Goal: Task Accomplishment & Management: Manage account settings

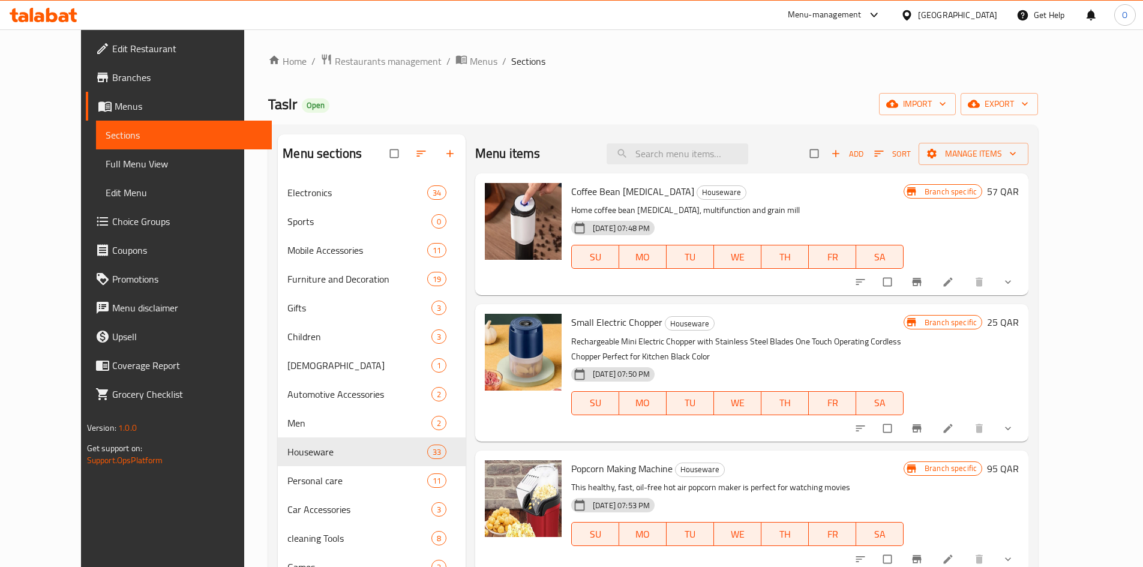
click at [995, 15] on div "Qatar" at bounding box center [957, 14] width 79 height 13
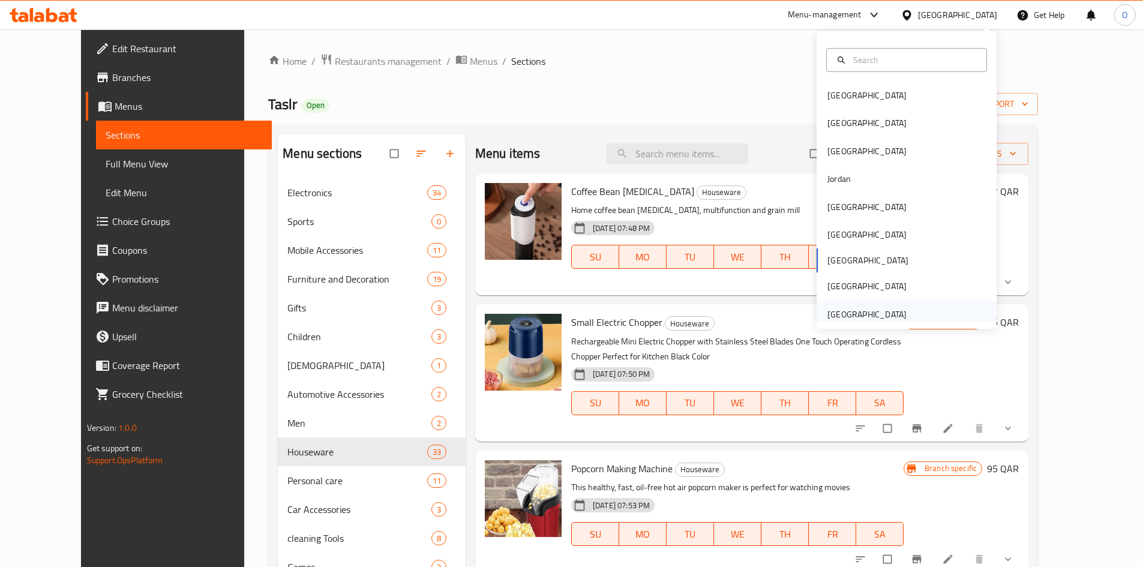
click at [880, 308] on div "[GEOGRAPHIC_DATA]" at bounding box center [866, 314] width 79 height 13
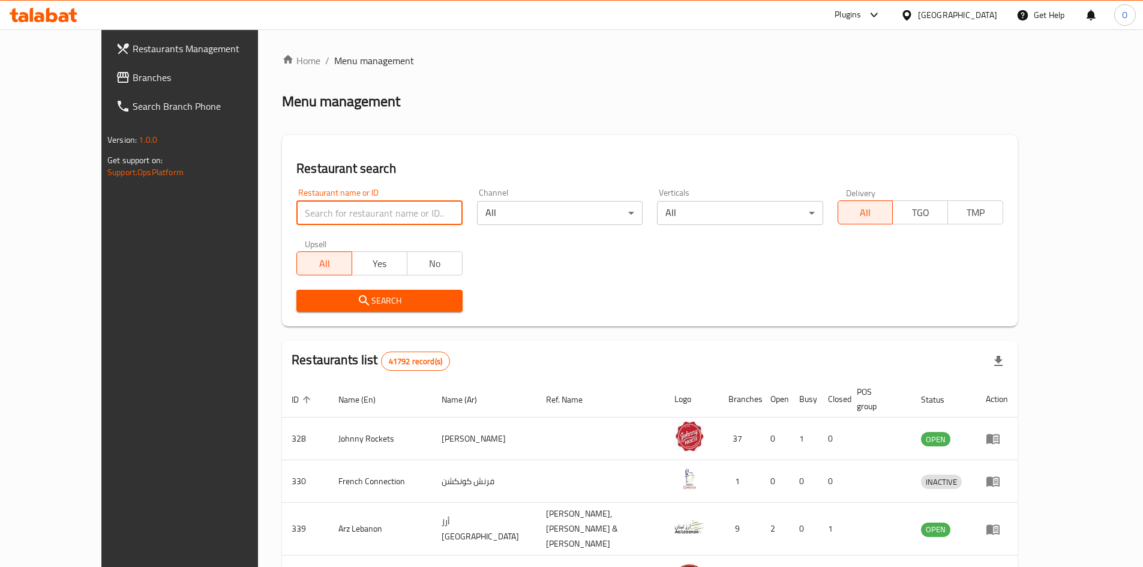
paste input "27306"
type input "27306"
click at [356, 305] on span "Search" at bounding box center [379, 300] width 146 height 15
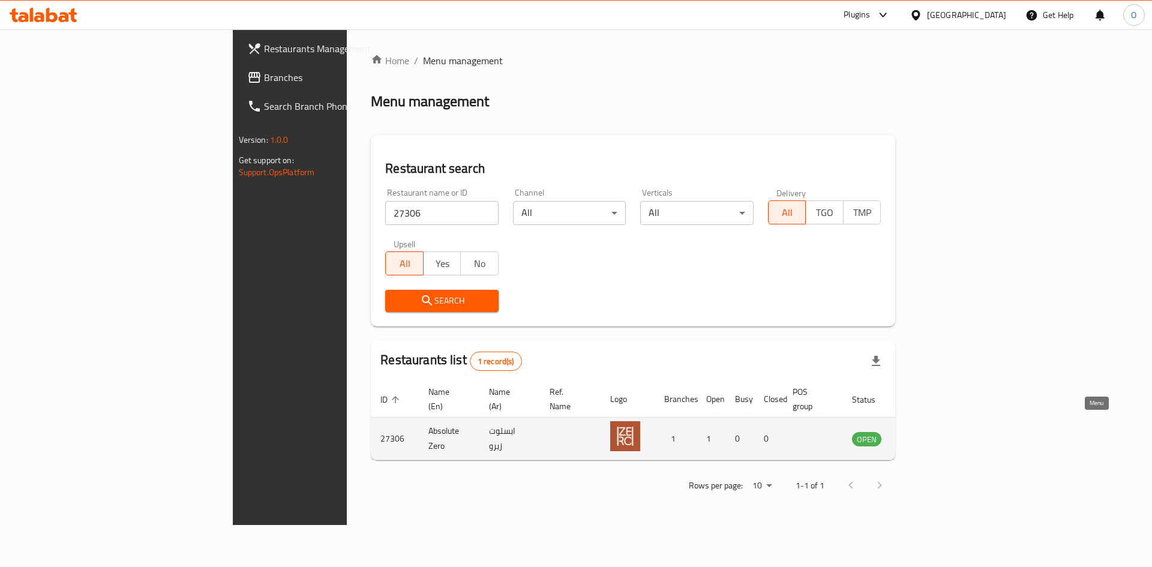
click at [929, 431] on icon "enhanced table" at bounding box center [922, 438] width 14 height 14
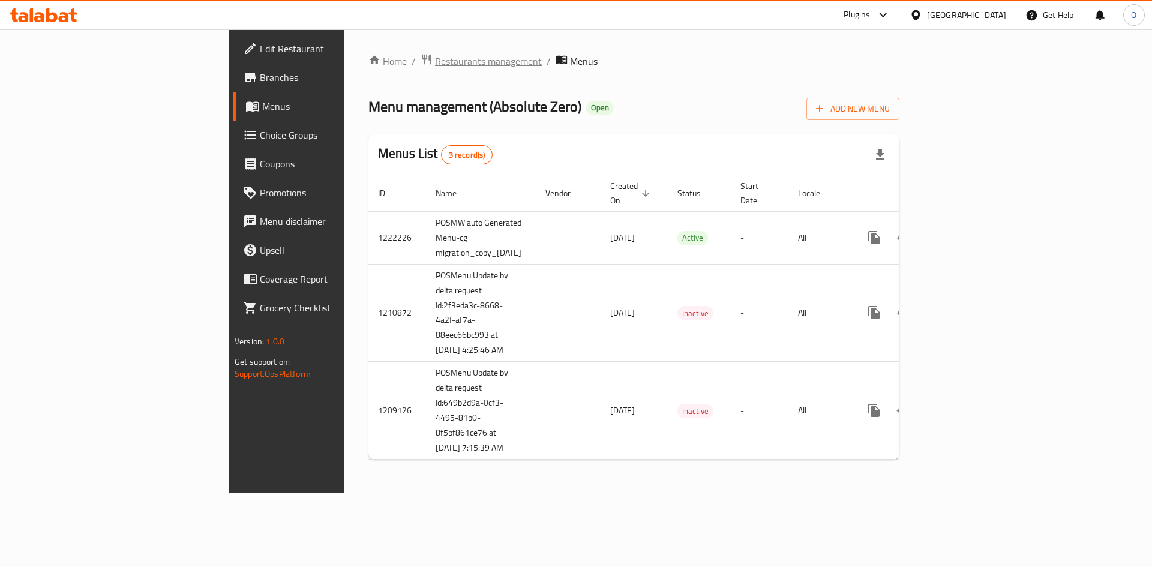
click at [435, 58] on span "Restaurants management" at bounding box center [488, 61] width 107 height 14
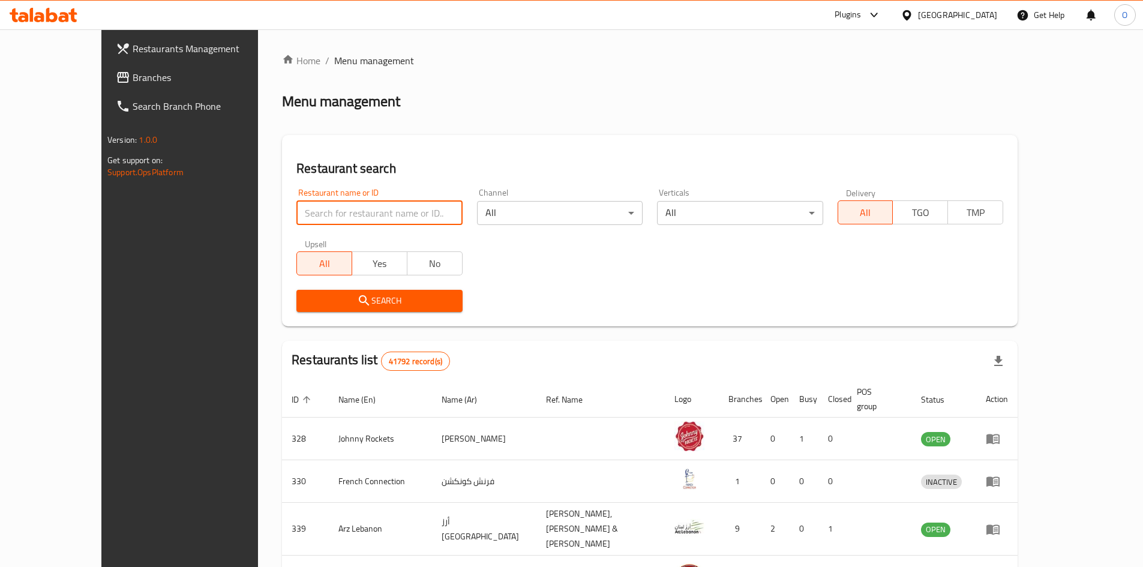
paste input "24693"
type input "24693"
click at [406, 298] on span "Search" at bounding box center [379, 300] width 146 height 15
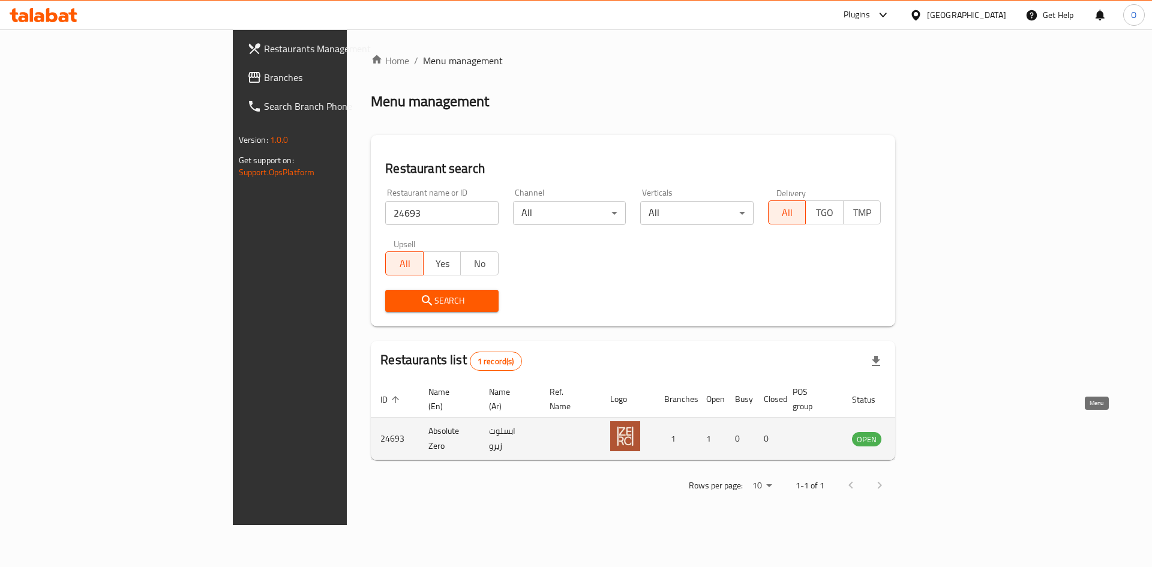
click at [927, 437] on icon "enhanced table" at bounding box center [925, 439] width 4 height 5
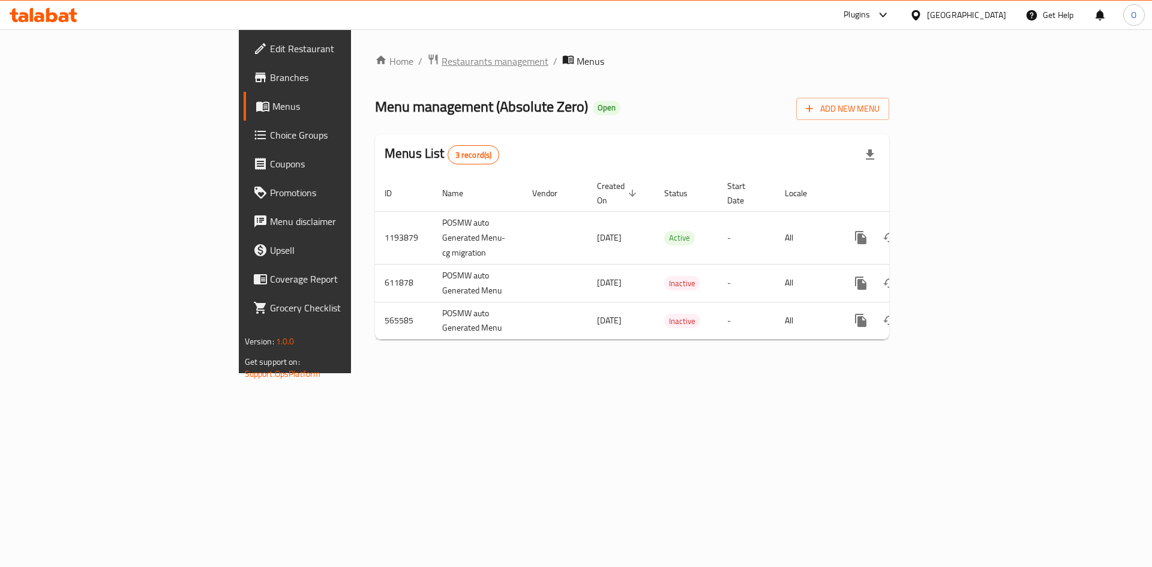
click at [442, 55] on span "Restaurants management" at bounding box center [495, 61] width 107 height 14
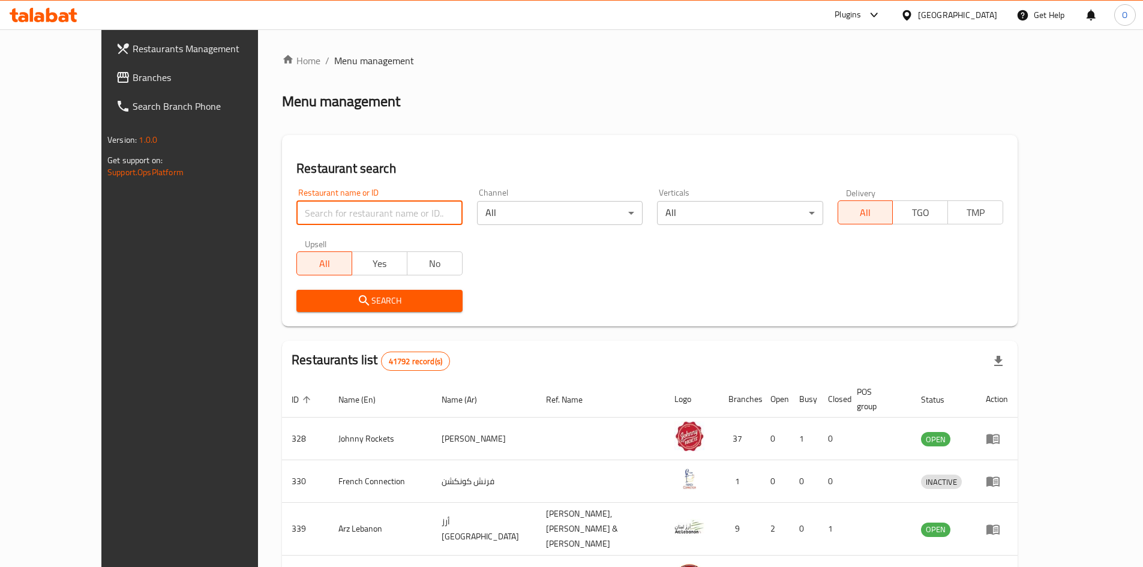
paste input "13865"
type input "13865"
click at [359, 308] on span "Search" at bounding box center [379, 300] width 146 height 15
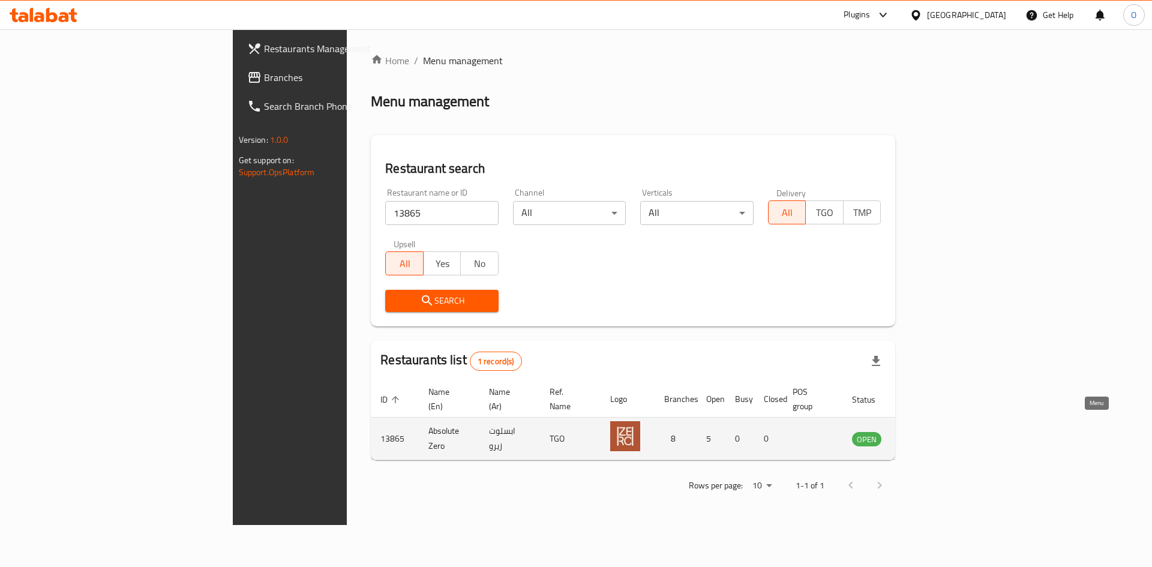
click at [929, 434] on icon "enhanced table" at bounding box center [922, 439] width 13 height 10
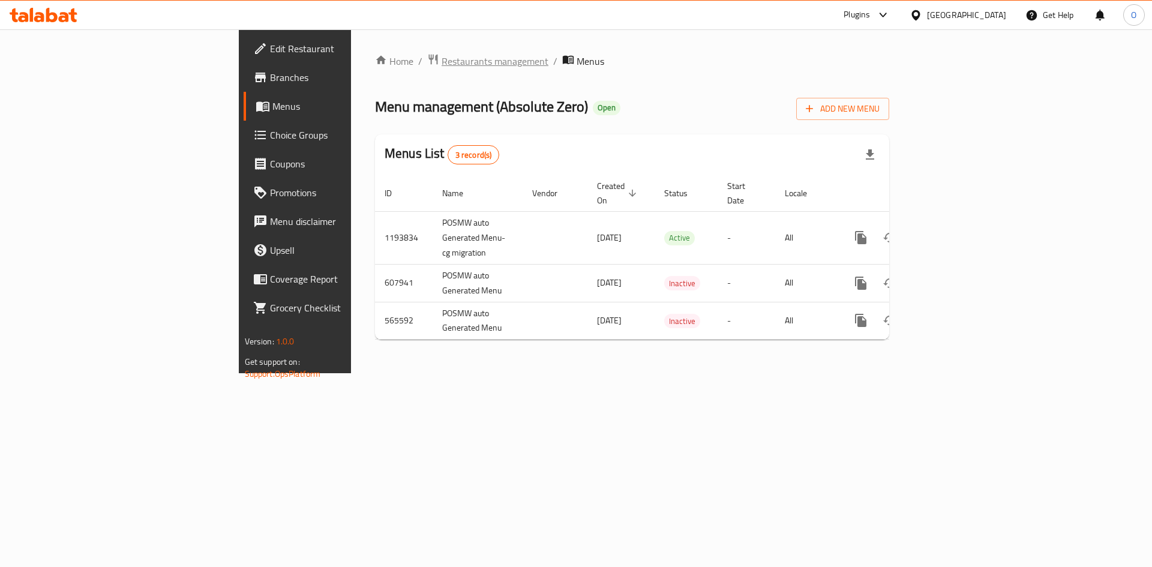
click at [442, 60] on span "Restaurants management" at bounding box center [495, 61] width 107 height 14
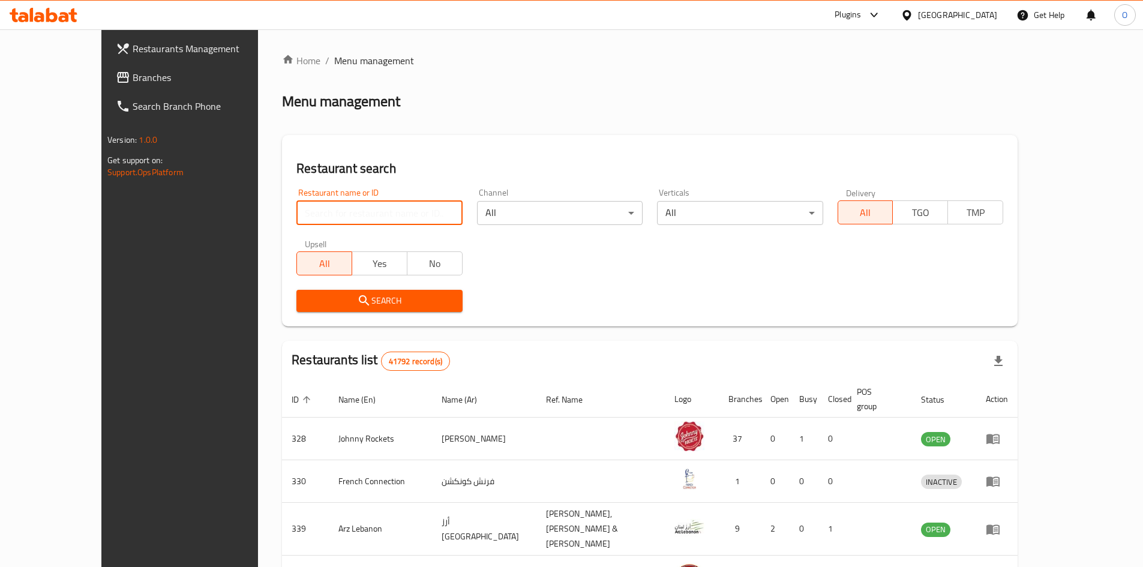
paste input "13865"
type input "13865"
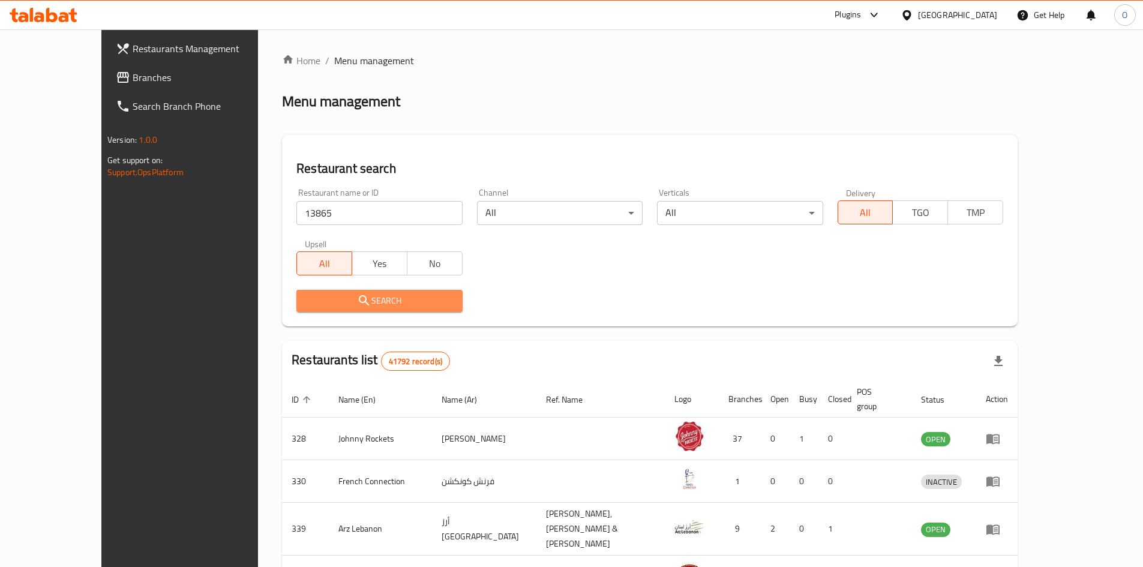
click at [344, 307] on span "Search" at bounding box center [379, 300] width 146 height 15
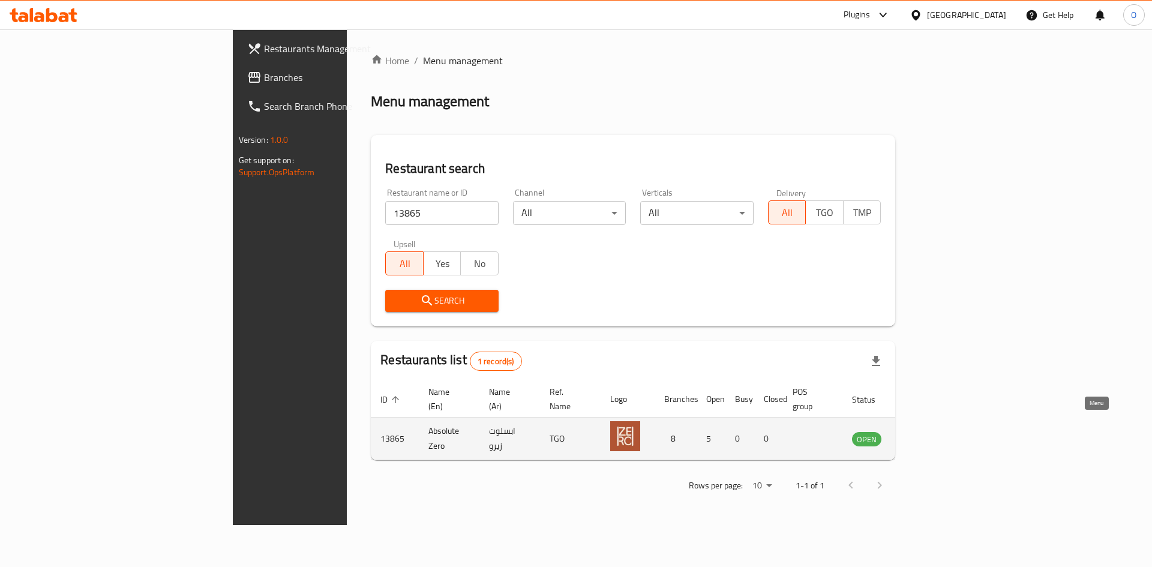
click at [929, 431] on icon "enhanced table" at bounding box center [922, 438] width 14 height 14
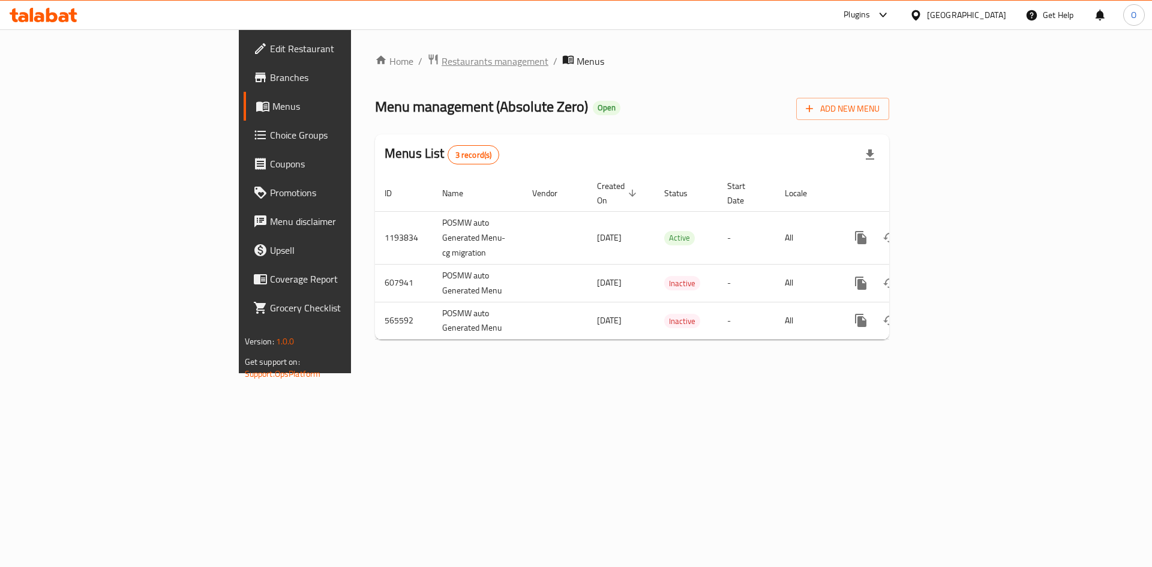
click at [442, 64] on span "Restaurants management" at bounding box center [495, 61] width 107 height 14
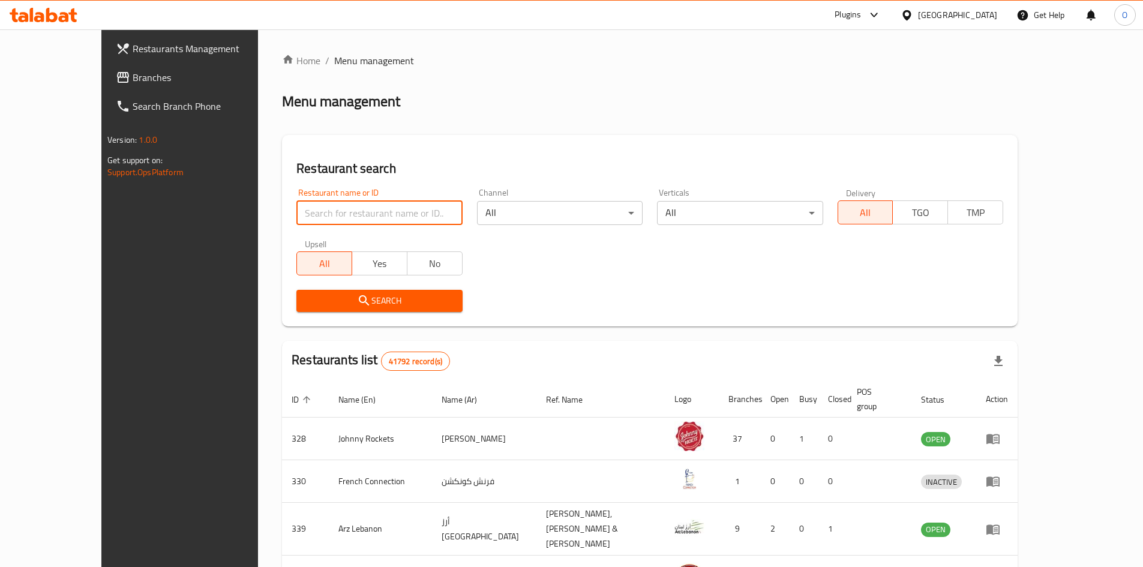
paste input "13865"
type input "13865"
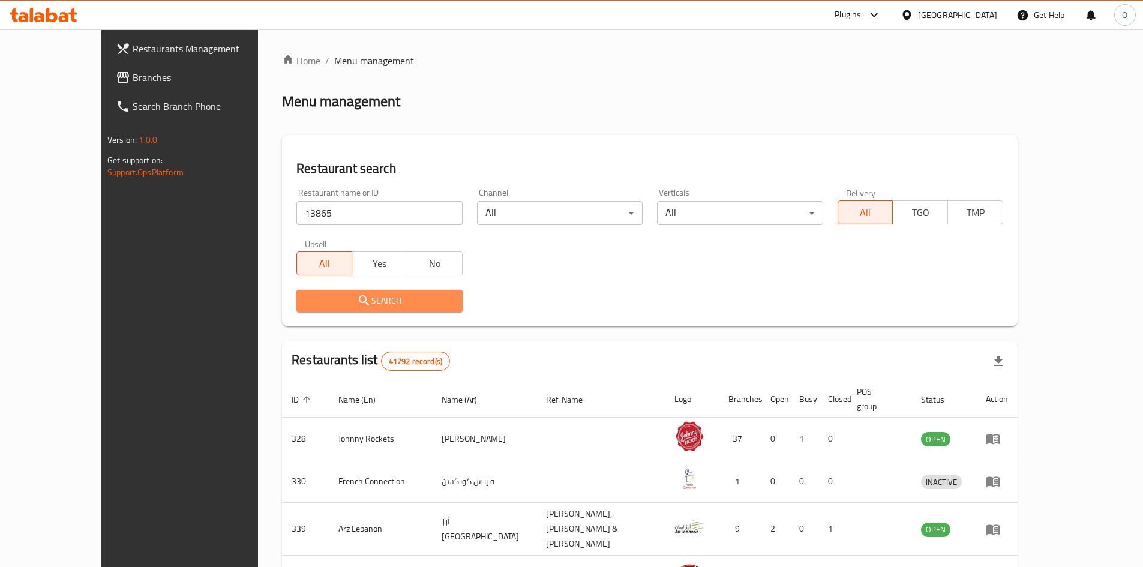
click at [341, 292] on button "Search" at bounding box center [379, 301] width 166 height 22
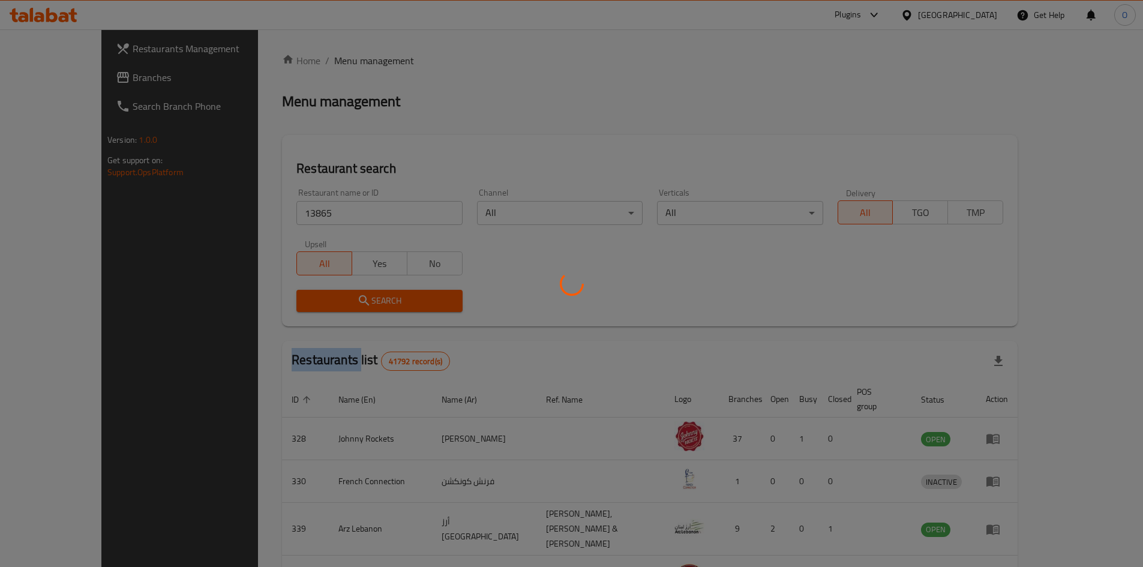
click at [341, 292] on div at bounding box center [571, 283] width 1143 height 567
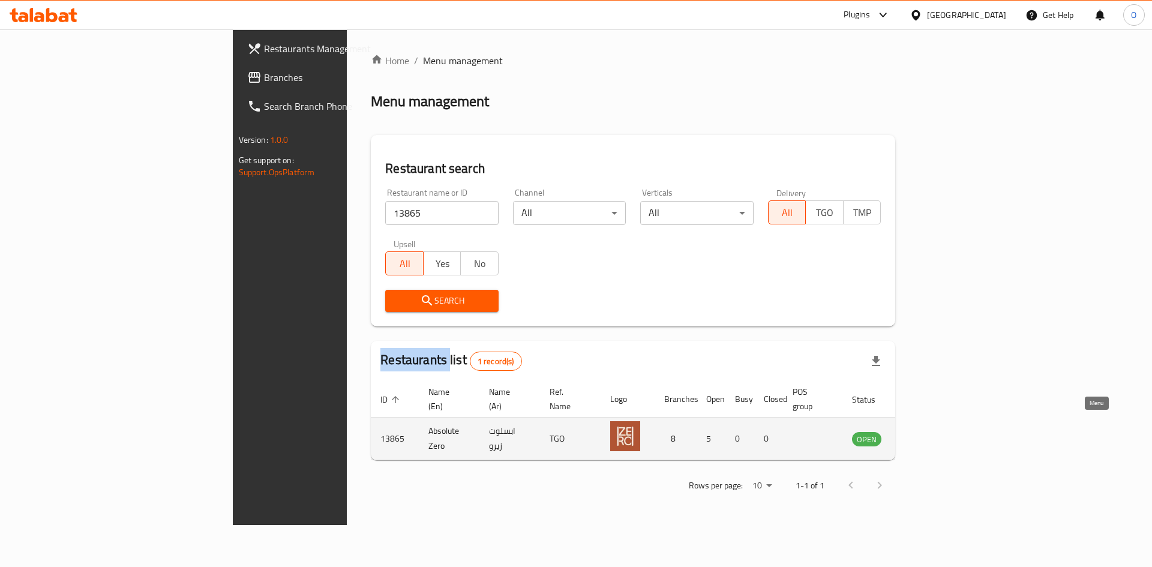
click at [927, 437] on icon "enhanced table" at bounding box center [925, 439] width 4 height 5
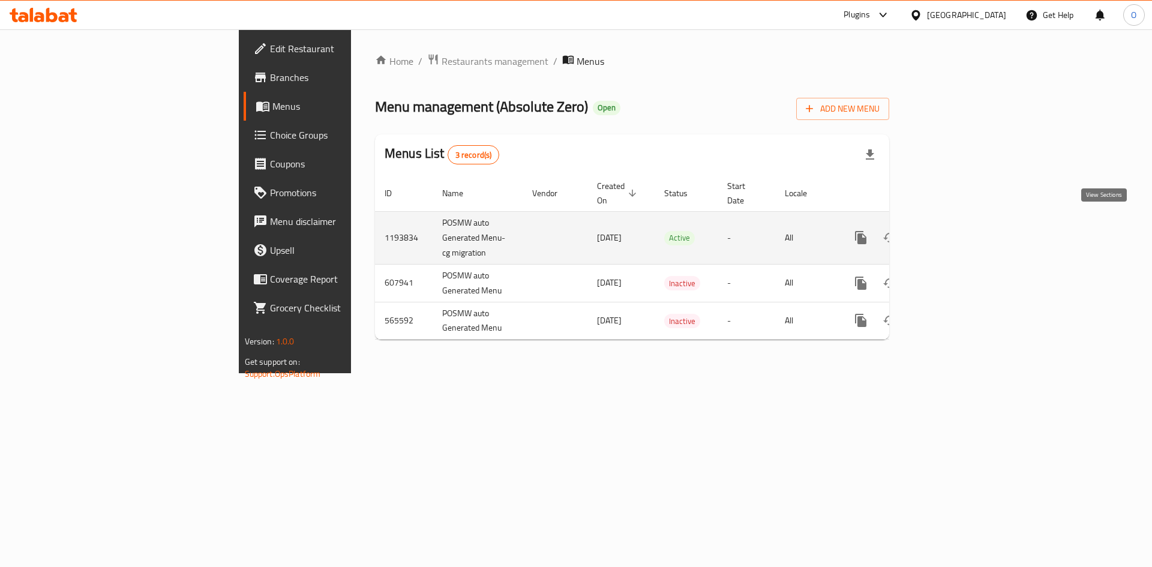
click at [955, 230] on icon "enhanced table" at bounding box center [947, 237] width 14 height 14
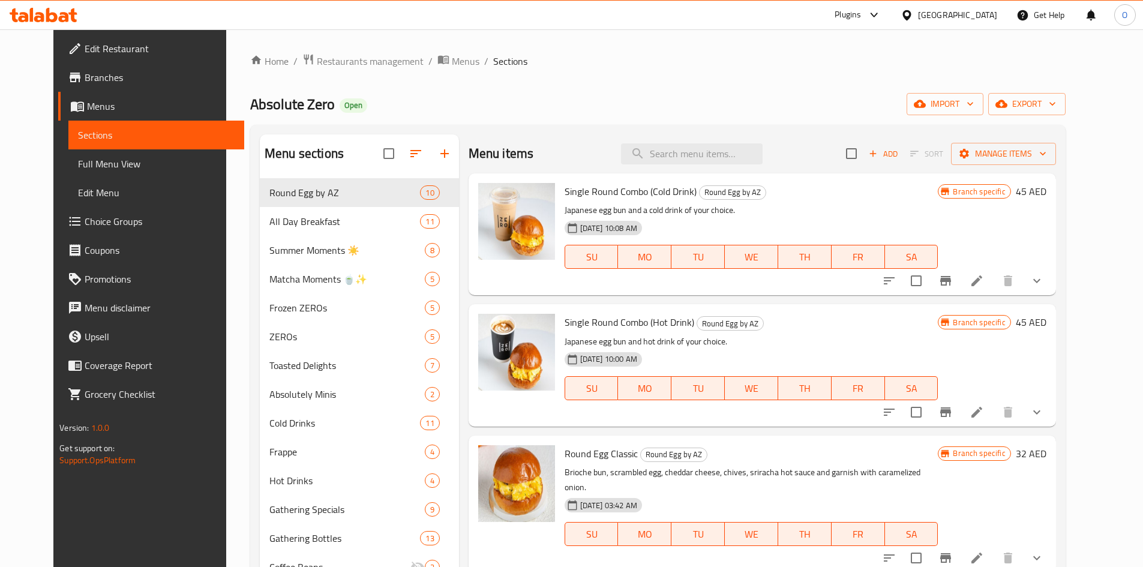
click at [87, 109] on span "Menus" at bounding box center [161, 106] width 148 height 14
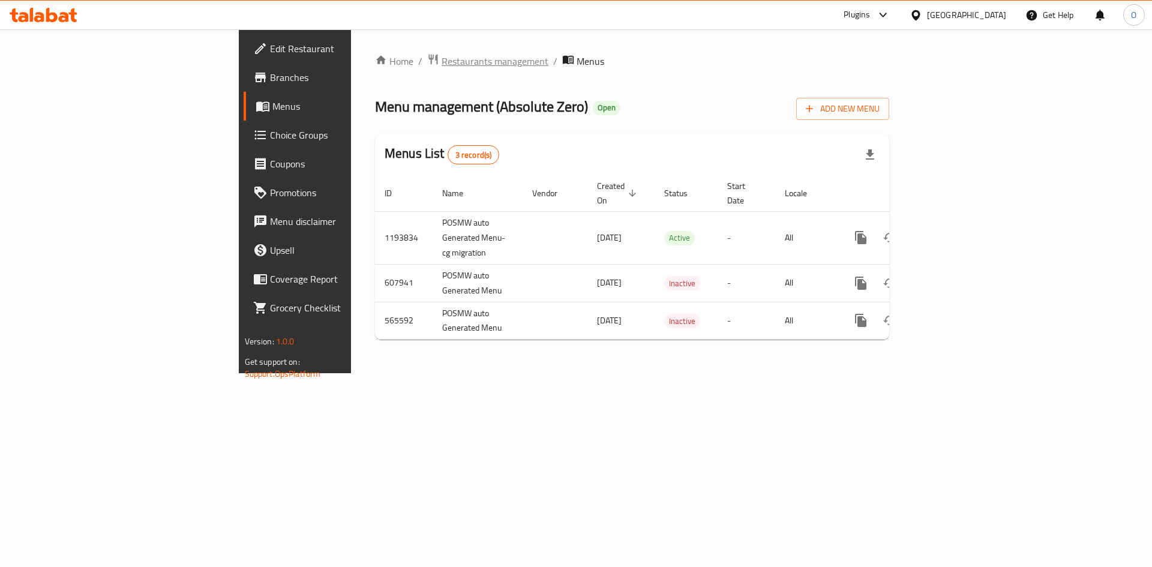
click at [442, 67] on span "Restaurants management" at bounding box center [495, 61] width 107 height 14
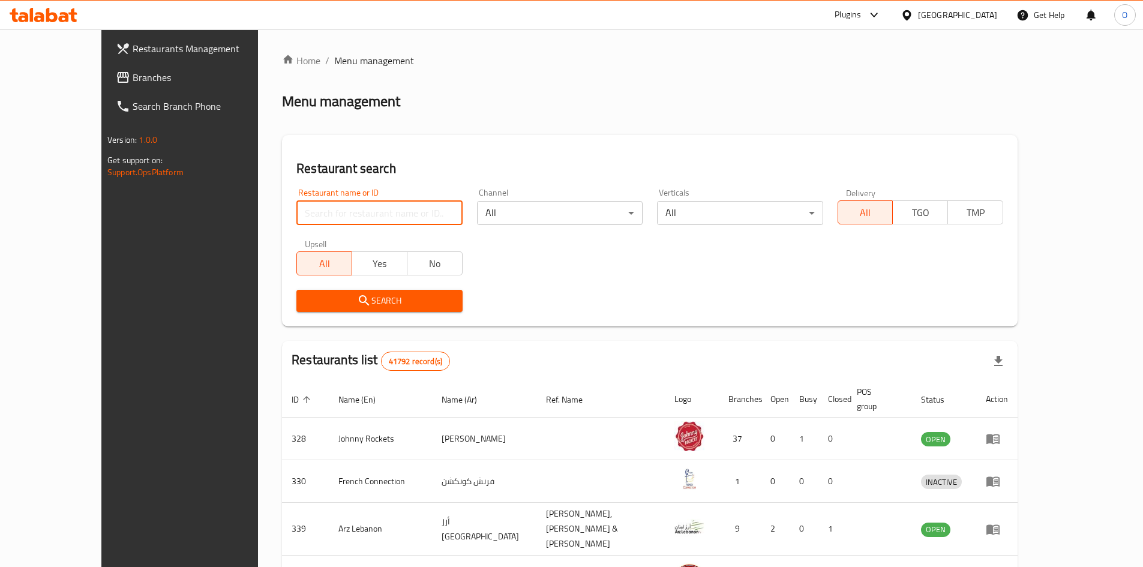
paste input "13865"
click at [340, 303] on span "Search" at bounding box center [379, 300] width 146 height 15
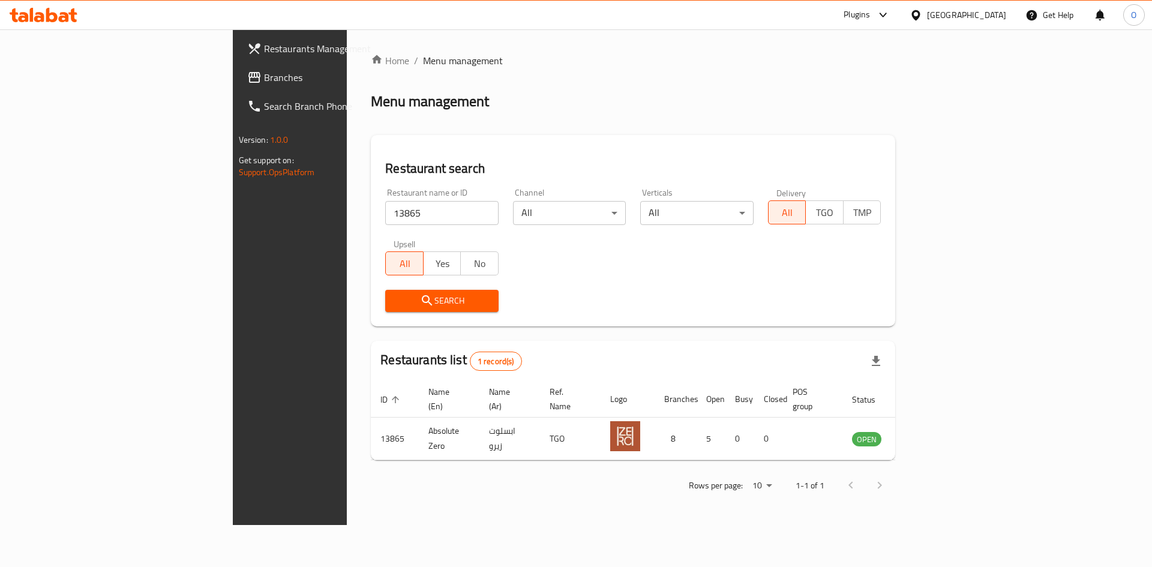
click at [385, 204] on input "13865" at bounding box center [441, 213] width 113 height 24
paste input "698341"
type input "698341"
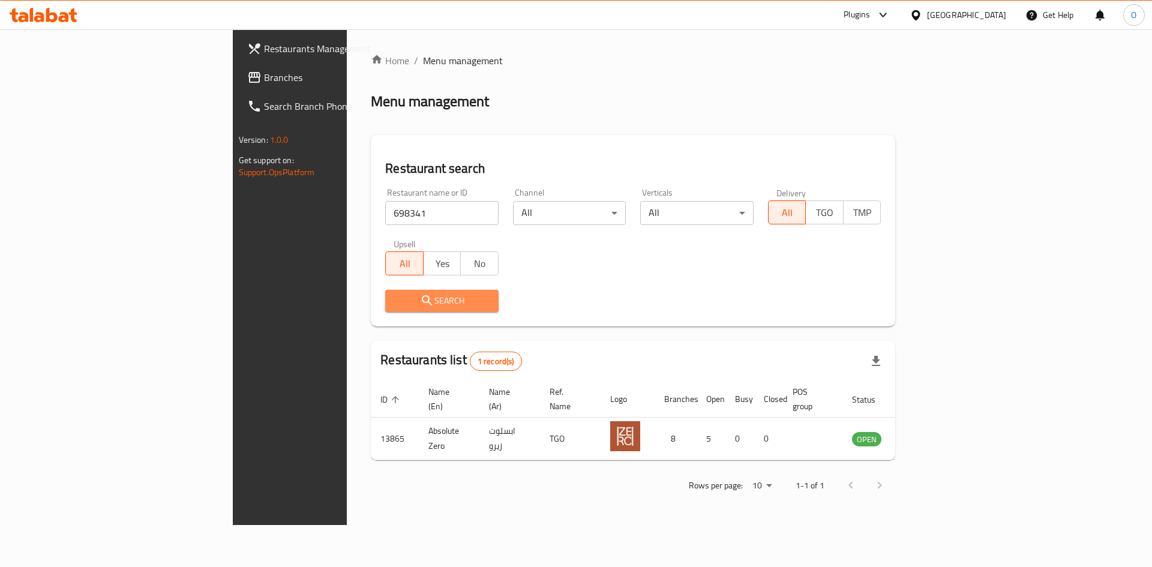
click at [385, 290] on button "Search" at bounding box center [441, 301] width 113 height 22
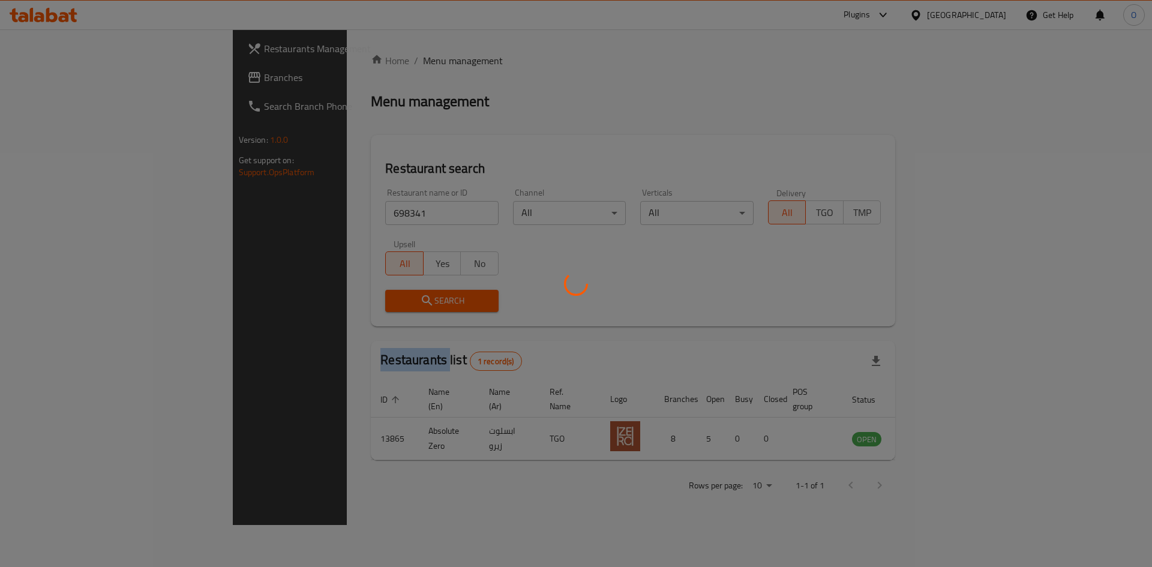
click at [327, 289] on div at bounding box center [576, 283] width 1152 height 567
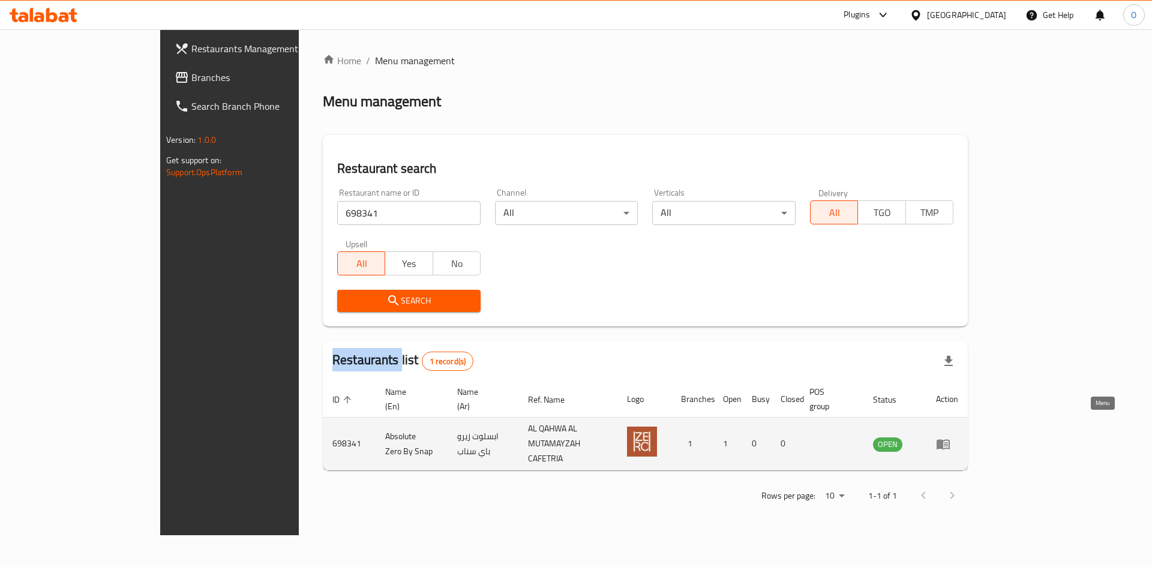
click at [958, 437] on link "enhanced table" at bounding box center [947, 444] width 22 height 14
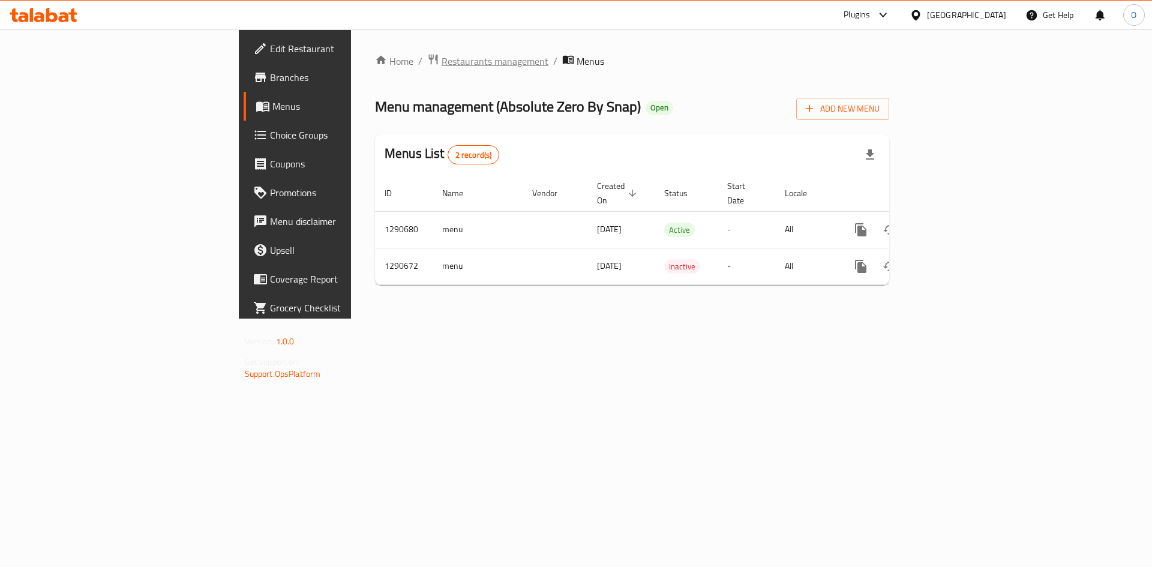
click at [442, 66] on span "Restaurants management" at bounding box center [495, 61] width 107 height 14
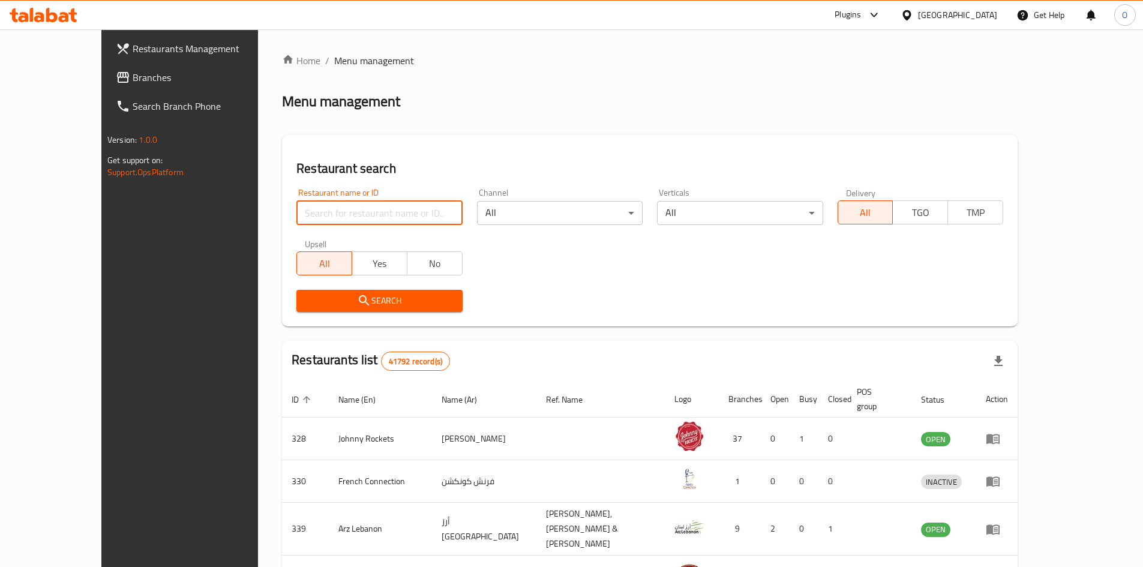
paste input "27306"
type input "27306"
click at [306, 306] on span "Search" at bounding box center [379, 300] width 146 height 15
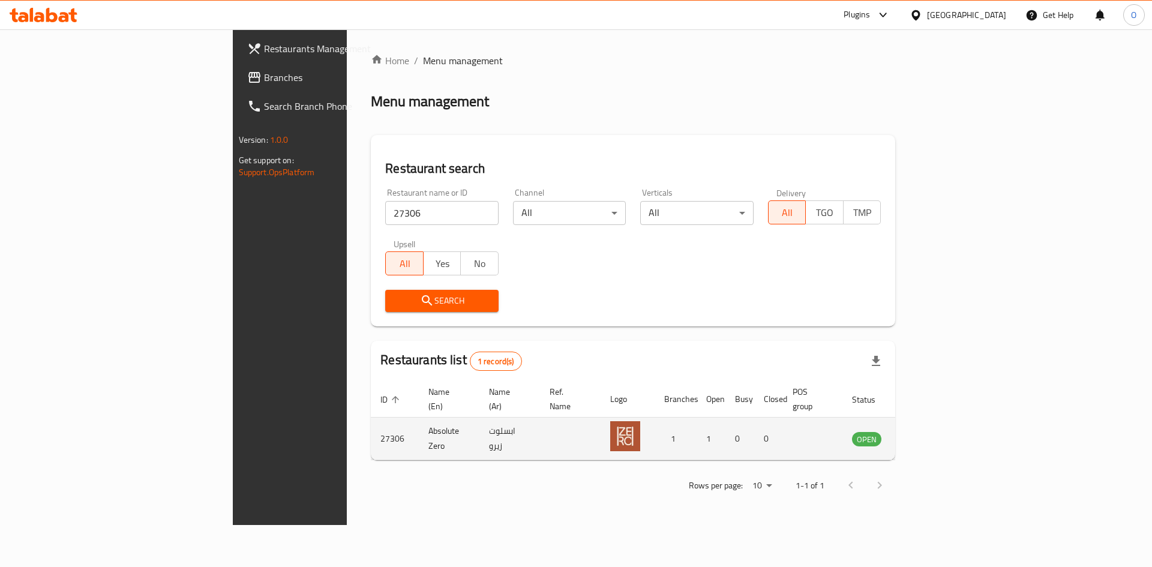
click at [929, 434] on icon "enhanced table" at bounding box center [922, 439] width 13 height 10
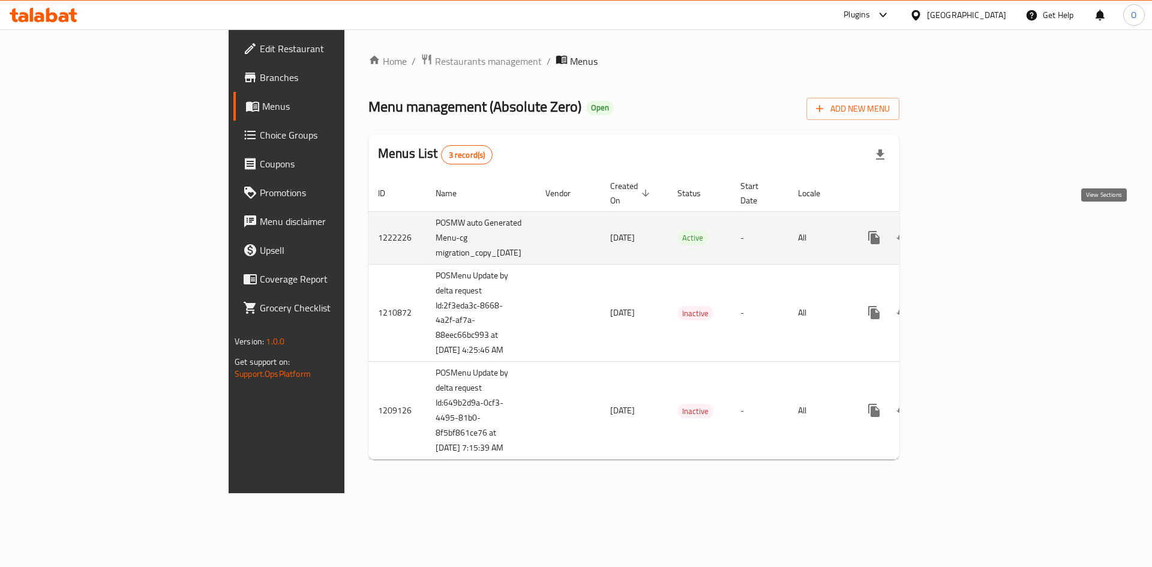
click at [966, 232] on icon "enhanced table" at bounding box center [960, 237] width 11 height 11
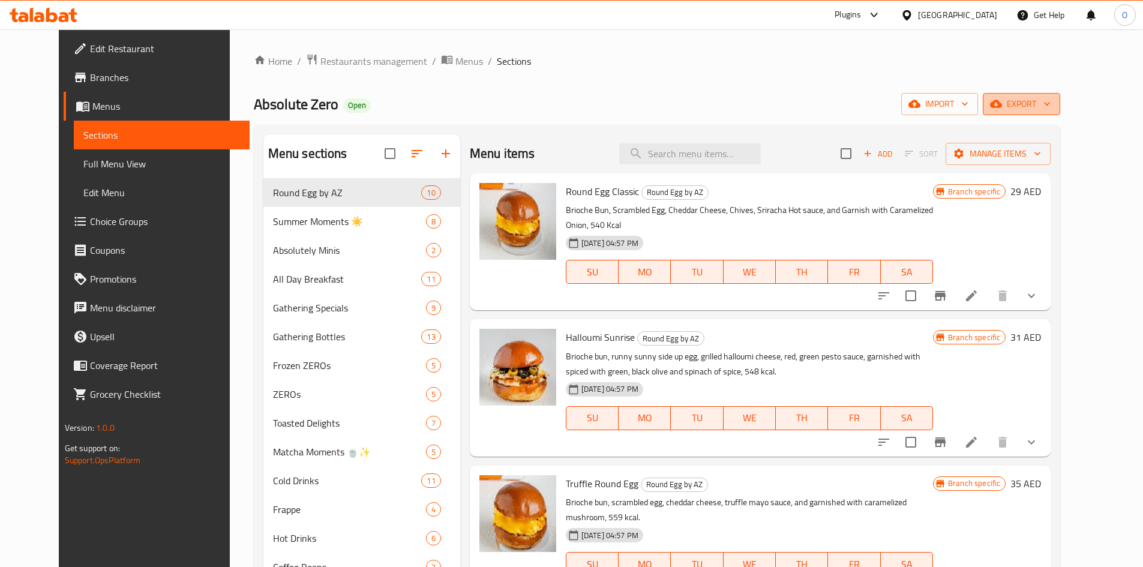
click at [1050, 98] on span "export" at bounding box center [1021, 104] width 58 height 15
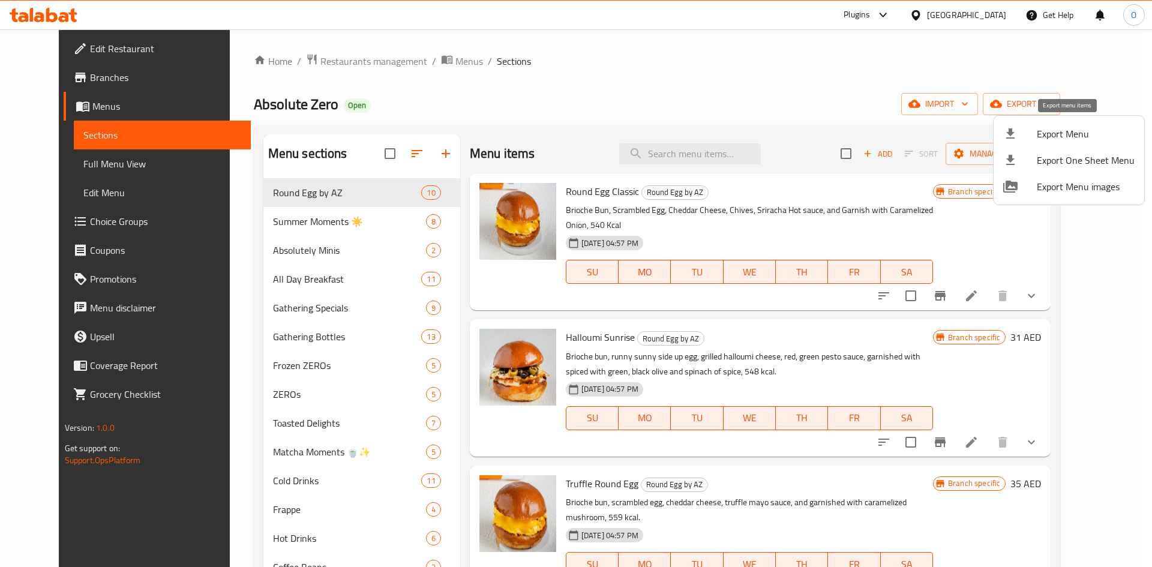
click at [1071, 130] on span "Export Menu" at bounding box center [1086, 134] width 98 height 14
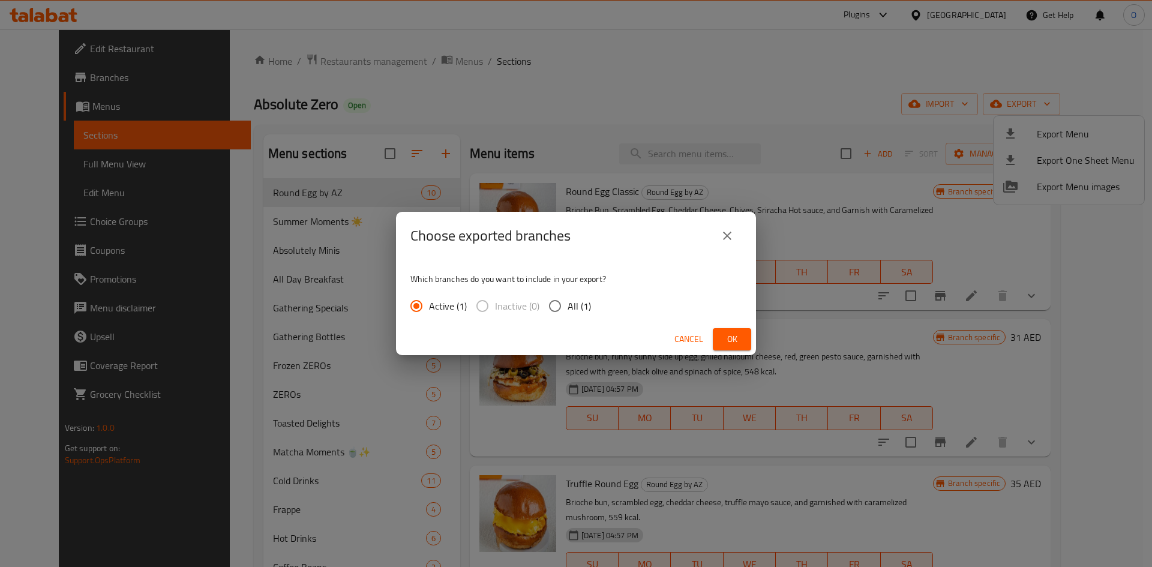
click at [736, 332] on span "Ok" at bounding box center [731, 339] width 19 height 15
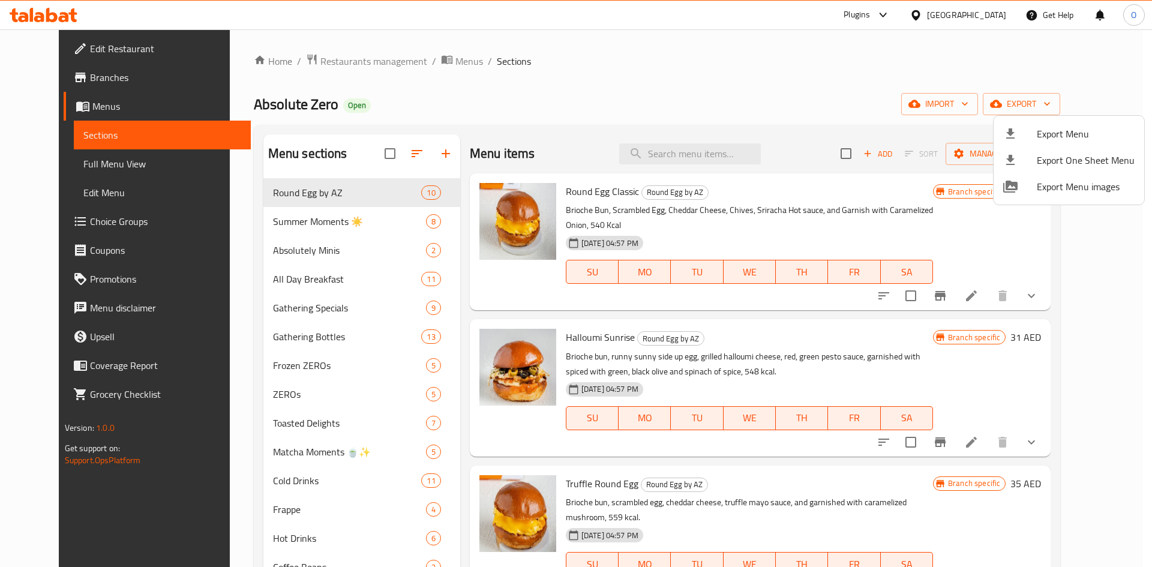
click at [490, 115] on div at bounding box center [576, 283] width 1152 height 567
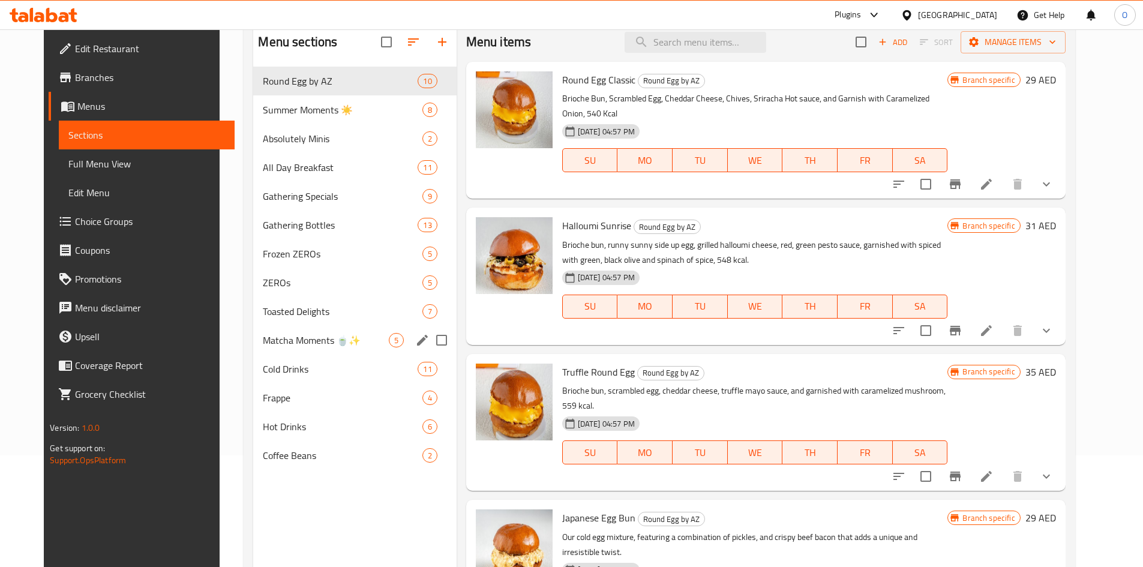
scroll to position [168, 0]
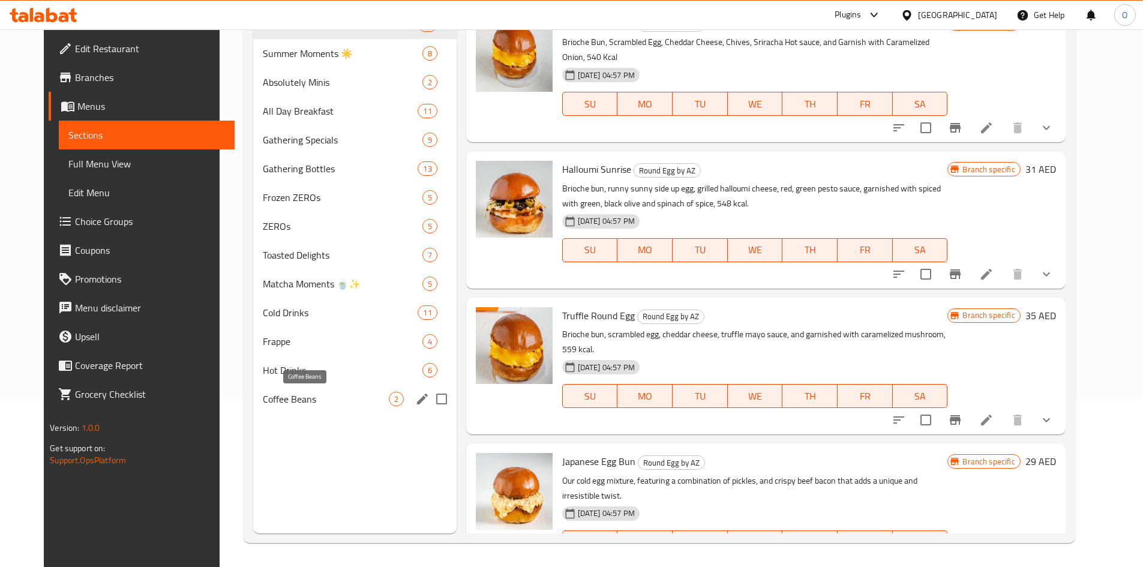
click at [263, 402] on span "Coffee Beans" at bounding box center [325, 399] width 125 height 14
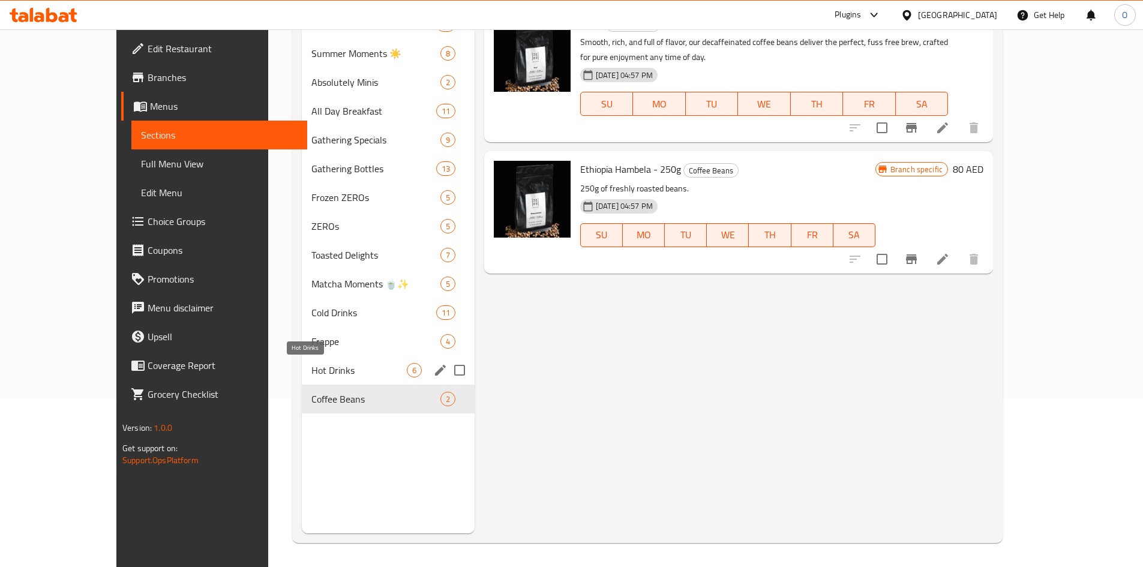
click at [332, 365] on span "Hot Drinks" at bounding box center [358, 370] width 95 height 14
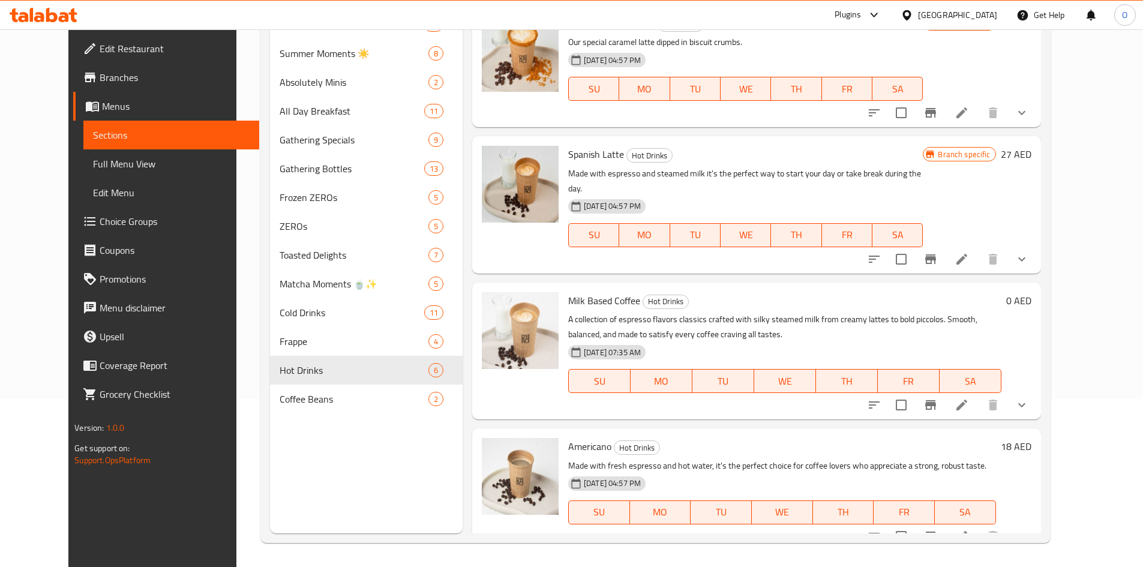
click at [1036, 109] on button "show more" at bounding box center [1021, 112] width 29 height 29
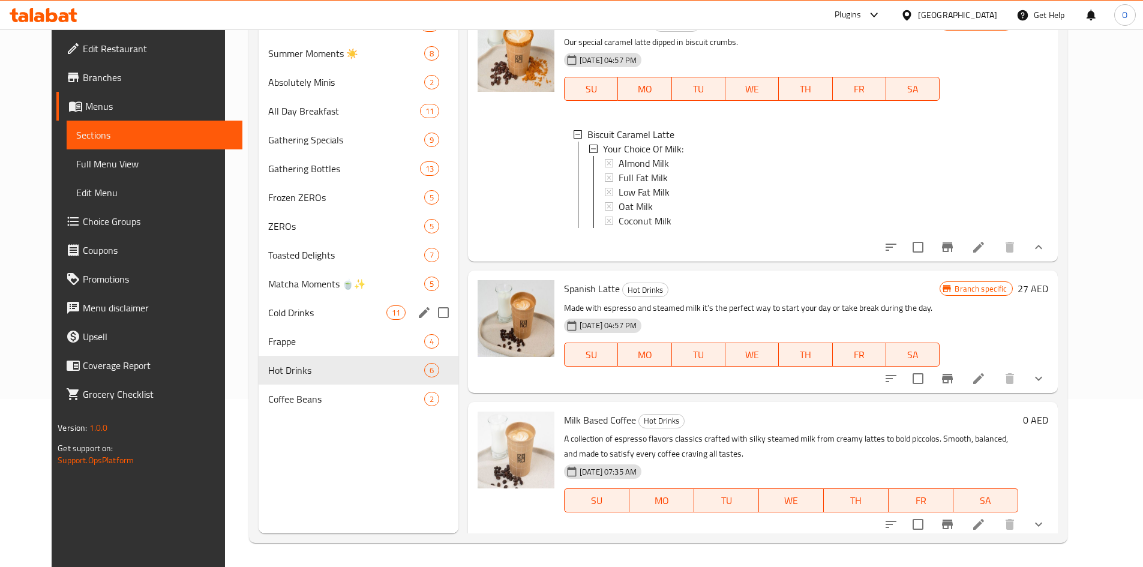
click at [298, 321] on div "Cold Drinks 11" at bounding box center [359, 312] width 200 height 29
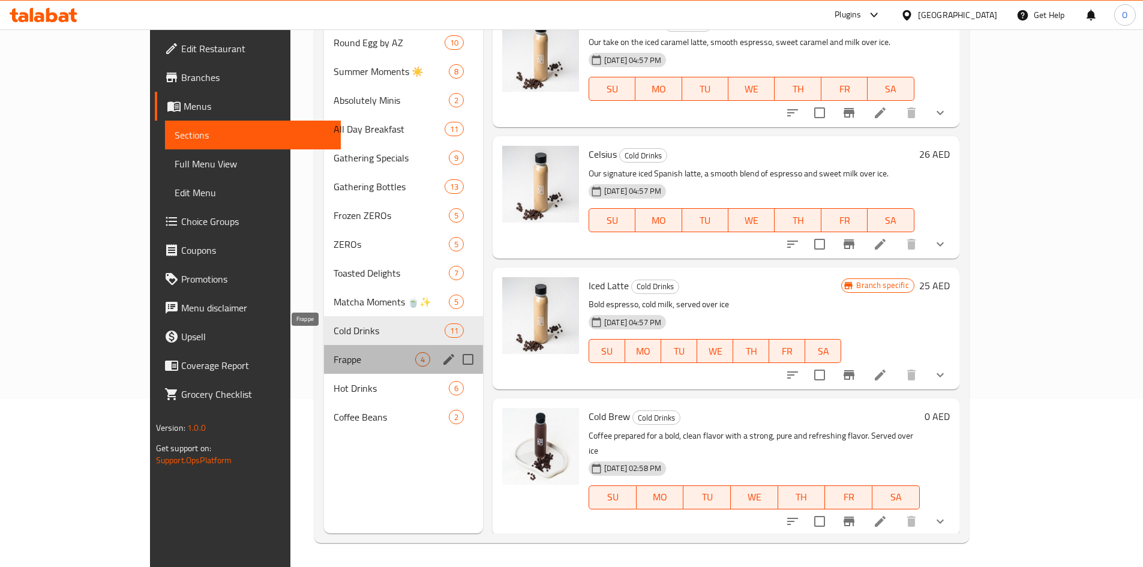
click at [334, 352] on span "Frappe" at bounding box center [374, 359] width 81 height 14
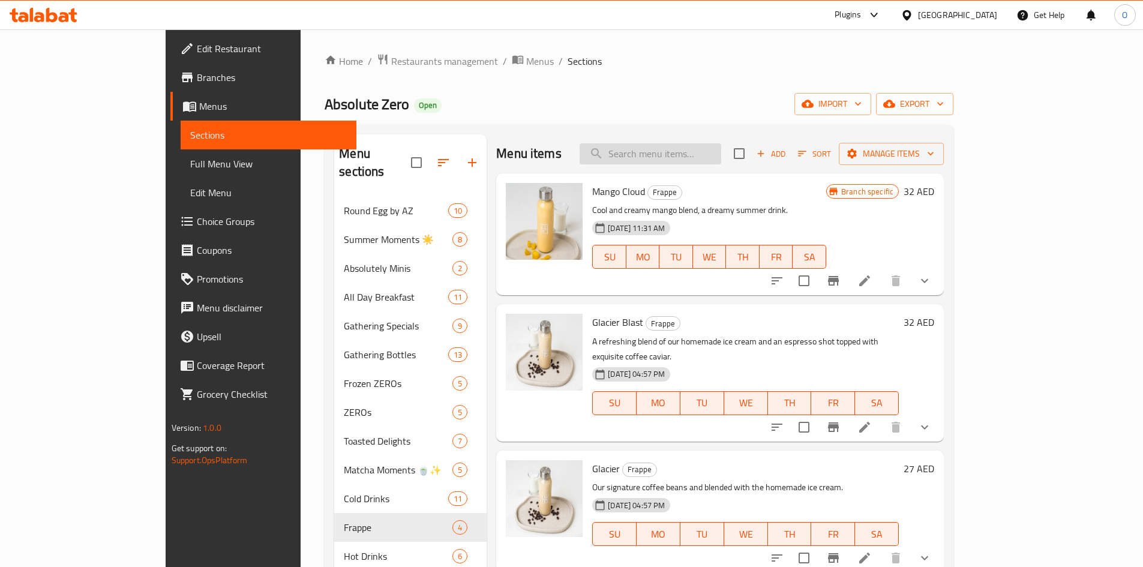
click at [681, 154] on input "search" at bounding box center [651, 153] width 142 height 21
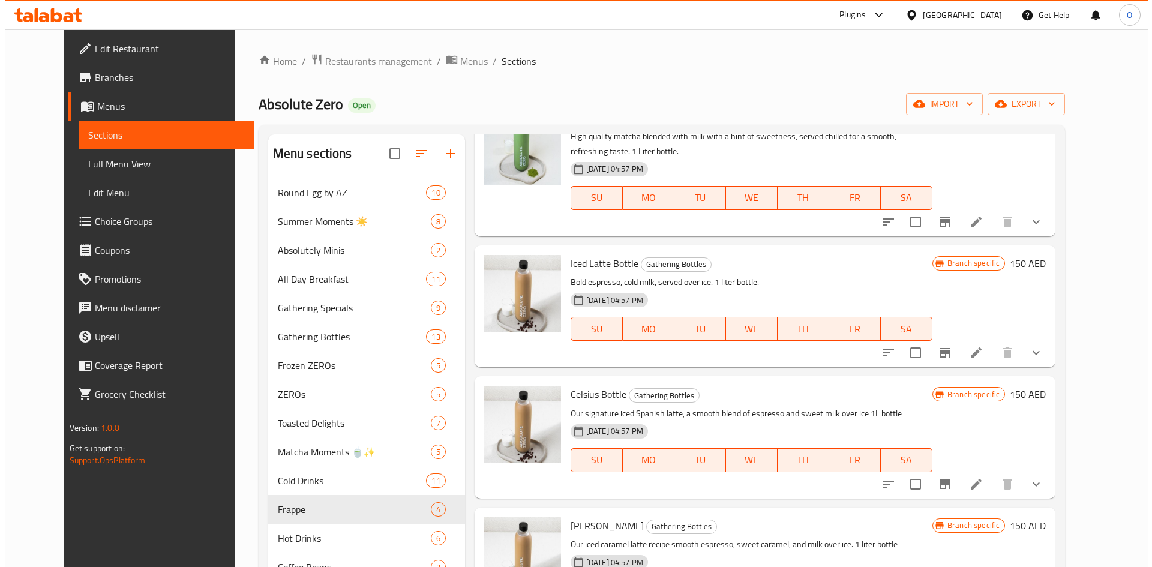
scroll to position [600, 0]
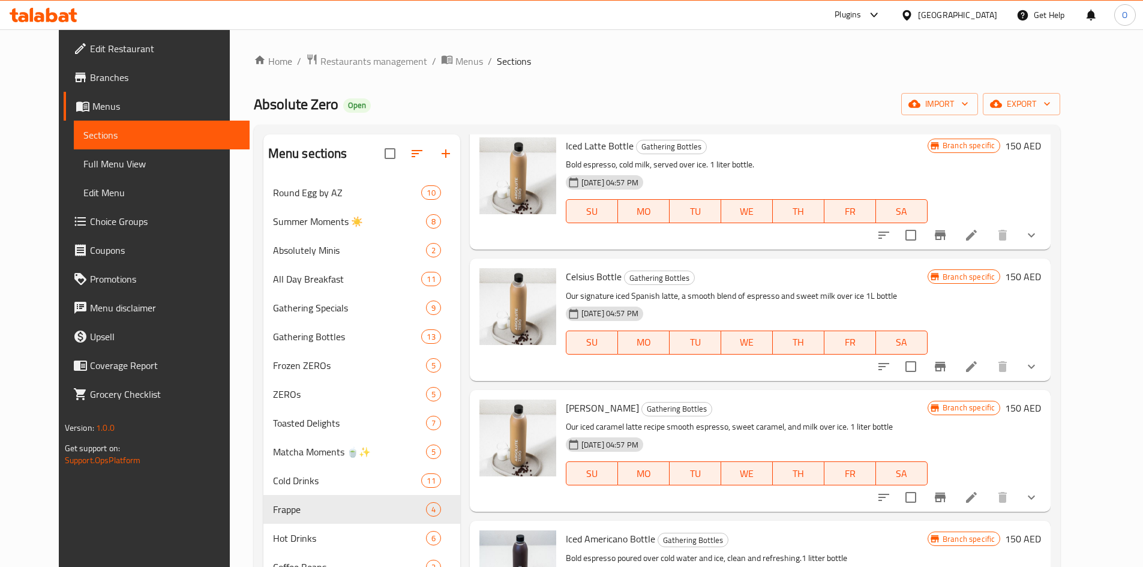
type input "iced"
click at [1035, 237] on icon "show more" at bounding box center [1031, 235] width 7 height 4
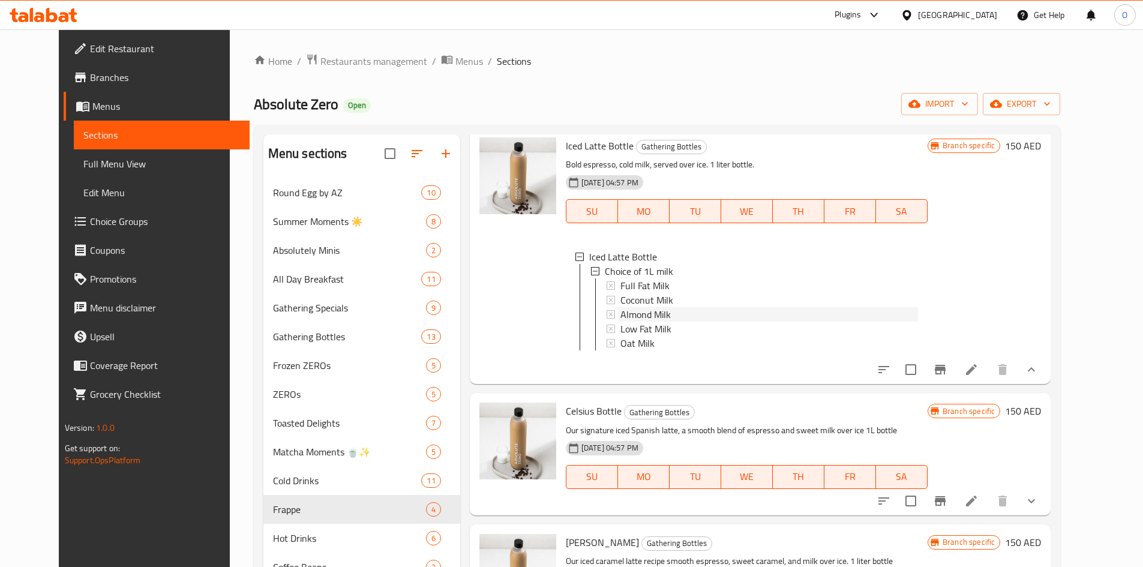
click at [668, 311] on div "Almond Milk" at bounding box center [769, 314] width 298 height 14
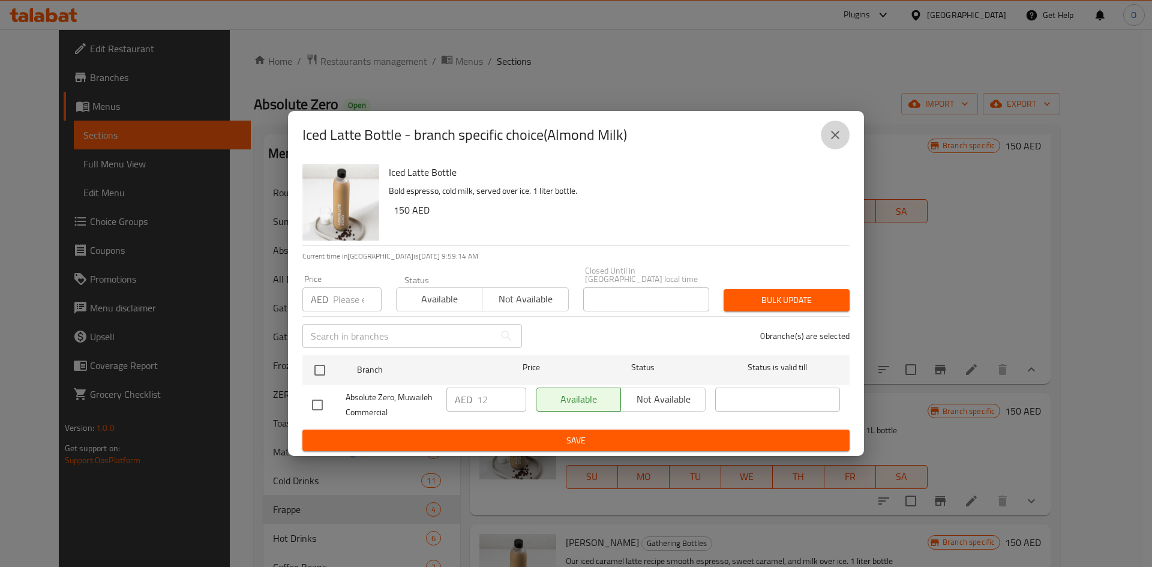
click at [835, 137] on icon "close" at bounding box center [835, 135] width 14 height 14
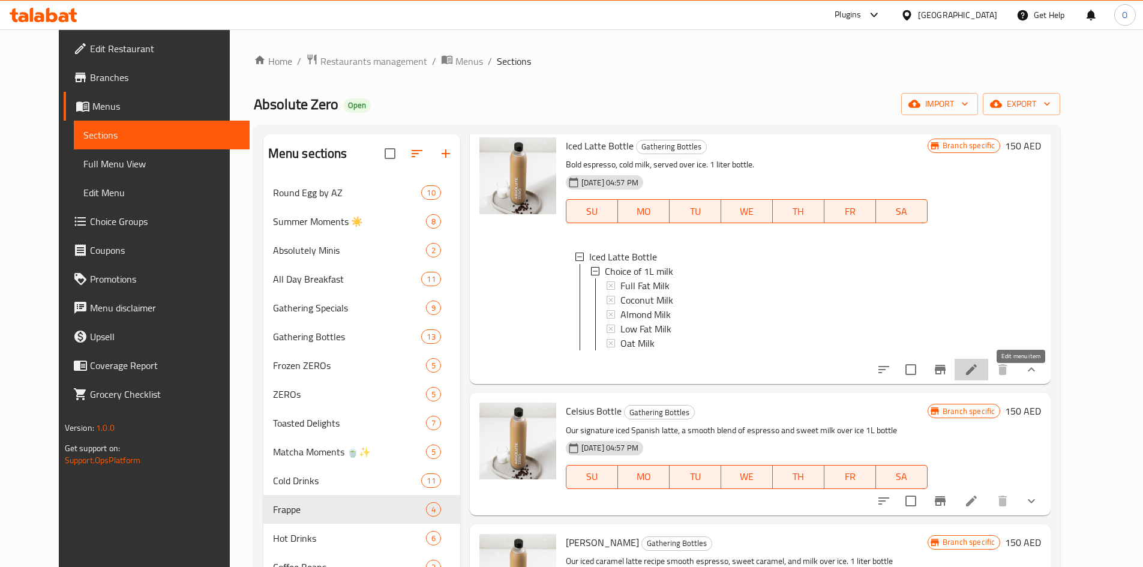
click at [978, 377] on icon at bounding box center [971, 369] width 14 height 14
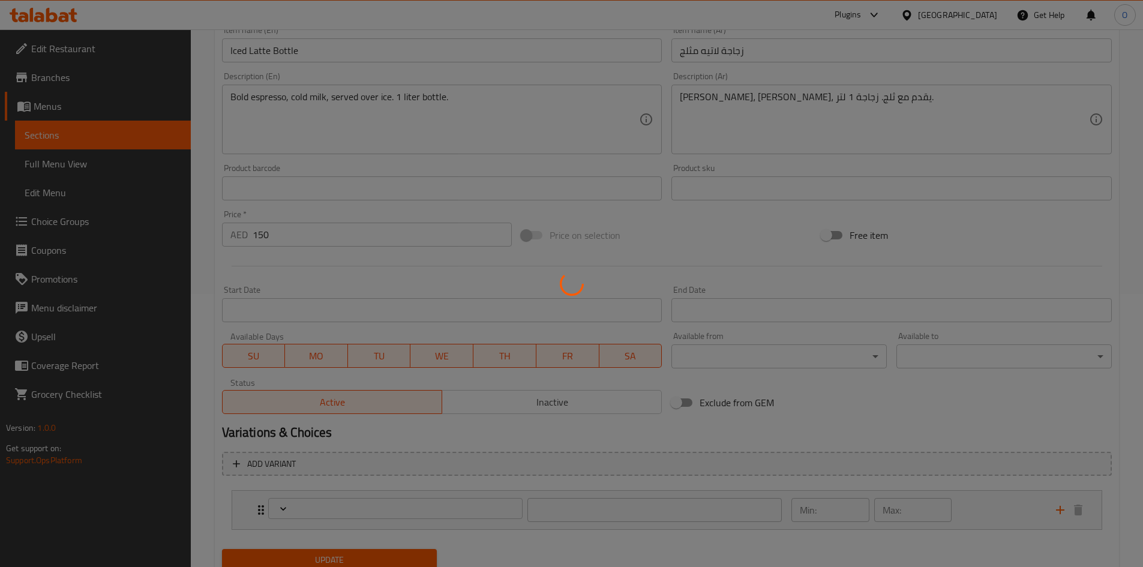
scroll to position [318, 0]
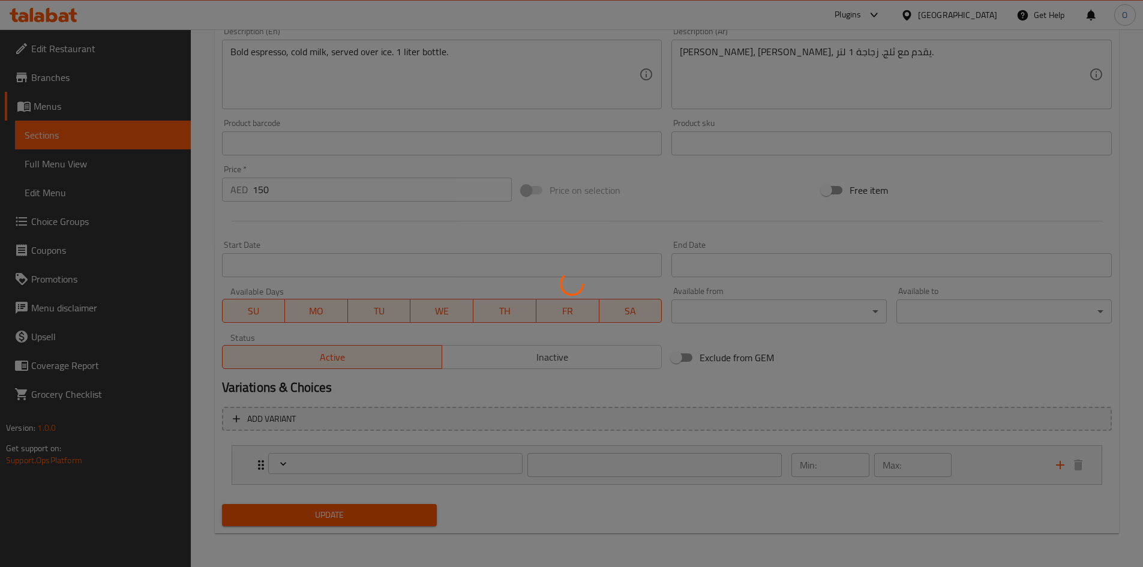
type input "اختيار 1 لتر حليب"
type input "1"
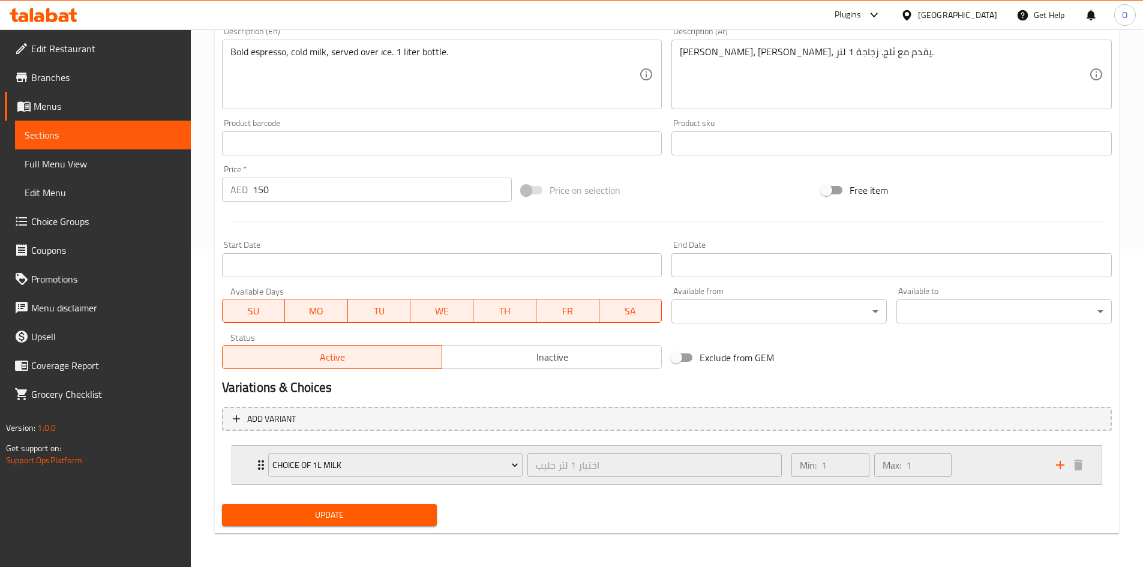
click at [989, 460] on div "Min: 1 ​ Max: 1 ​" at bounding box center [916, 465] width 264 height 38
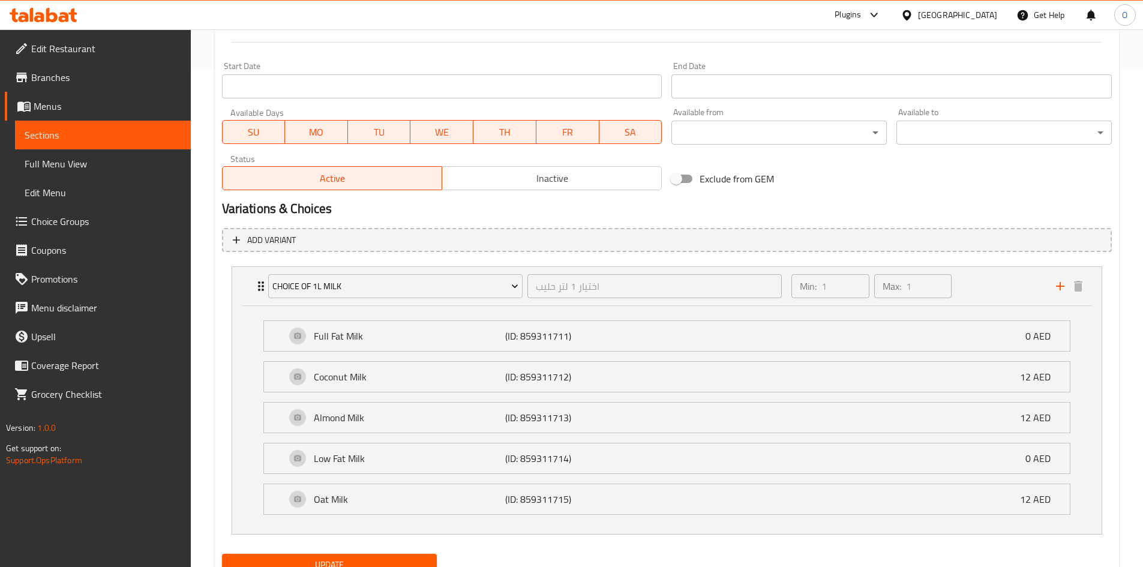
scroll to position [547, 0]
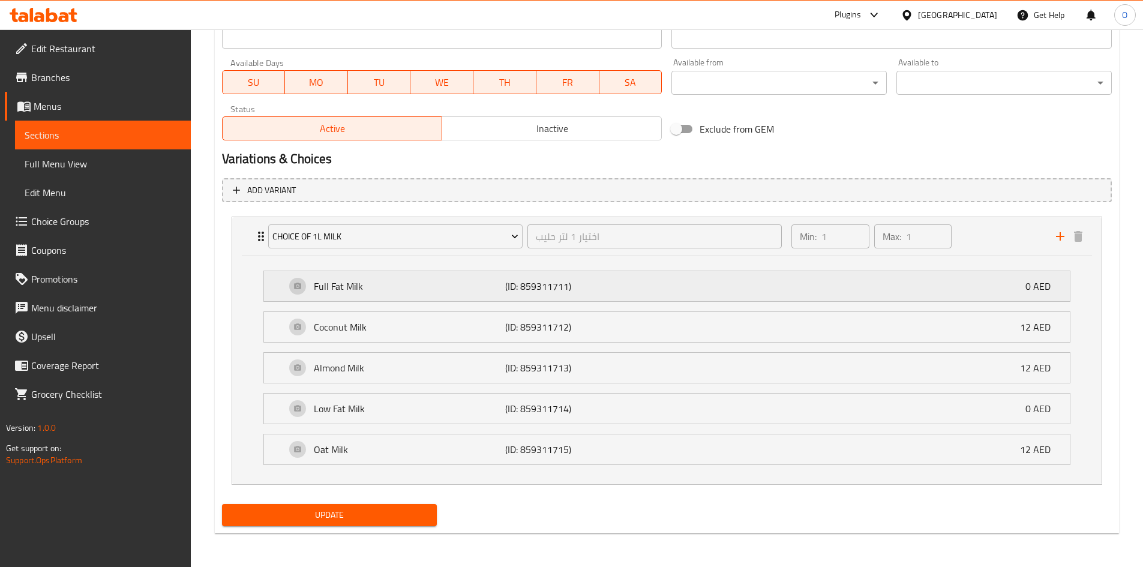
click at [421, 293] on p "Full Fat Milk" at bounding box center [410, 286] width 192 height 14
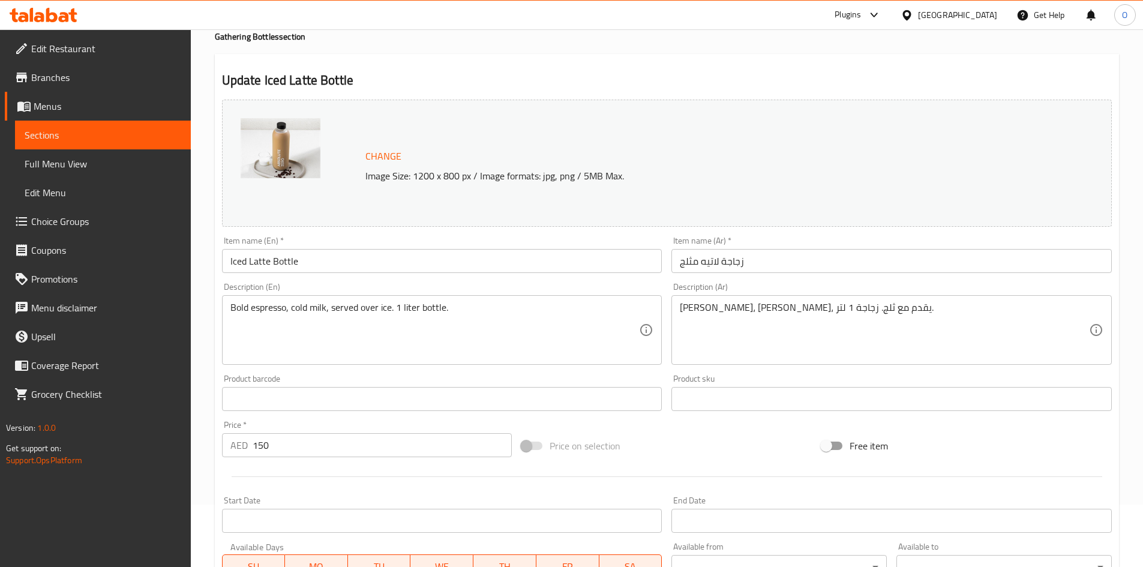
scroll to position [0, 0]
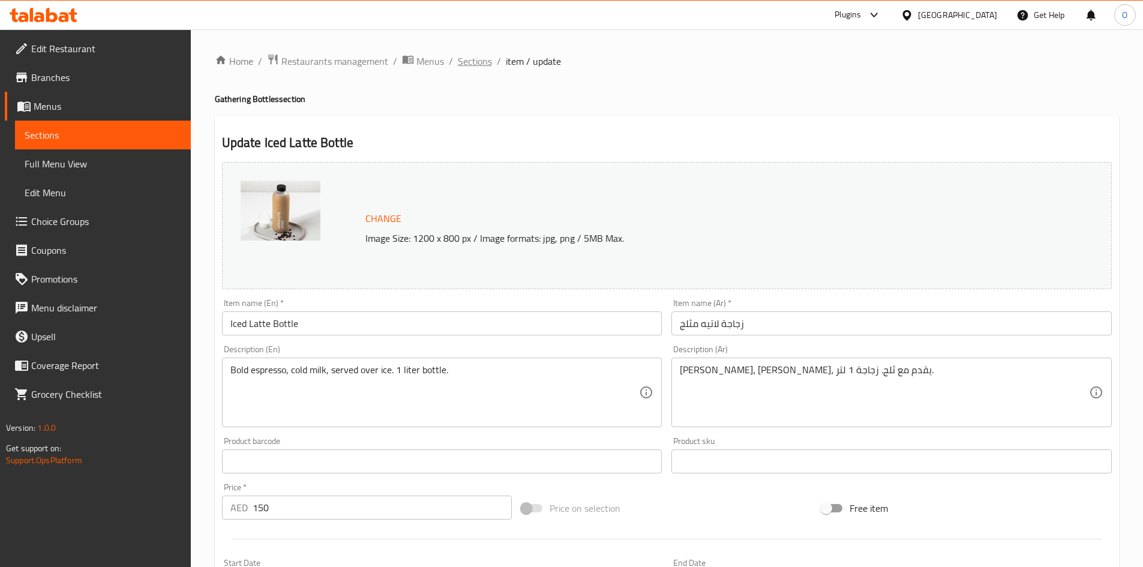
click at [477, 58] on span "Sections" at bounding box center [475, 61] width 34 height 14
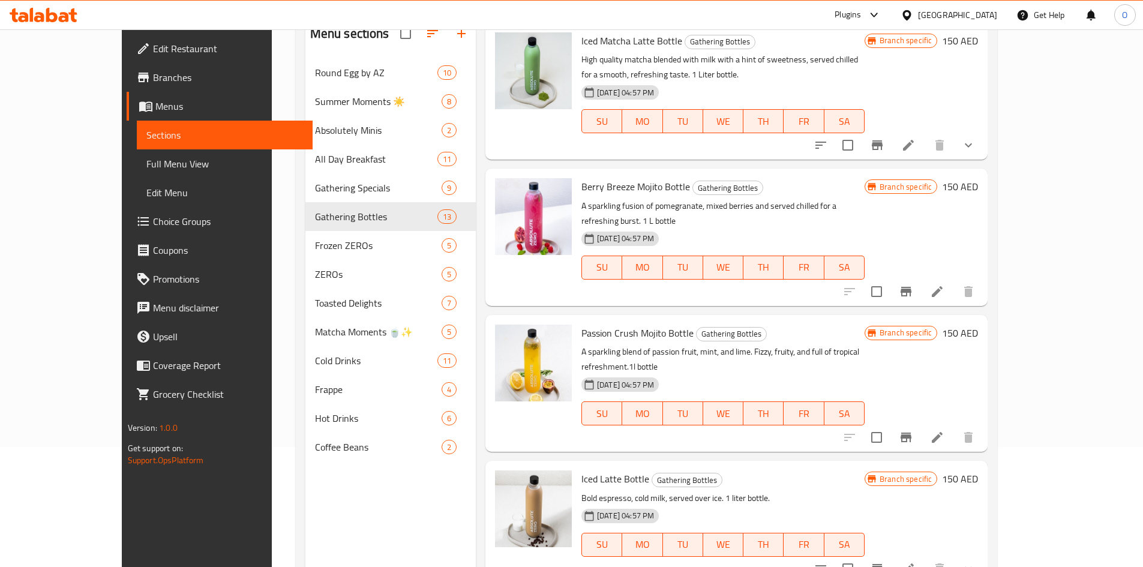
scroll to position [840, 0]
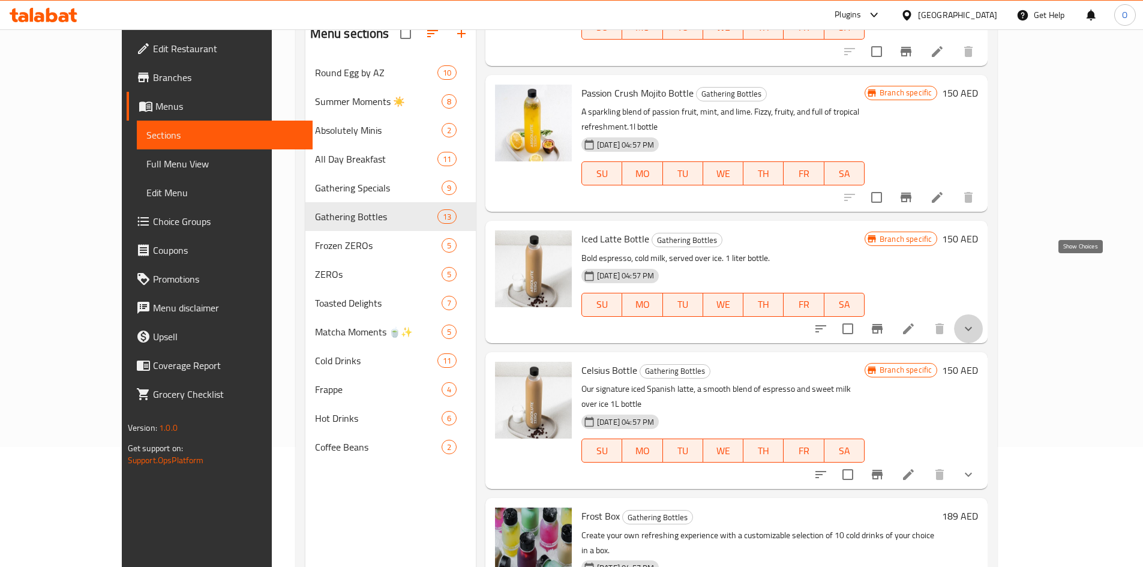
click at [975, 322] on icon "show more" at bounding box center [968, 329] width 14 height 14
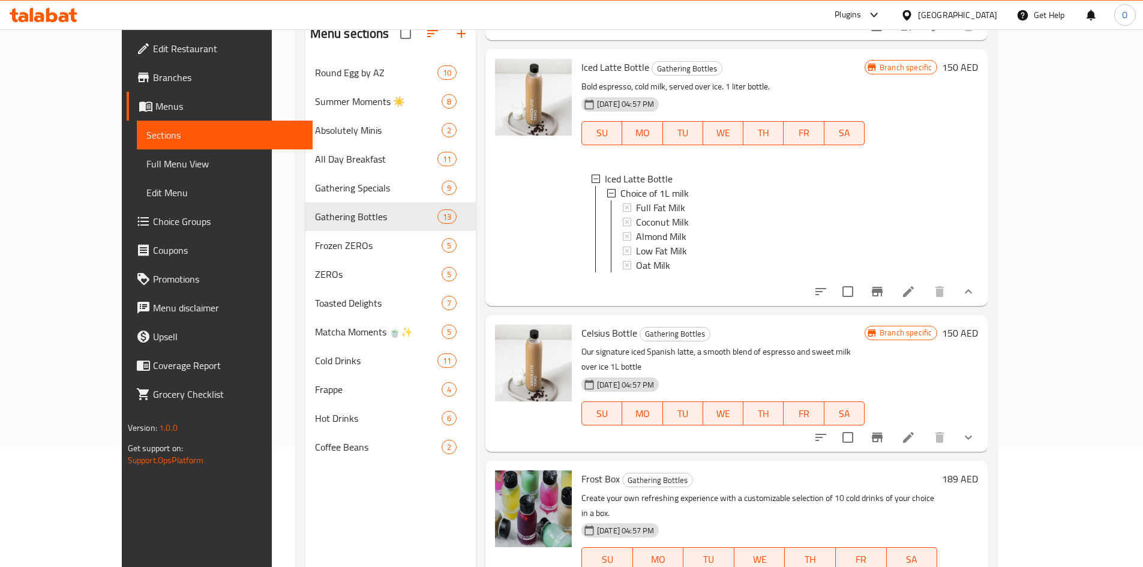
scroll to position [1080, 0]
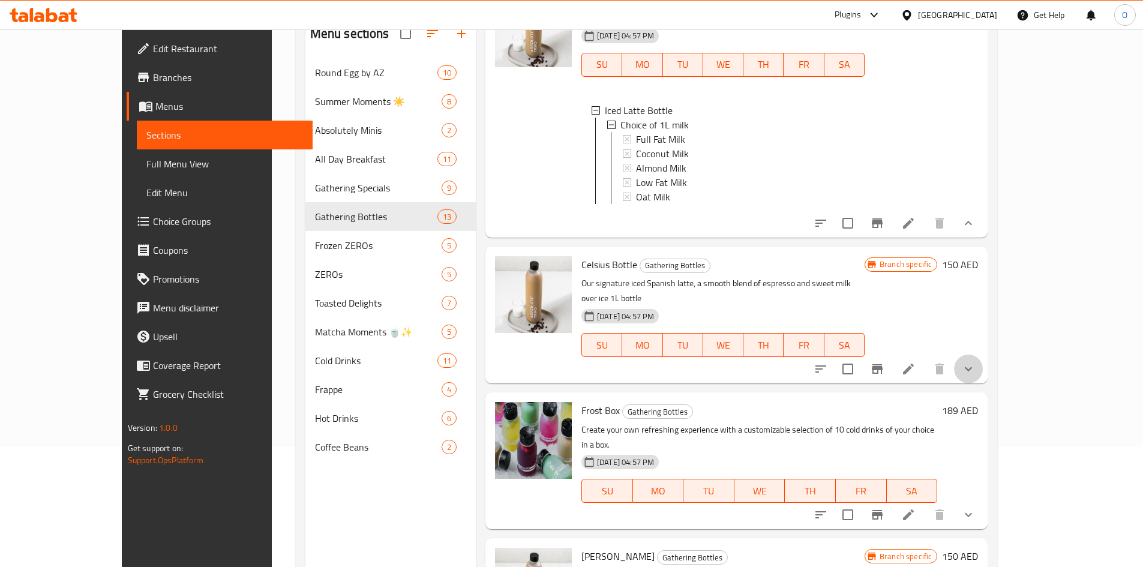
click at [983, 355] on button "show more" at bounding box center [968, 369] width 29 height 29
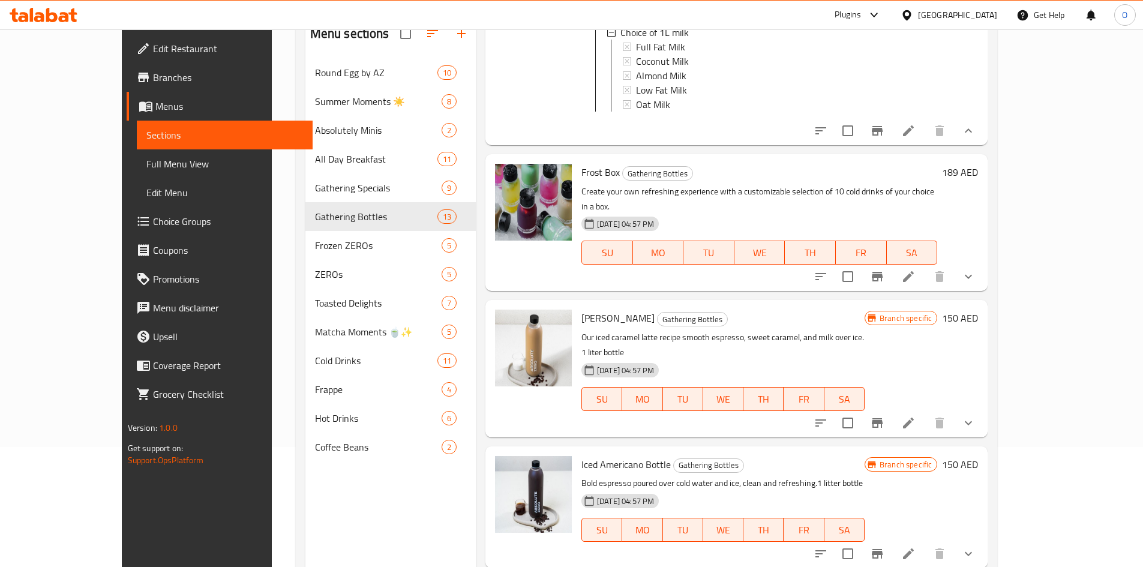
scroll to position [1484, 0]
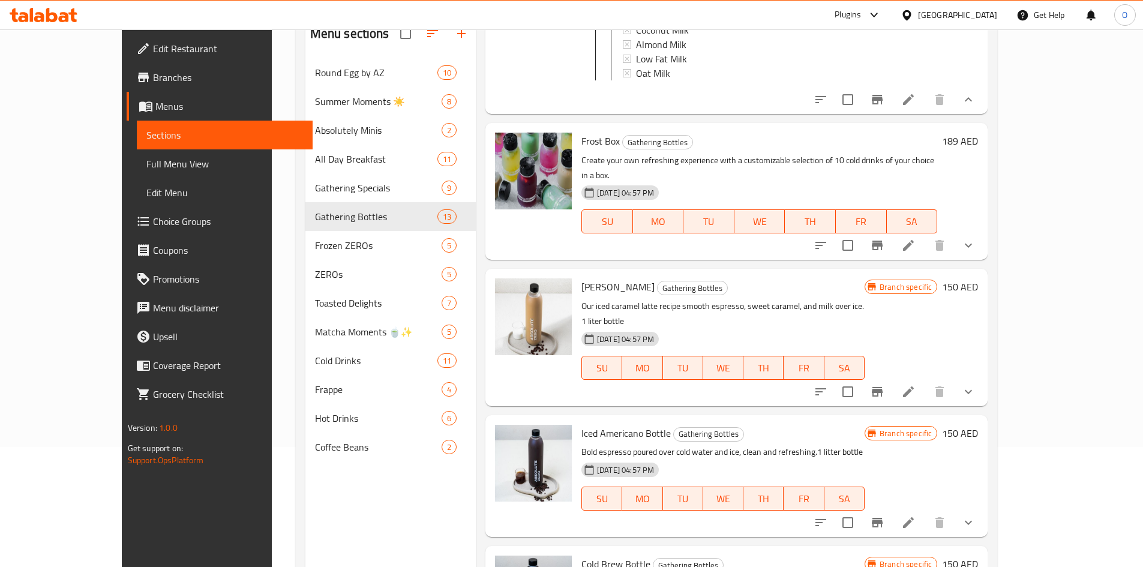
click at [983, 377] on button "show more" at bounding box center [968, 391] width 29 height 29
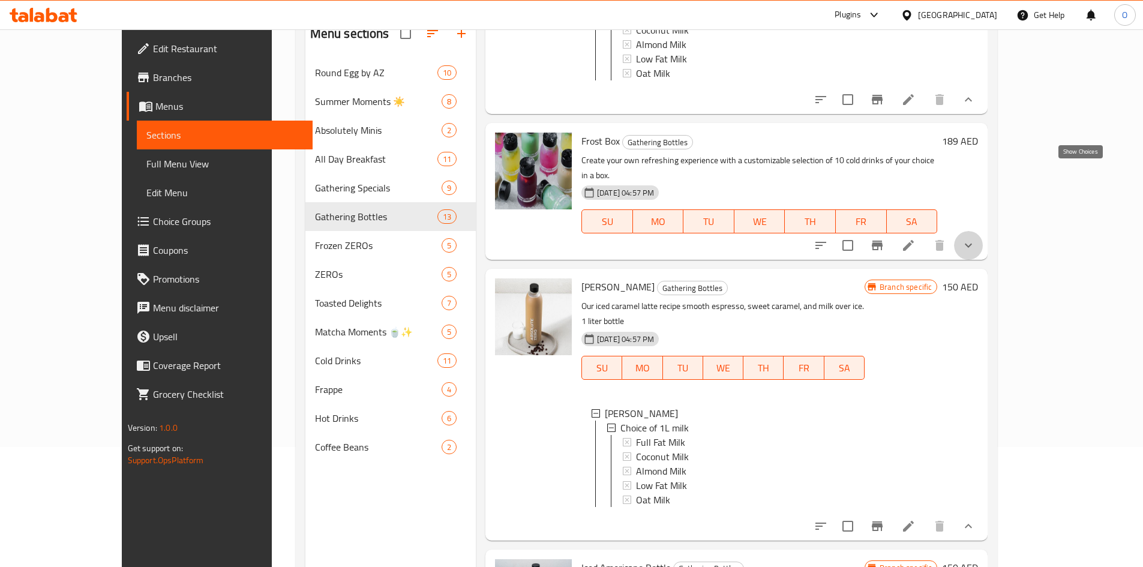
click at [975, 238] on icon "show more" at bounding box center [968, 245] width 14 height 14
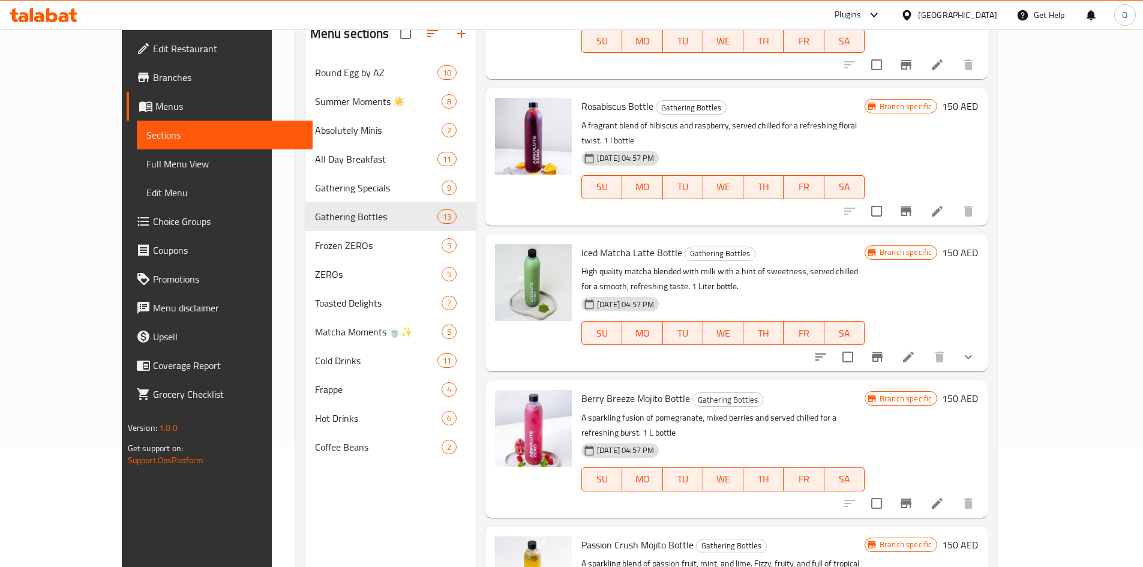
scroll to position [404, 0]
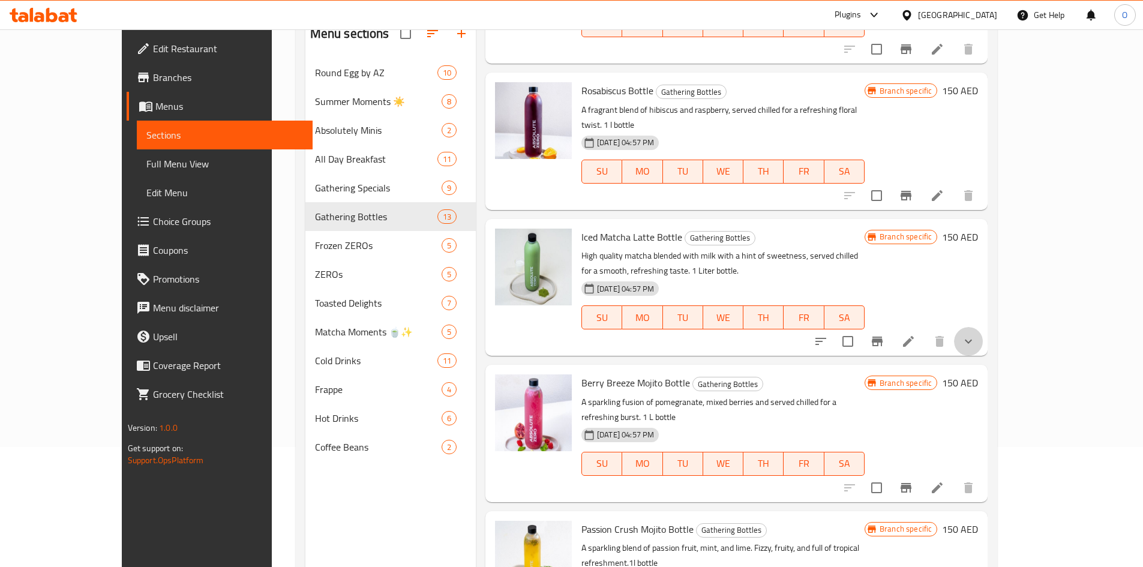
click at [983, 327] on button "show more" at bounding box center [968, 341] width 29 height 29
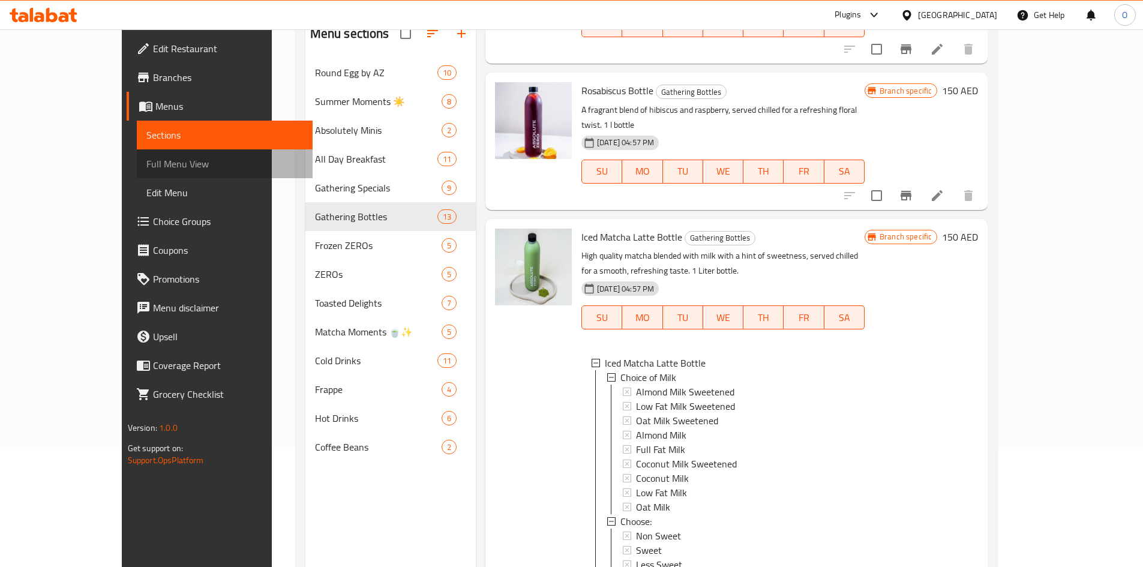
click at [137, 175] on link "Full Menu View" at bounding box center [225, 163] width 176 height 29
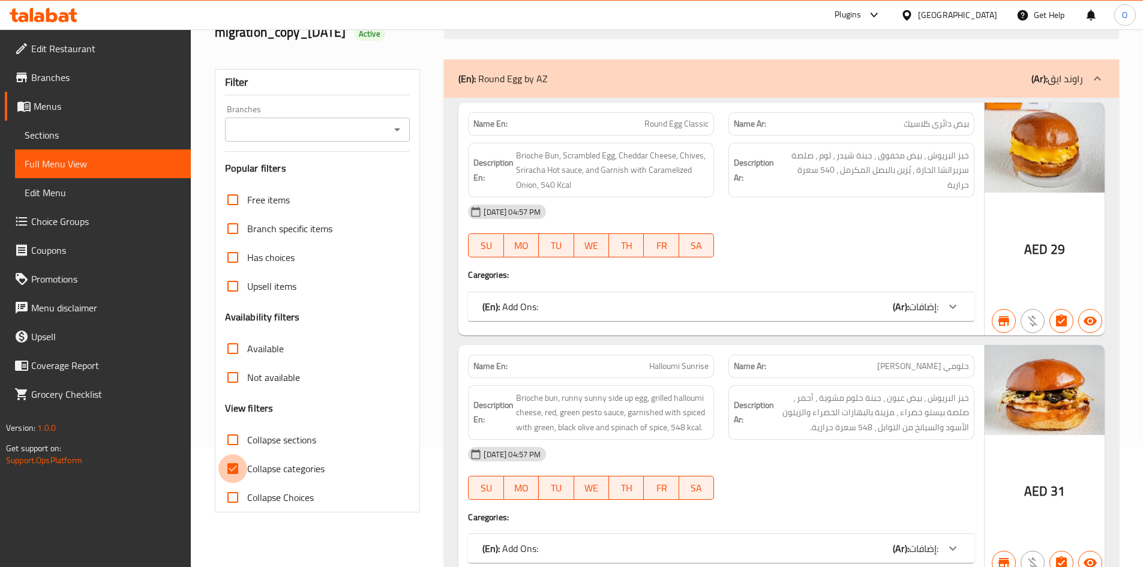
click at [229, 470] on input "Collapse categories" at bounding box center [232, 468] width 29 height 29
checkbox input "false"
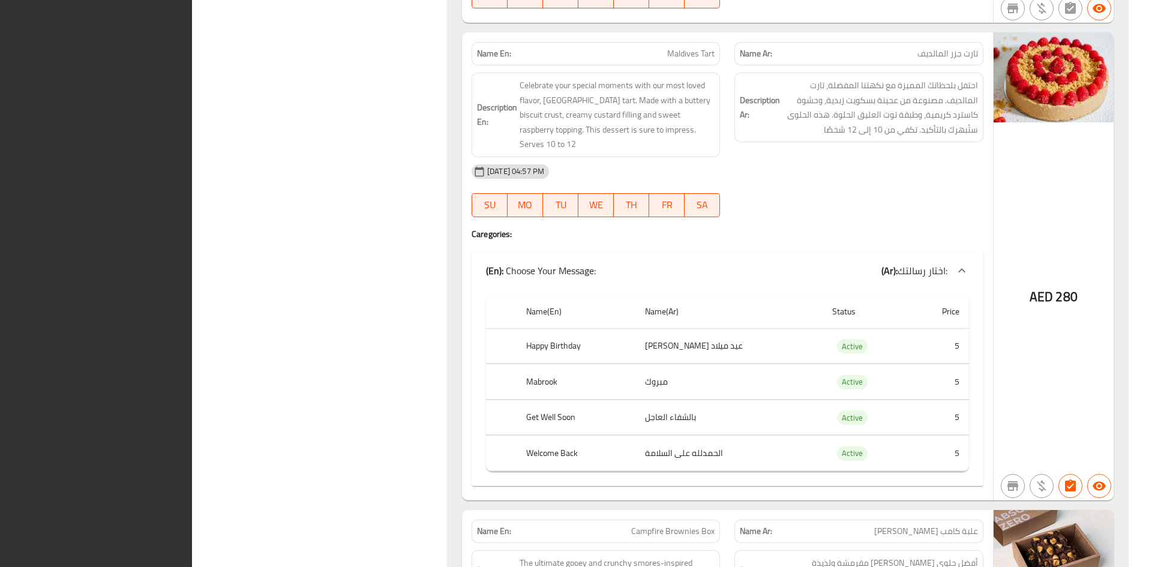
scroll to position [16515, 0]
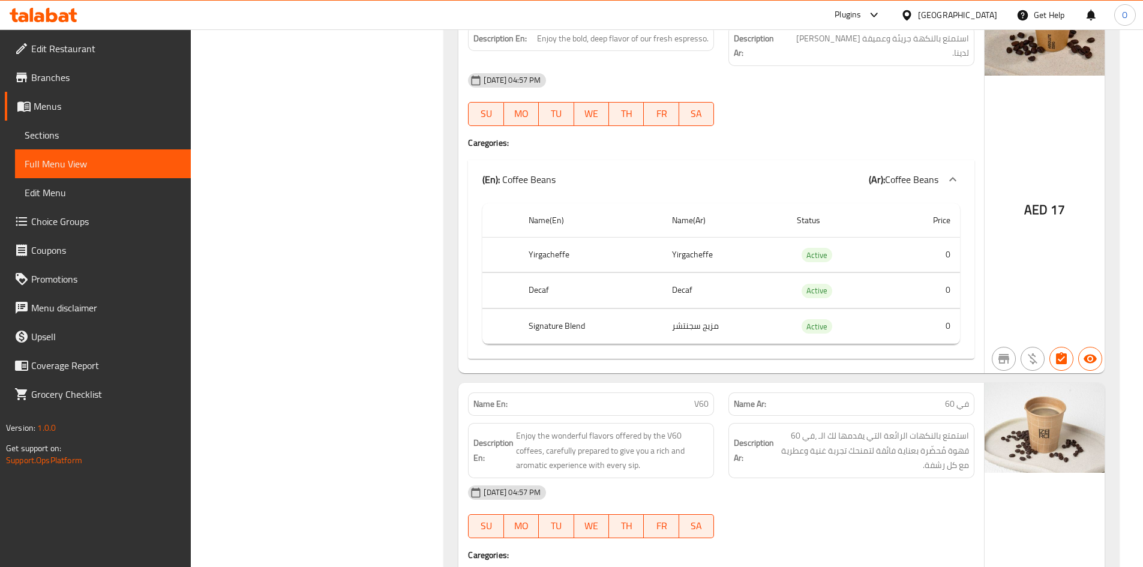
scroll to position [35958, 0]
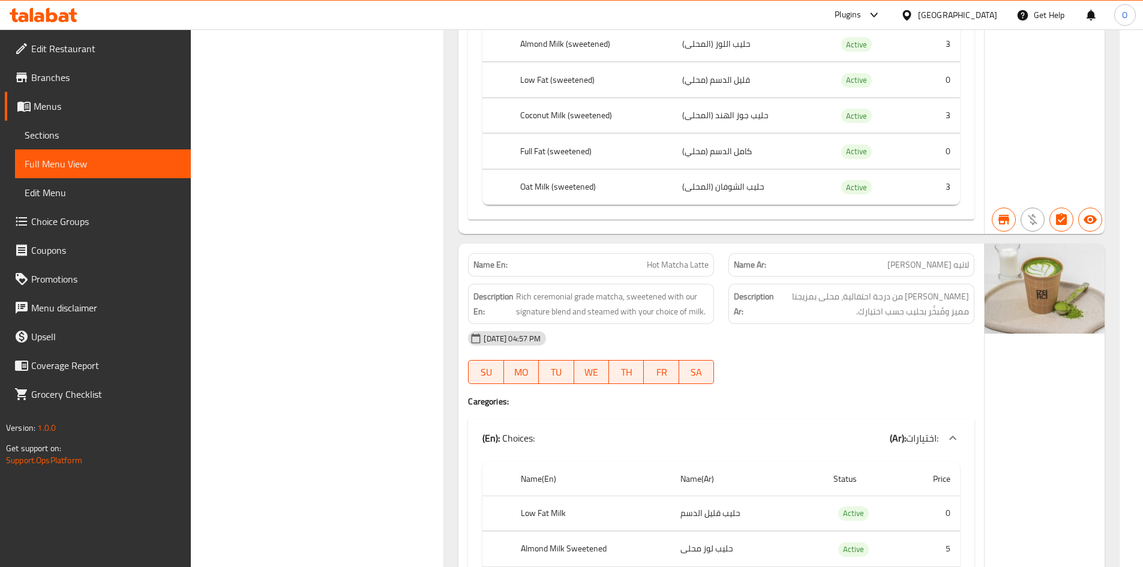
click at [680, 259] on span "Hot Matcha Latte" at bounding box center [678, 265] width 62 height 13
copy span "Hot Matcha Latte"
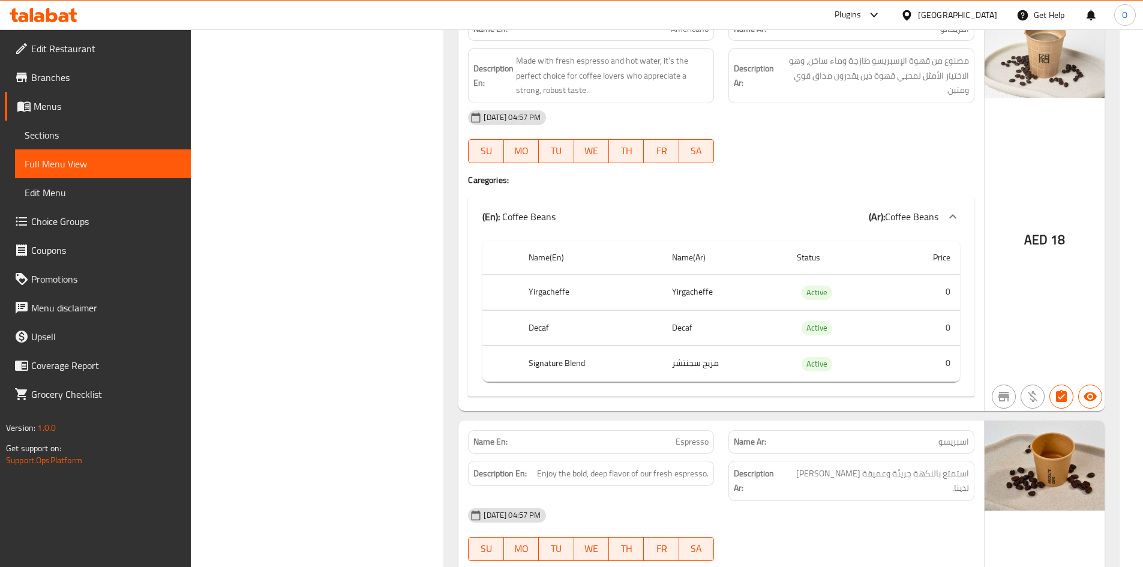
scroll to position [47423, 0]
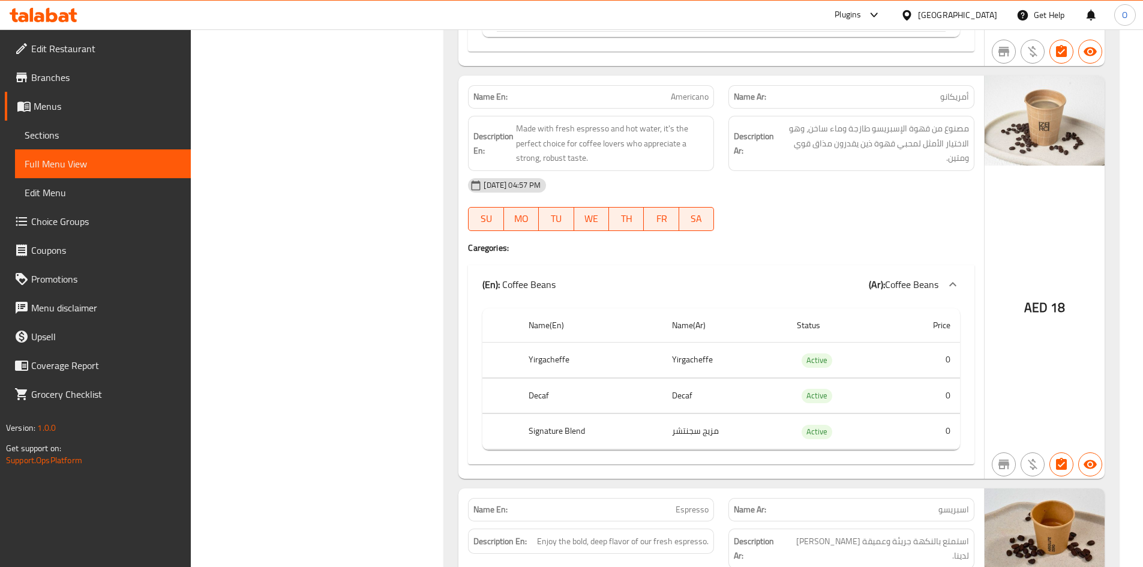
click at [695, 91] on span "Americano" at bounding box center [690, 97] width 38 height 13
copy span "Americano"
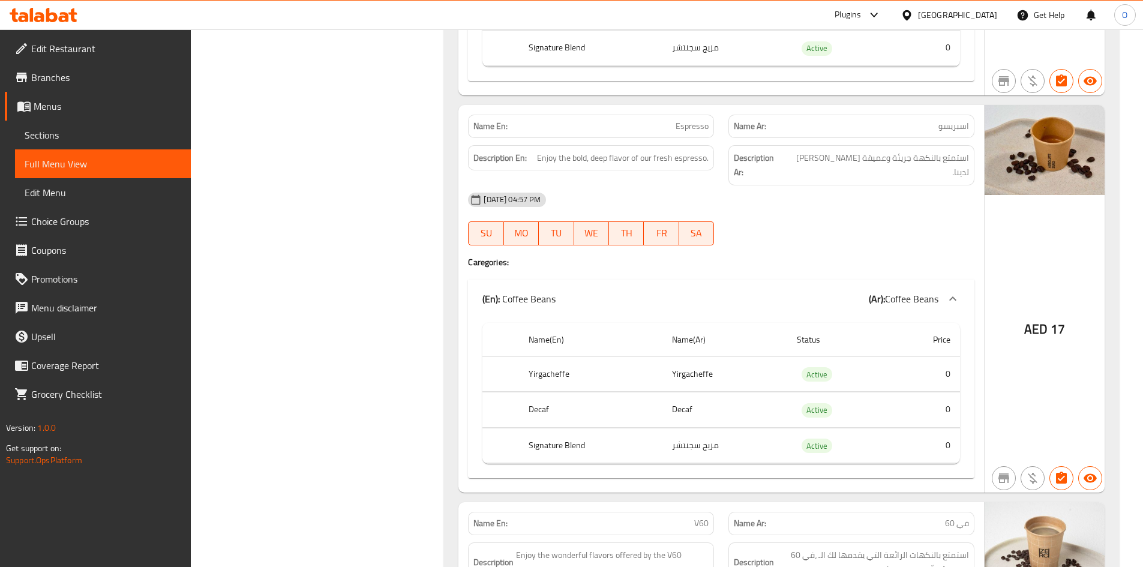
scroll to position [47805, 0]
click at [695, 121] on span "Espresso" at bounding box center [692, 127] width 33 height 13
copy span "Espresso"
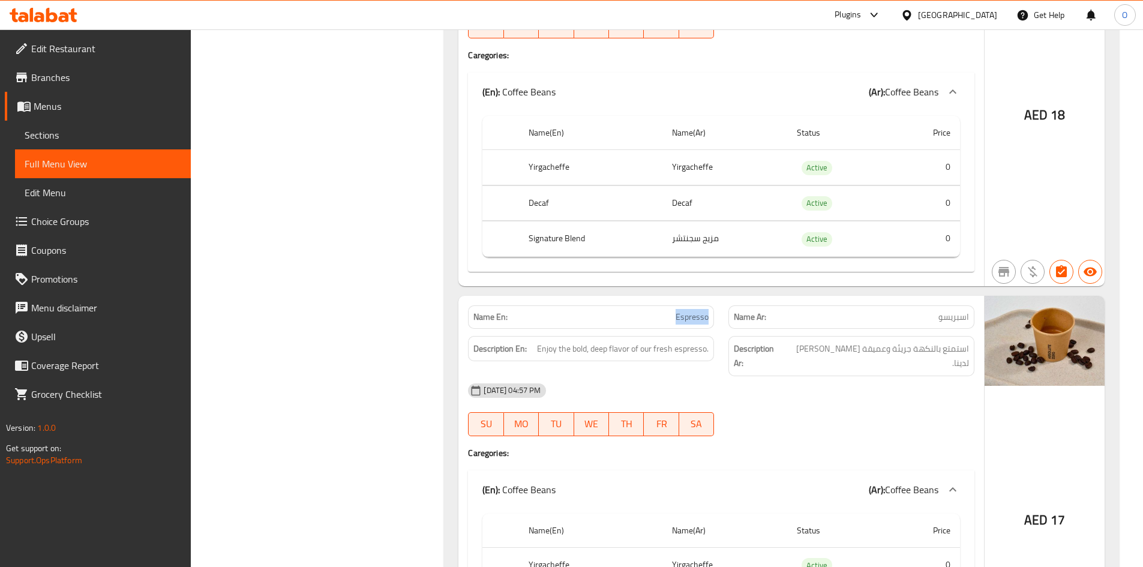
scroll to position [47565, 0]
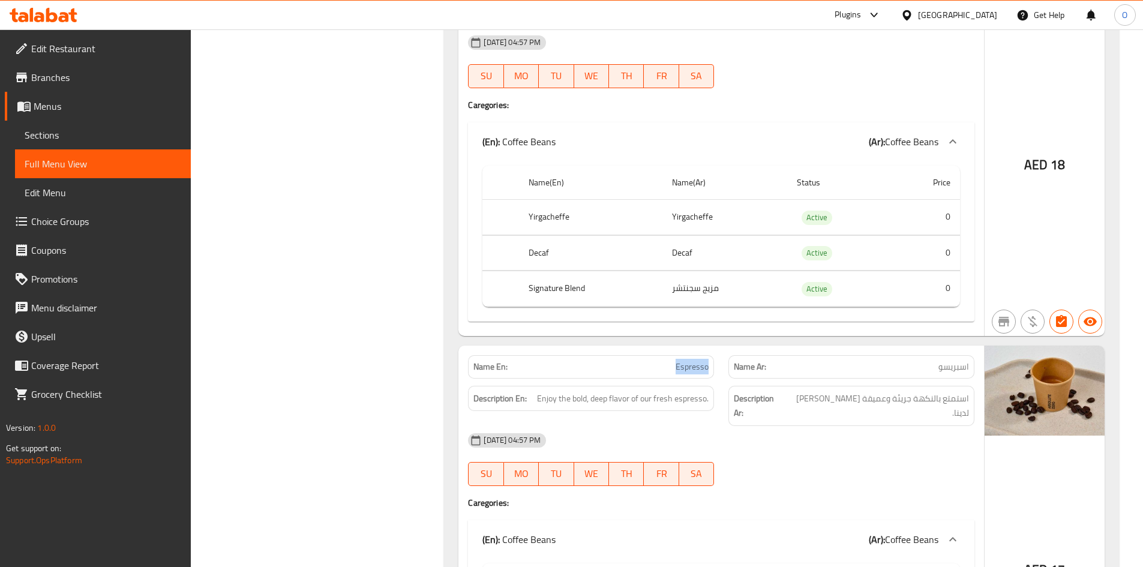
click at [121, 50] on span "Edit Restaurant" at bounding box center [106, 48] width 150 height 14
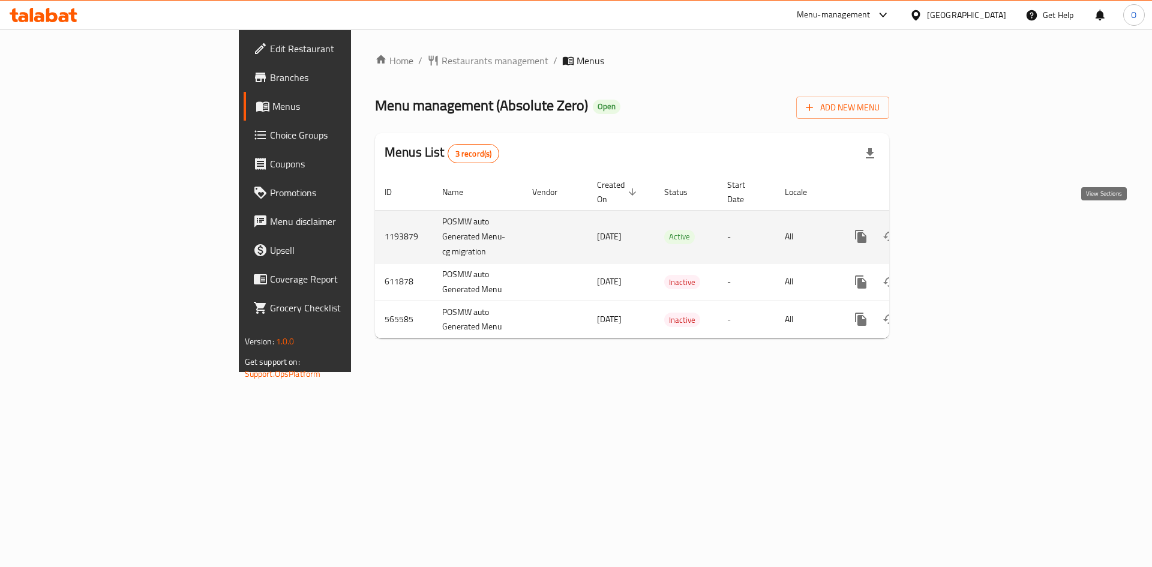
click at [955, 229] on icon "enhanced table" at bounding box center [947, 236] width 14 height 14
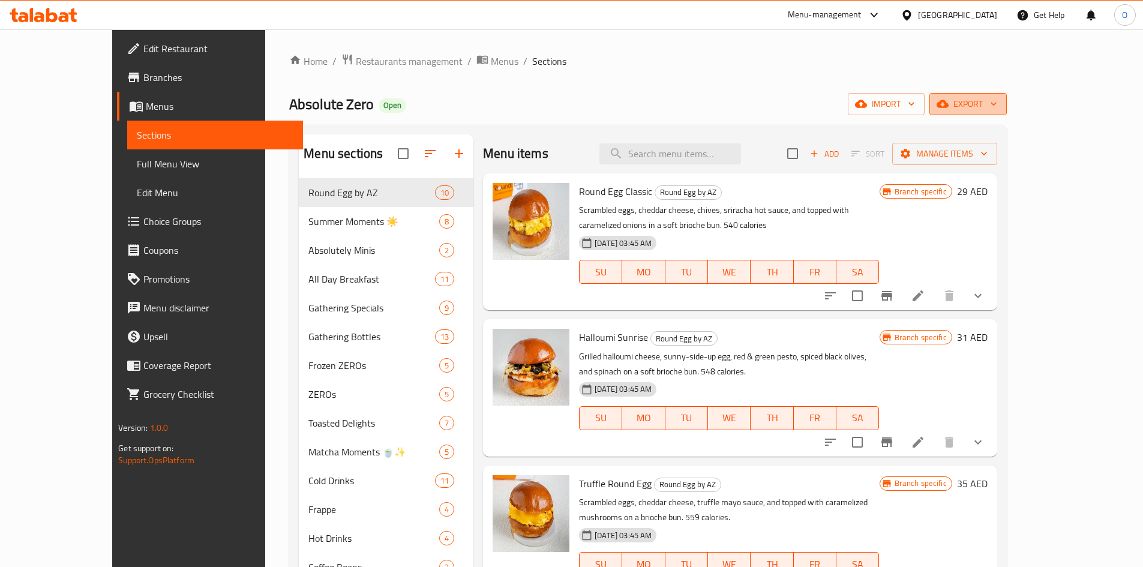
click at [997, 100] on span "export" at bounding box center [968, 104] width 58 height 15
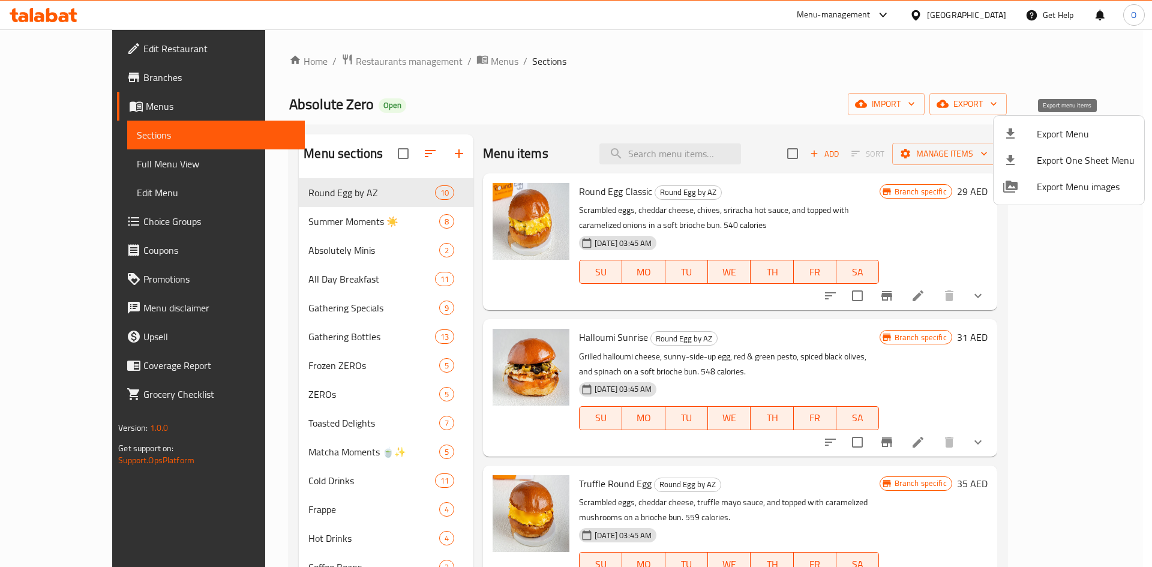
click at [1040, 128] on span "Export Menu" at bounding box center [1086, 134] width 98 height 14
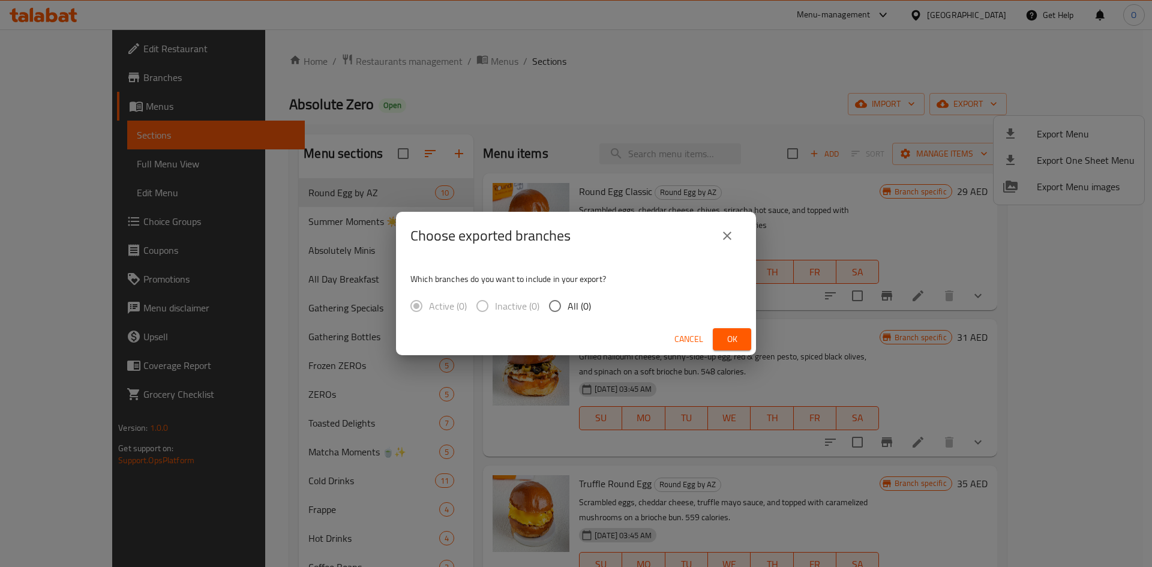
click at [726, 338] on span "Ok" at bounding box center [731, 339] width 19 height 15
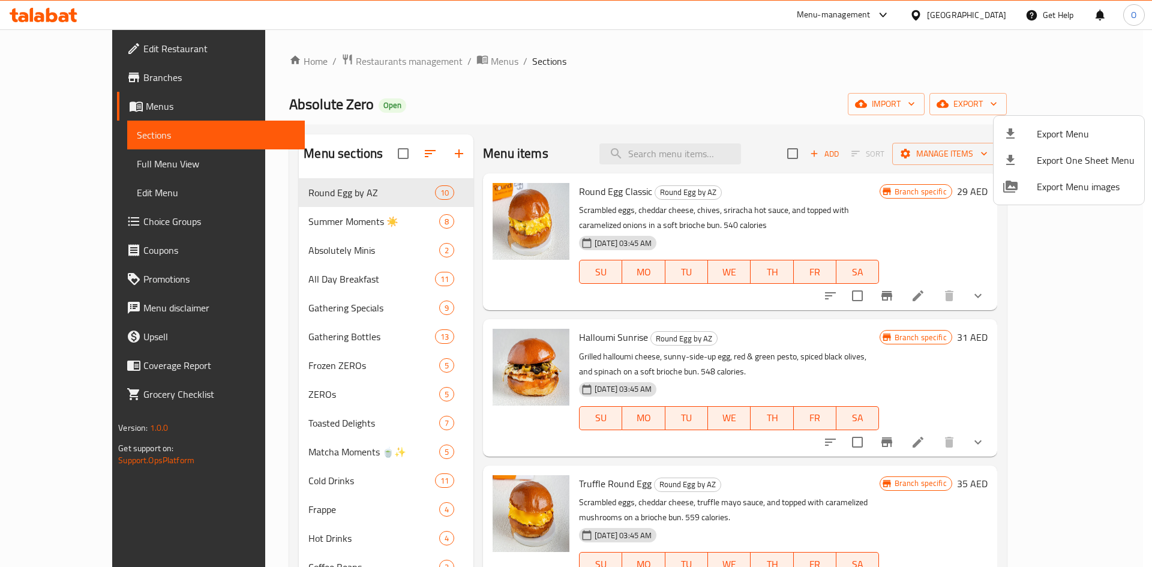
click at [97, 166] on div at bounding box center [576, 283] width 1152 height 567
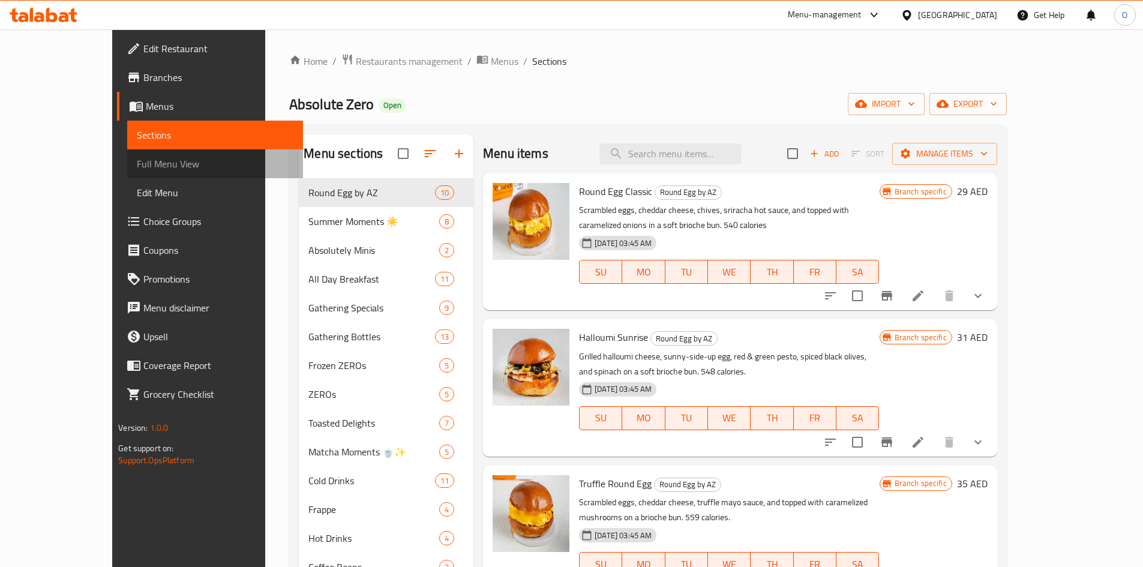
click at [137, 166] on span "Full Menu View" at bounding box center [215, 164] width 157 height 14
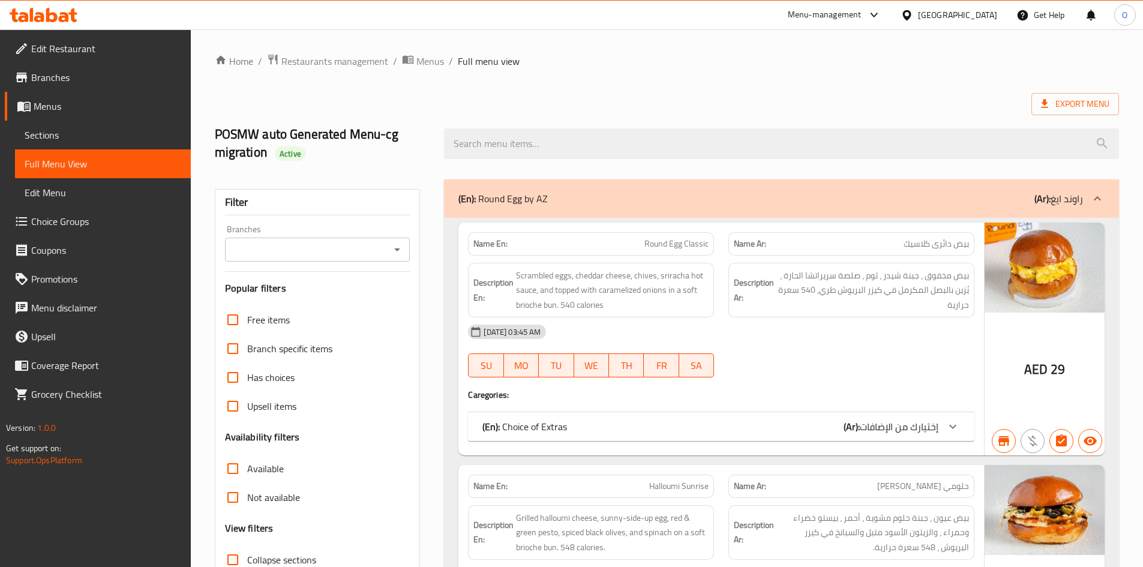
scroll to position [300, 0]
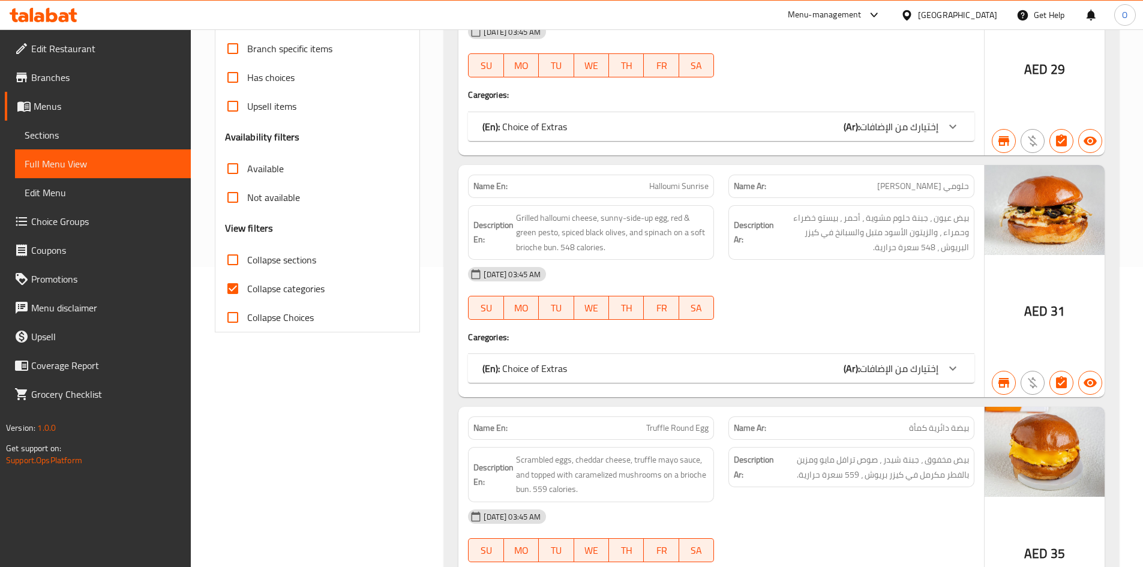
click at [232, 293] on input "Collapse categories" at bounding box center [232, 288] width 29 height 29
checkbox input "false"
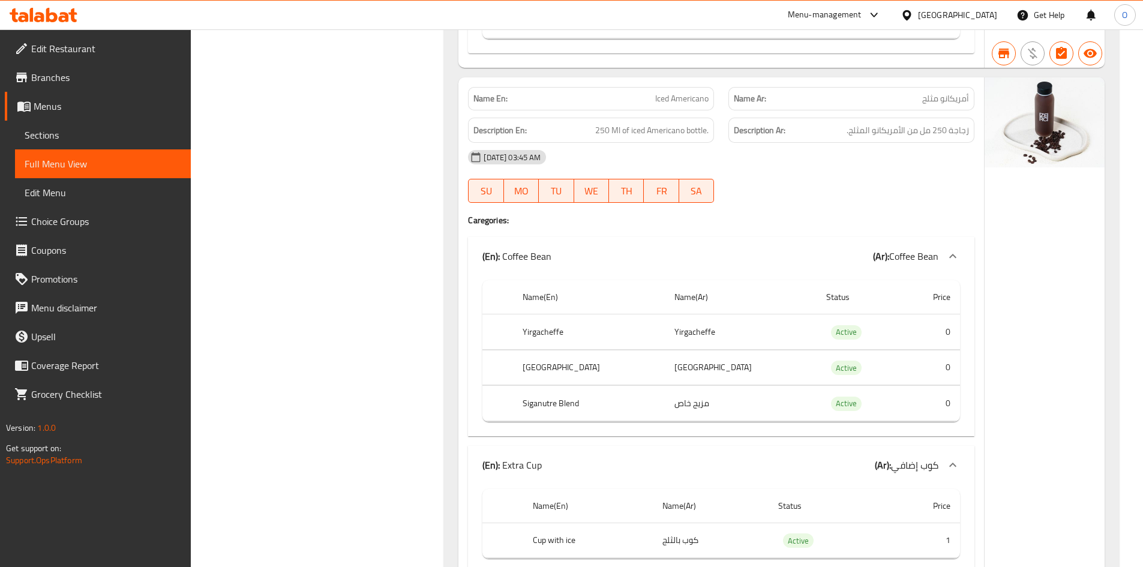
scroll to position [41564, 0]
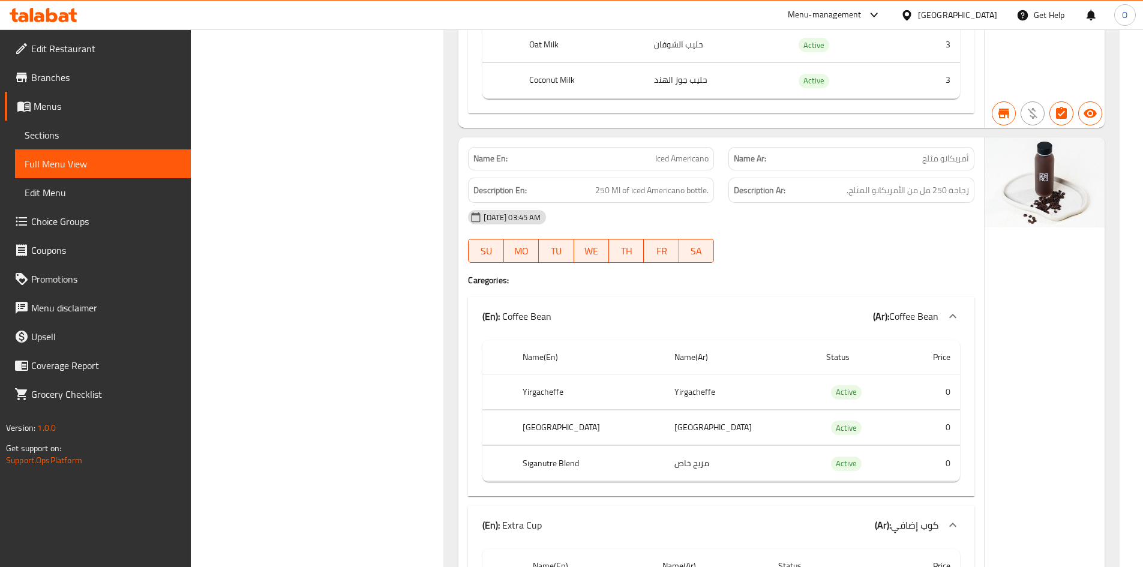
click at [677, 152] on span "Iced Americano" at bounding box center [681, 158] width 53 height 13
drag, startPoint x: 677, startPoint y: 129, endPoint x: 665, endPoint y: 130, distance: 12.1
click at [665, 152] on span "Iced Americano" at bounding box center [681, 158] width 53 height 13
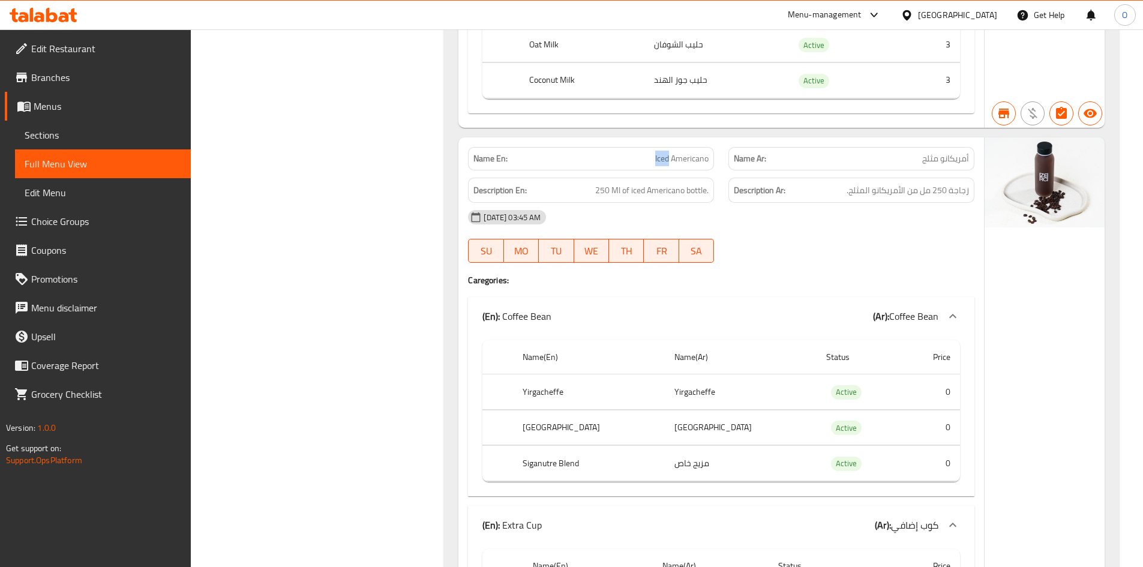
click at [666, 152] on span "Iced Americano" at bounding box center [681, 158] width 53 height 13
copy span "Iced Americano"
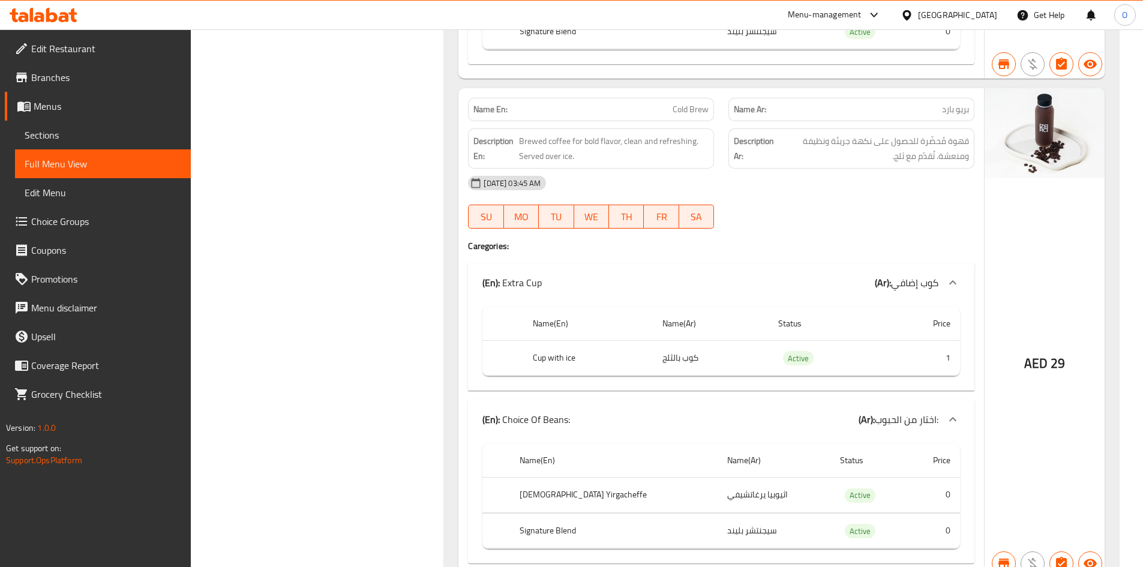
scroll to position [42842, 0]
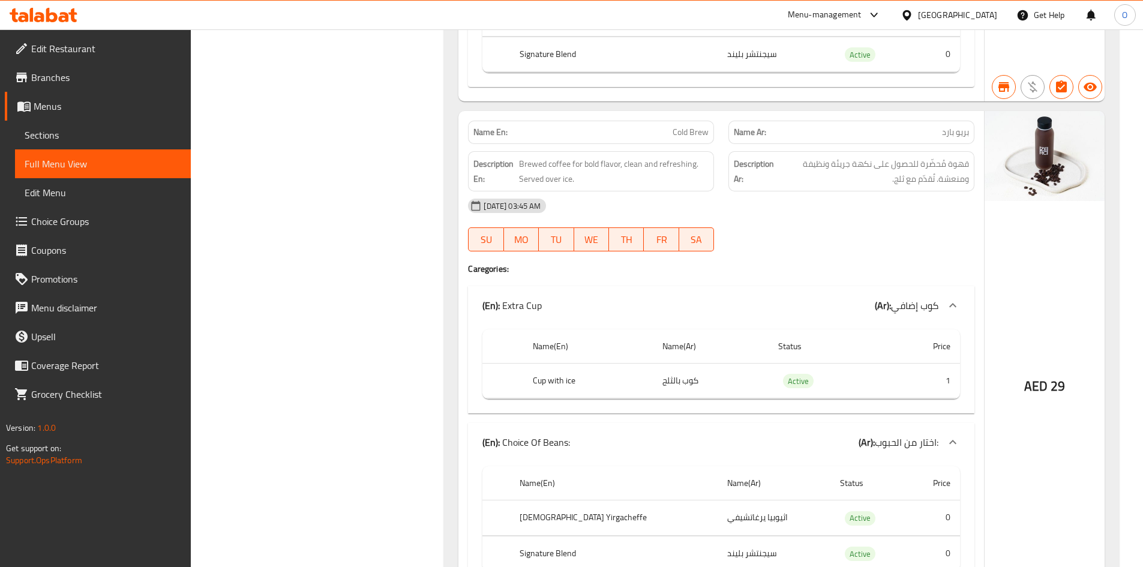
click at [679, 126] on span "Cold Brew" at bounding box center [691, 132] width 36 height 13
copy span "Cold Brew"
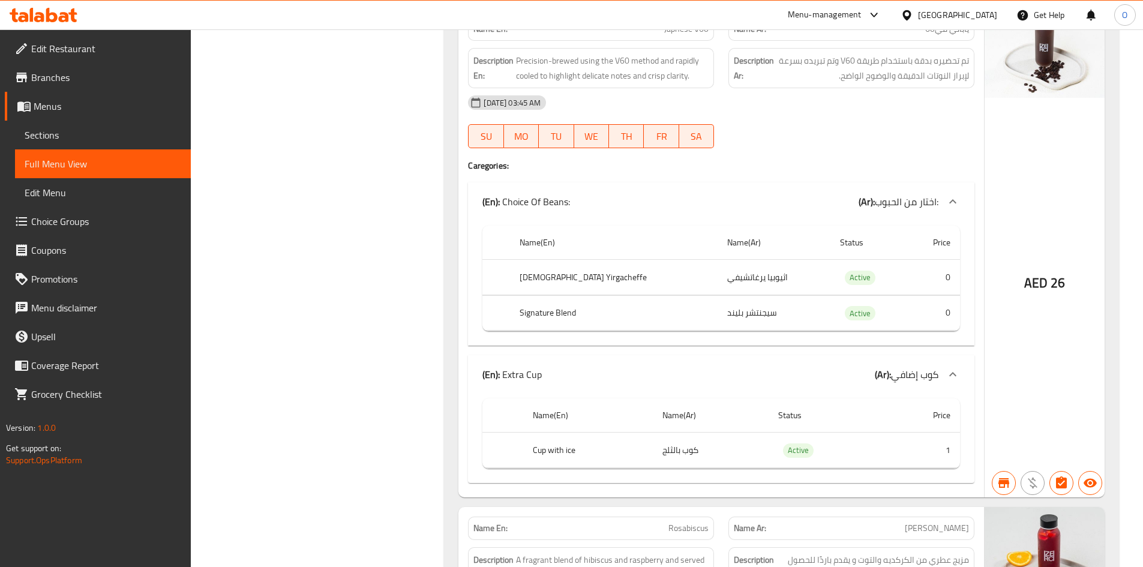
scroll to position [43324, 0]
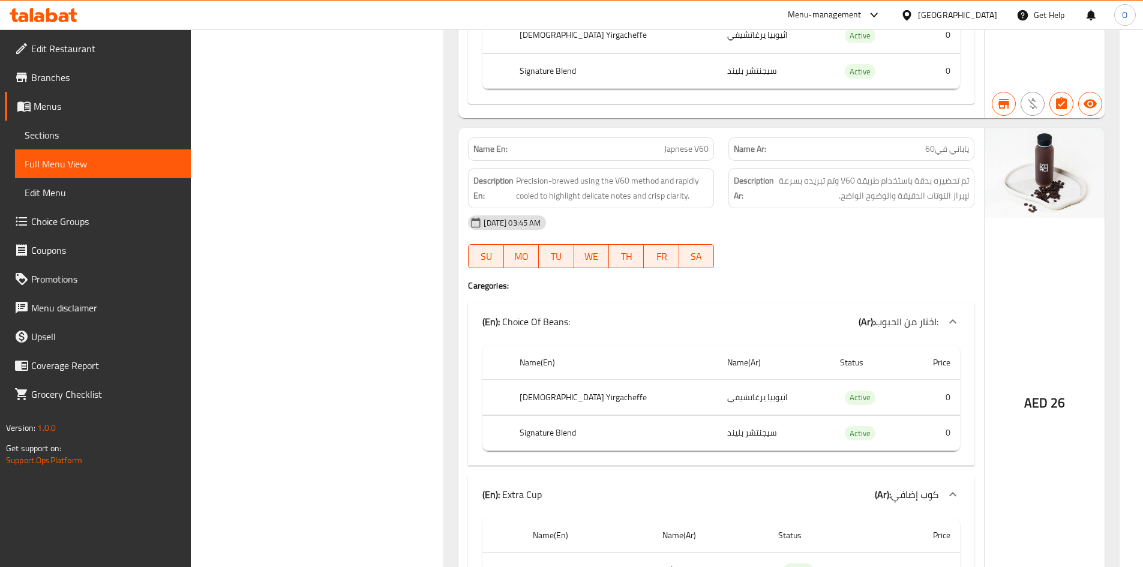
click at [683, 143] on span "Japnese V60" at bounding box center [686, 149] width 44 height 13
copy span "Japnese V60"
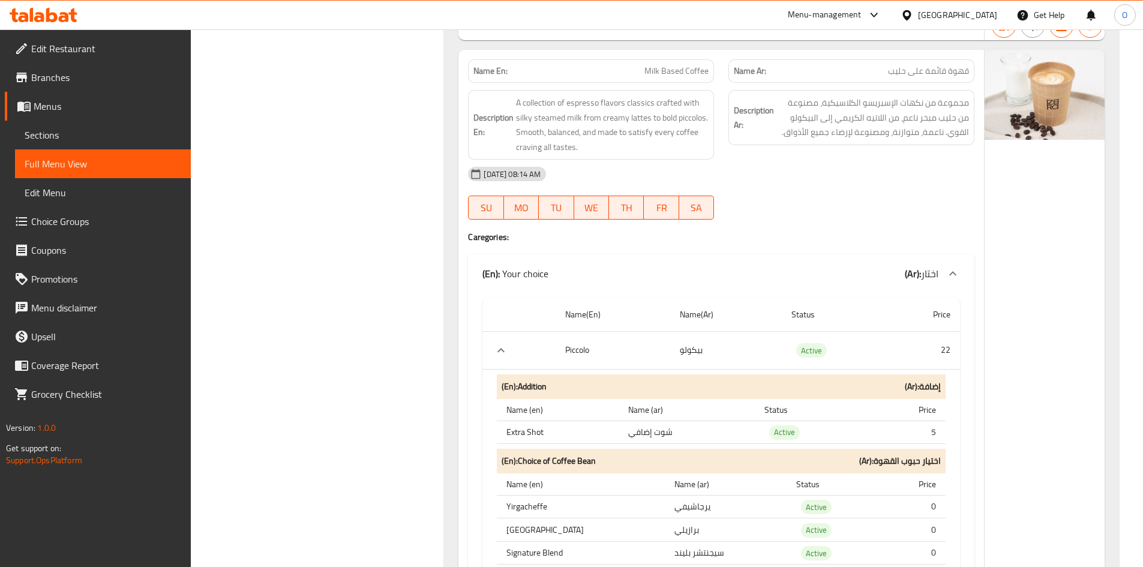
scroll to position [47603, 0]
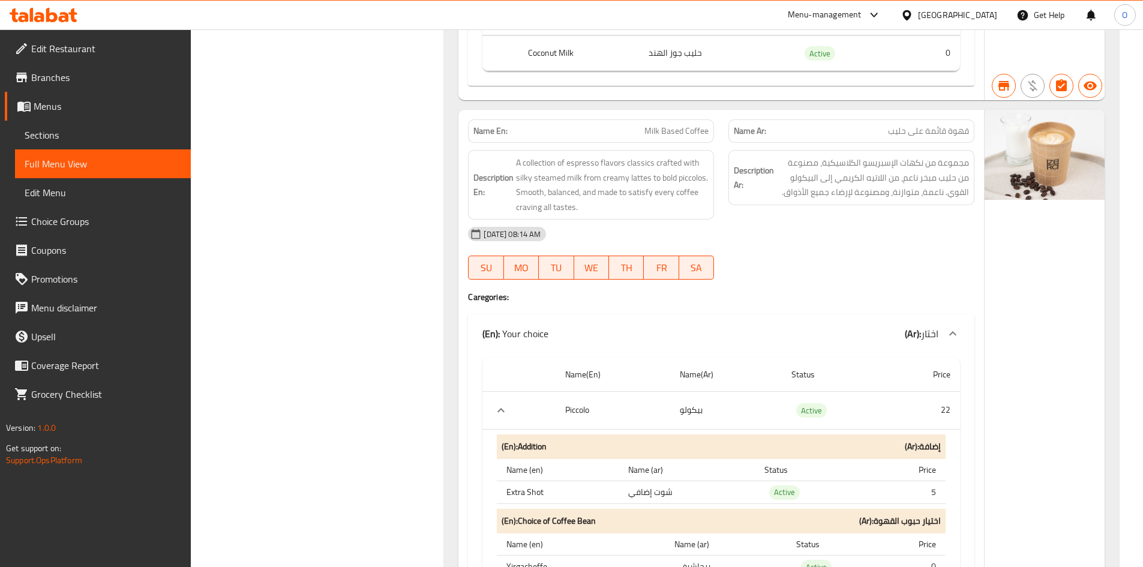
click at [682, 125] on span "Milk Based Coffee" at bounding box center [676, 131] width 64 height 13
copy span "Milk Based Coffee"
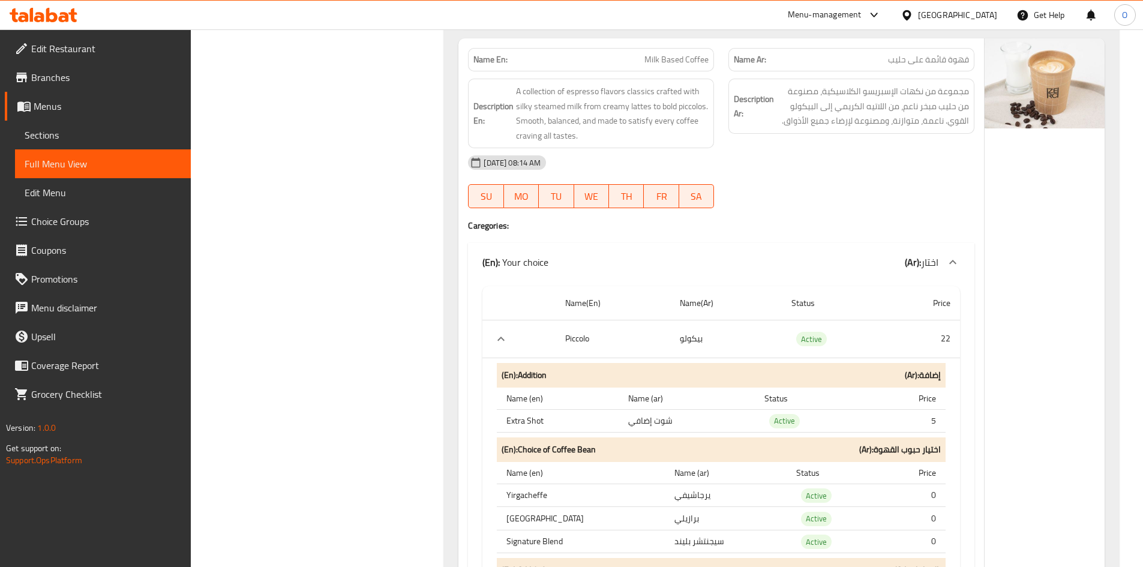
scroll to position [47564, 0]
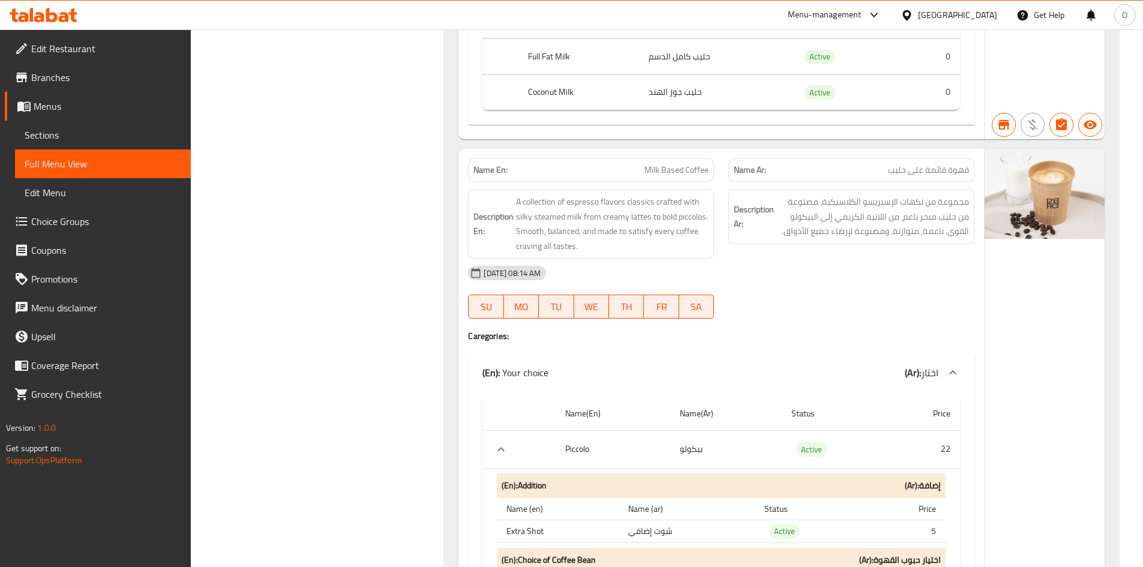
click at [704, 164] on span "Milk Based Coffee" at bounding box center [676, 170] width 64 height 13
drag, startPoint x: 704, startPoint y: 144, endPoint x: 731, endPoint y: 163, distance: 32.3
copy span "Milk Based Coffee"
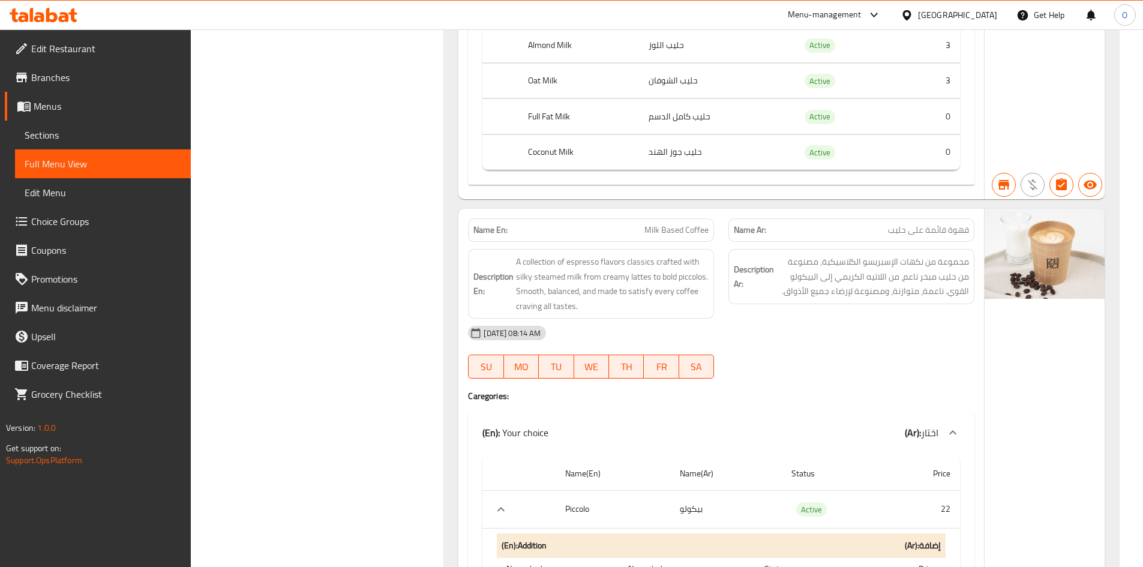
scroll to position [47521, 0]
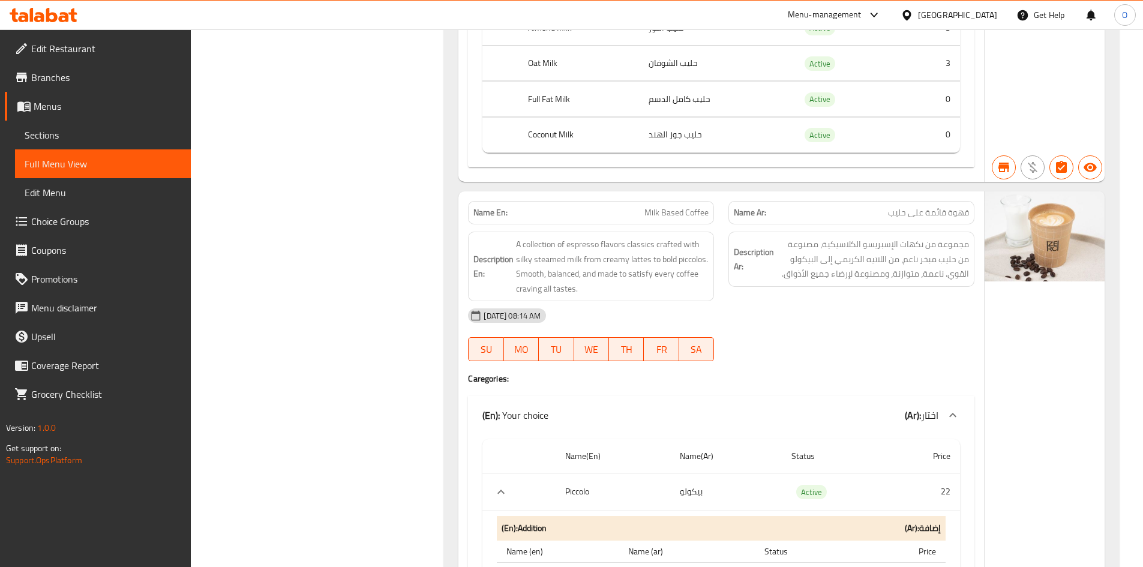
click at [679, 206] on span "Milk Based Coffee" at bounding box center [676, 212] width 64 height 13
copy span "Milk Based Coffee"
click at [63, 103] on span "Menus" at bounding box center [108, 106] width 148 height 14
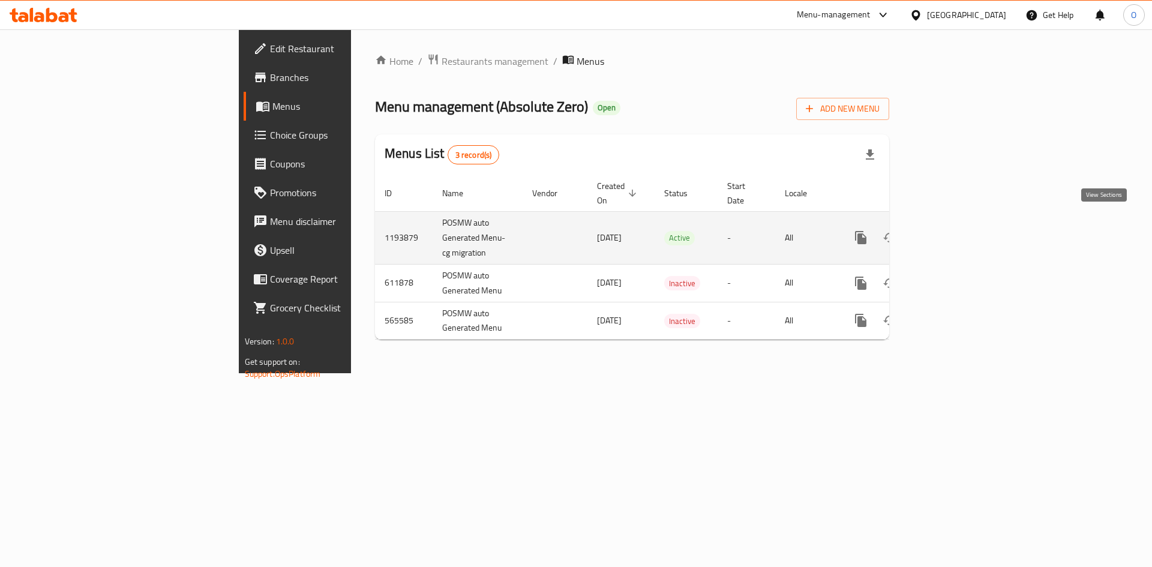
click at [962, 223] on link "enhanced table" at bounding box center [947, 237] width 29 height 29
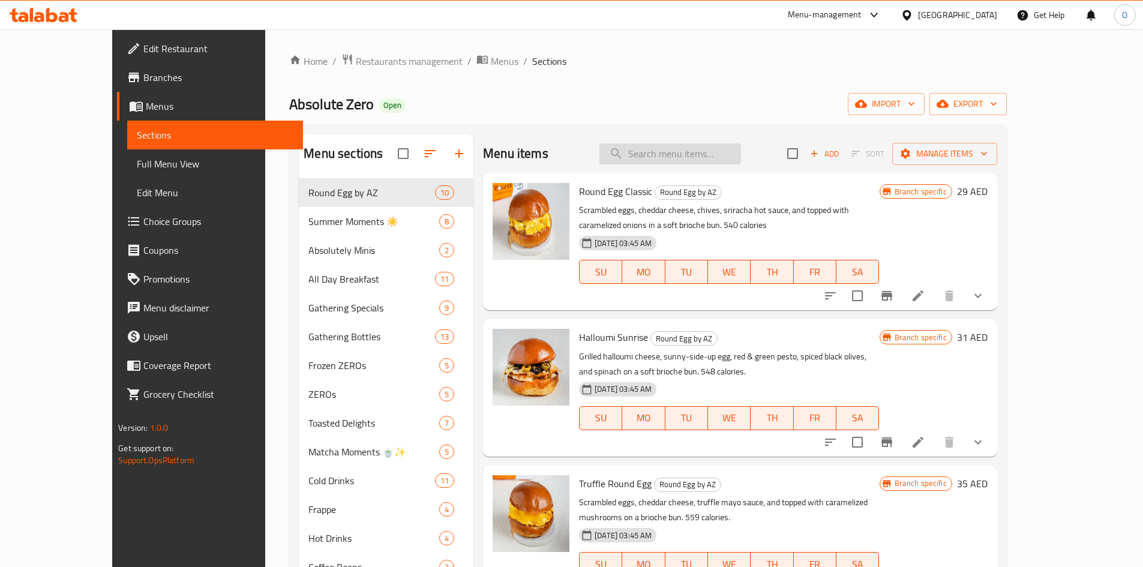
paste input "Milk Based Coffee"
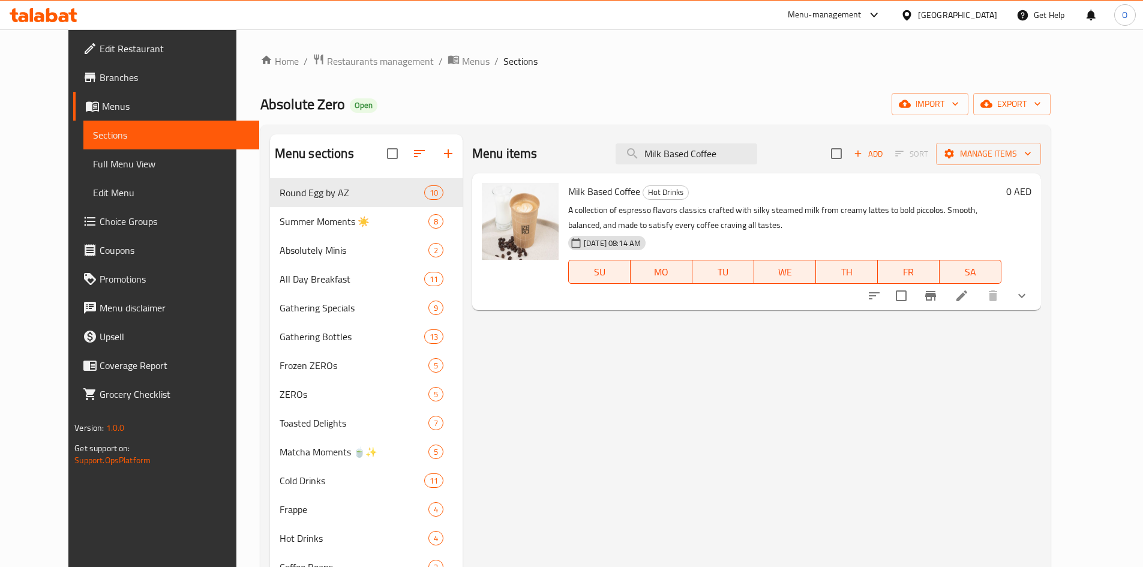
type input "Milk Based Coffee"
click at [969, 302] on icon at bounding box center [962, 296] width 14 height 14
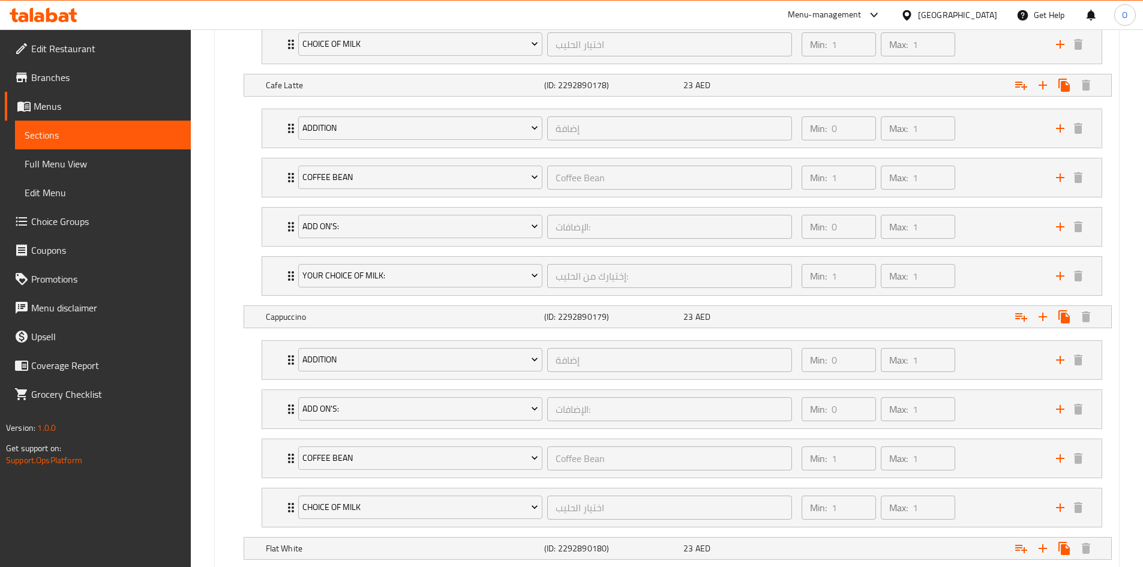
scroll to position [1140, 0]
click at [980, 133] on div "Min: 0 ​ Max: 1 ​" at bounding box center [921, 128] width 254 height 38
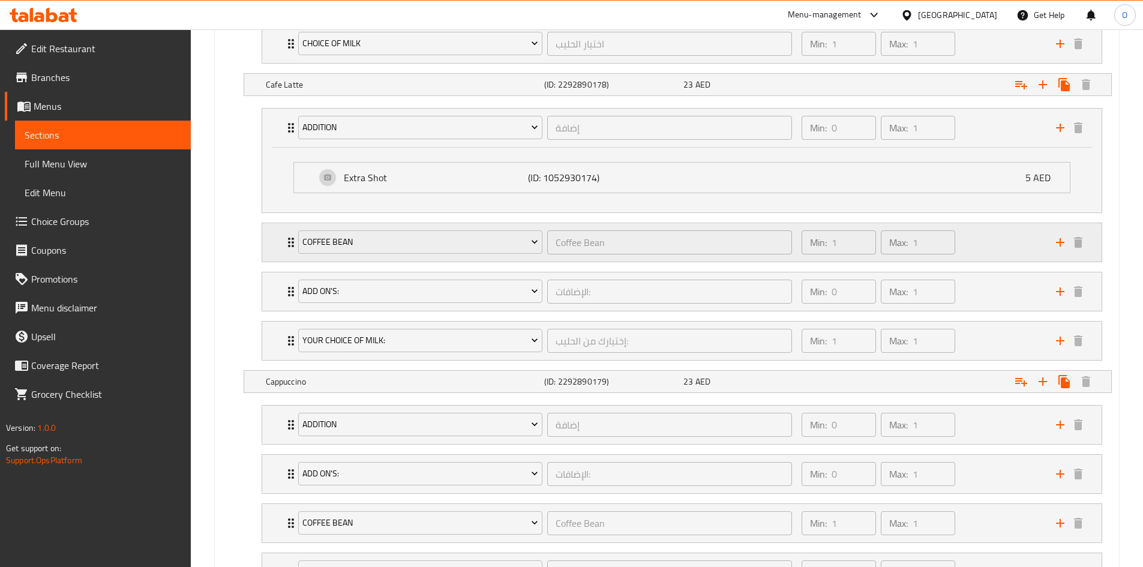
click at [977, 238] on div "Min: 1 ​ Max: 1 ​" at bounding box center [921, 242] width 254 height 38
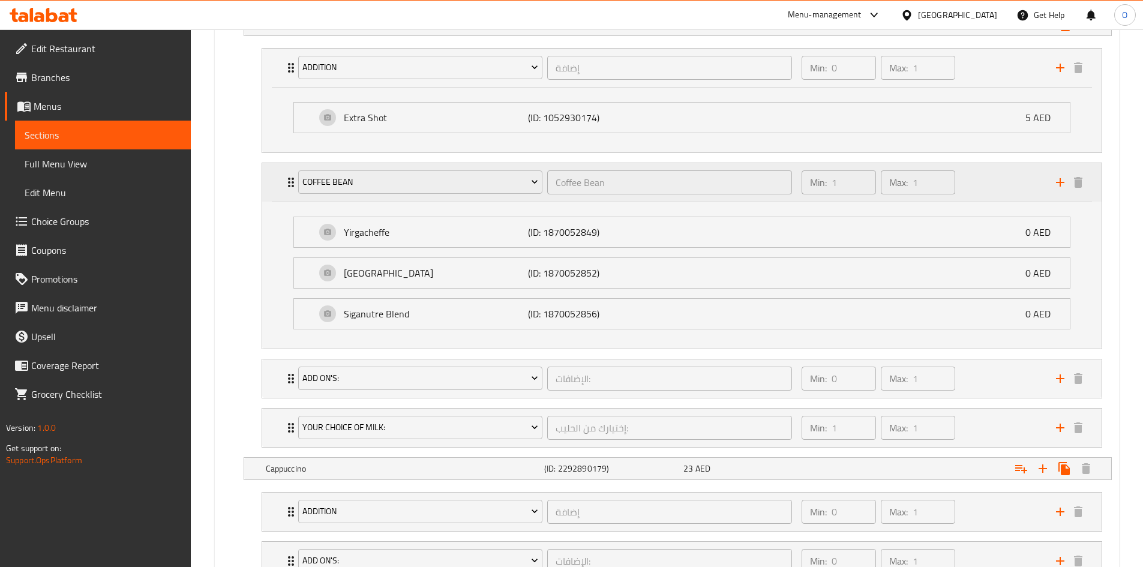
scroll to position [1260, 0]
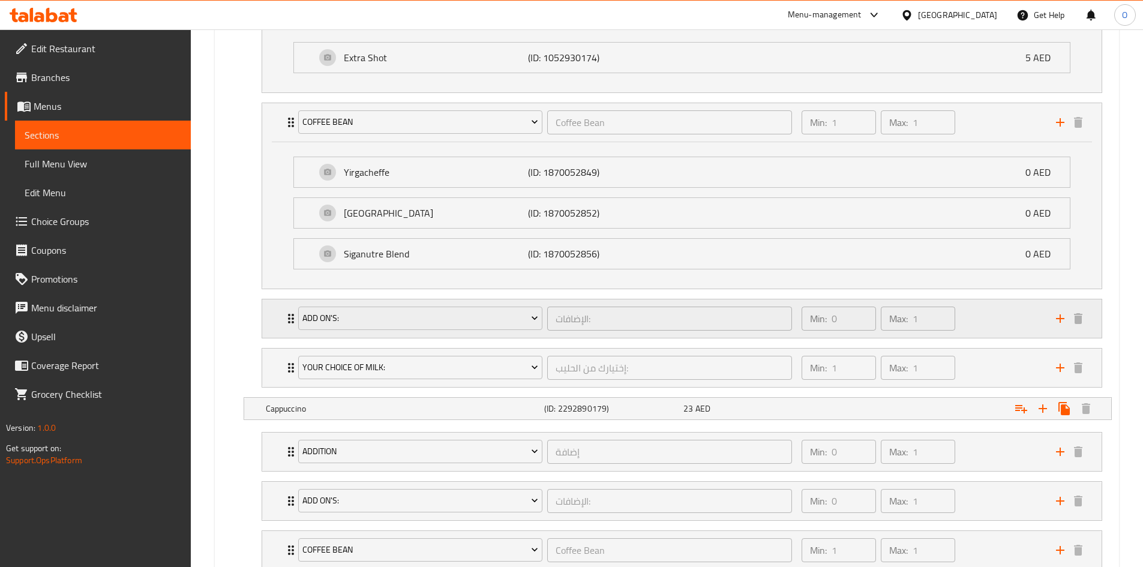
click at [988, 329] on div "Min: 0 ​ Max: 1 ​" at bounding box center [921, 318] width 254 height 38
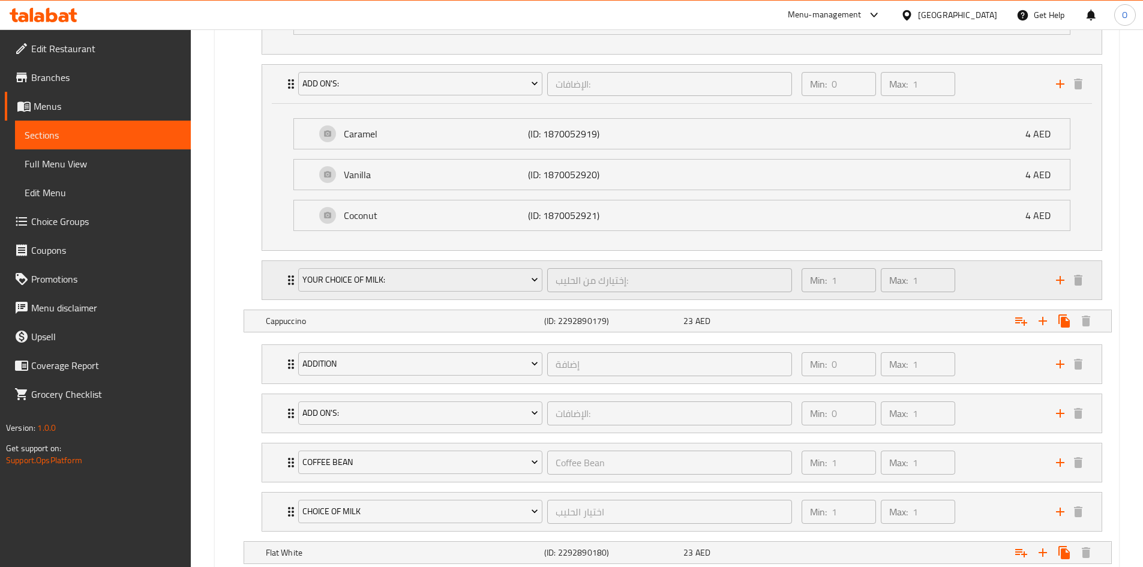
scroll to position [1500, 0]
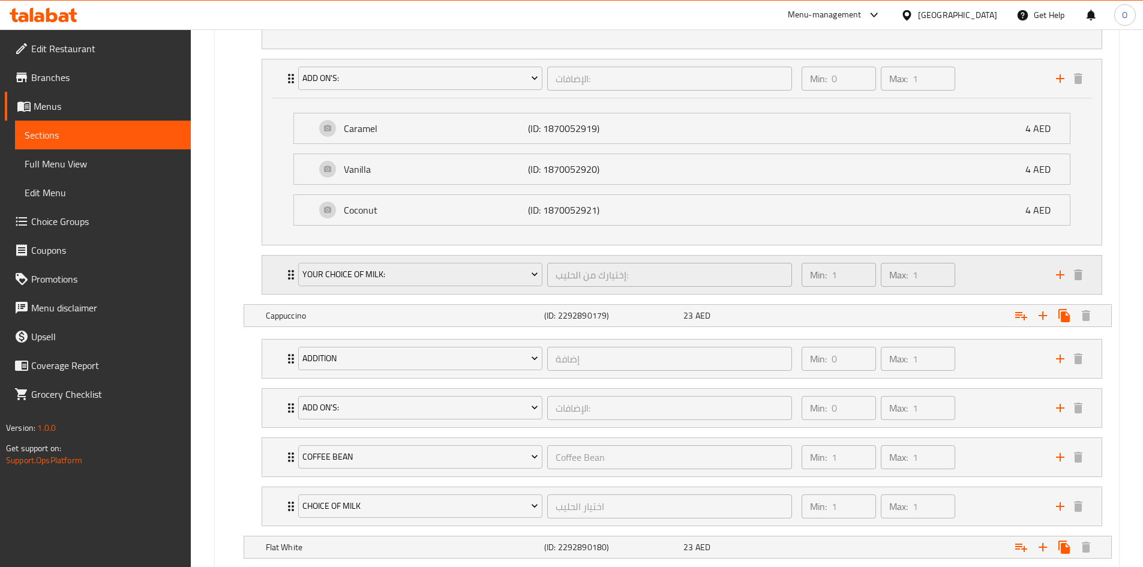
click at [972, 290] on div "Min: 1 ​ Max: 1 ​" at bounding box center [921, 275] width 254 height 38
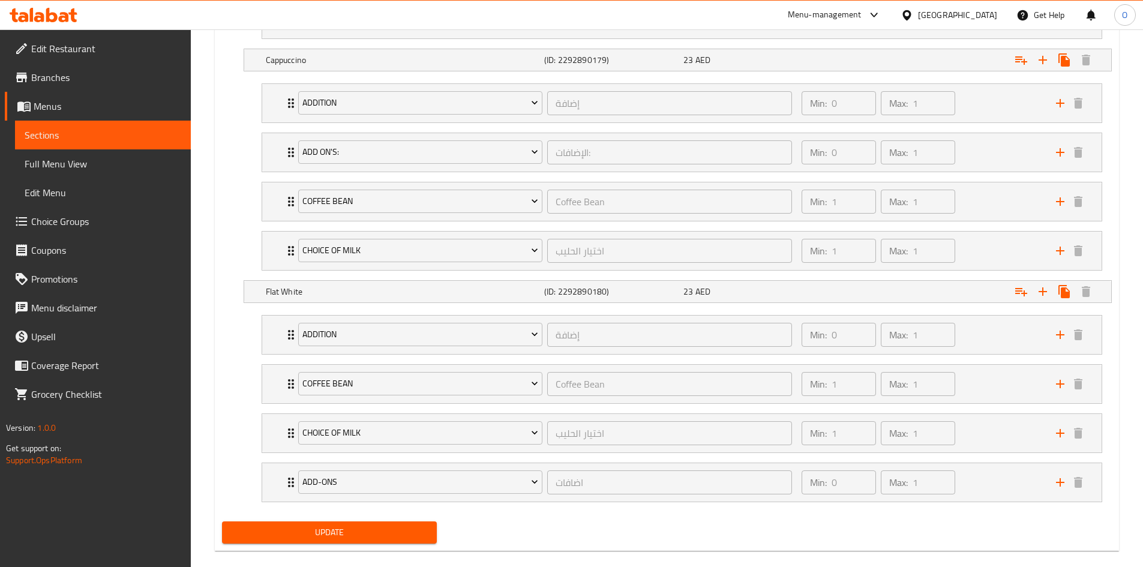
scroll to position [2001, 0]
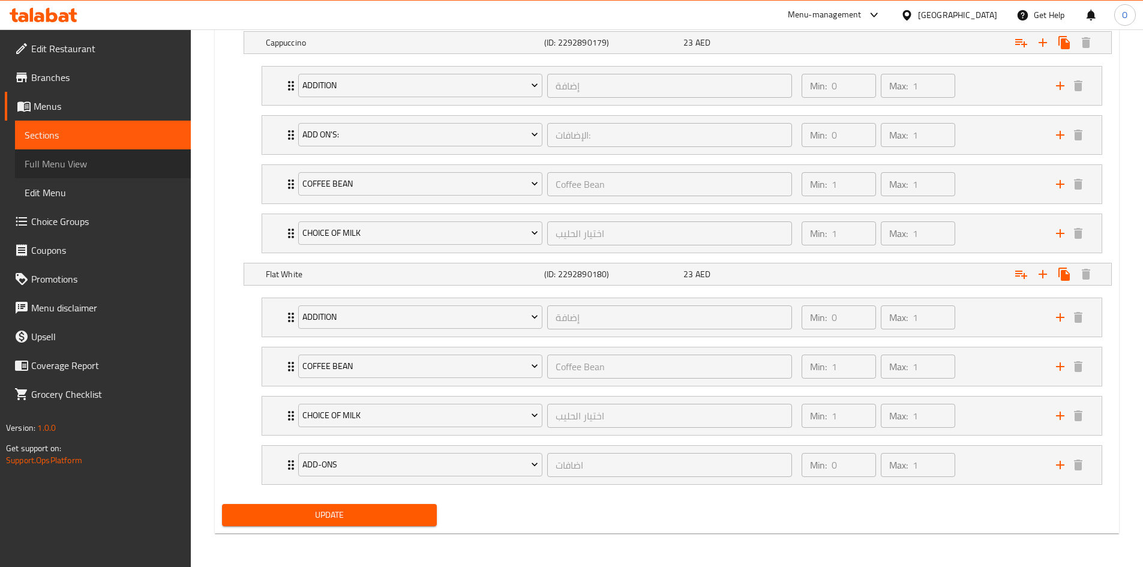
click at [112, 169] on span "Full Menu View" at bounding box center [103, 164] width 157 height 14
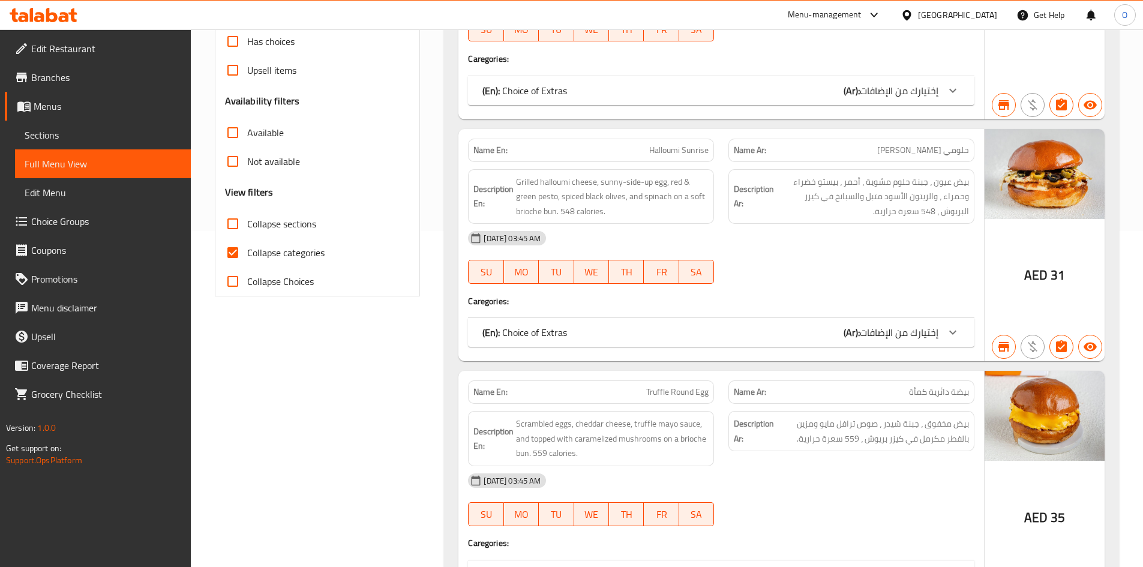
scroll to position [322, 0]
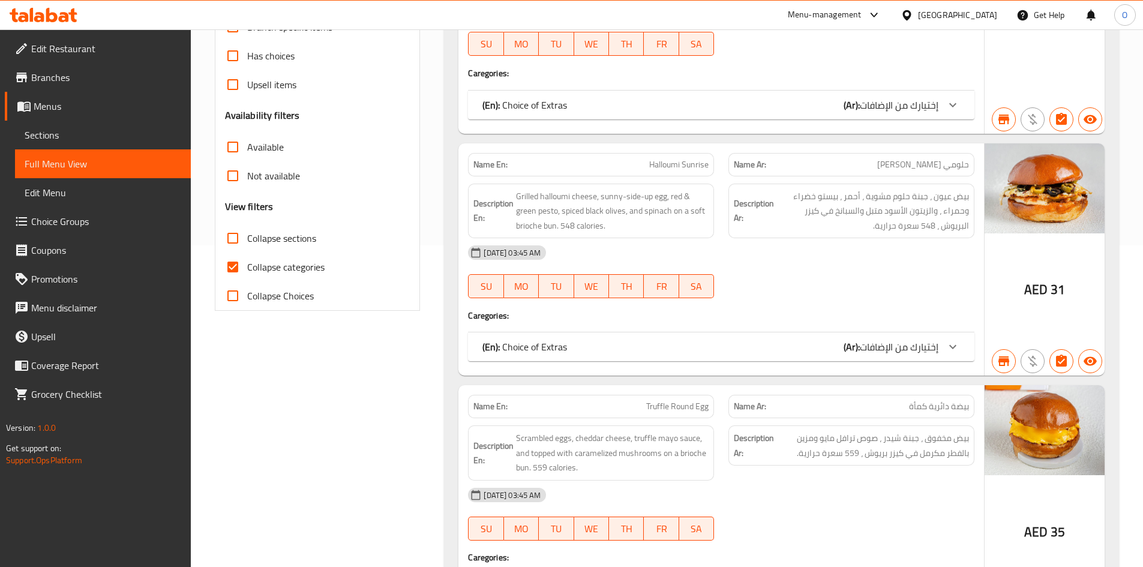
click at [236, 262] on input "Collapse categories" at bounding box center [232, 267] width 29 height 29
checkbox input "false"
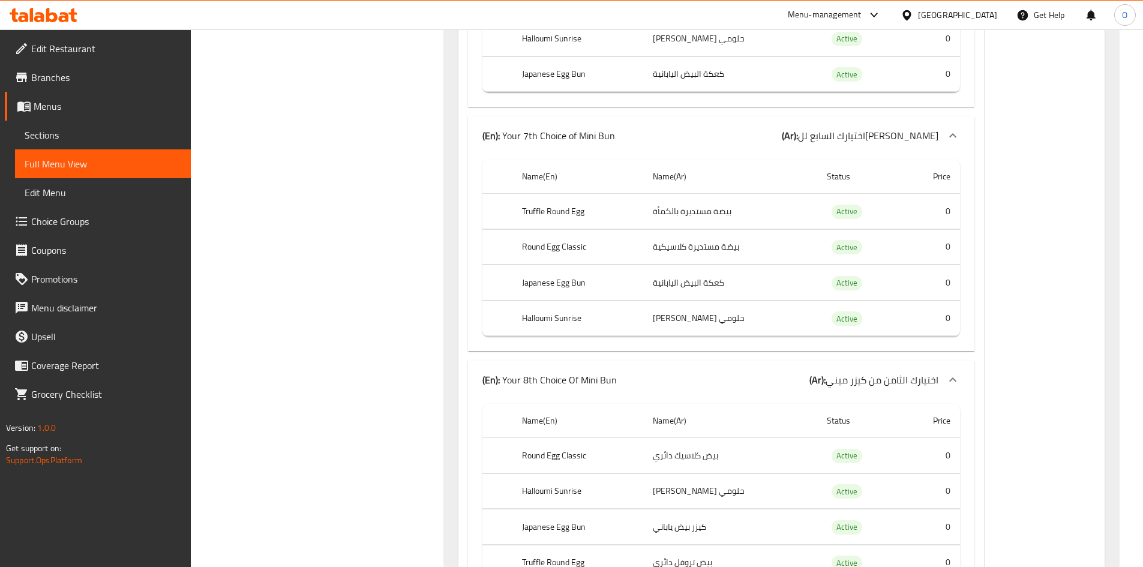
scroll to position [6248, 0]
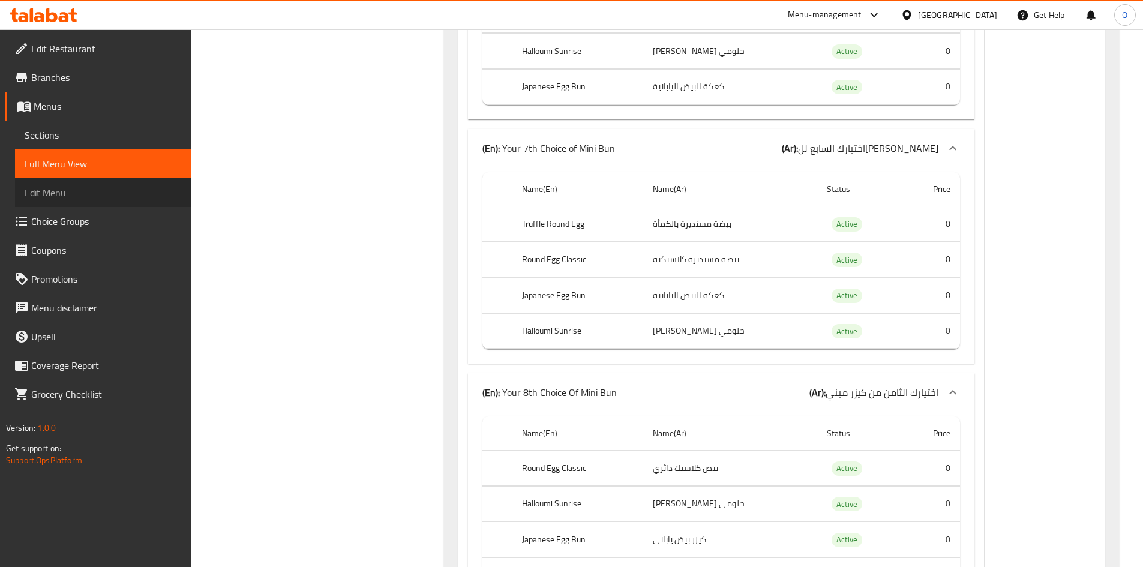
click at [81, 191] on span "Edit Menu" at bounding box center [103, 192] width 157 height 14
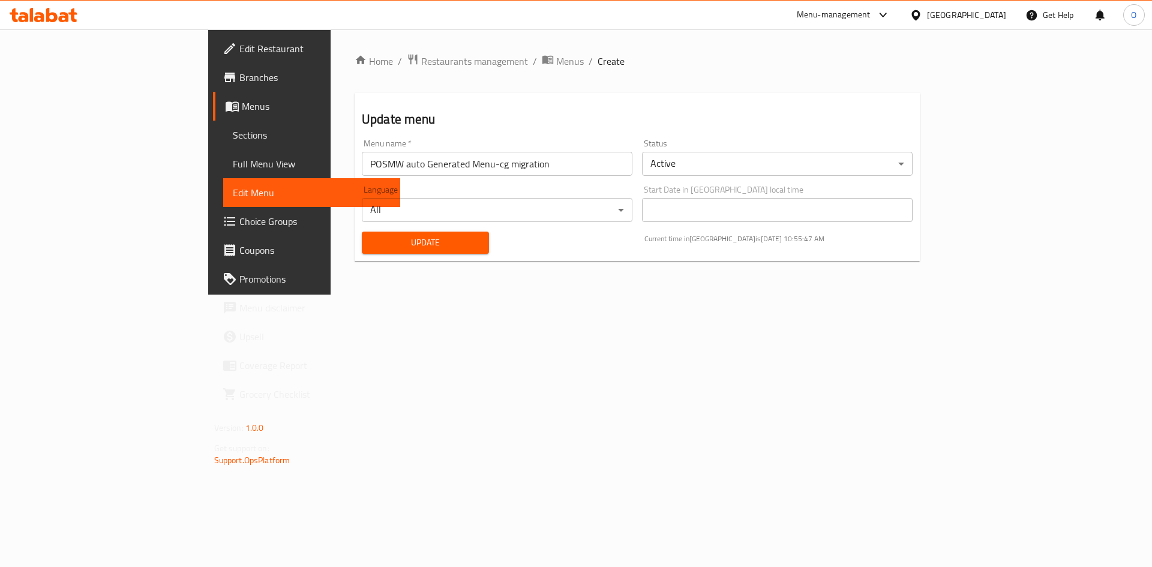
click at [223, 125] on link "Sections" at bounding box center [312, 135] width 178 height 29
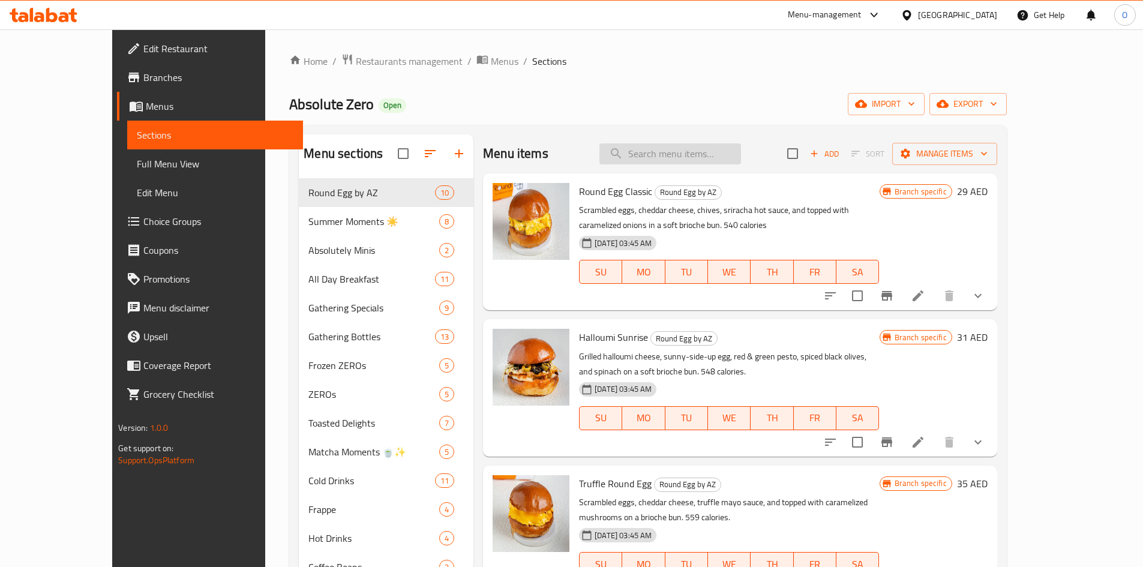
drag, startPoint x: 692, startPoint y: 142, endPoint x: 674, endPoint y: 157, distance: 23.0
click at [674, 157] on input "search" at bounding box center [670, 153] width 142 height 21
paste input "Iced Latte Bottle"
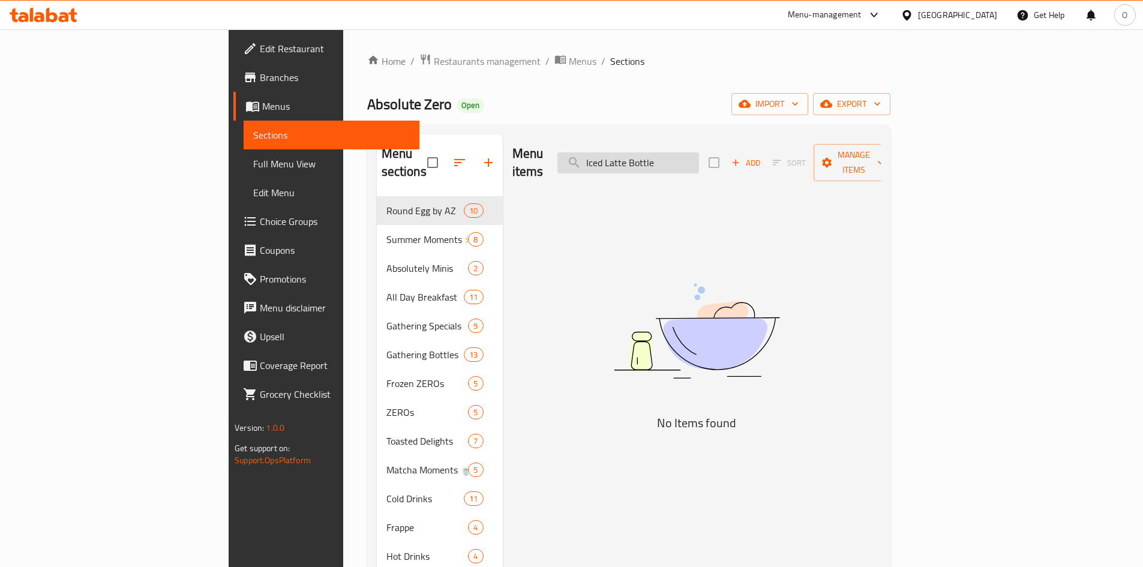
drag, startPoint x: 707, startPoint y: 156, endPoint x: 750, endPoint y: 161, distance: 43.5
click at [699, 161] on input "Iced Latte Bottle" at bounding box center [628, 162] width 142 height 21
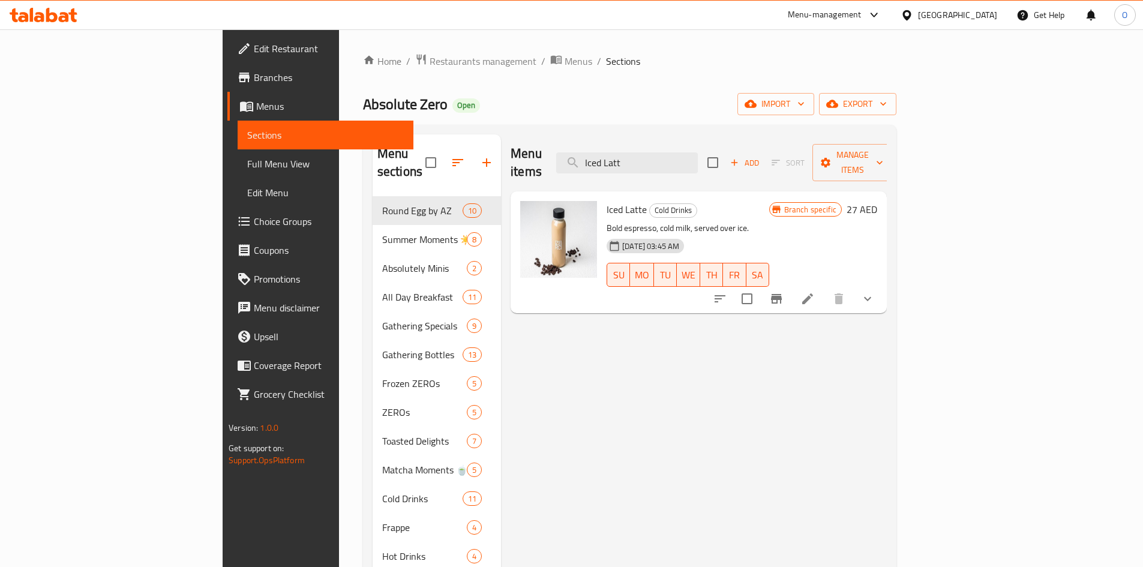
type input "Iced Latt"
click at [882, 284] on button "show more" at bounding box center [867, 298] width 29 height 29
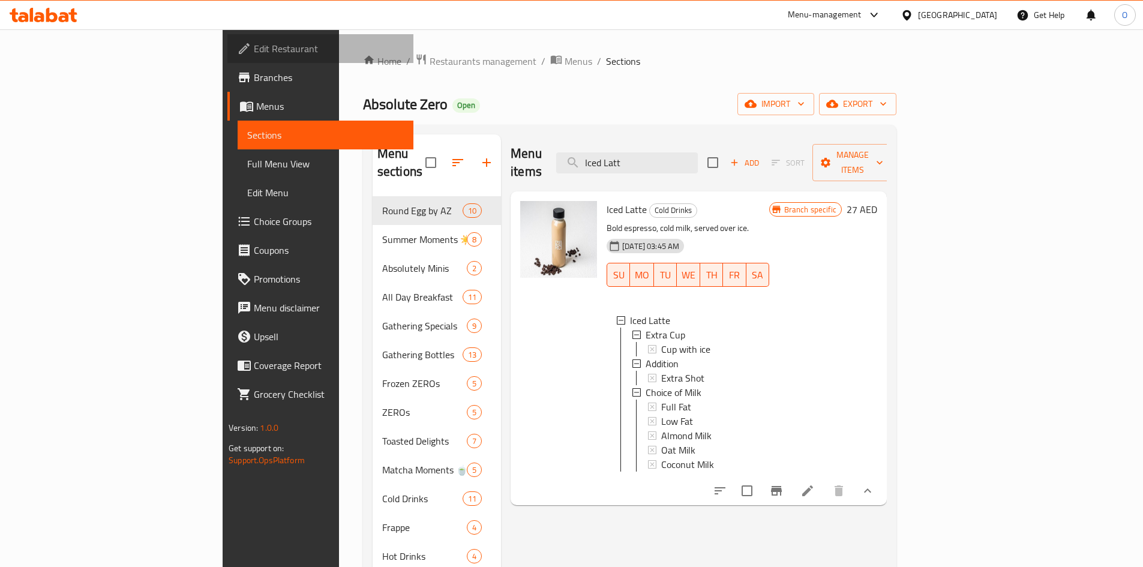
click at [254, 52] on span "Edit Restaurant" at bounding box center [329, 48] width 150 height 14
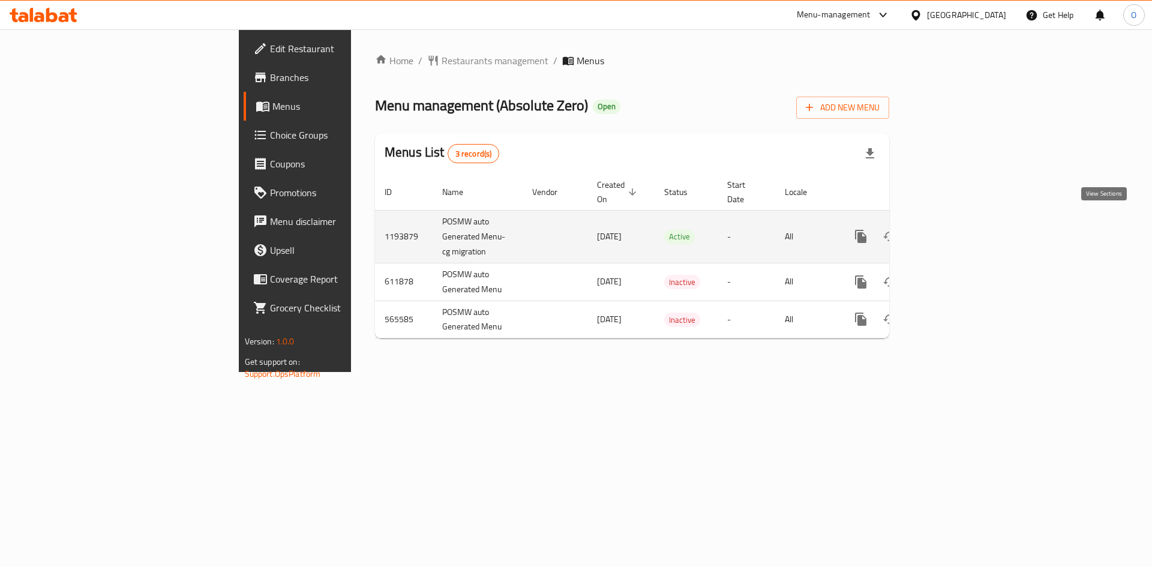
click at [962, 223] on link "enhanced table" at bounding box center [947, 236] width 29 height 29
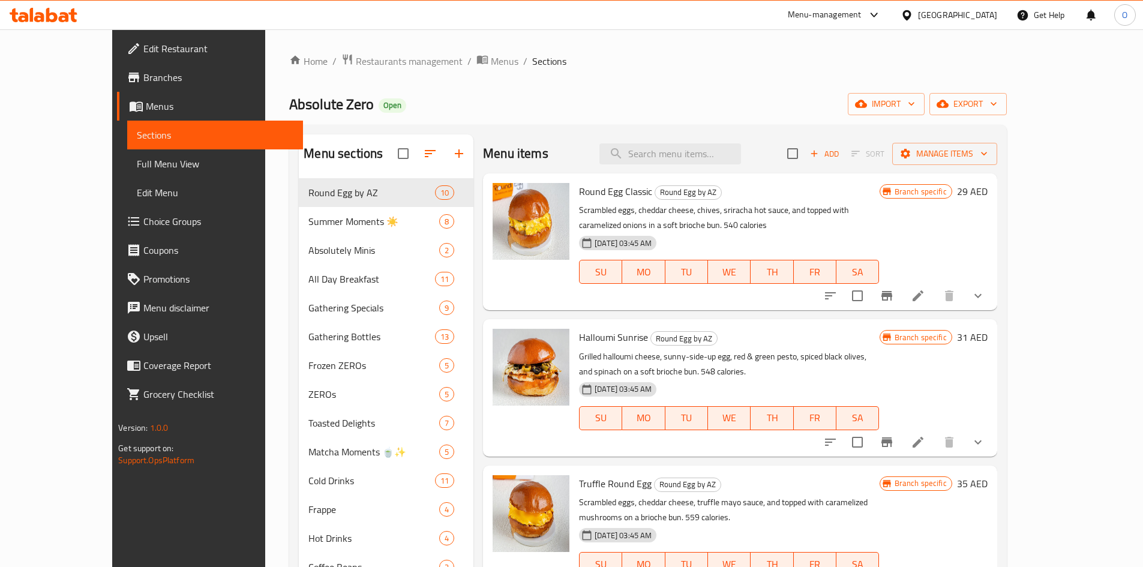
click at [158, 164] on span "Full Menu View" at bounding box center [215, 164] width 157 height 14
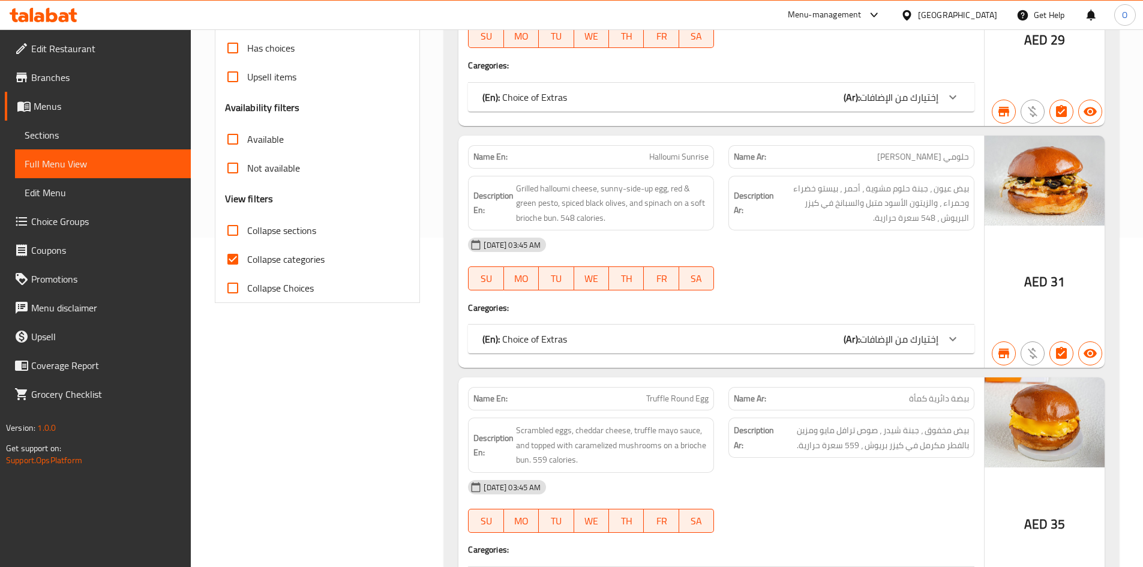
scroll to position [420, 0]
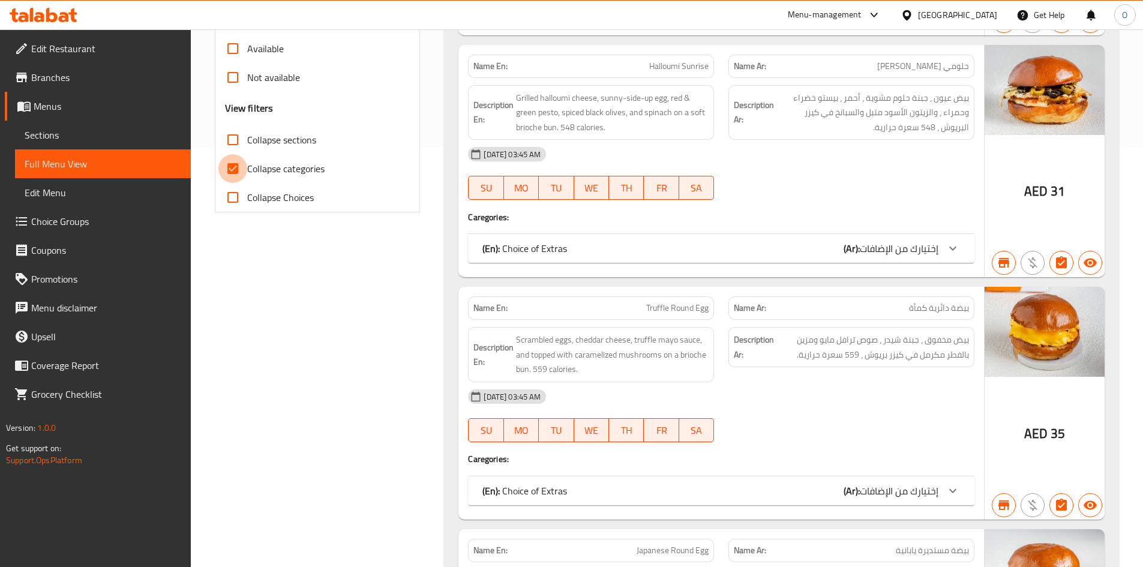
click at [238, 166] on input "Collapse categories" at bounding box center [232, 168] width 29 height 29
checkbox input "false"
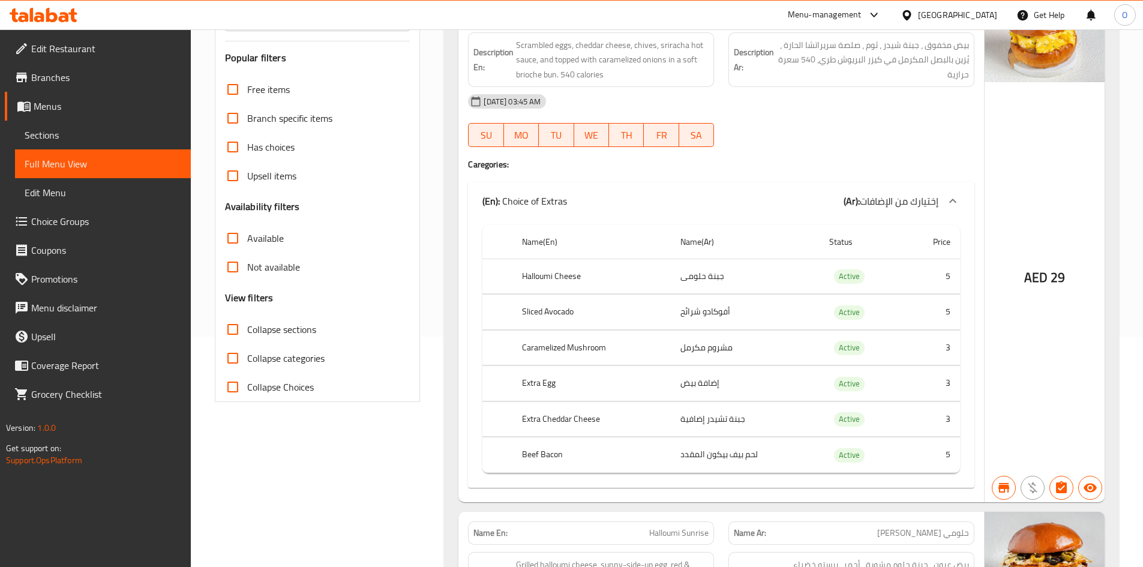
scroll to position [0, 0]
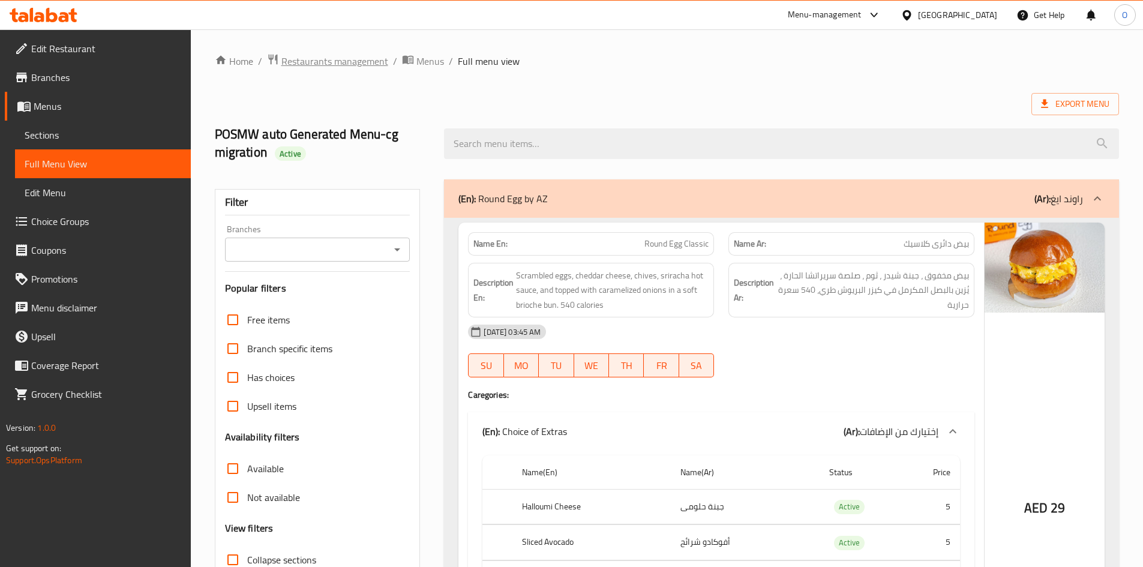
click at [370, 65] on span "Restaurants management" at bounding box center [334, 61] width 107 height 14
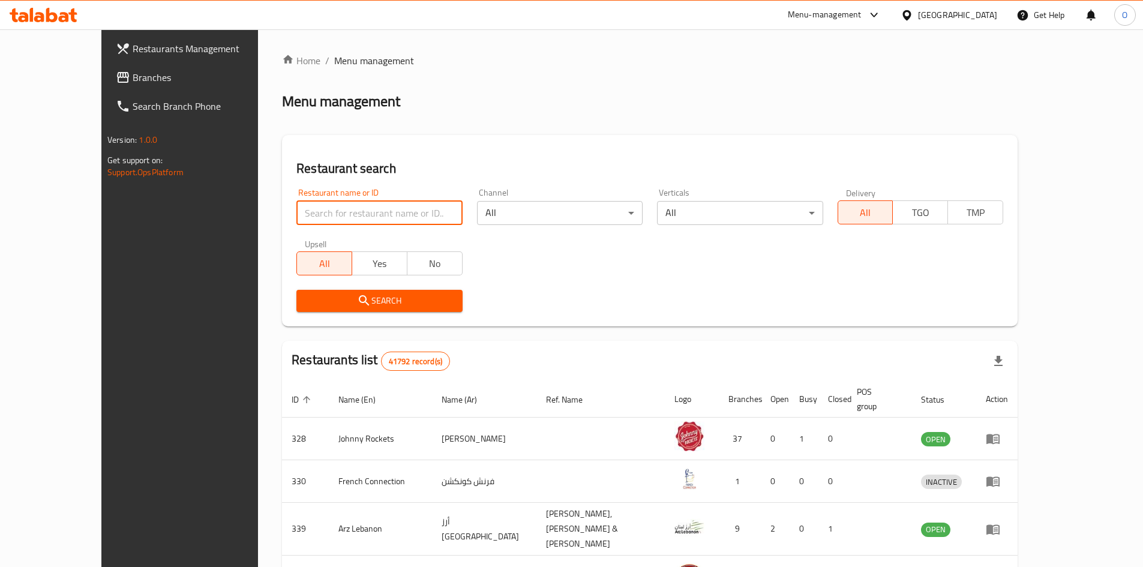
paste input "27306"
type input "27306"
click at [337, 301] on span "Search" at bounding box center [379, 300] width 146 height 15
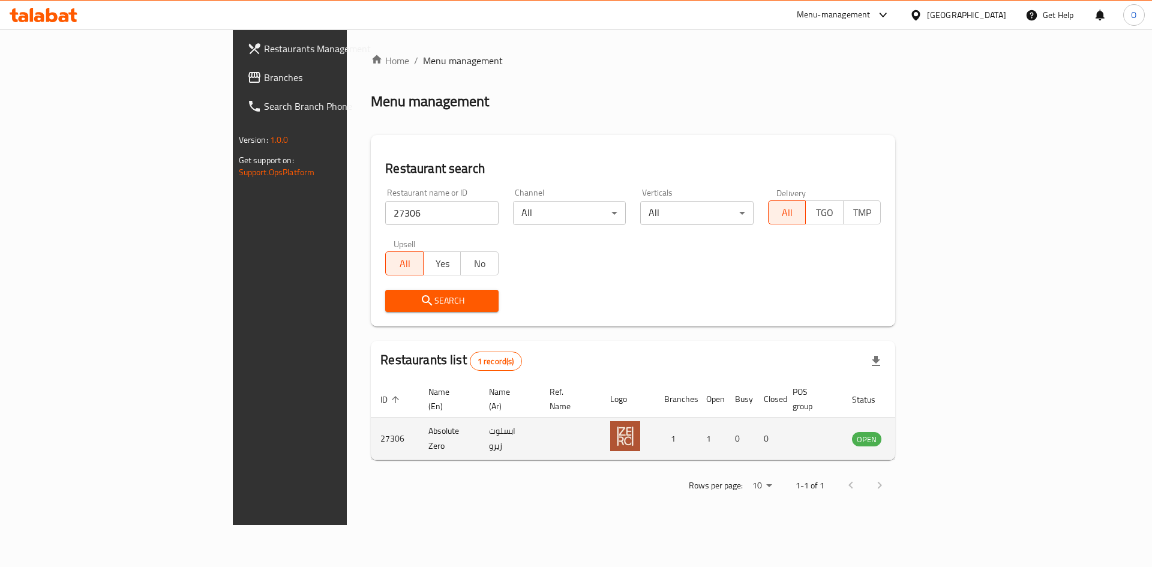
click at [947, 429] on td "enhanced table" at bounding box center [925, 439] width 41 height 43
click at [929, 434] on icon "enhanced table" at bounding box center [922, 439] width 13 height 10
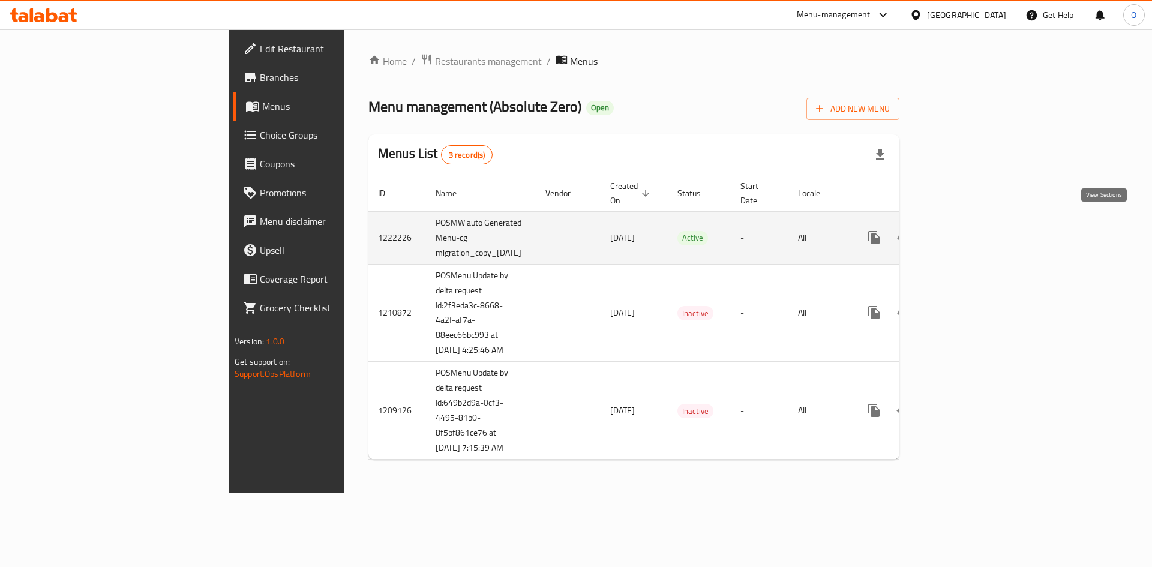
click at [975, 229] on link "enhanced table" at bounding box center [960, 237] width 29 height 29
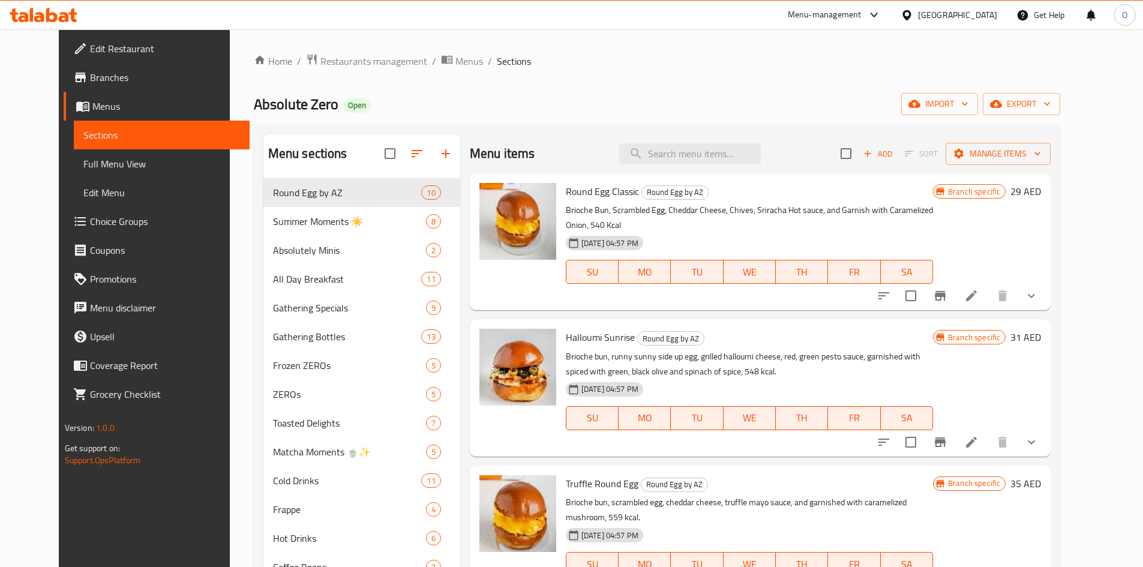
click at [138, 163] on span "Full Menu View" at bounding box center [161, 164] width 157 height 14
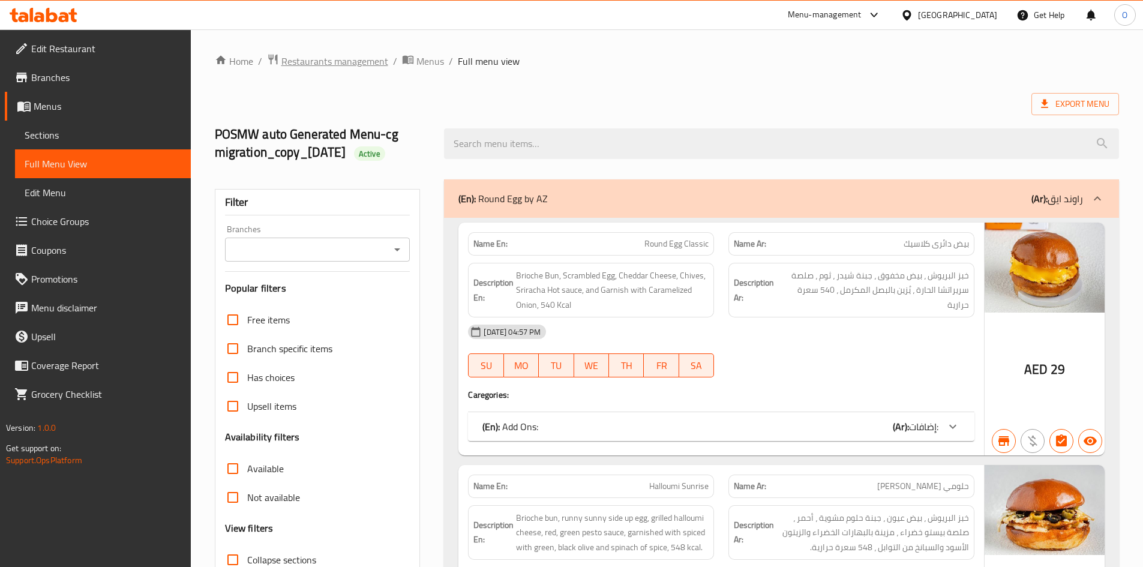
click at [290, 67] on span "Restaurants management" at bounding box center [334, 61] width 107 height 14
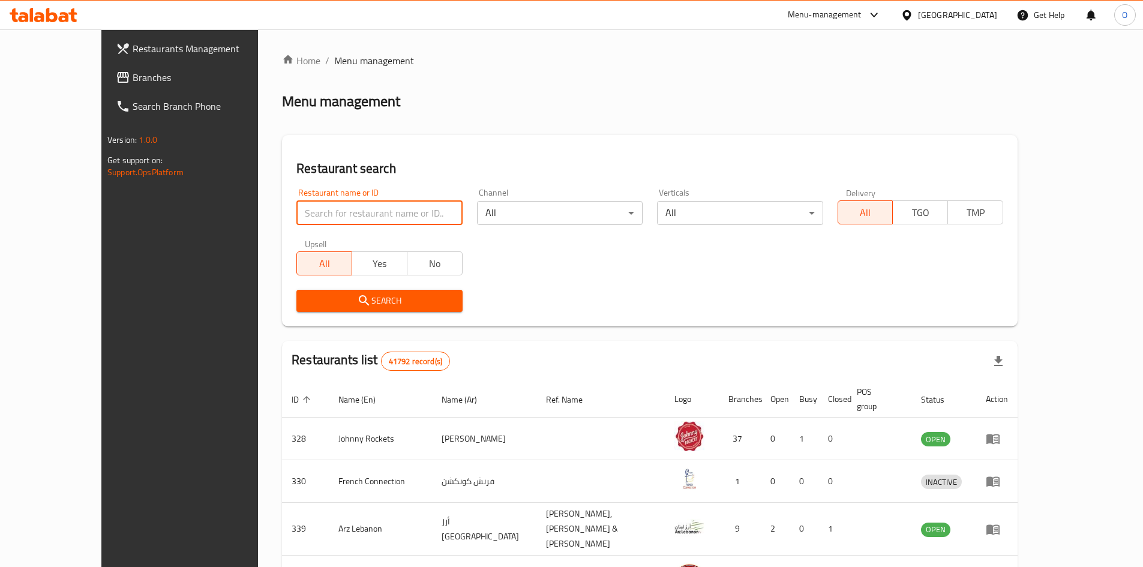
paste input "13865"
type input "13865"
click at [353, 301] on span "Search" at bounding box center [379, 300] width 146 height 15
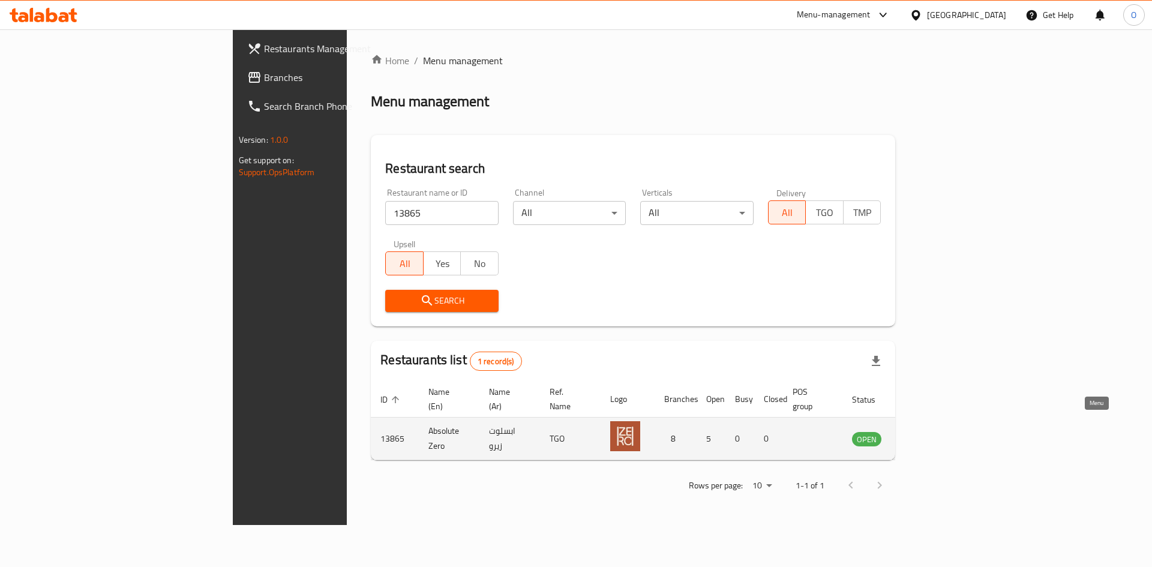
click at [929, 434] on icon "enhanced table" at bounding box center [922, 439] width 13 height 10
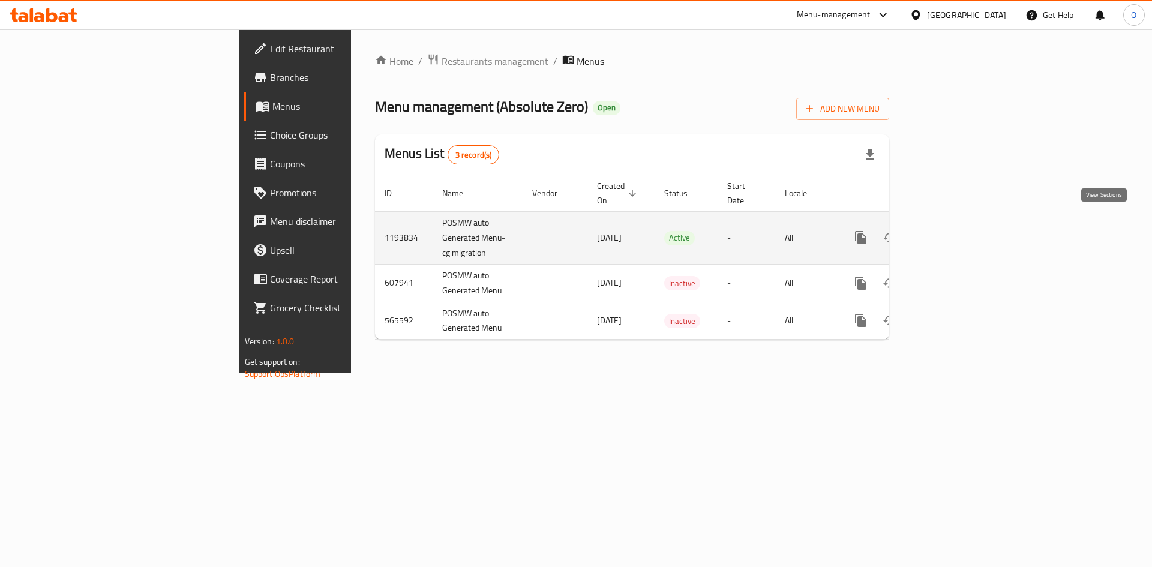
click at [955, 230] on icon "enhanced table" at bounding box center [947, 237] width 14 height 14
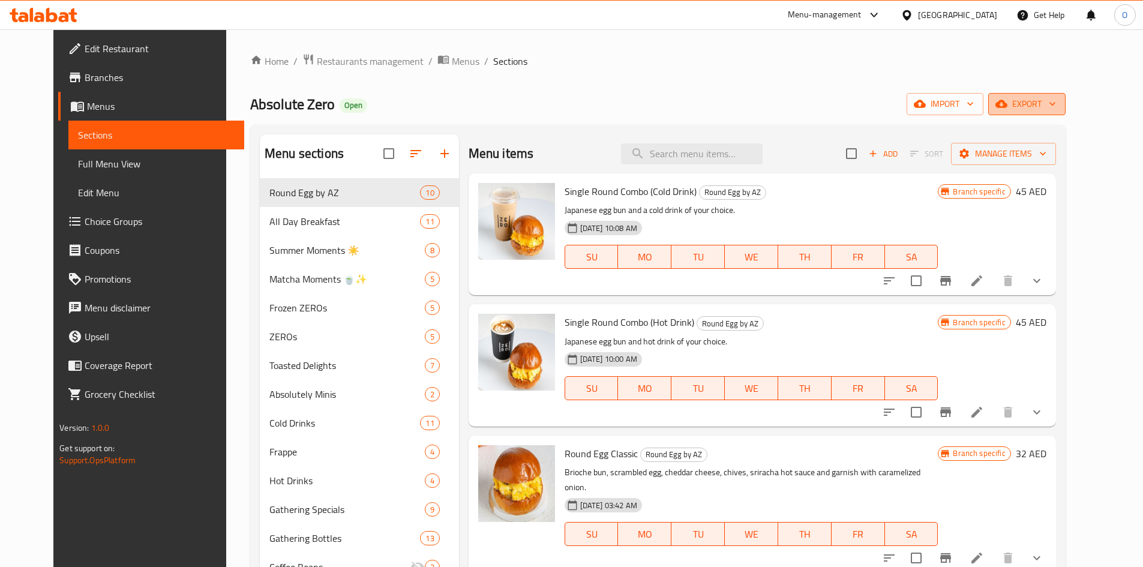
click at [1056, 106] on span "export" at bounding box center [1027, 104] width 58 height 15
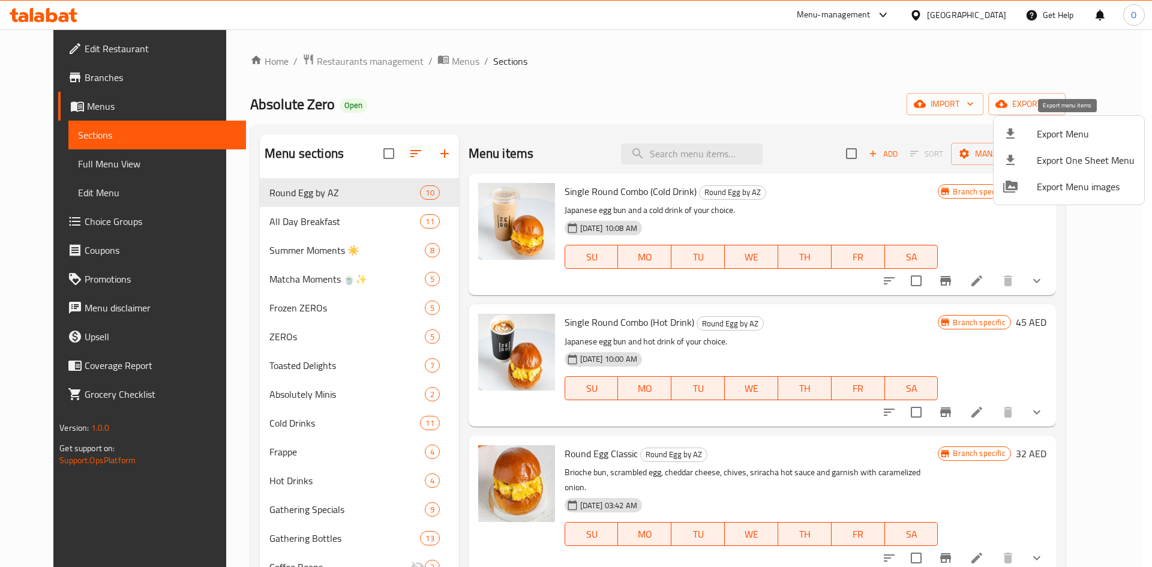
click at [1058, 130] on span "Export Menu" at bounding box center [1086, 134] width 98 height 14
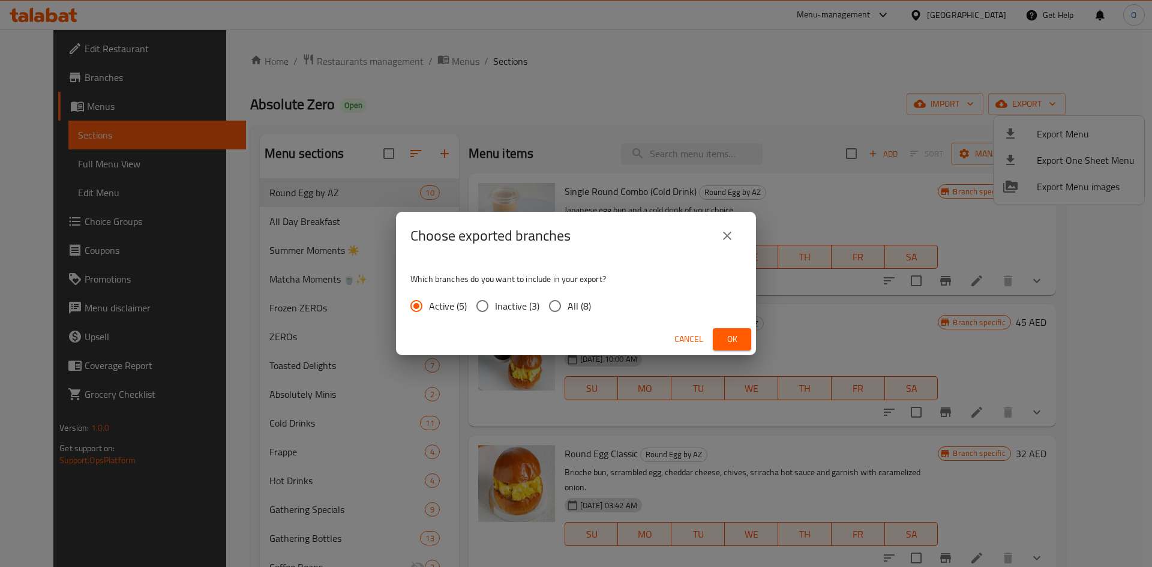
click at [743, 336] on button "Ok" at bounding box center [732, 339] width 38 height 22
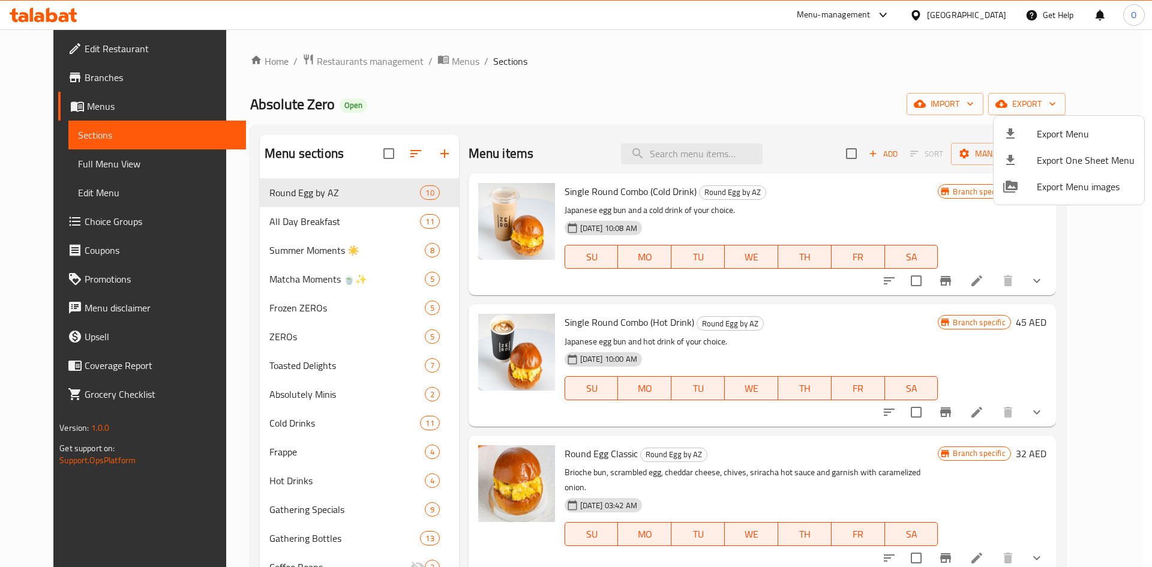
click at [91, 167] on div at bounding box center [576, 283] width 1152 height 567
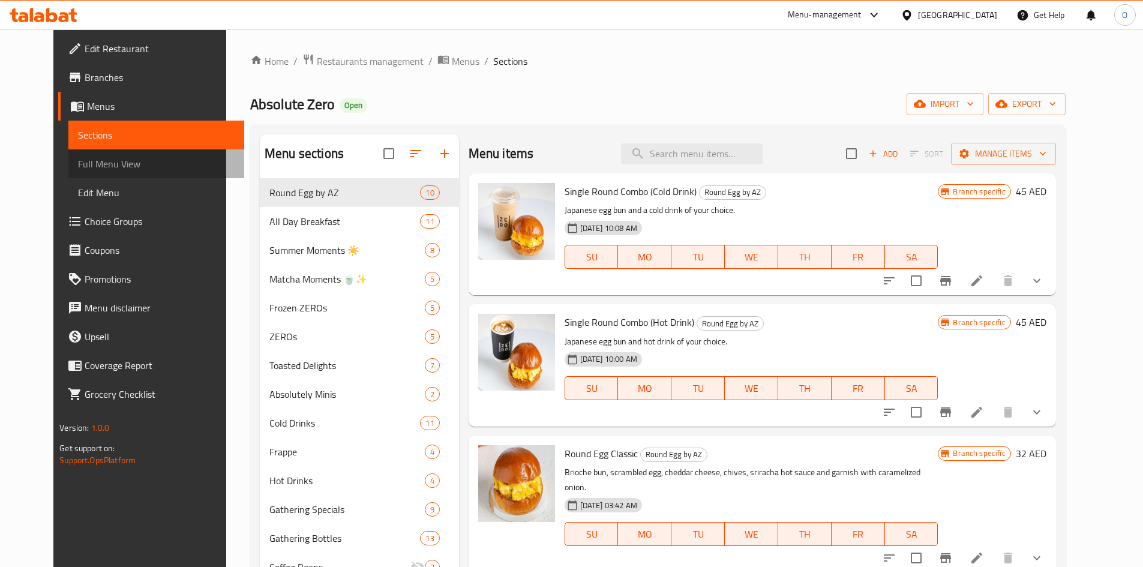
click at [91, 167] on span "Full Menu View" at bounding box center [156, 164] width 157 height 14
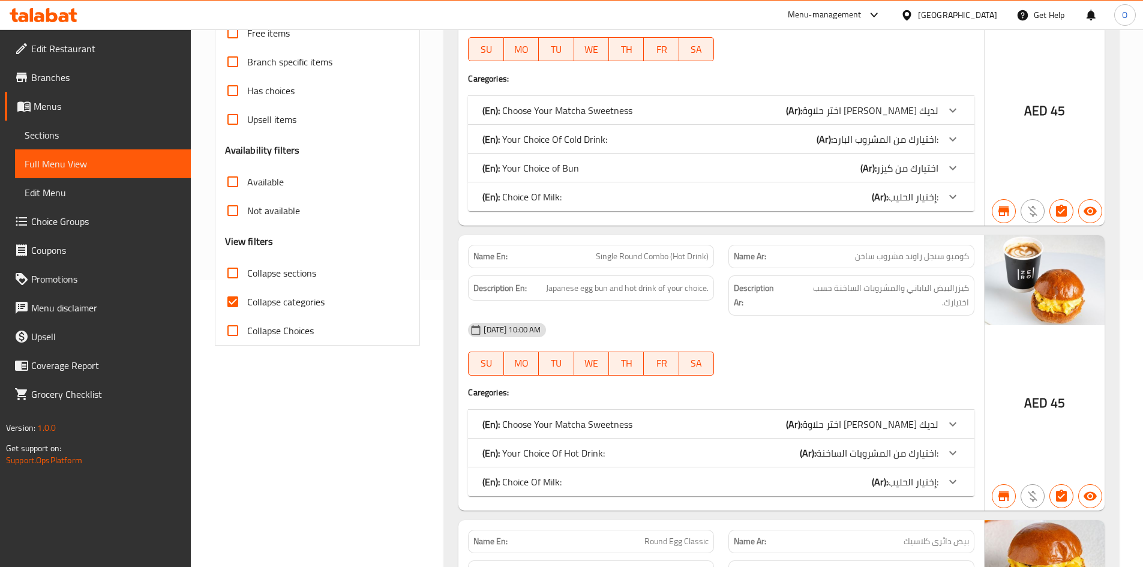
scroll to position [300, 0]
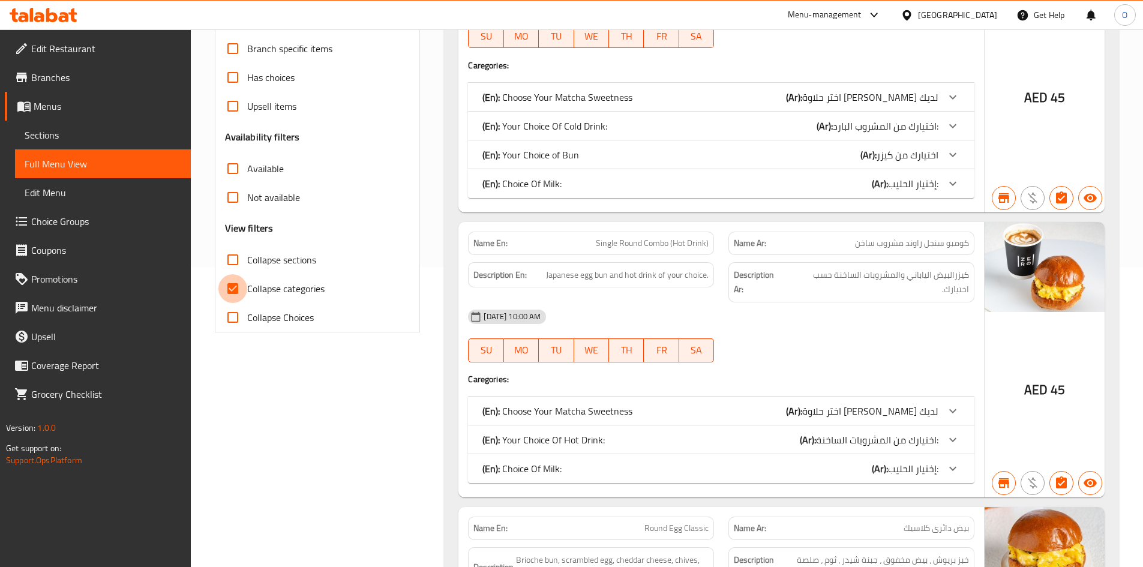
click at [236, 290] on input "Collapse categories" at bounding box center [232, 288] width 29 height 29
checkbox input "false"
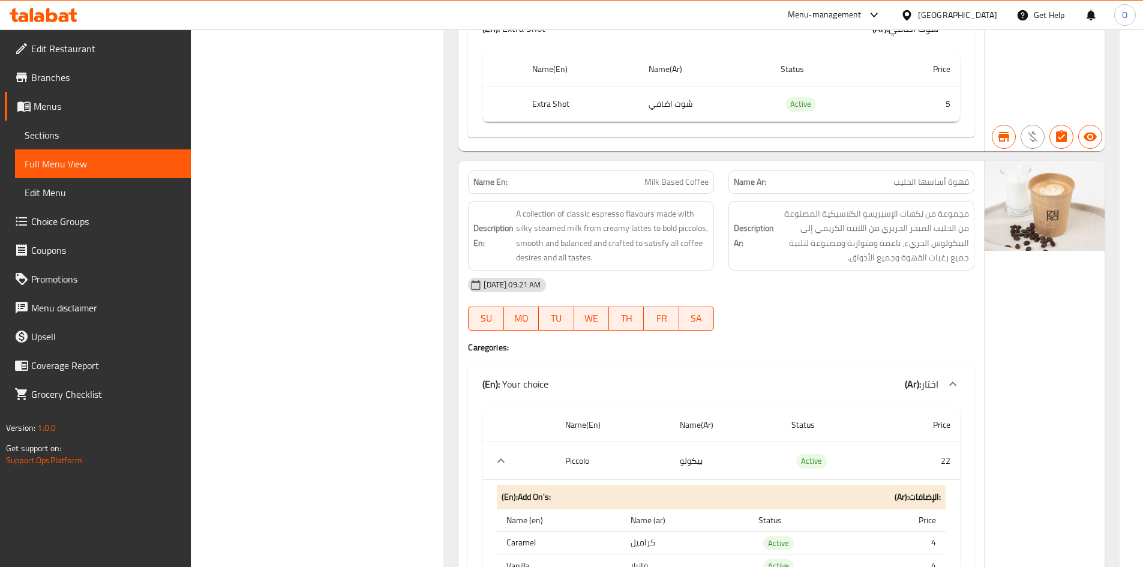
scroll to position [32788, 0]
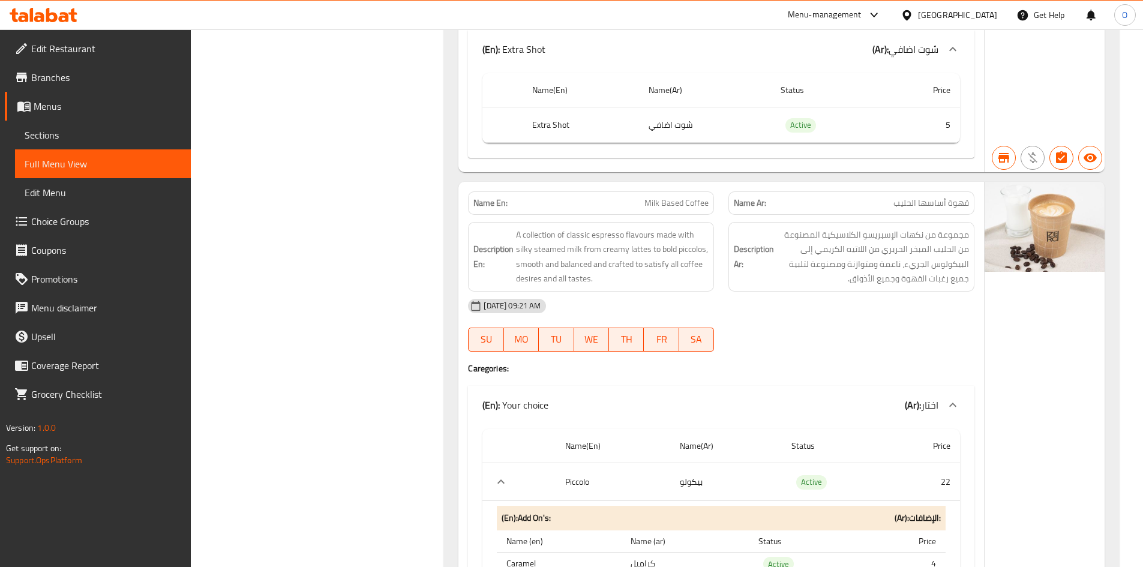
click at [689, 197] on span "Milk Based Coffee" at bounding box center [676, 203] width 64 height 13
click at [688, 197] on span "Milk Based Coffee" at bounding box center [676, 203] width 64 height 13
copy span "Milk Based Coffee"
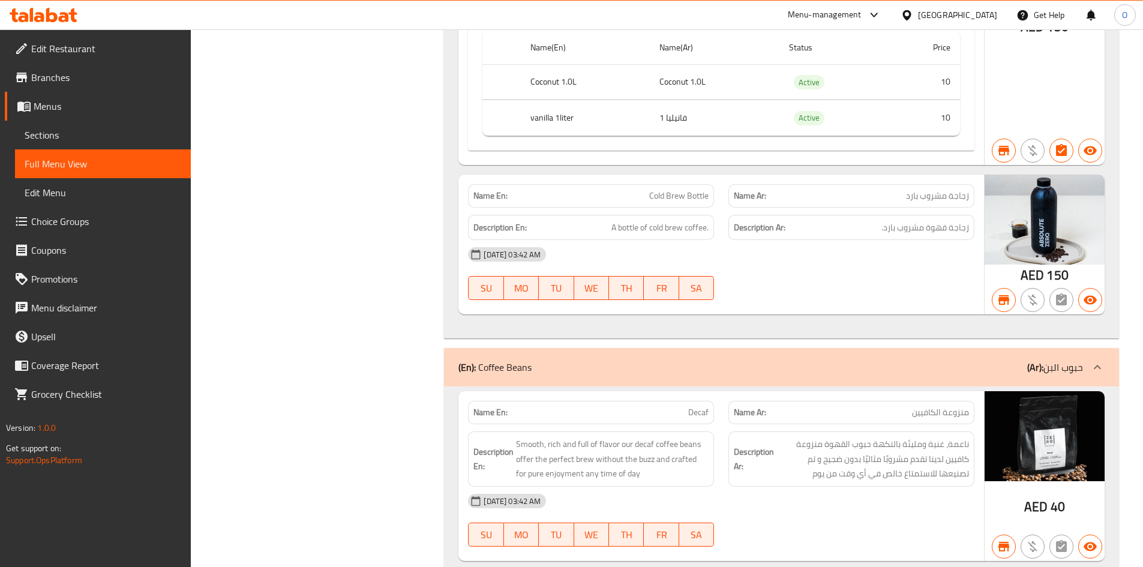
scroll to position [49617, 0]
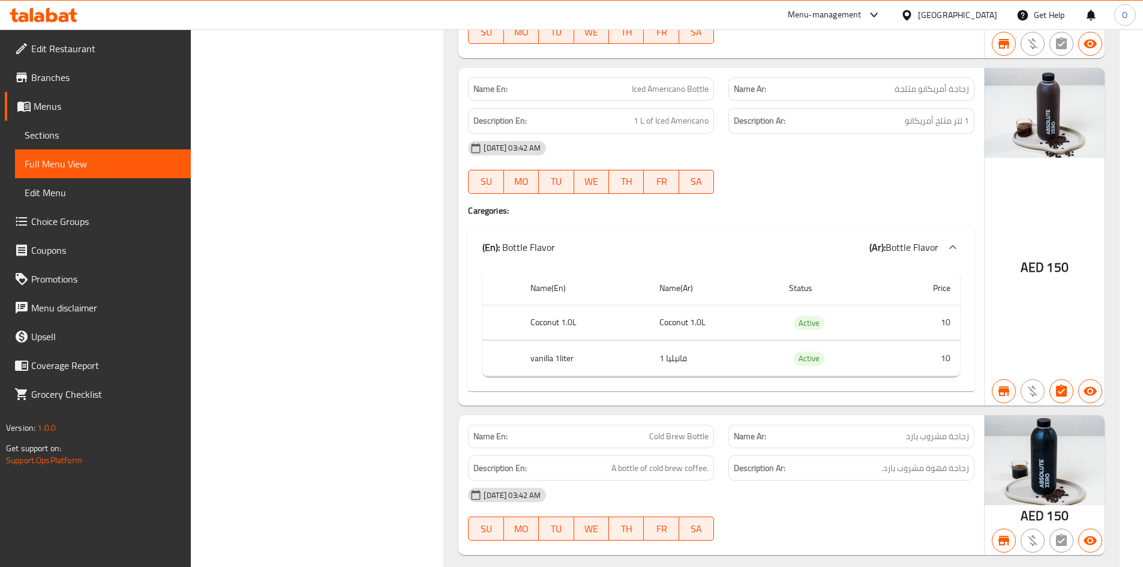
click at [97, 56] on link "Edit Restaurant" at bounding box center [98, 48] width 186 height 29
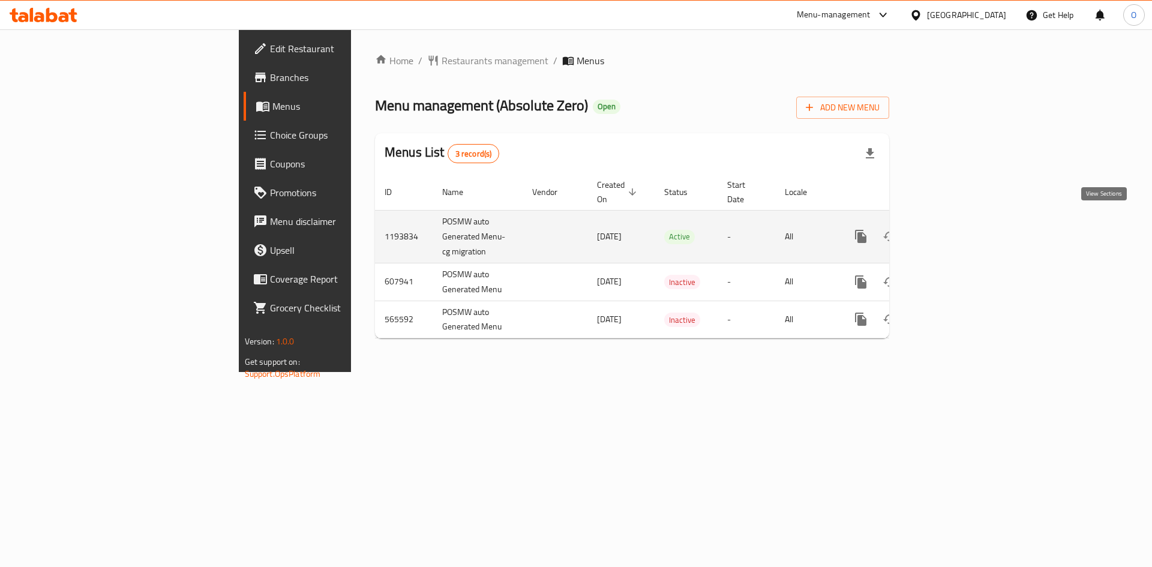
click at [962, 222] on link "enhanced table" at bounding box center [947, 236] width 29 height 29
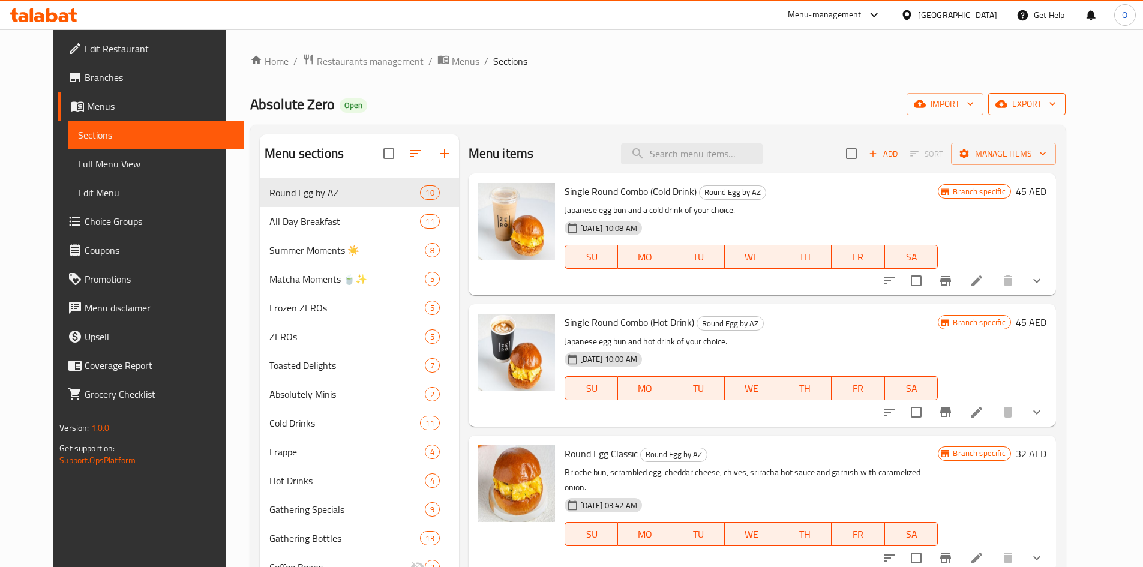
click at [1056, 104] on span "export" at bounding box center [1027, 104] width 58 height 15
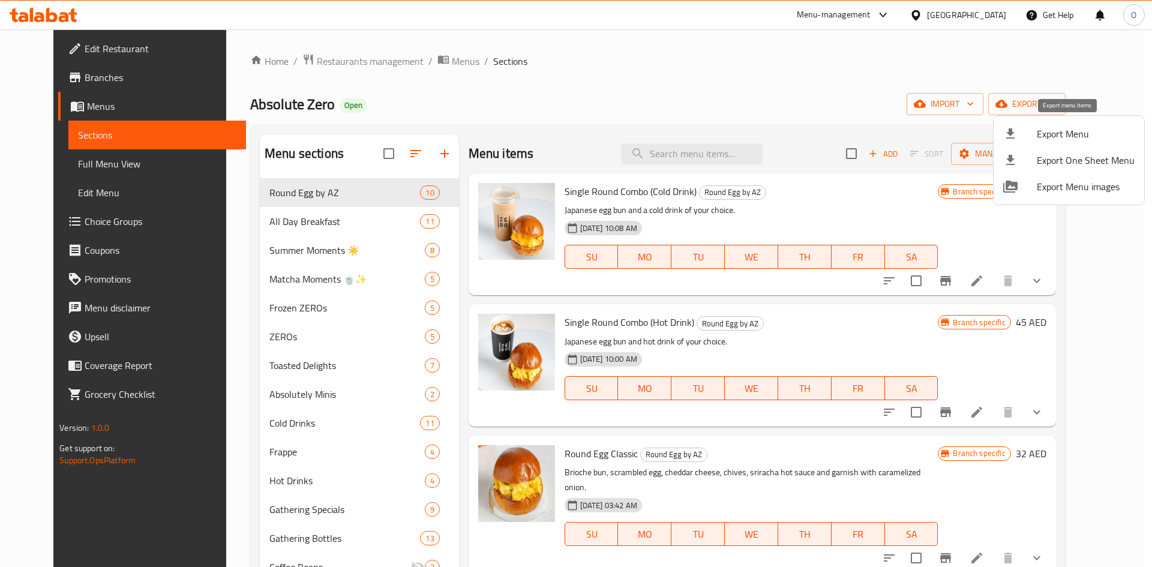
click at [1042, 140] on span "Export Menu" at bounding box center [1086, 134] width 98 height 14
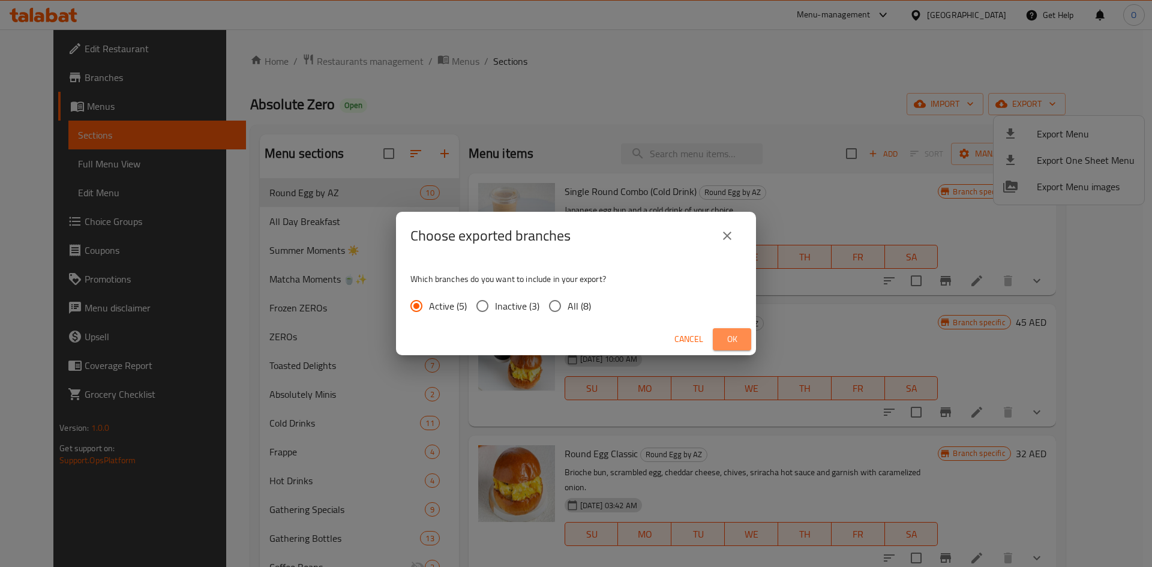
click at [735, 338] on span "Ok" at bounding box center [731, 339] width 19 height 15
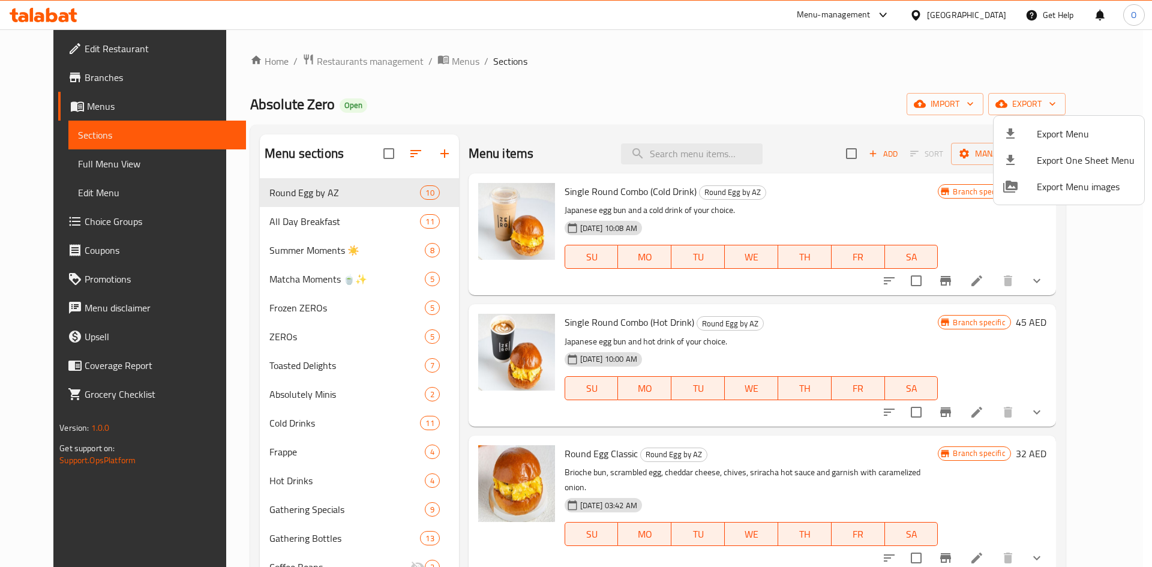
click at [139, 166] on div at bounding box center [576, 283] width 1152 height 567
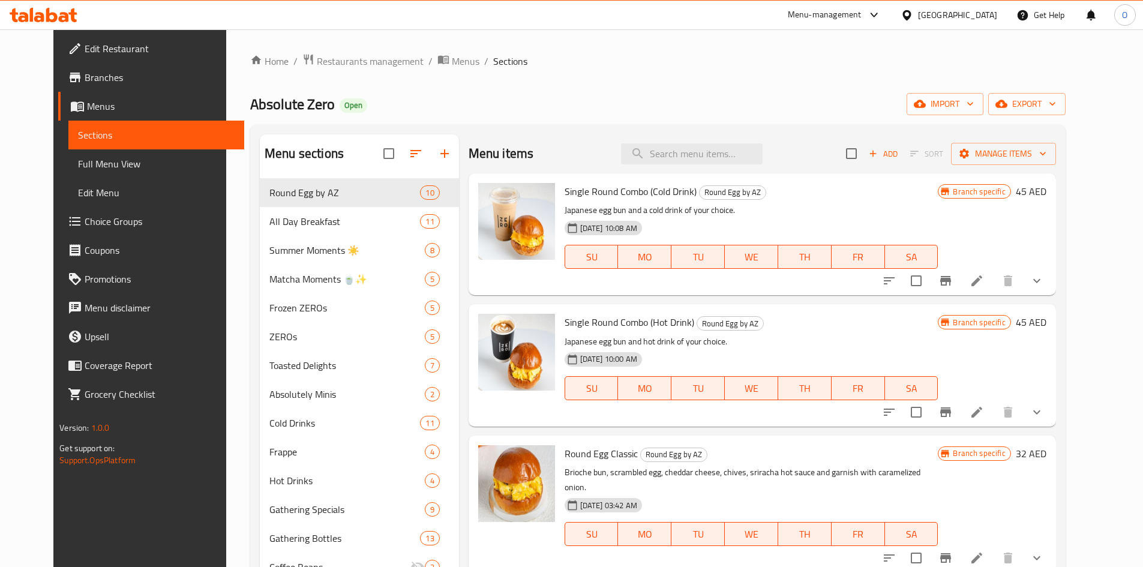
drag, startPoint x: 139, startPoint y: 166, endPoint x: 190, endPoint y: 172, distance: 51.9
click at [139, 166] on span "Full Menu View" at bounding box center [156, 164] width 157 height 14
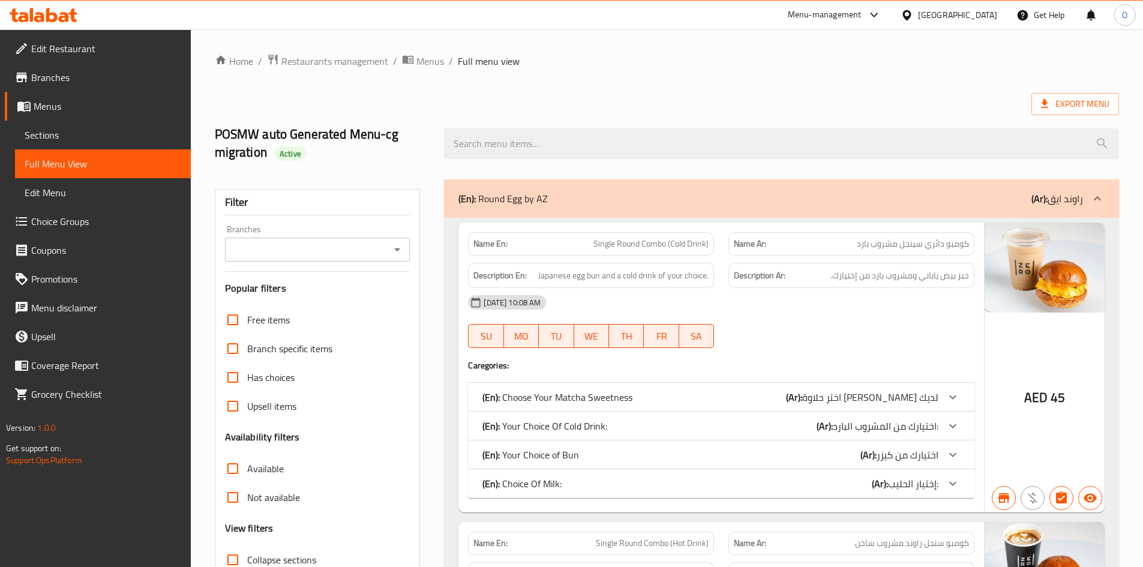
scroll to position [300, 0]
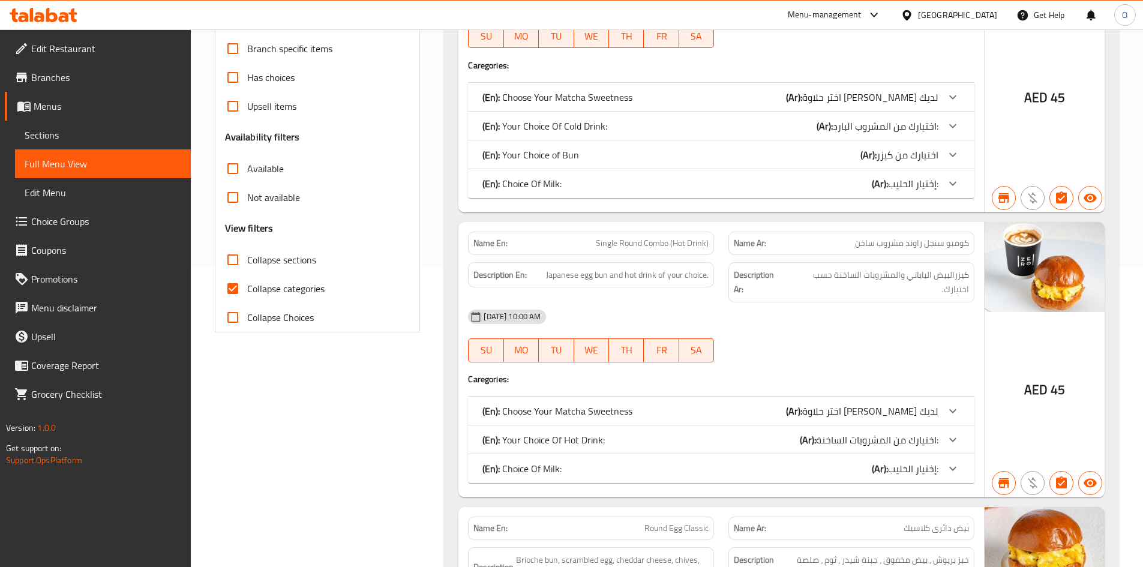
click at [231, 293] on input "Collapse categories" at bounding box center [232, 288] width 29 height 29
checkbox input "false"
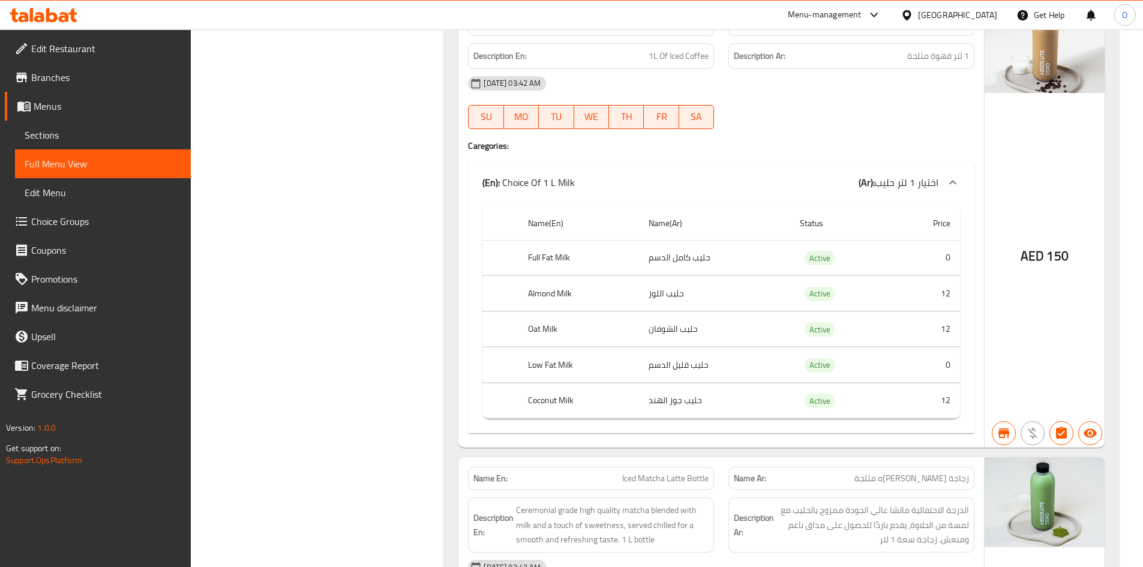
scroll to position [47712, 0]
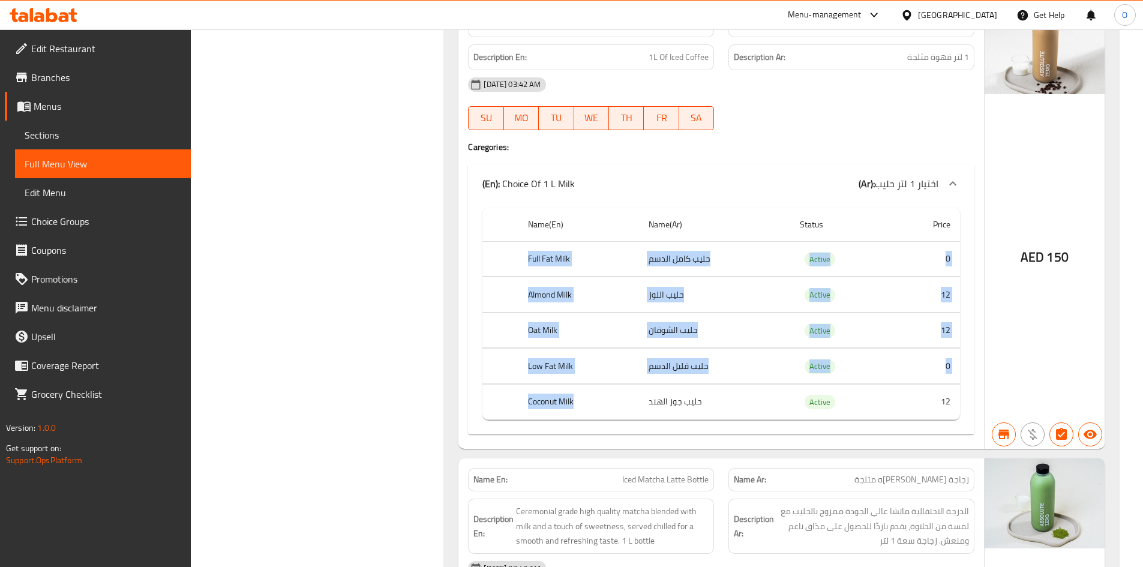
drag, startPoint x: 525, startPoint y: 215, endPoint x: 598, endPoint y: 362, distance: 164.5
click at [596, 370] on tbody "Full Fat Milk حليب كامل الدسم Active 0 Almond Milk حليب اللوز Active 12 Oat Mil…" at bounding box center [721, 330] width 478 height 179
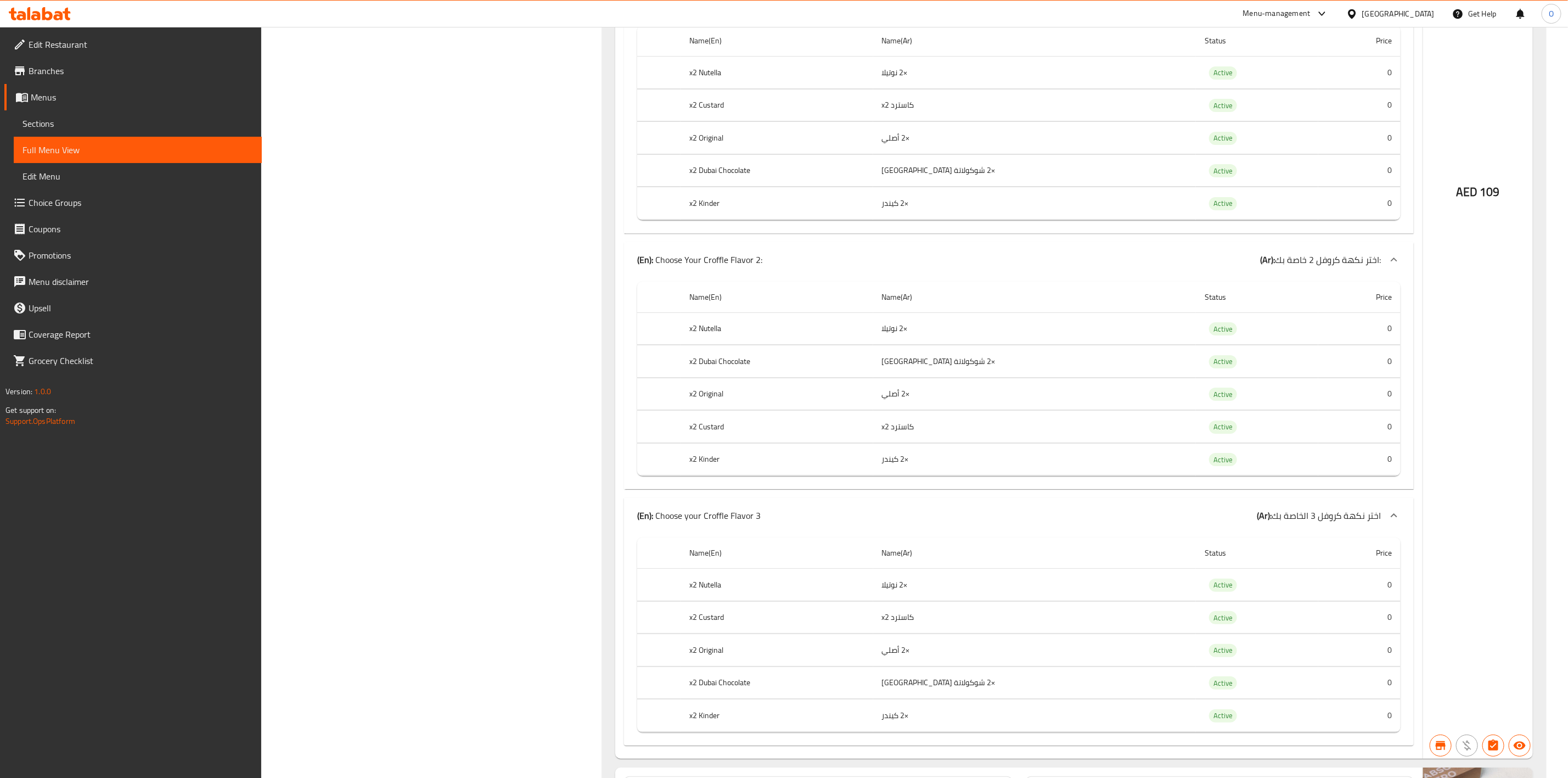
scroll to position [37090, 0]
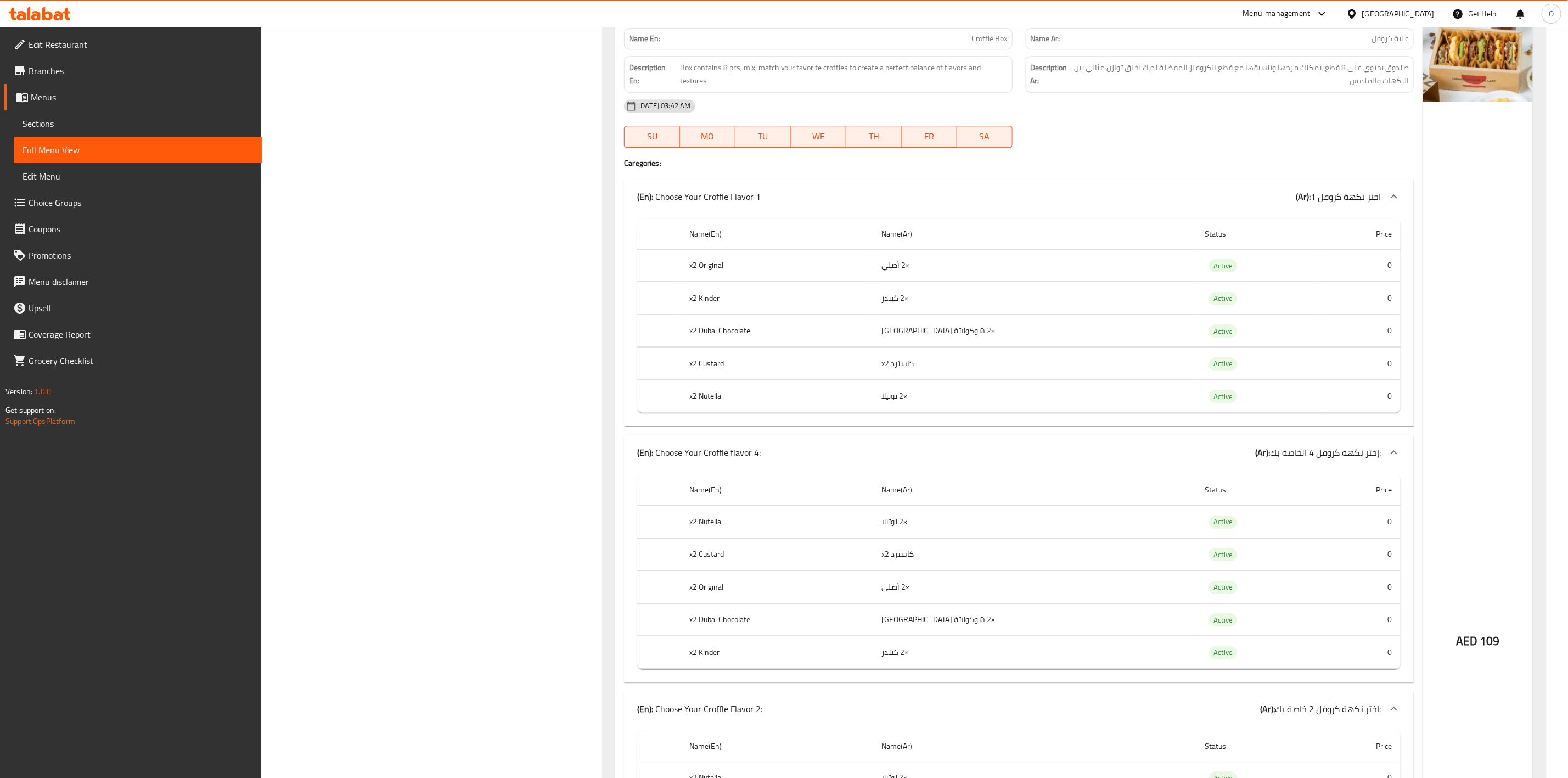
click at [993, 45] on span "Croffle Box" at bounding box center [989, 38] width 36 height 12
copy span "Croffle Box"
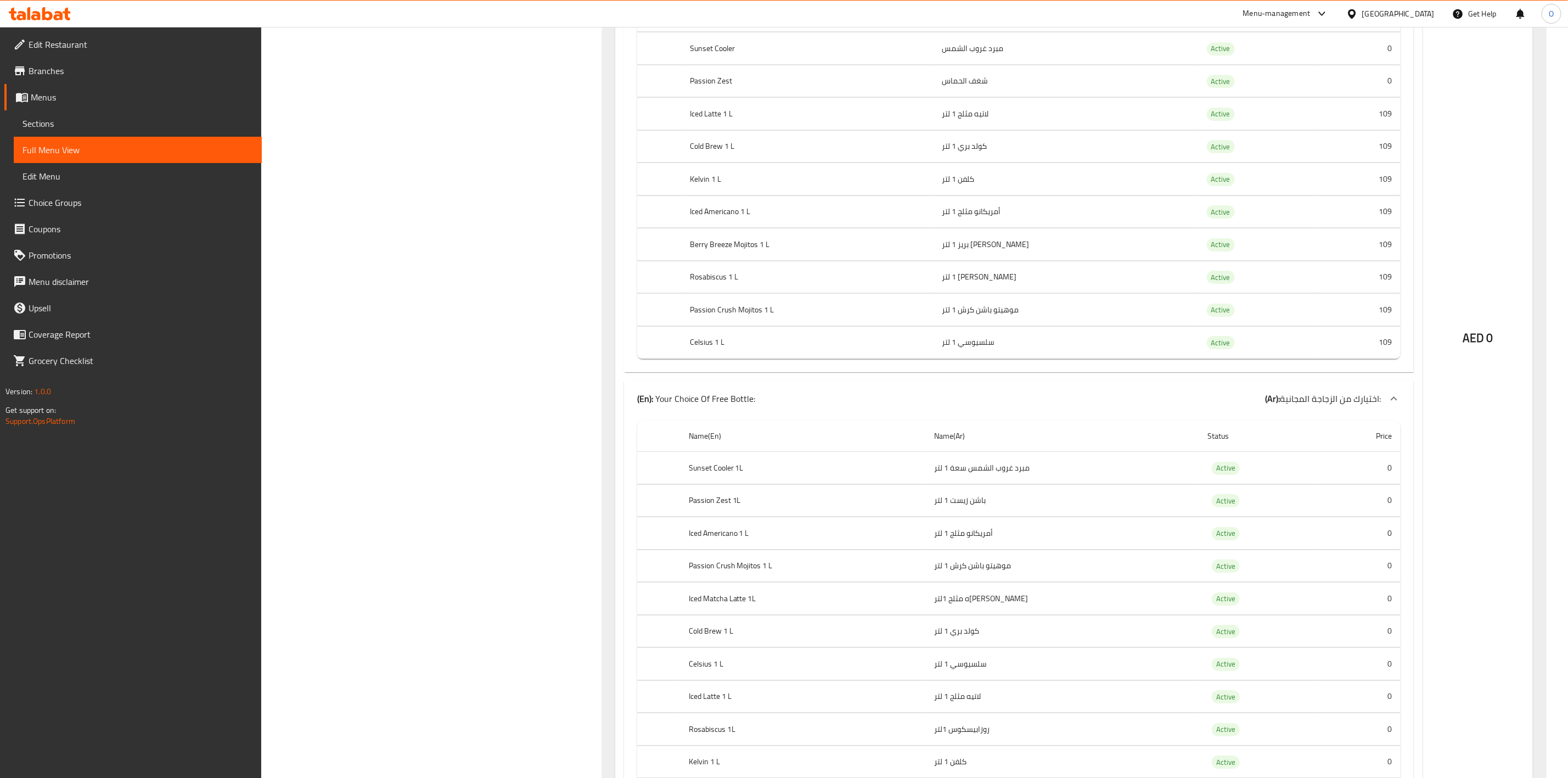
scroll to position [40133, 0]
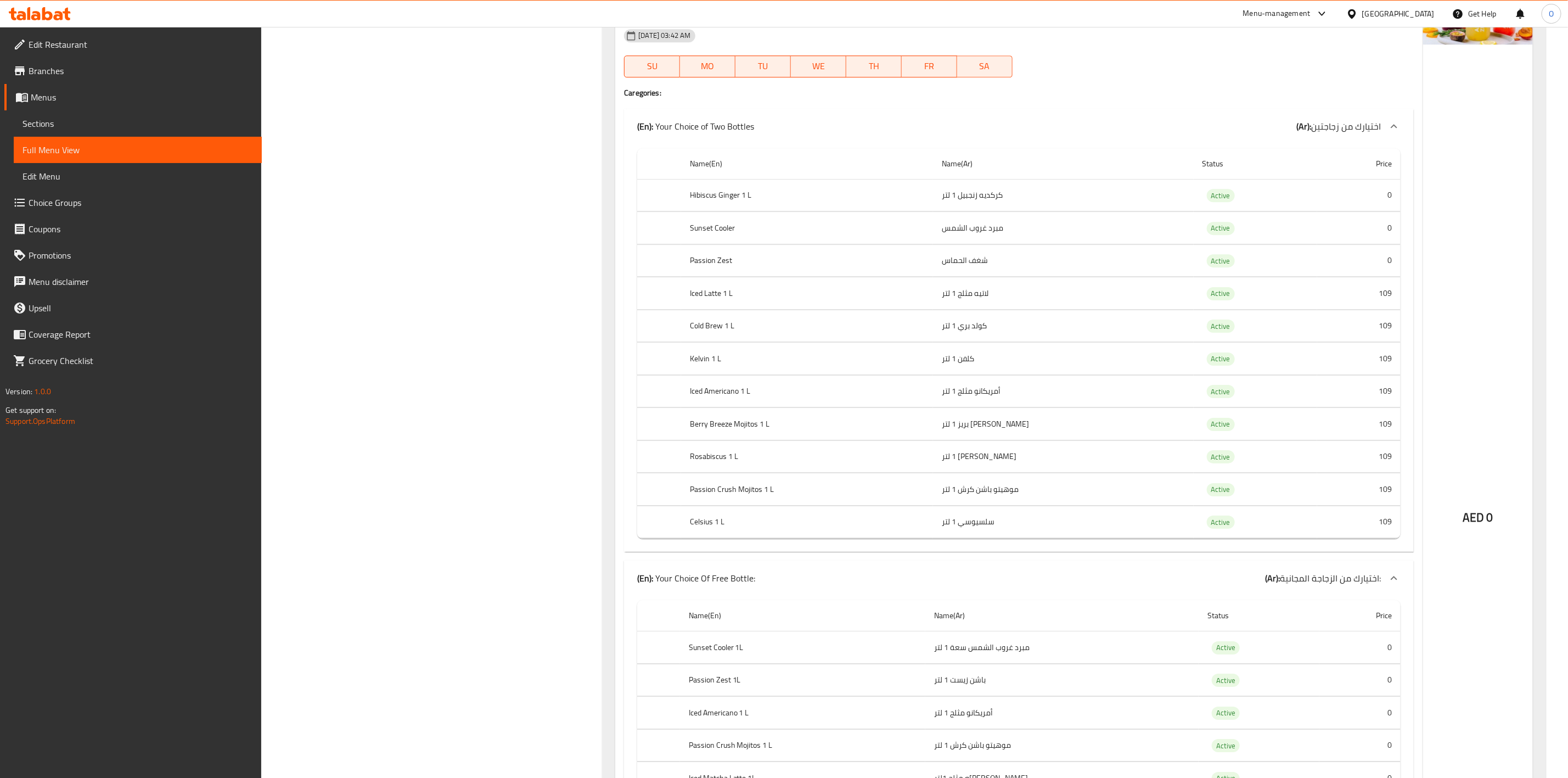
click at [78, 117] on span "Sections" at bounding box center [138, 124] width 231 height 13
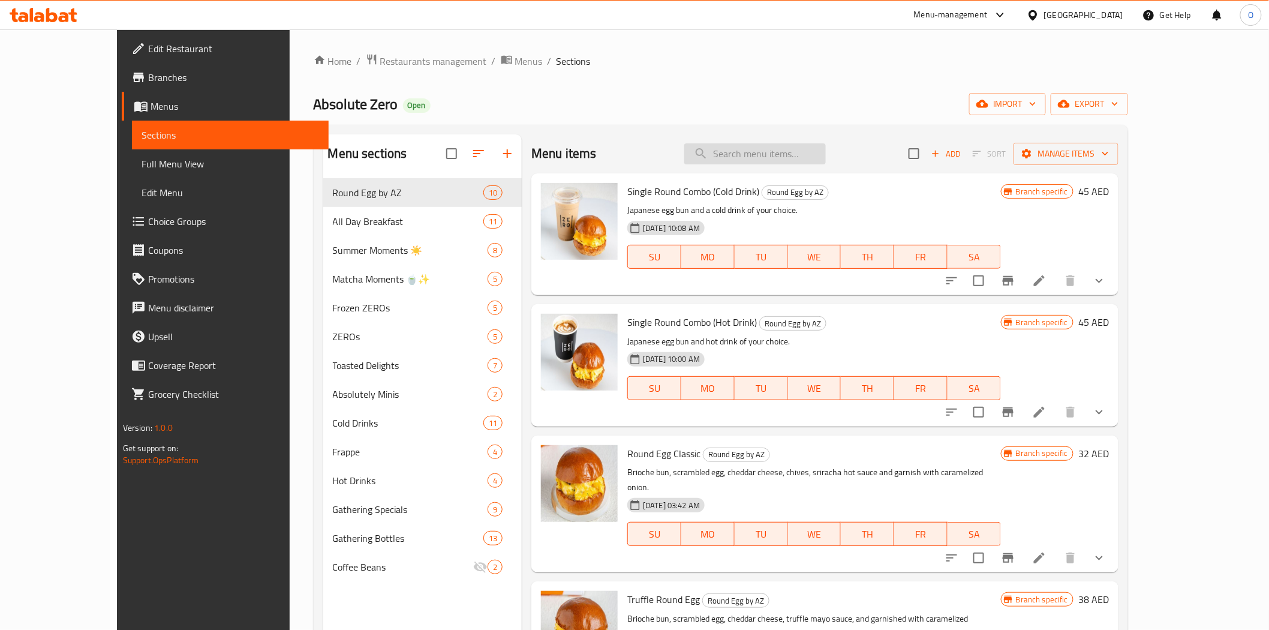
paste input "Croffle Box"
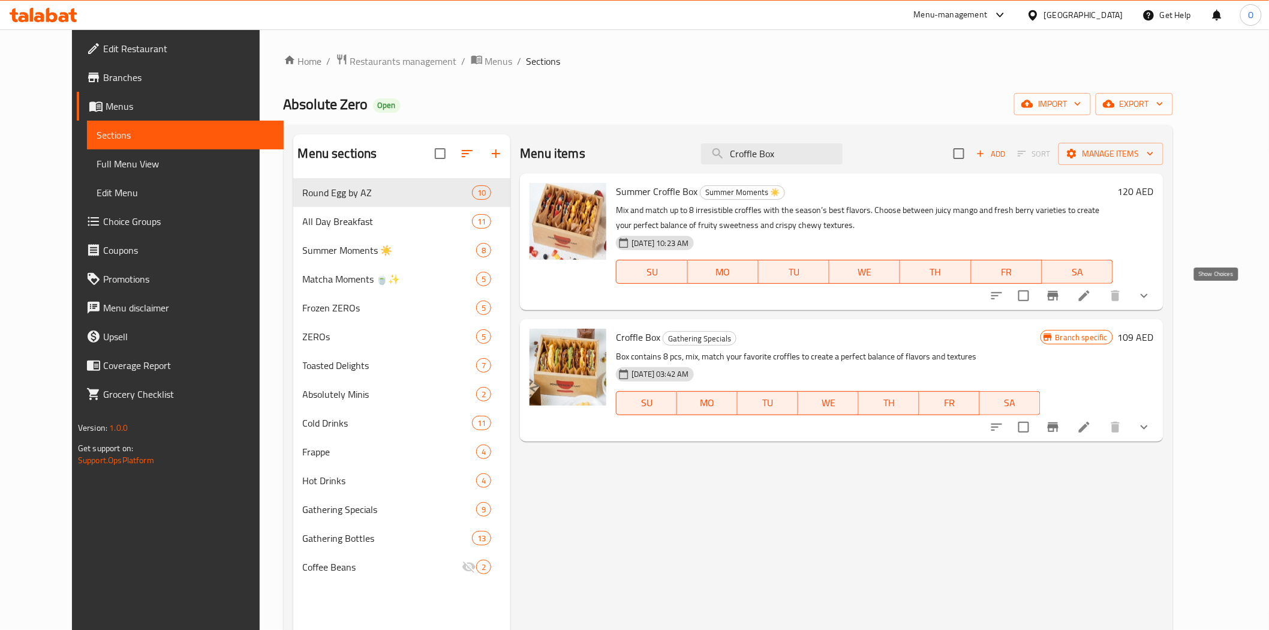
type input "Croffle Box"
click at [1151, 302] on icon "show more" at bounding box center [1144, 296] width 14 height 14
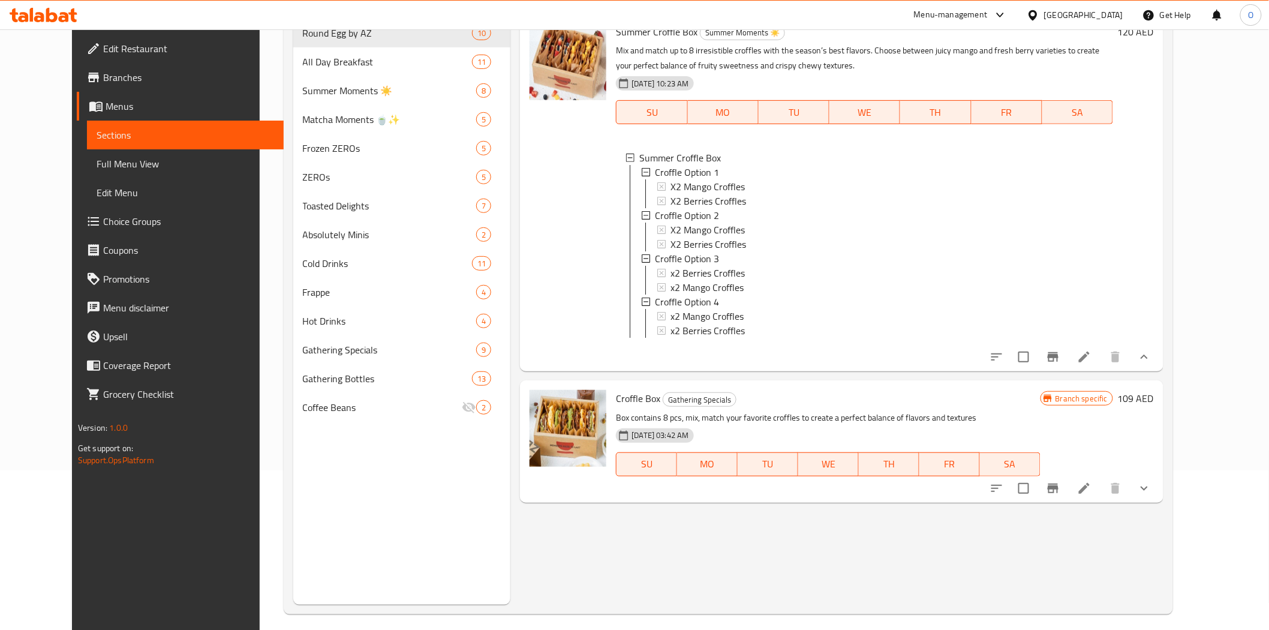
scroll to position [168, 0]
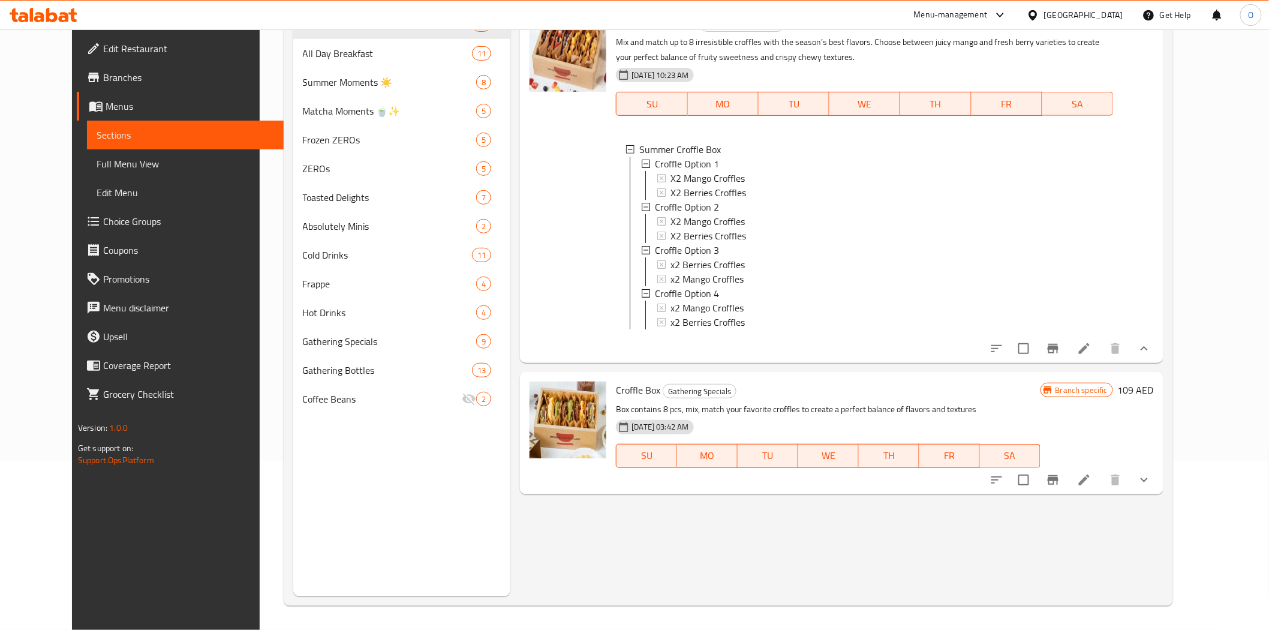
click at [1151, 487] on icon "show more" at bounding box center [1144, 480] width 14 height 14
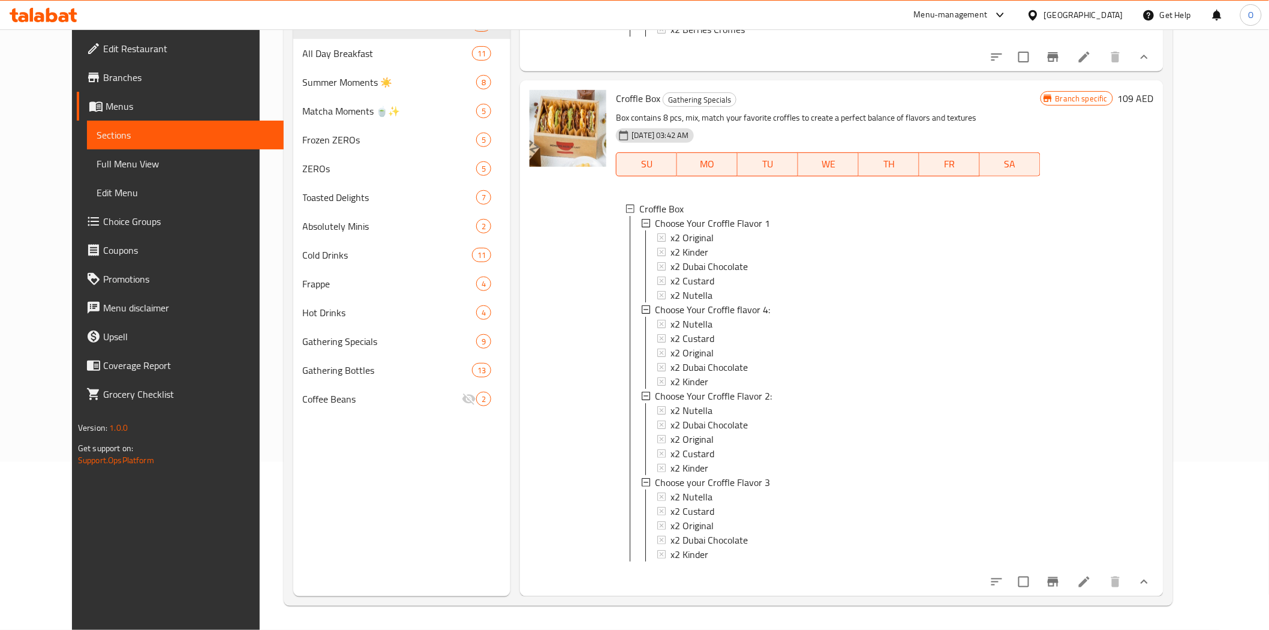
scroll to position [311, 0]
click at [1092, 566] on icon at bounding box center [1084, 582] width 14 height 14
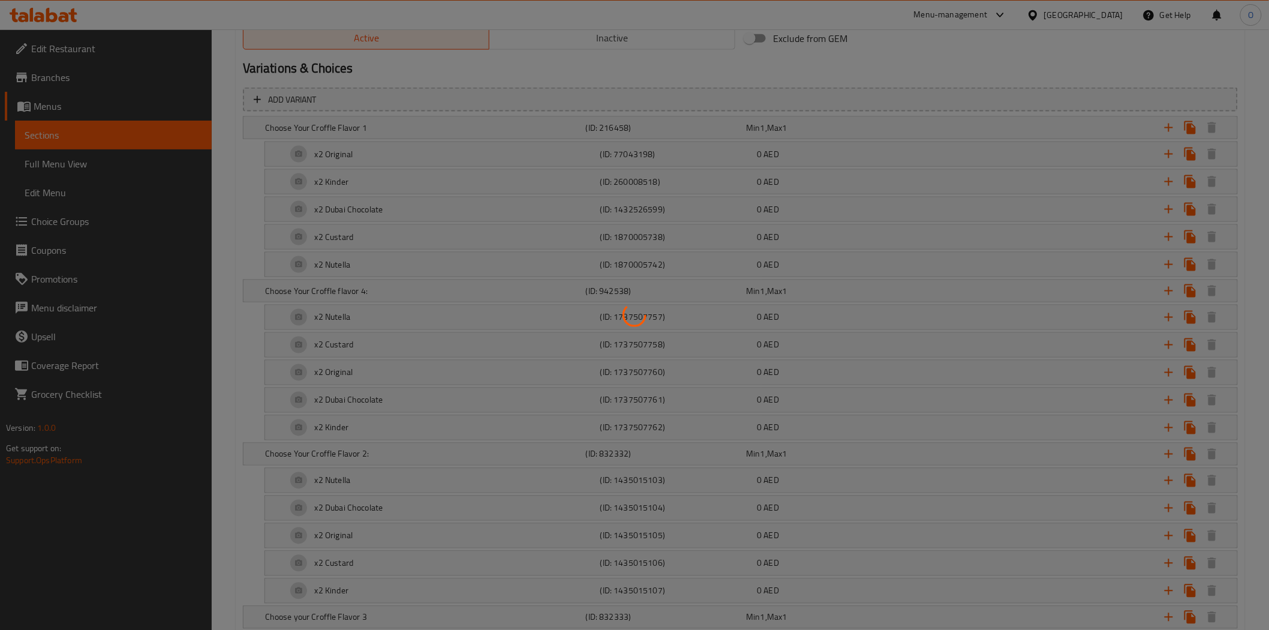
scroll to position [402, 0]
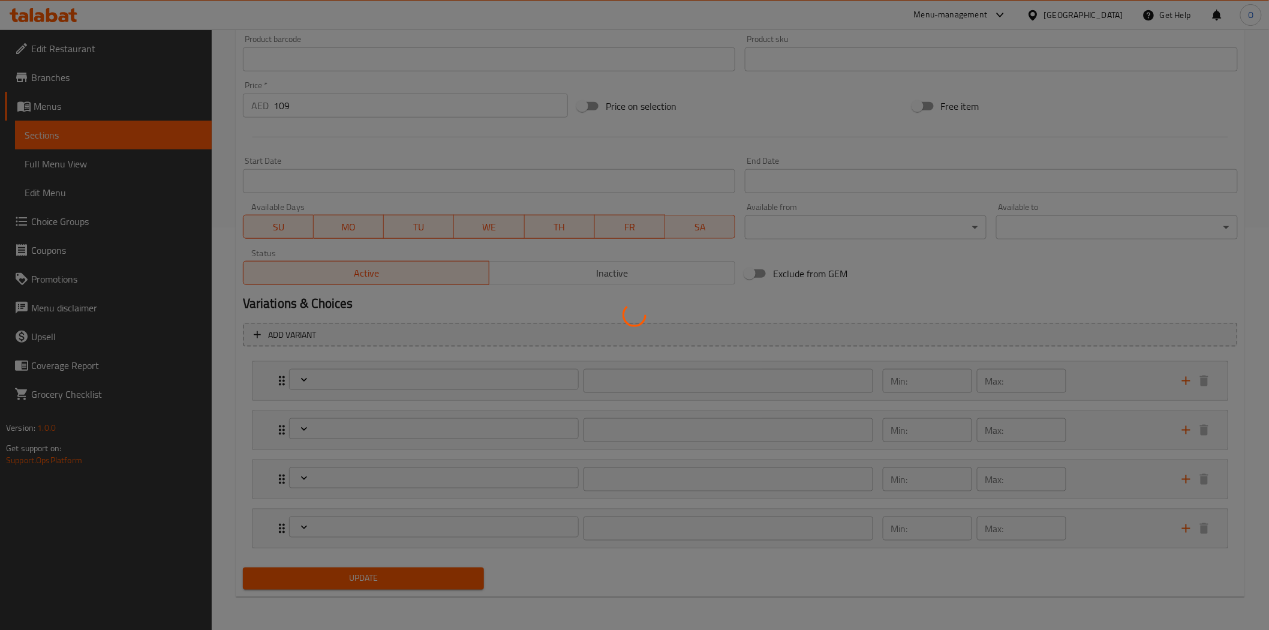
type input "اختر نكهة كروفل 1"
type input "1"
type input "إختر نكهة كروفل 4 الخاصة بك:"
type input "1"
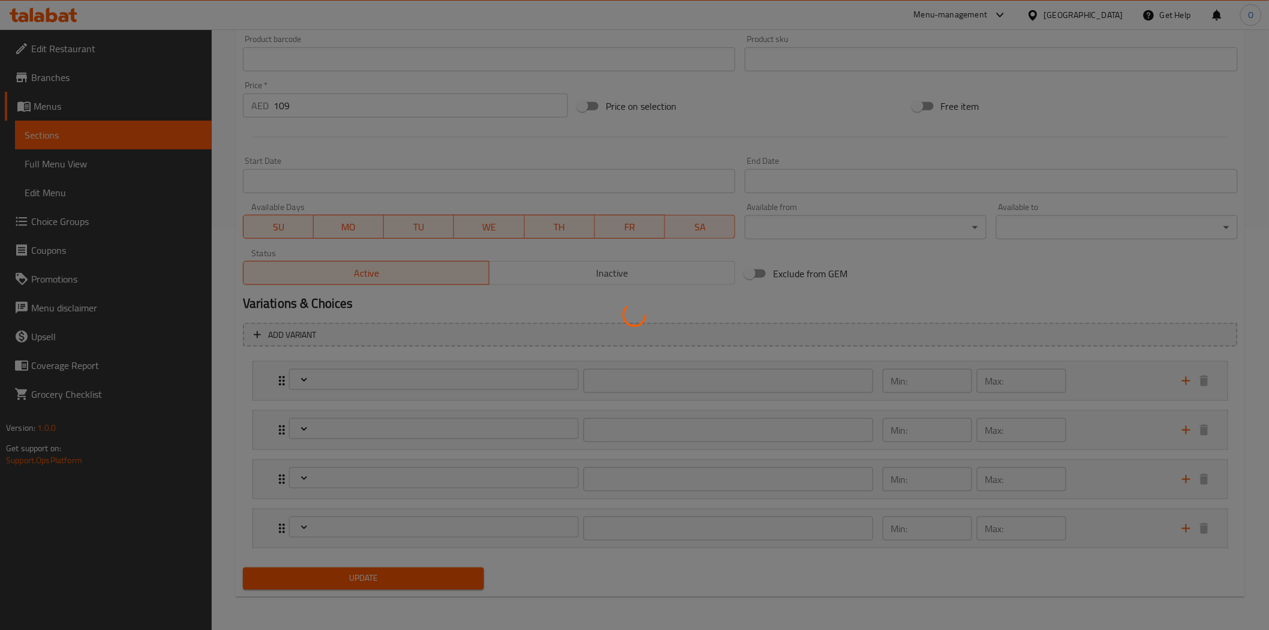
type input "1"
type input "اختر نكهة كروفل 2 خاصة بك:"
type input "1"
type input "اختر نكهة كروفل 3 الخاصة بك"
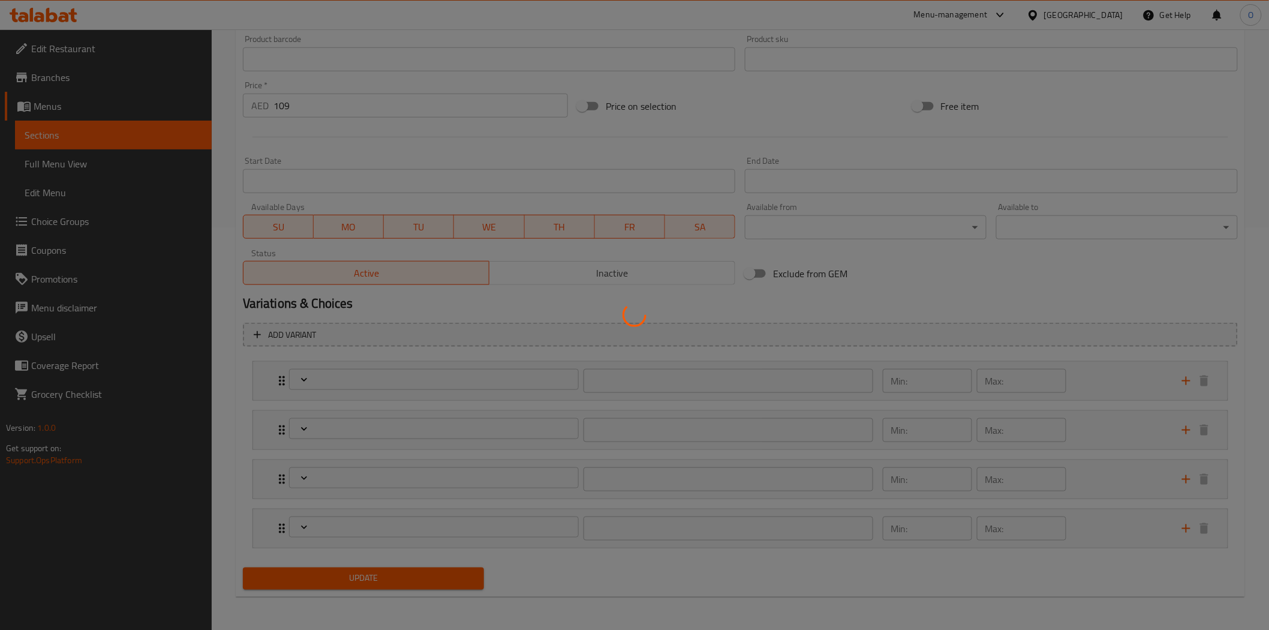
type input "1"
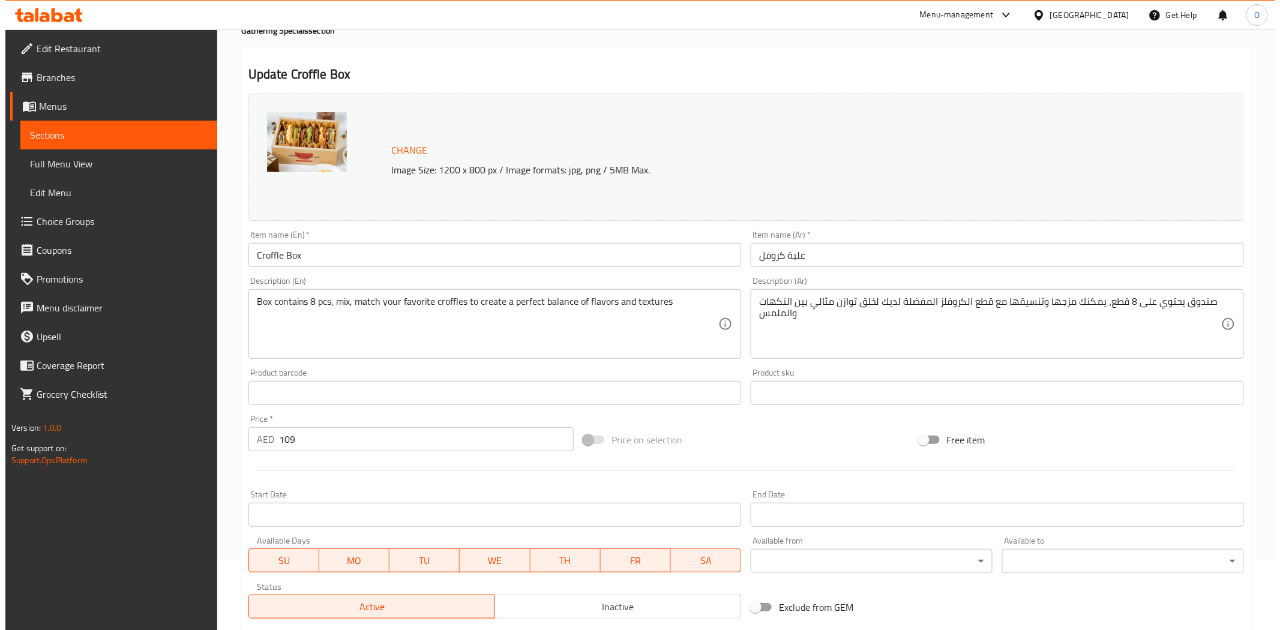
scroll to position [0, 0]
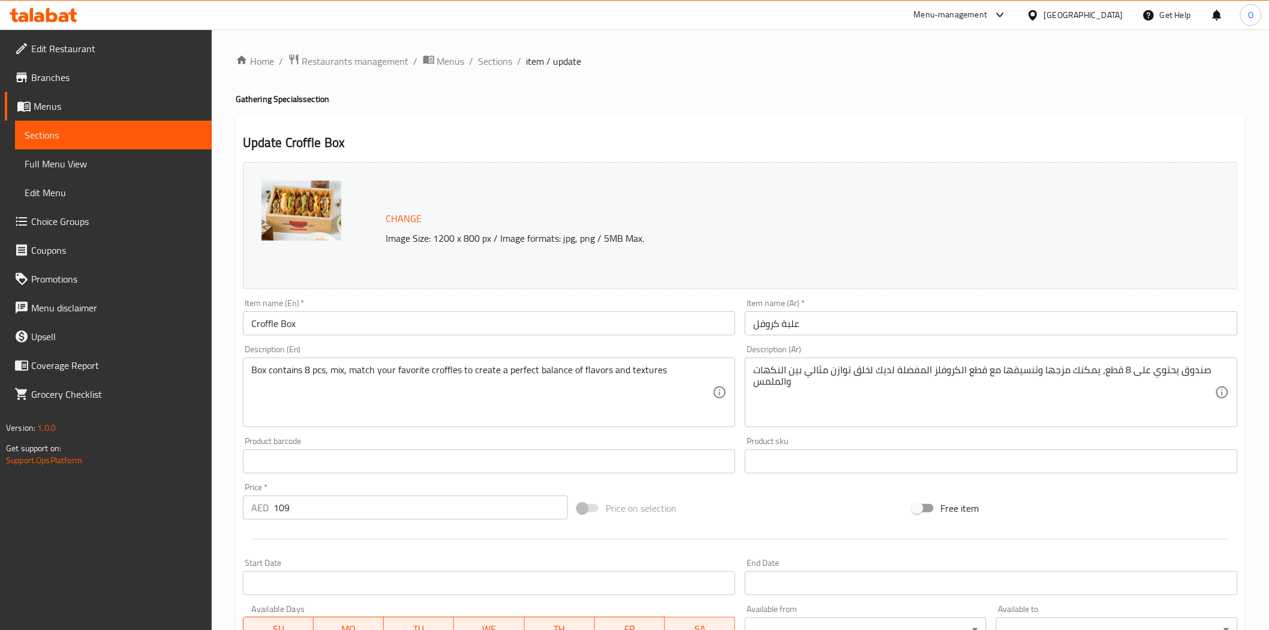
drag, startPoint x: 492, startPoint y: 61, endPoint x: 502, endPoint y: 80, distance: 22.3
click at [492, 61] on span "Sections" at bounding box center [496, 61] width 34 height 14
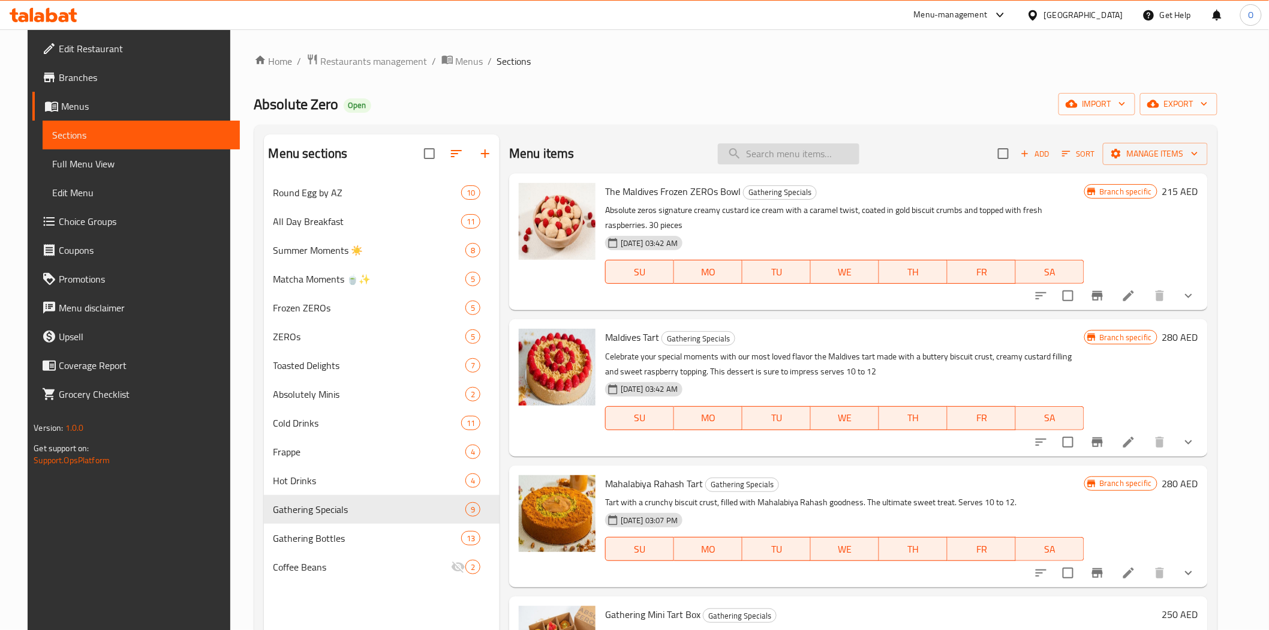
paste input "Croffle Box"
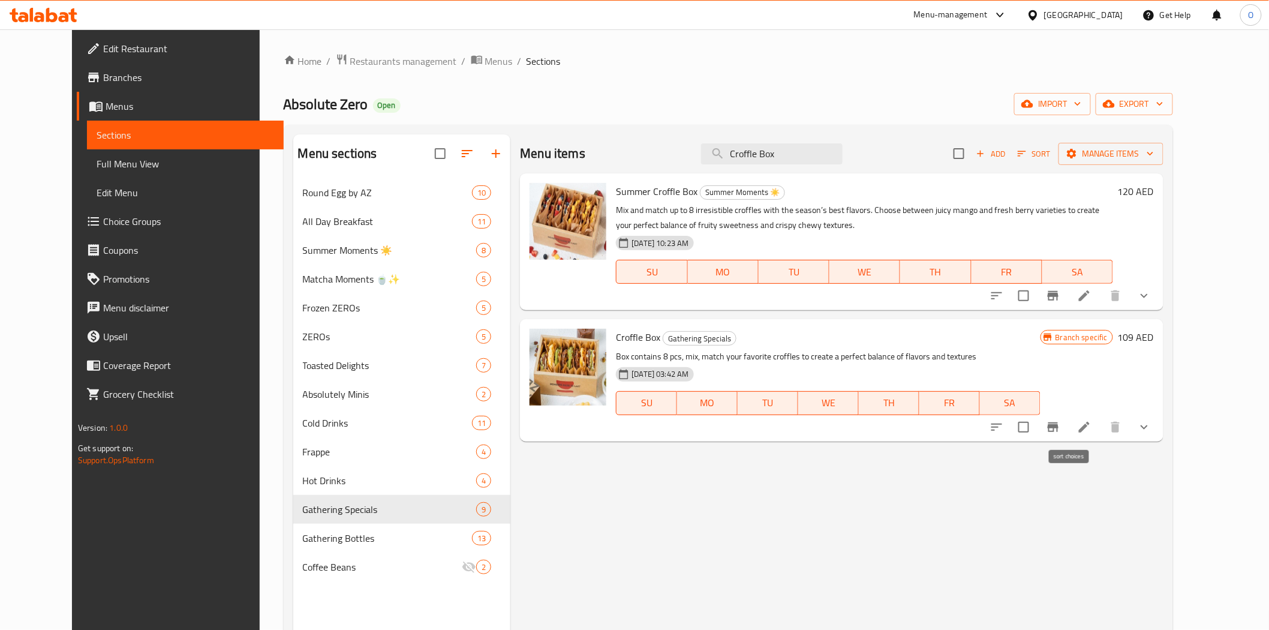
type input "Croffle Box"
click at [1004, 430] on icon "sort-choices" at bounding box center [997, 427] width 14 height 14
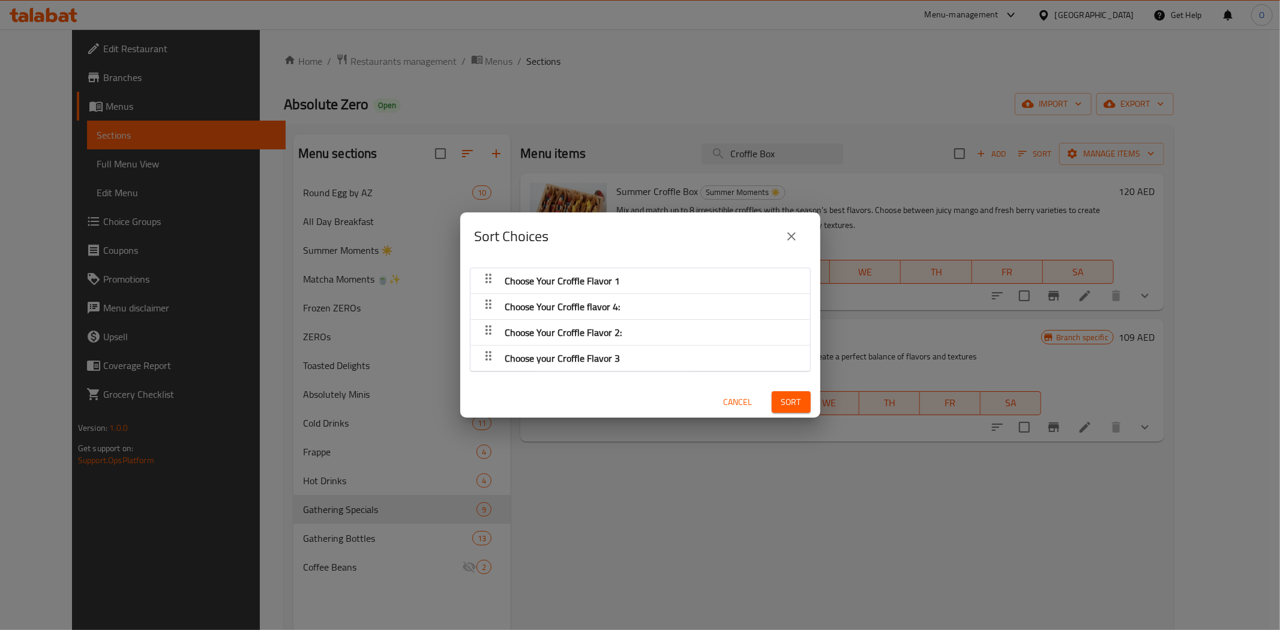
drag, startPoint x: 617, startPoint y: 334, endPoint x: 620, endPoint y: 312, distance: 21.9
click at [620, 312] on nav "Choose Your Croffle Flavor 1 Choose Your Croffle flavor 4: Choose Your Croffle …" at bounding box center [640, 320] width 341 height 104
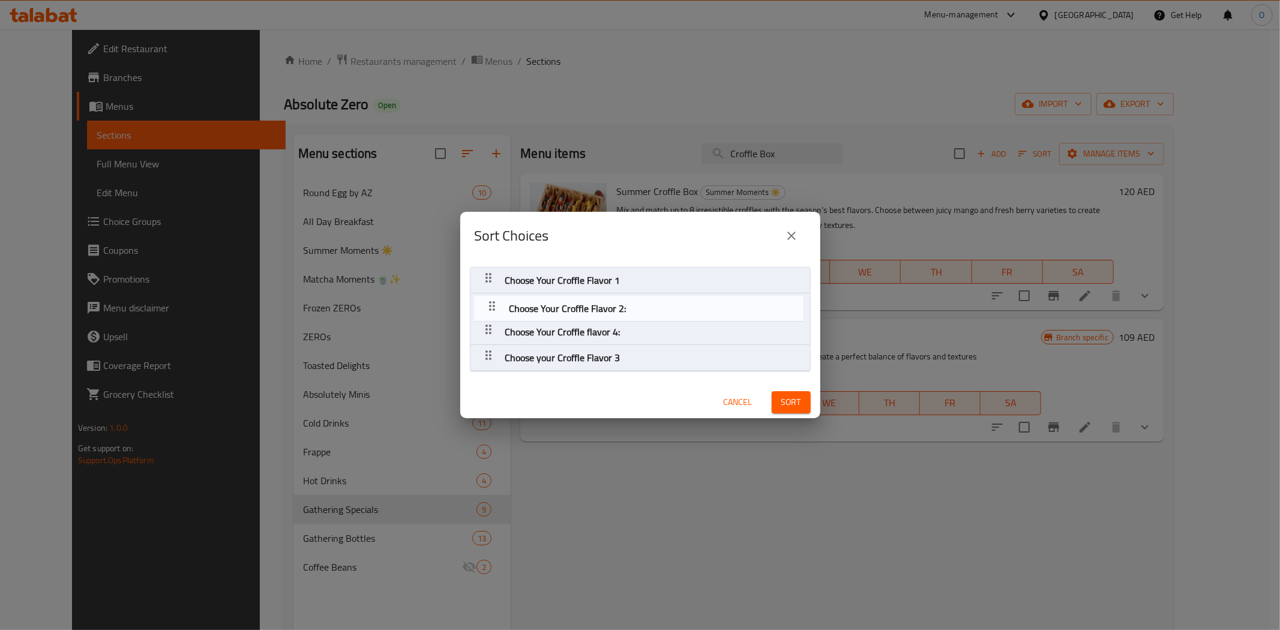
drag, startPoint x: 490, startPoint y: 333, endPoint x: 493, endPoint y: 304, distance: 29.6
click at [493, 304] on nav "Choose Your Croffle Flavor 1 Choose Your Croffle flavor 4: Choose Your Croffle …" at bounding box center [640, 319] width 341 height 104
drag, startPoint x: 487, startPoint y: 358, endPoint x: 491, endPoint y: 330, distance: 28.4
click at [491, 330] on nav "Choose Your Croffle Flavor 1 Choose Your Croffle Flavor 2: Choose Your Croffle …" at bounding box center [640, 319] width 341 height 104
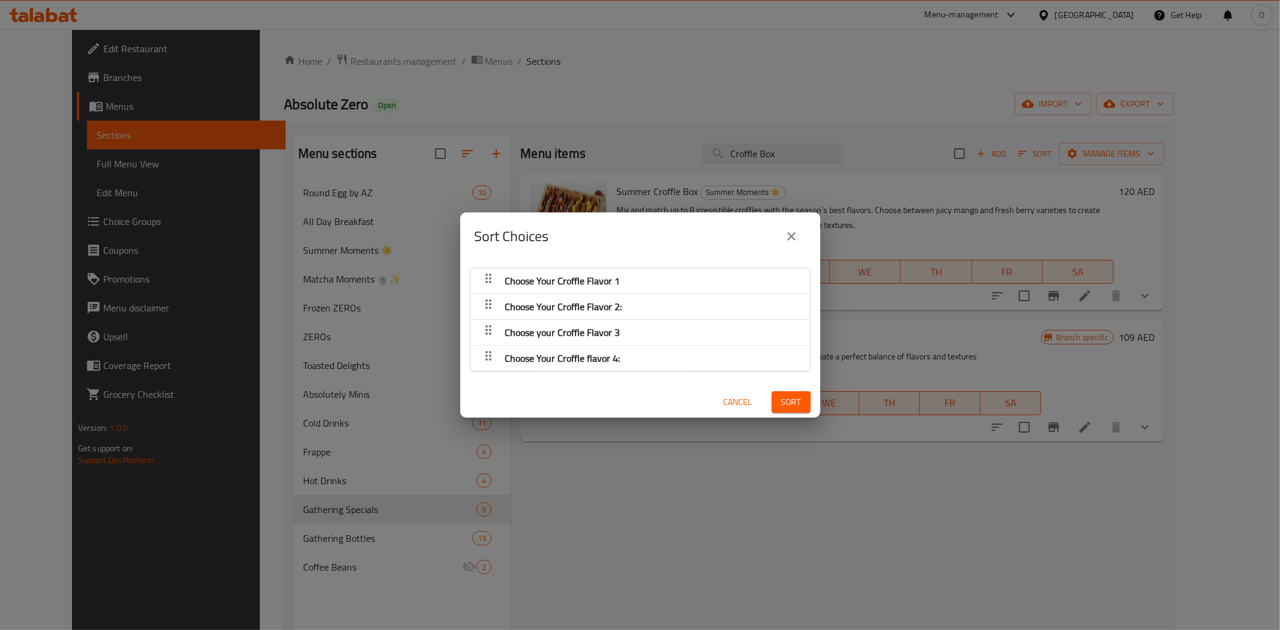
click at [781, 397] on span "Sort" at bounding box center [791, 402] width 20 height 15
click at [785, 245] on button "close" at bounding box center [791, 236] width 29 height 29
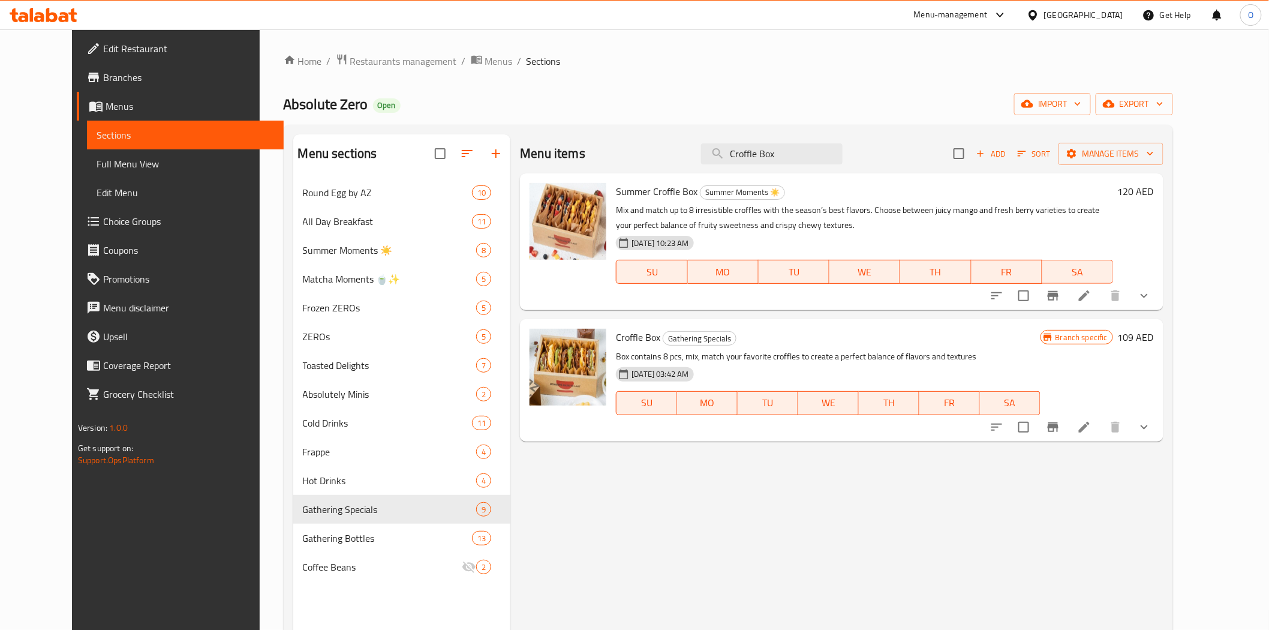
click at [1101, 422] on li at bounding box center [1085, 427] width 34 height 22
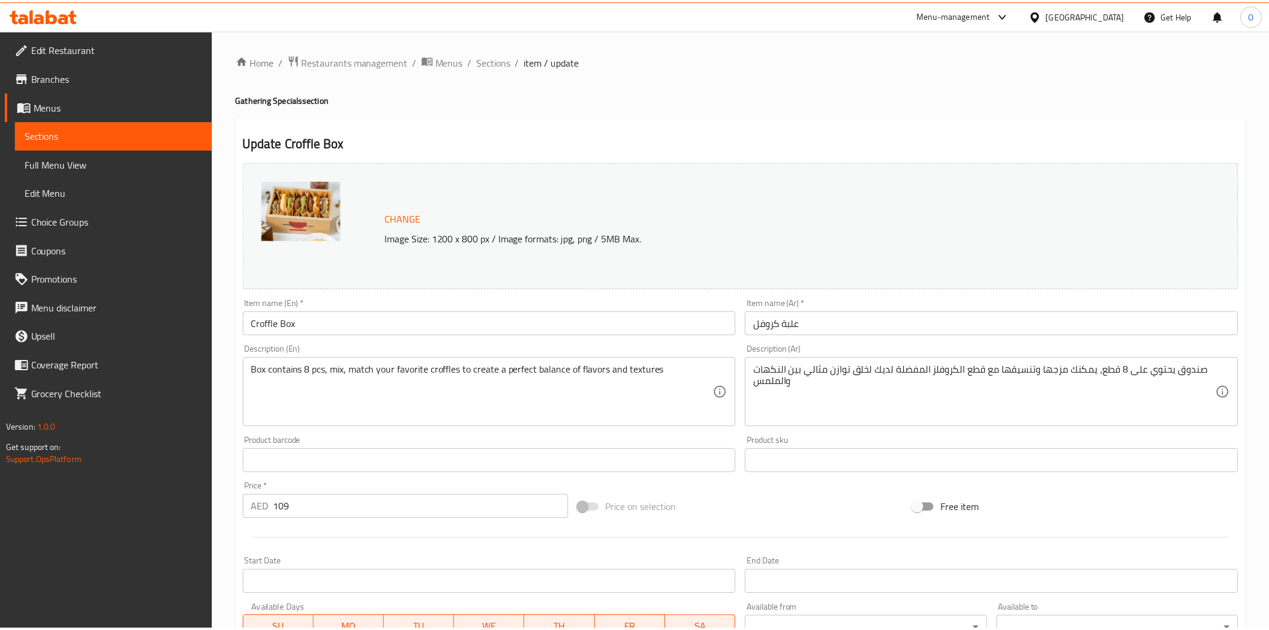
scroll to position [402, 0]
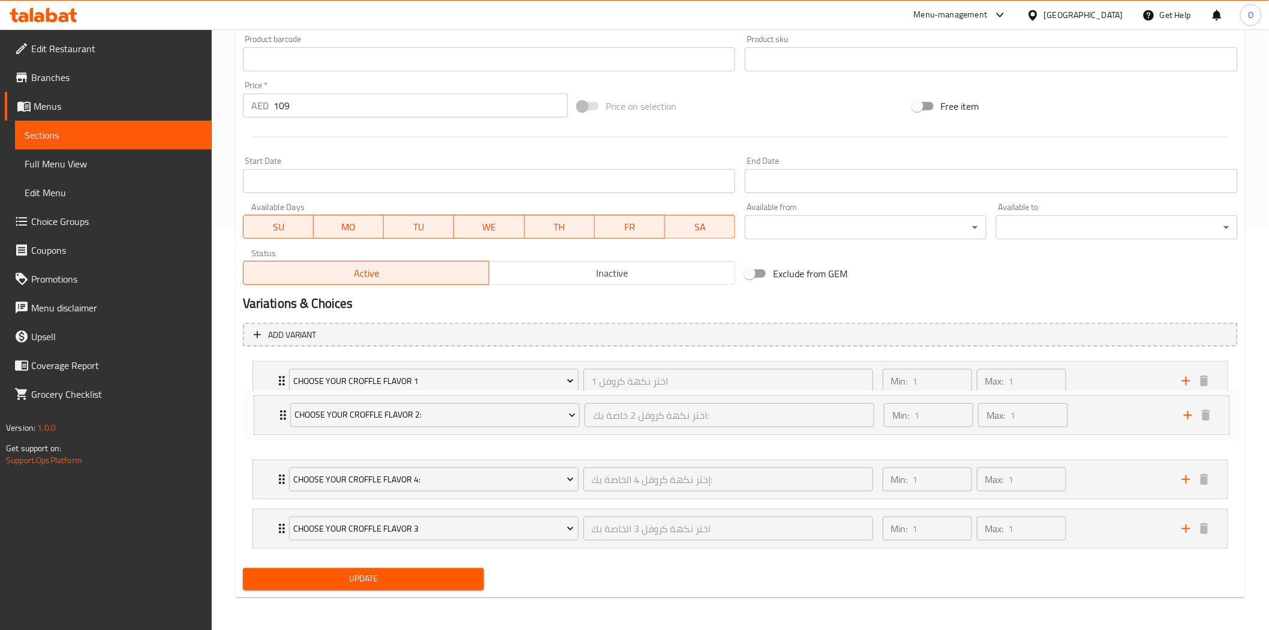
drag, startPoint x: 280, startPoint y: 475, endPoint x: 281, endPoint y: 408, distance: 67.2
click at [281, 408] on div "Choose Your Croffle Flavor 1 اختر نكهة كروفل 1 ​ Min: 1 ​ Max: 1 ​ x2 Original …" at bounding box center [740, 454] width 995 height 197
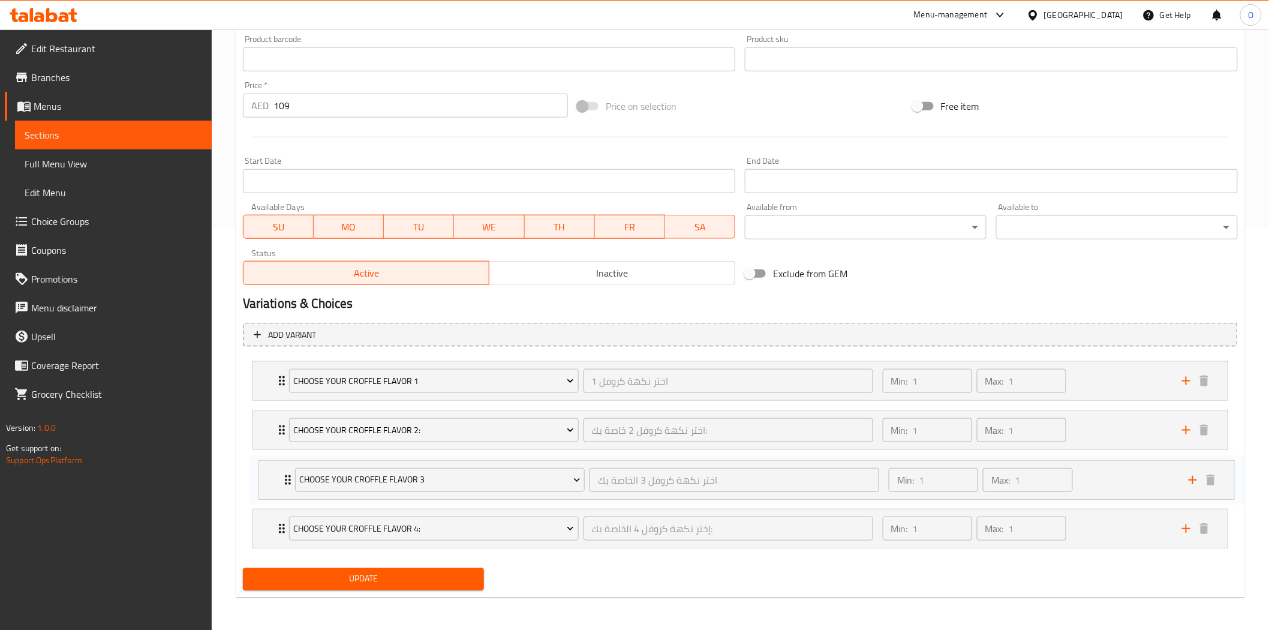
drag, startPoint x: 280, startPoint y: 534, endPoint x: 286, endPoint y: 481, distance: 53.1
click at [286, 481] on div "Choose Your Croffle Flavor 1 اختر نكهة كروفل 1 ​ Min: 1 ​ Max: 1 ​ x2 Original …" at bounding box center [740, 454] width 995 height 197
click at [310, 566] on span "Update" at bounding box center [364, 578] width 223 height 15
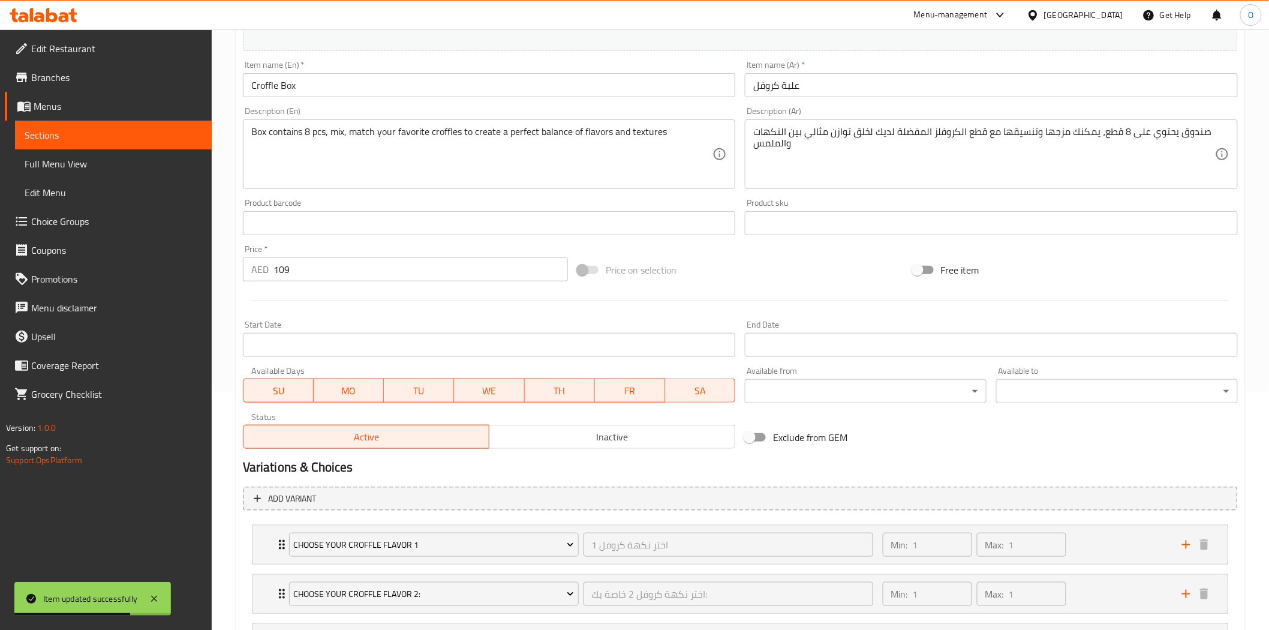
scroll to position [202, 0]
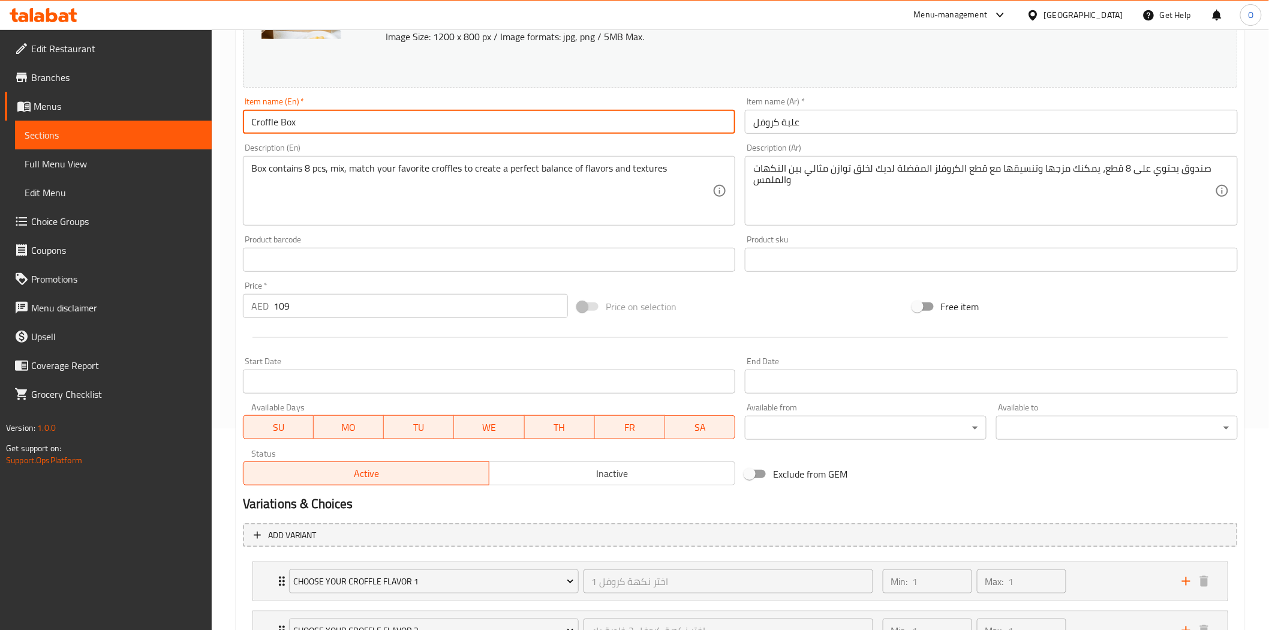
click at [280, 118] on input "Croffle Box" at bounding box center [489, 122] width 493 height 24
click at [282, 118] on input "Croffle Box" at bounding box center [489, 122] width 493 height 24
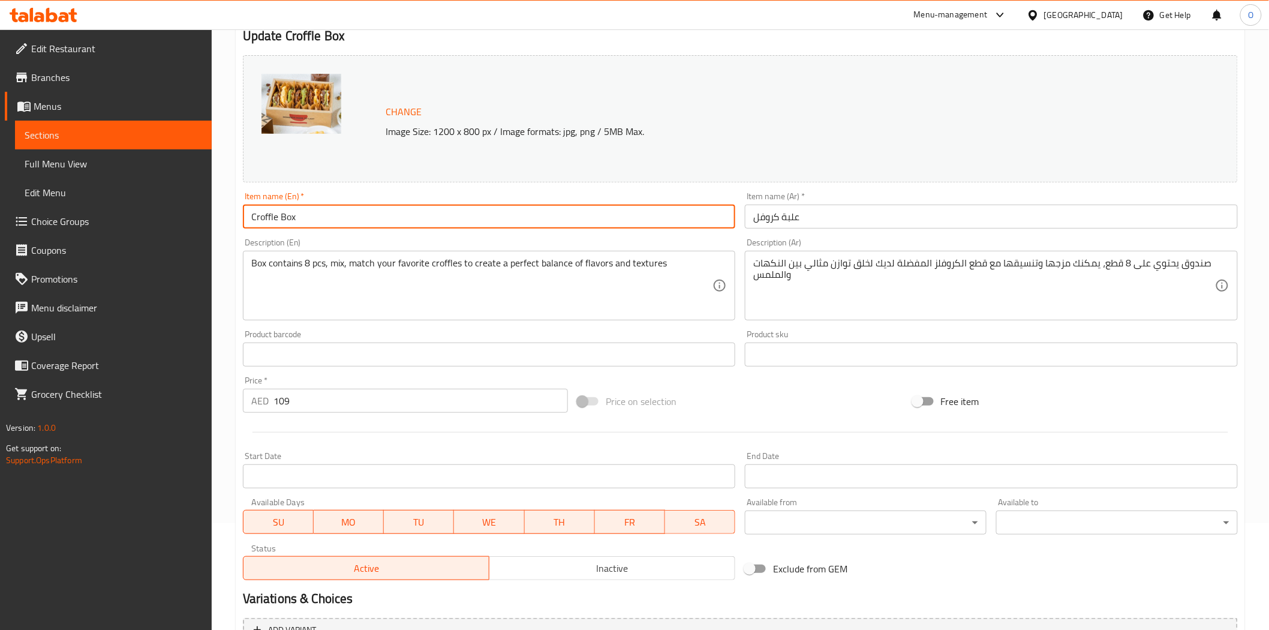
scroll to position [0, 0]
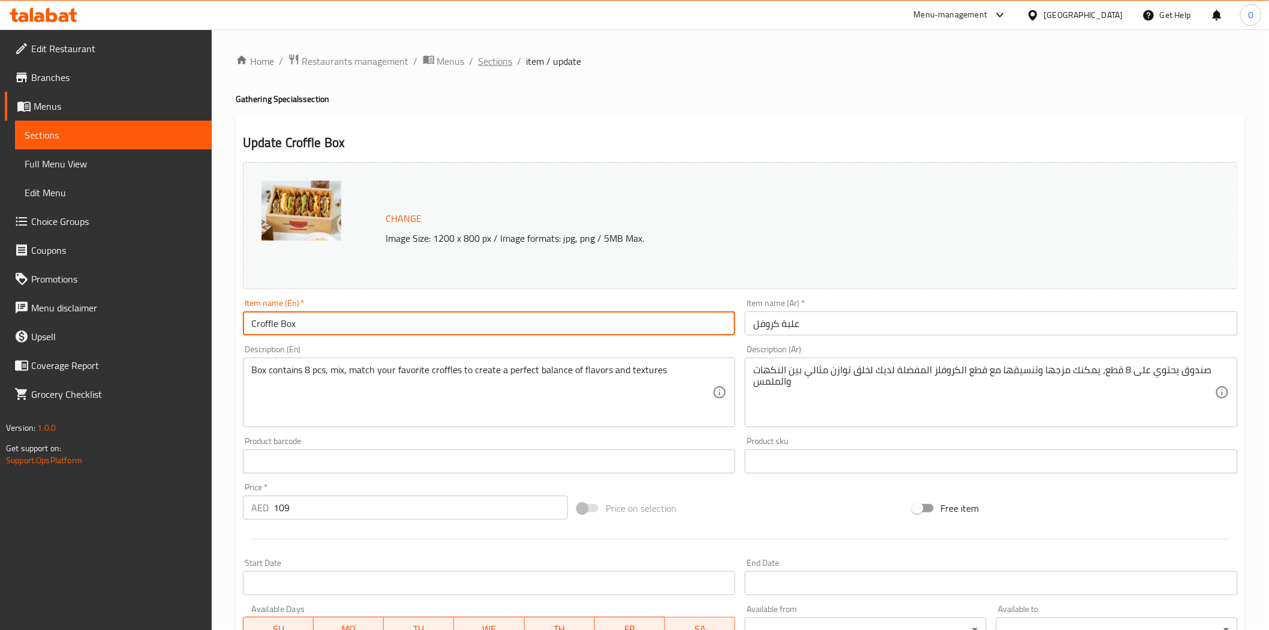
click at [488, 63] on span "Sections" at bounding box center [496, 61] width 34 height 14
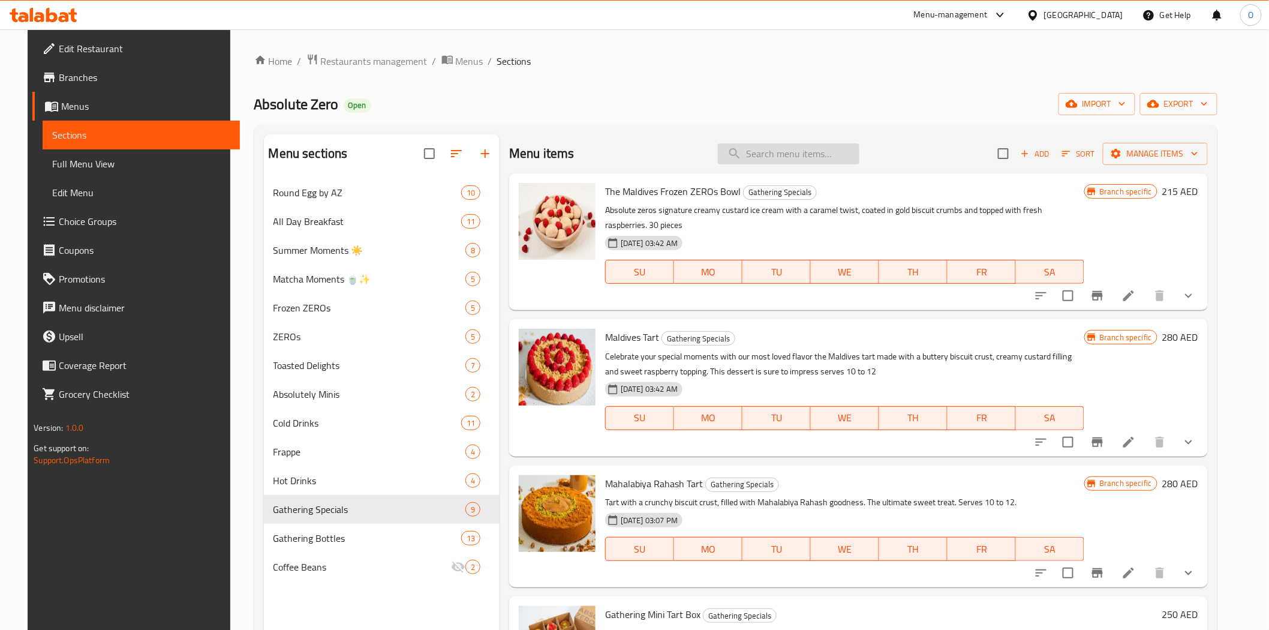
paste input "Croffle Box"
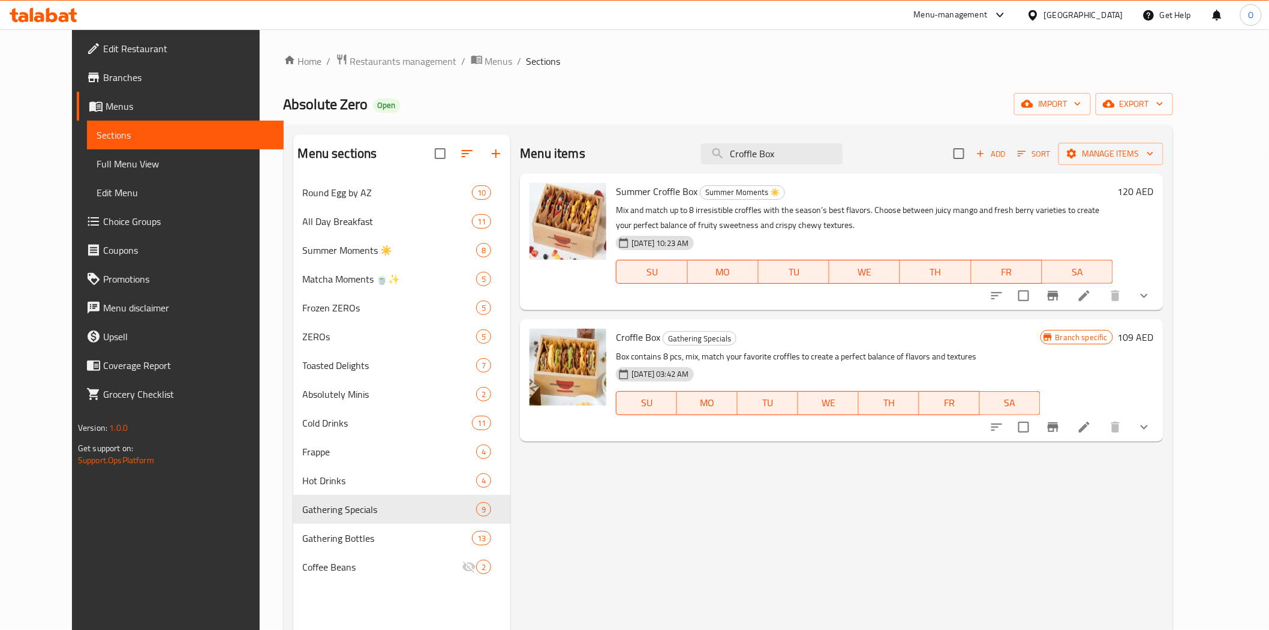
type input "Croffle Box"
click at [122, 159] on span "Full Menu View" at bounding box center [186, 164] width 178 height 14
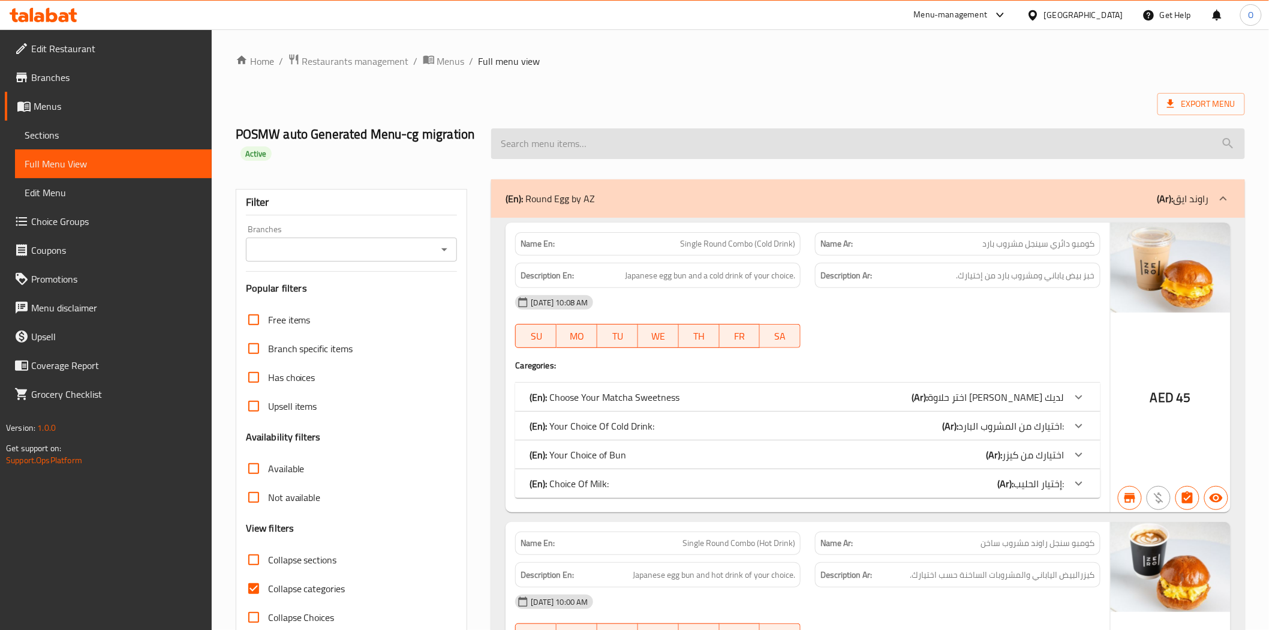
drag, startPoint x: 653, startPoint y: 122, endPoint x: 578, endPoint y: 144, distance: 78.2
click at [578, 144] on input "search" at bounding box center [868, 143] width 754 height 31
paste input "Croffle Box"
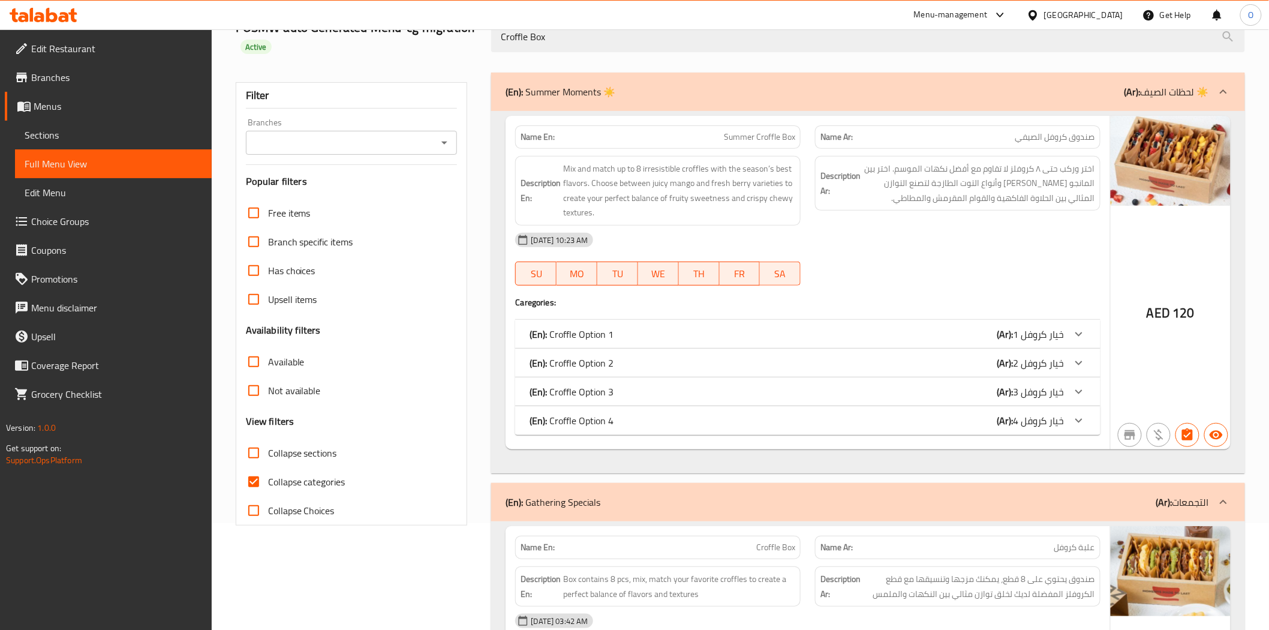
scroll to position [89, 0]
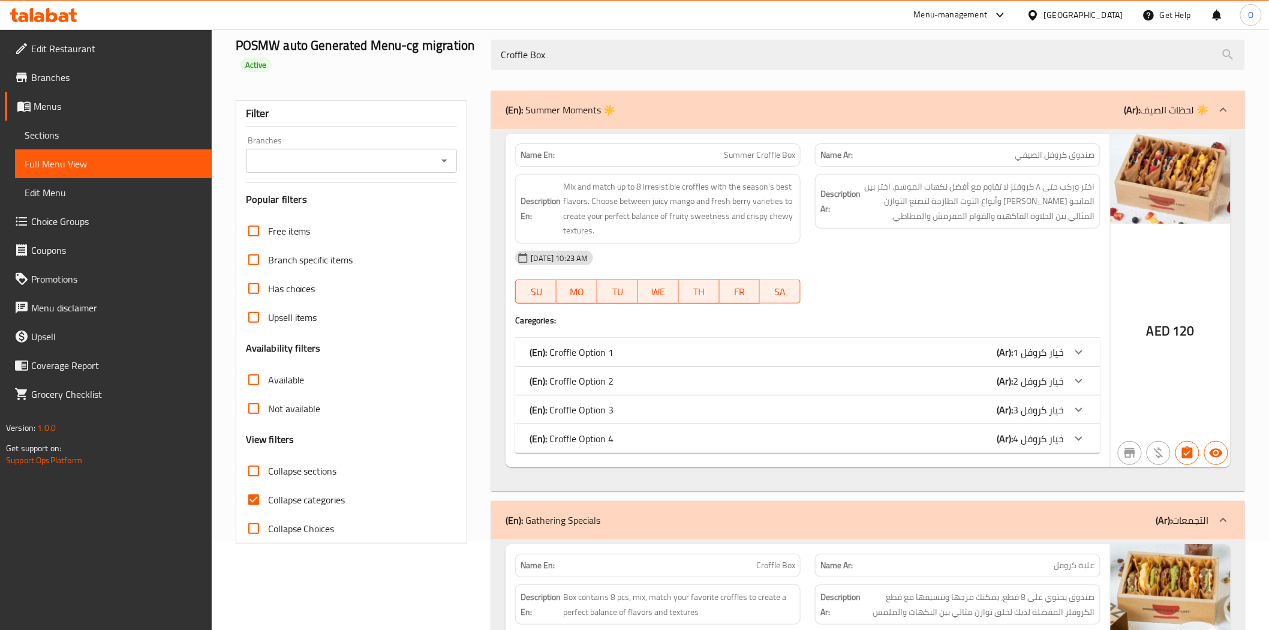
type input "Croffle Box"
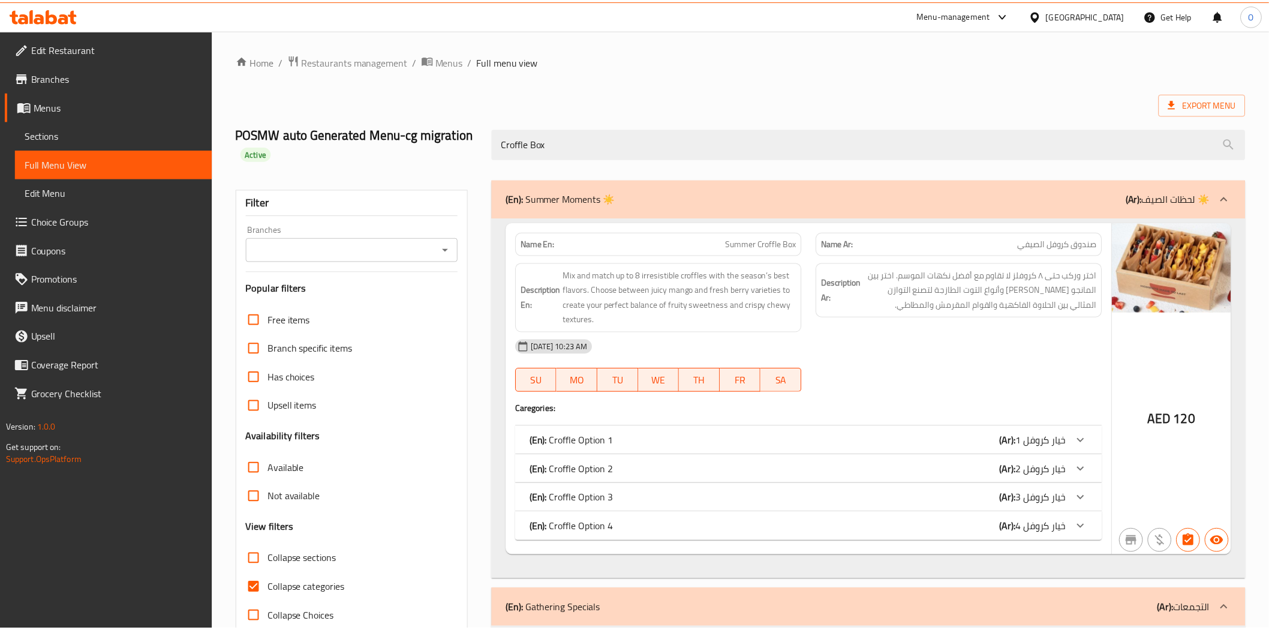
scroll to position [356, 0]
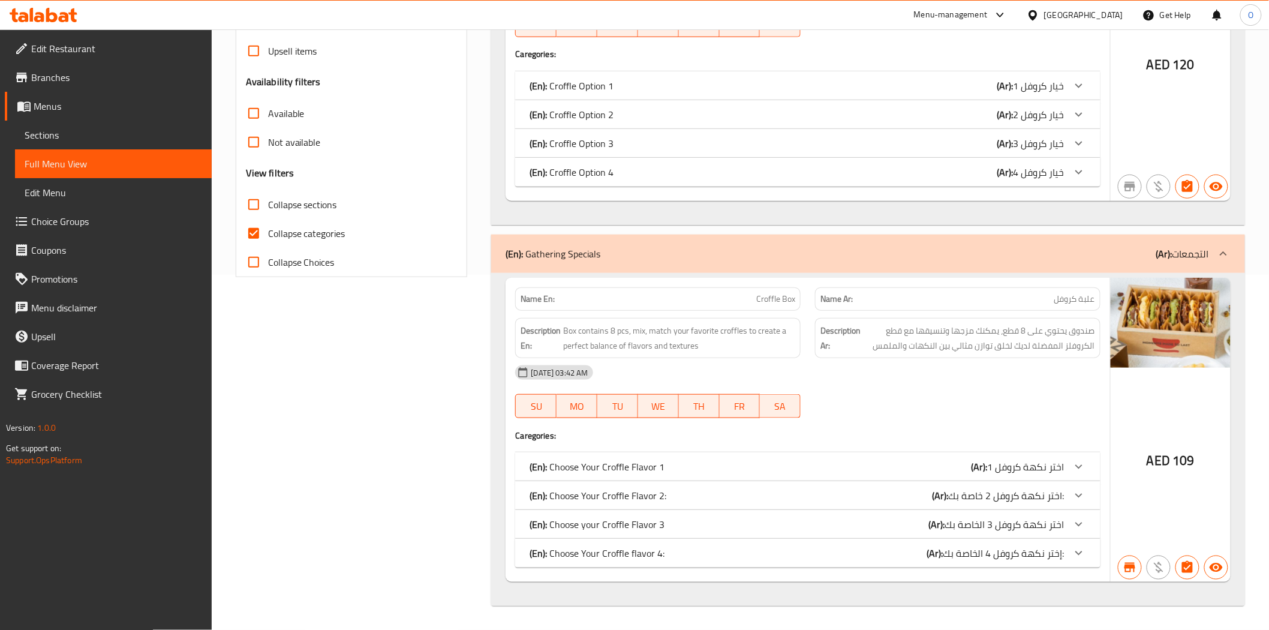
click at [116, 44] on span "Edit Restaurant" at bounding box center [116, 48] width 171 height 14
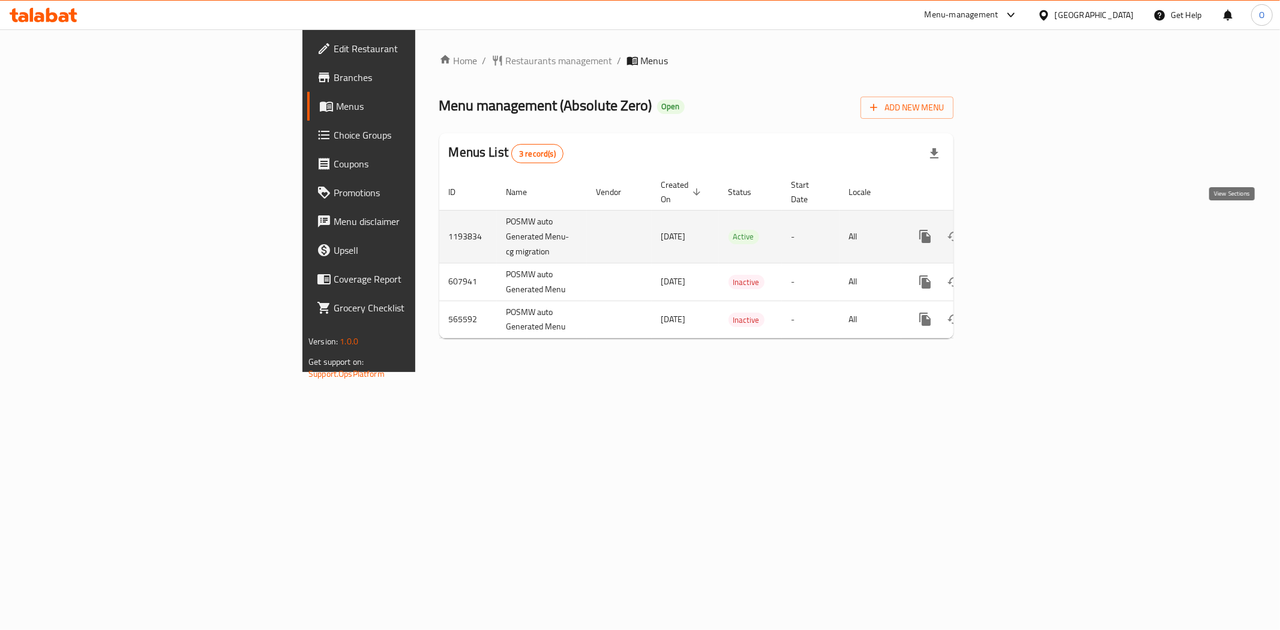
click at [1019, 229] on icon "enhanced table" at bounding box center [1011, 236] width 14 height 14
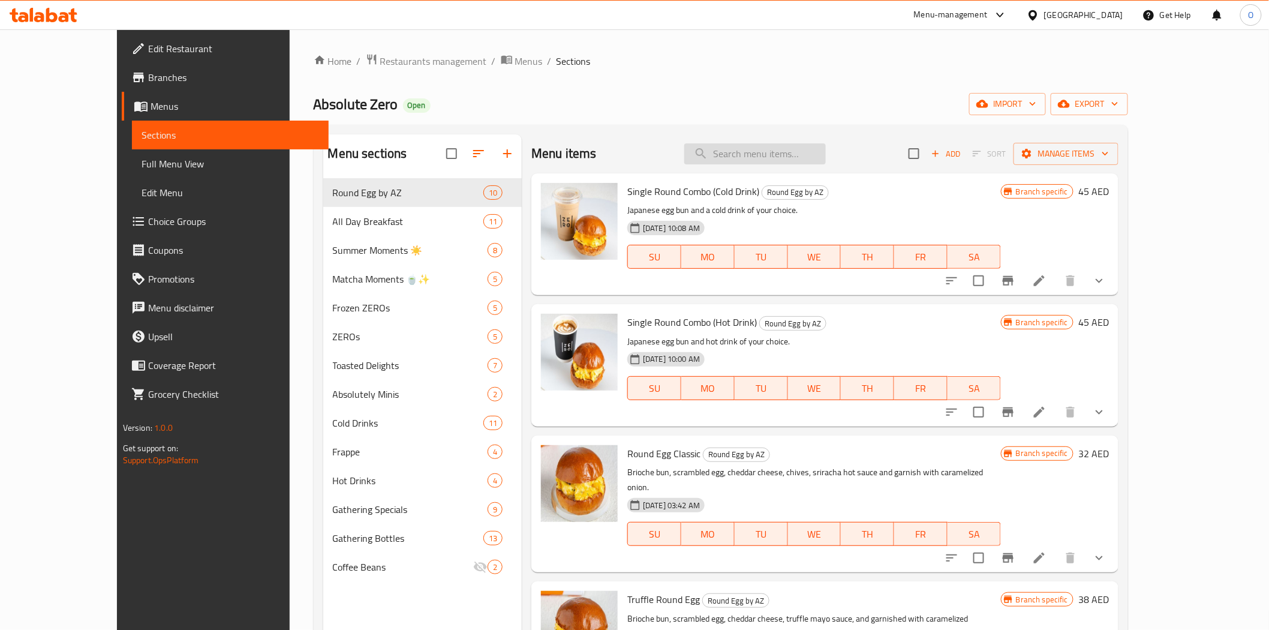
paste input "Iced Latte Bottle"
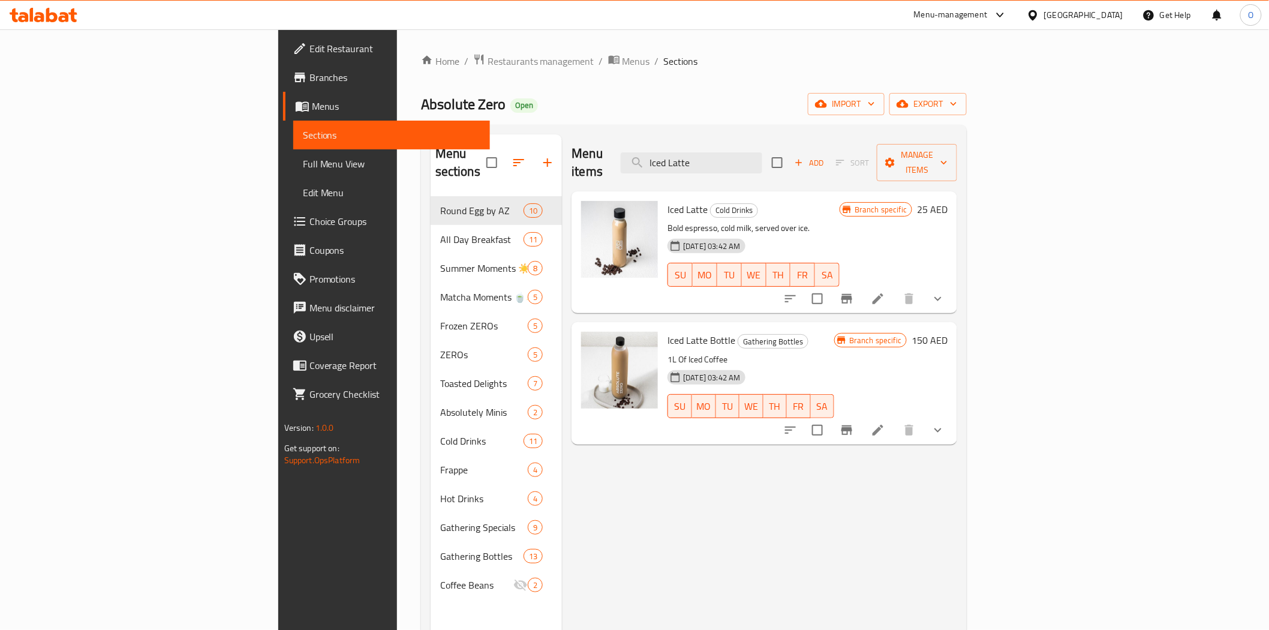
type input "Iced Latte"
click at [854, 423] on icon "Branch-specific-item" at bounding box center [847, 430] width 14 height 14
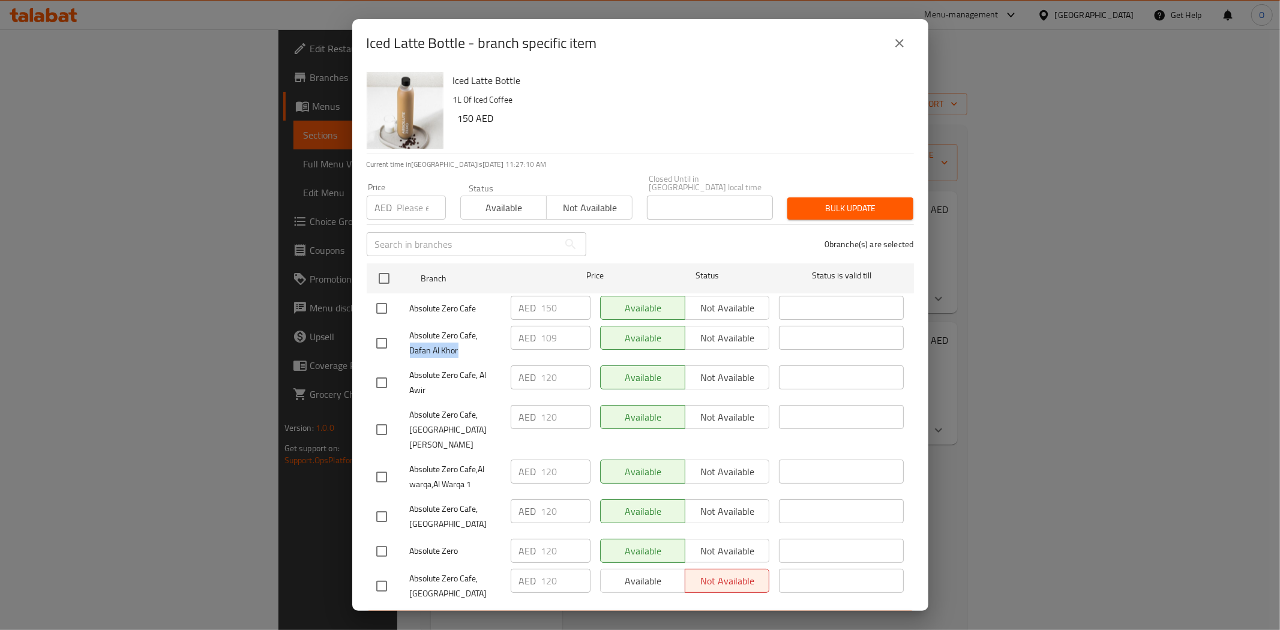
drag, startPoint x: 412, startPoint y: 348, endPoint x: 465, endPoint y: 356, distance: 54.1
click at [465, 356] on span "Absolute Zero Cafe, Dafan Al Khor" at bounding box center [455, 343] width 91 height 30
copy span "Dafan Al Khor"
click at [898, 41] on icon "close" at bounding box center [899, 43] width 14 height 14
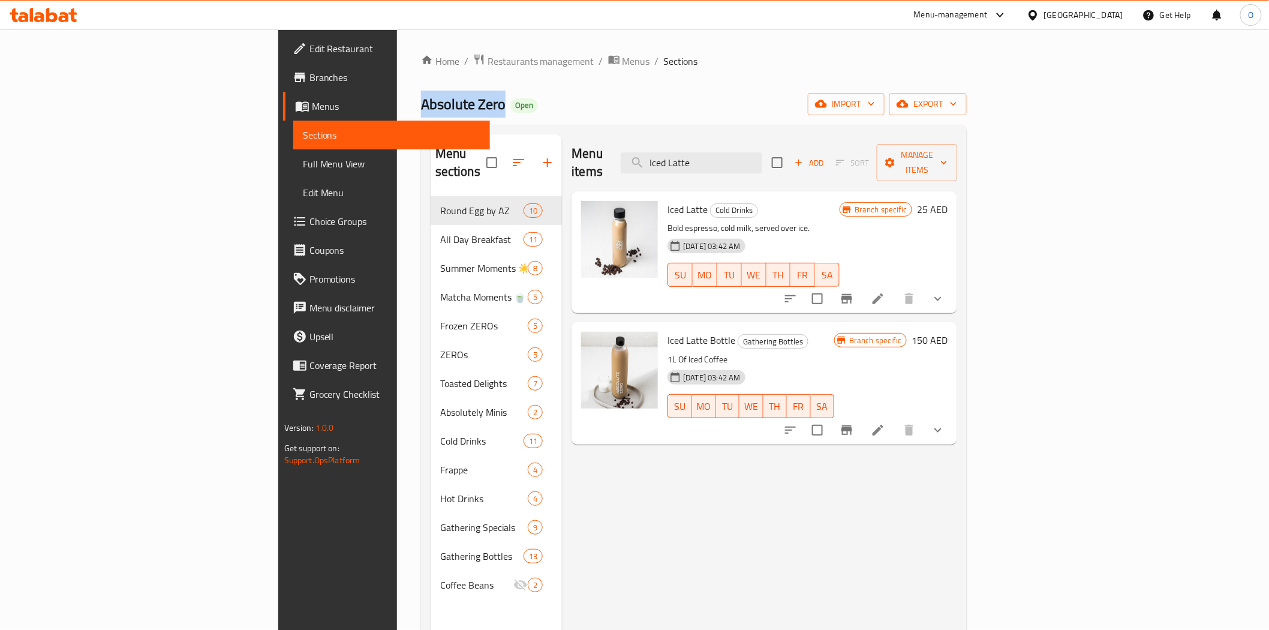
drag, startPoint x: 238, startPoint y: 104, endPoint x: 319, endPoint y: 103, distance: 81.6
click at [421, 103] on span "Absolute Zero" at bounding box center [463, 104] width 85 height 27
copy span "Absolute Zero"
click at [853, 425] on icon "Branch-specific-item" at bounding box center [847, 430] width 11 height 10
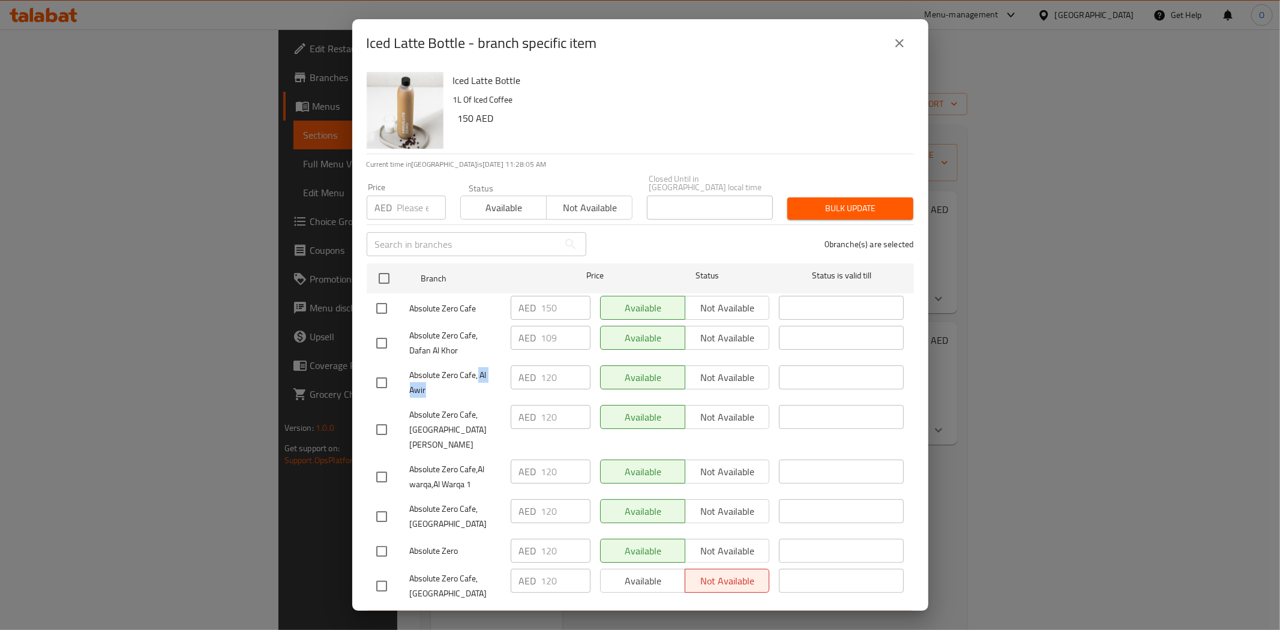
drag, startPoint x: 478, startPoint y: 373, endPoint x: 486, endPoint y: 384, distance: 14.2
click at [486, 384] on span "Absolute Zero Cafe, Al Awir" at bounding box center [455, 383] width 91 height 30
copy span "Al Awir"
click at [897, 39] on icon "close" at bounding box center [899, 43] width 14 height 14
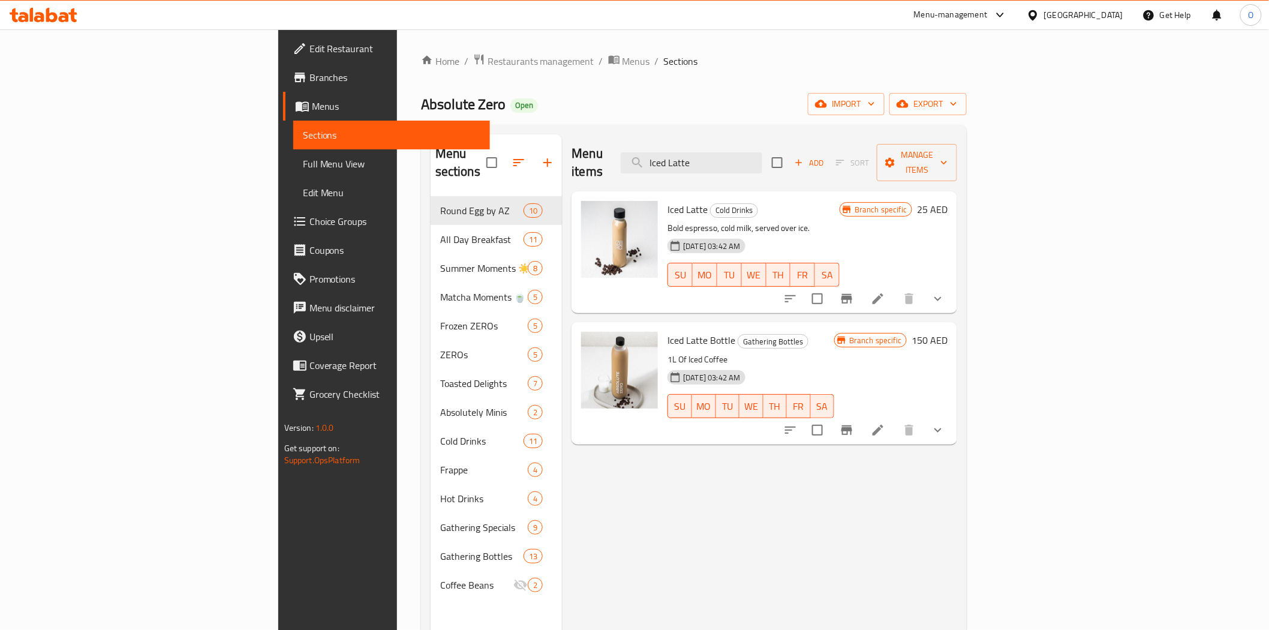
click at [310, 49] on span "Edit Restaurant" at bounding box center [395, 48] width 171 height 14
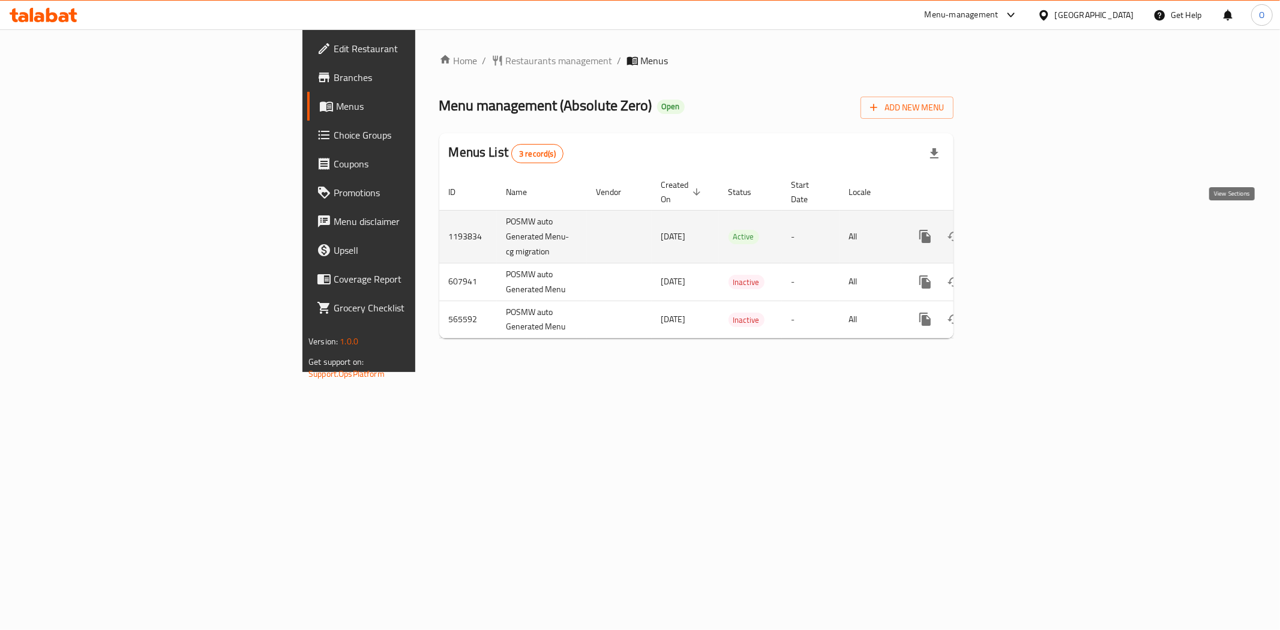
click at [1019, 229] on icon "enhanced table" at bounding box center [1011, 236] width 14 height 14
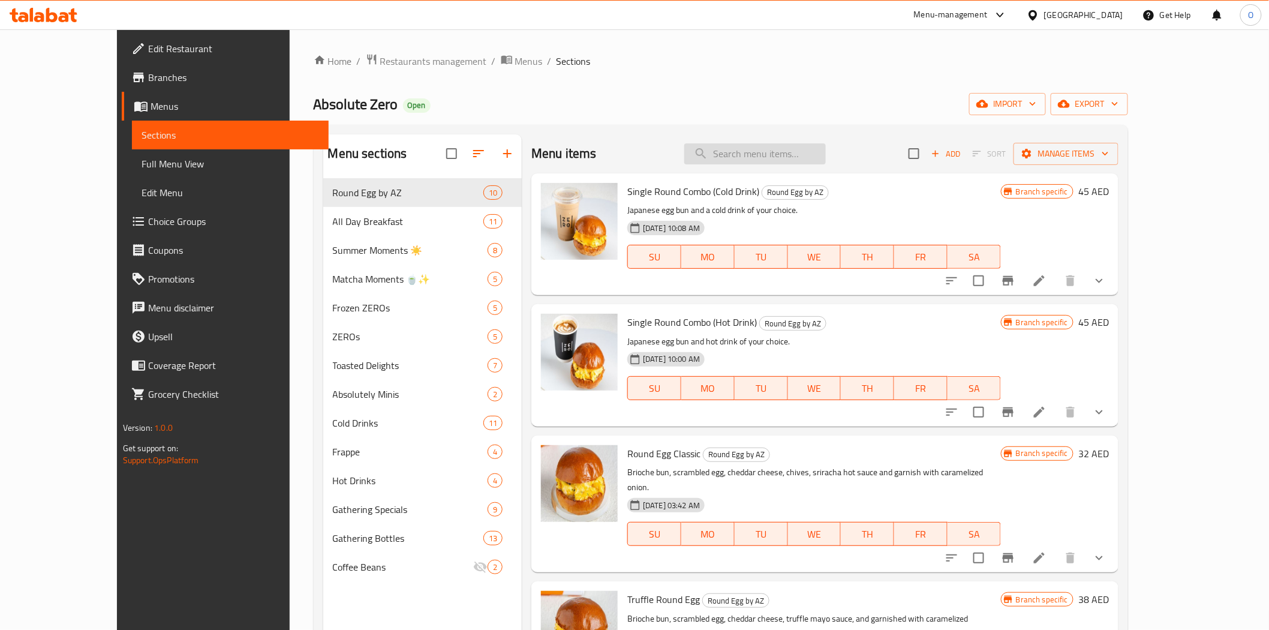
paste input "Iced Latte Bottle"
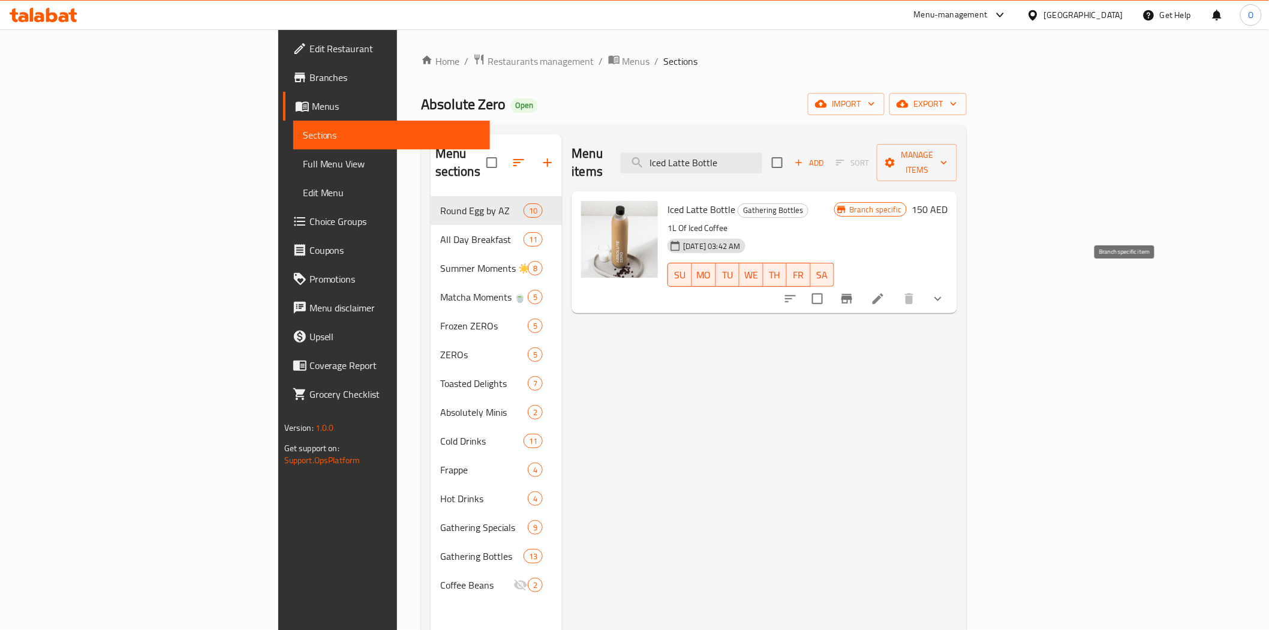
type input "Iced Latte Bottle"
click at [854, 292] on icon "Branch-specific-item" at bounding box center [847, 299] width 14 height 14
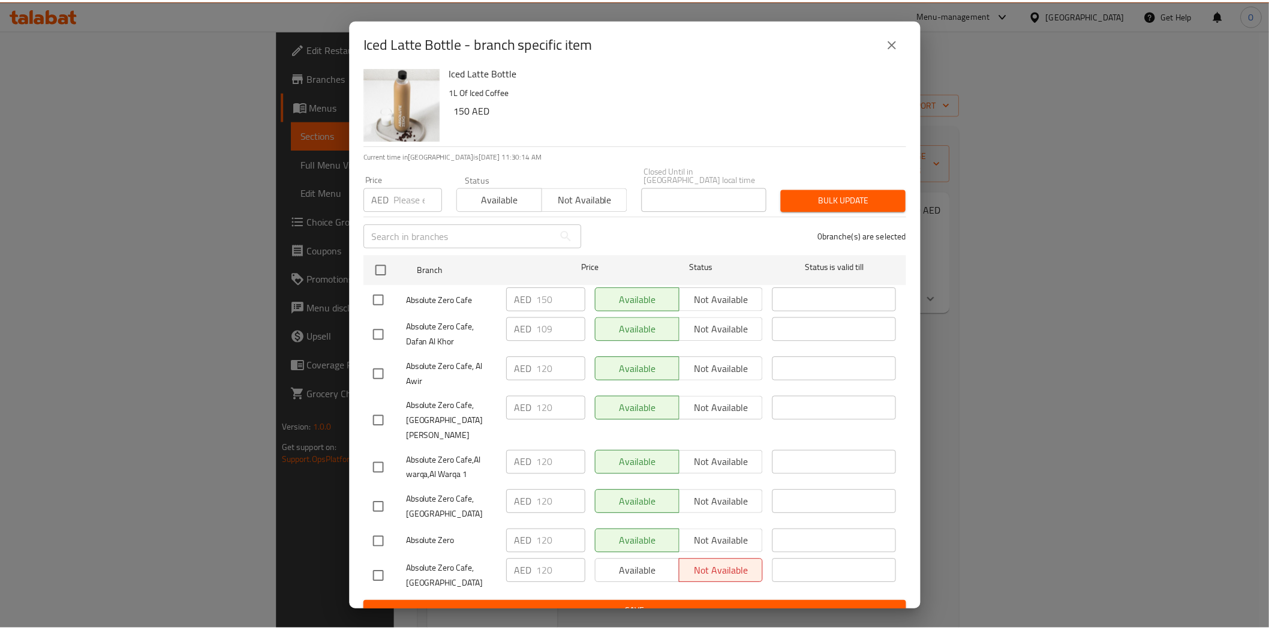
scroll to position [11, 0]
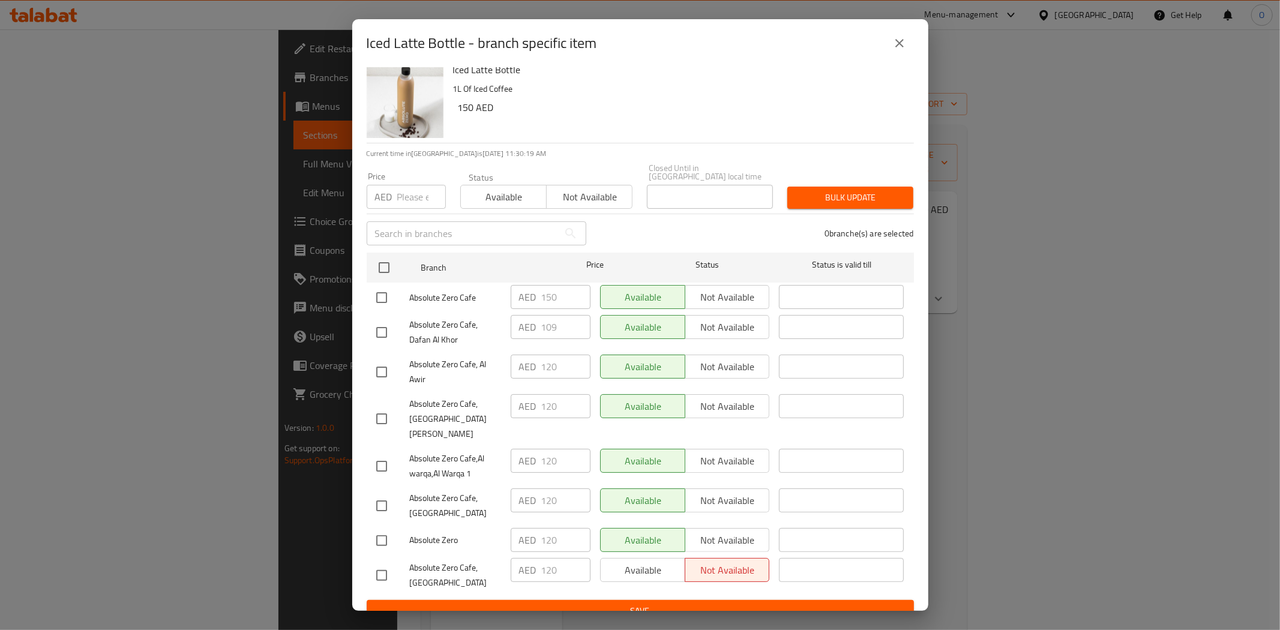
click at [445, 533] on span "Absolute Zero" at bounding box center [455, 540] width 91 height 15
drag, startPoint x: 410, startPoint y: 495, endPoint x: 463, endPoint y: 502, distance: 52.6
click at [463, 502] on span "Absolute Zero Cafe, Umm Suqeim" at bounding box center [455, 506] width 91 height 30
copy span "Umm Suqeim"
click at [901, 41] on icon "close" at bounding box center [899, 43] width 8 height 8
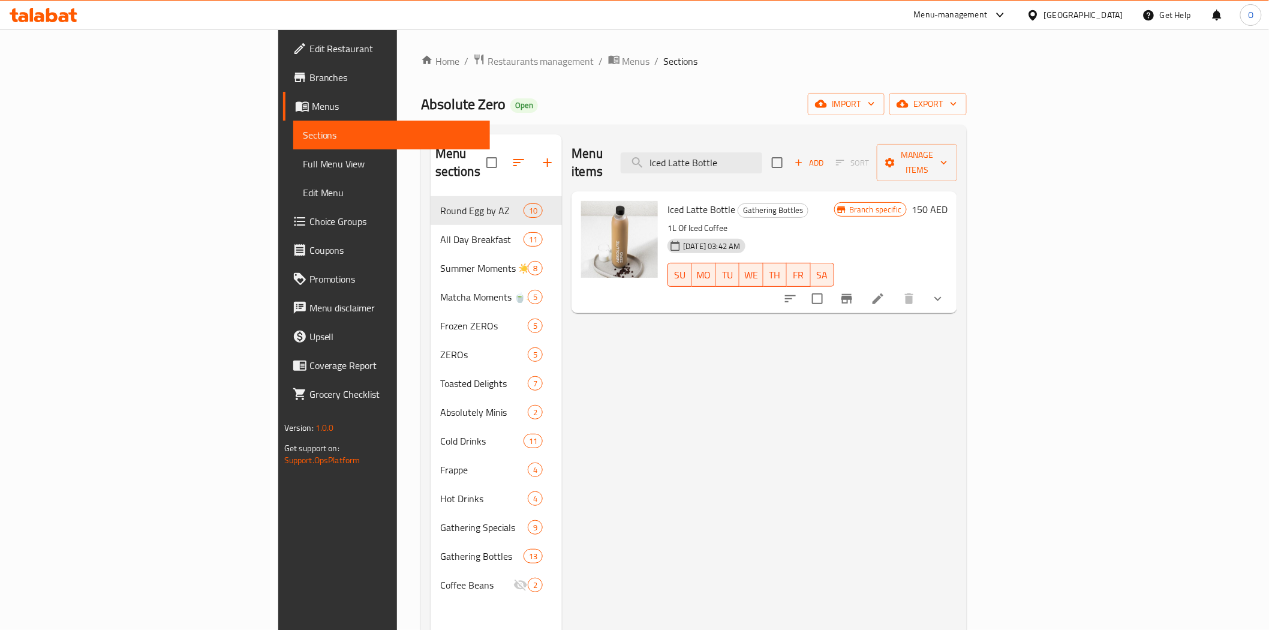
click at [310, 42] on span "Edit Restaurant" at bounding box center [395, 48] width 171 height 14
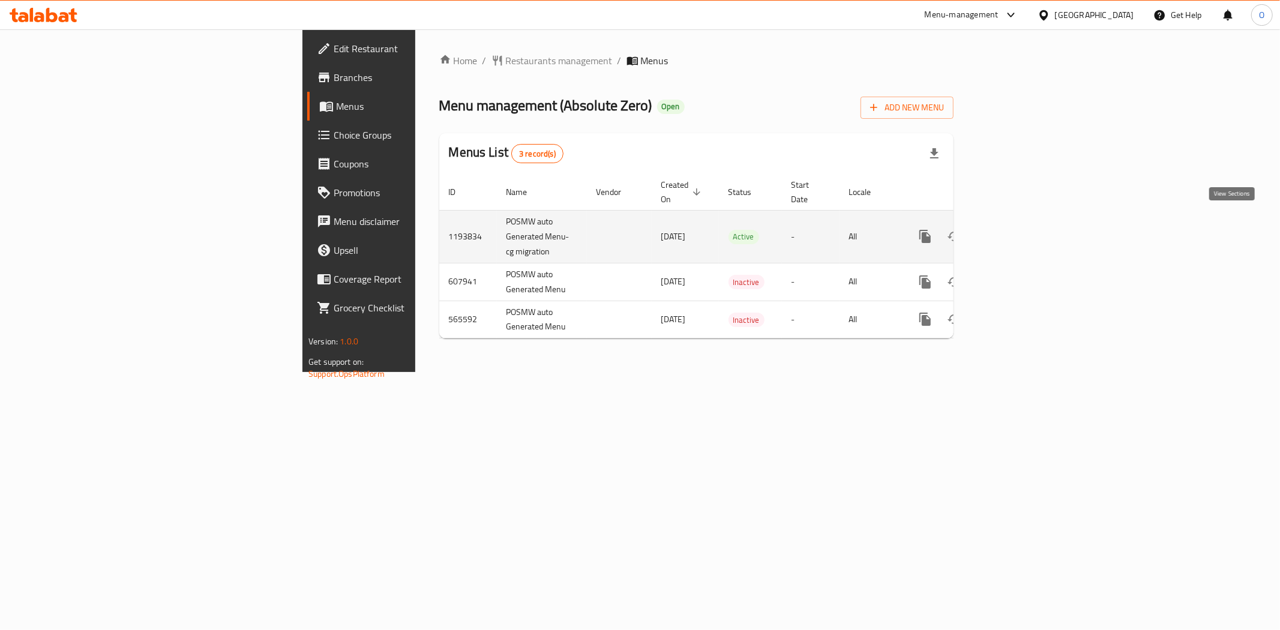
click at [1019, 229] on icon "enhanced table" at bounding box center [1011, 236] width 14 height 14
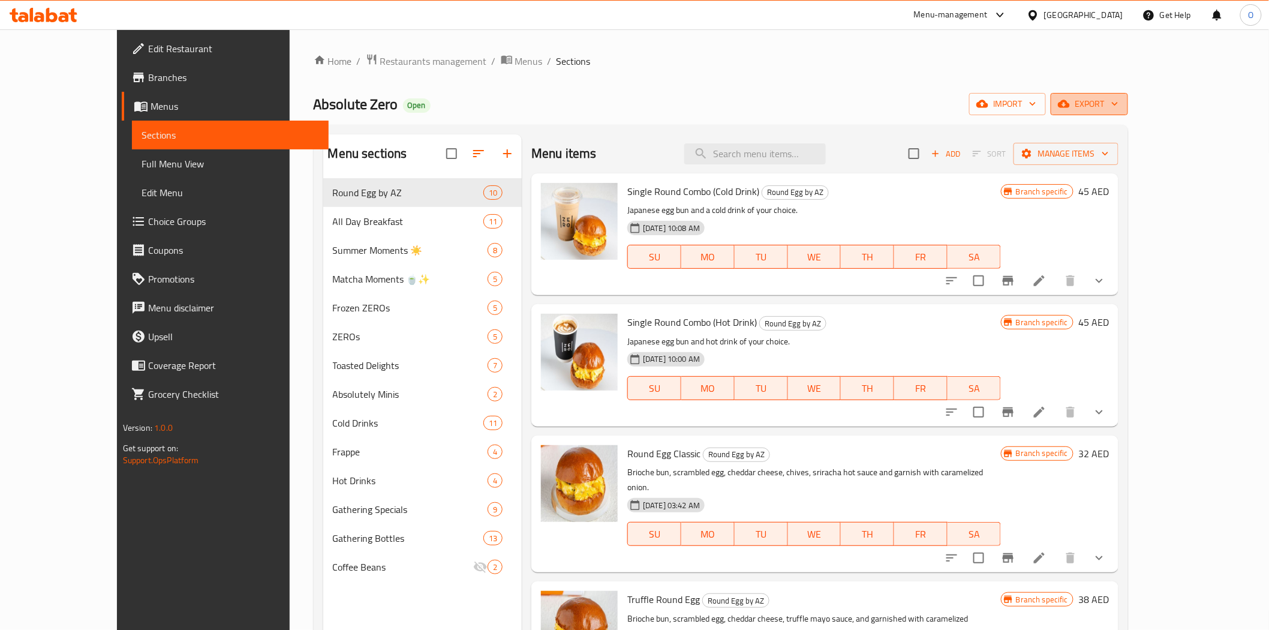
click at [1119, 107] on span "export" at bounding box center [1090, 104] width 58 height 15
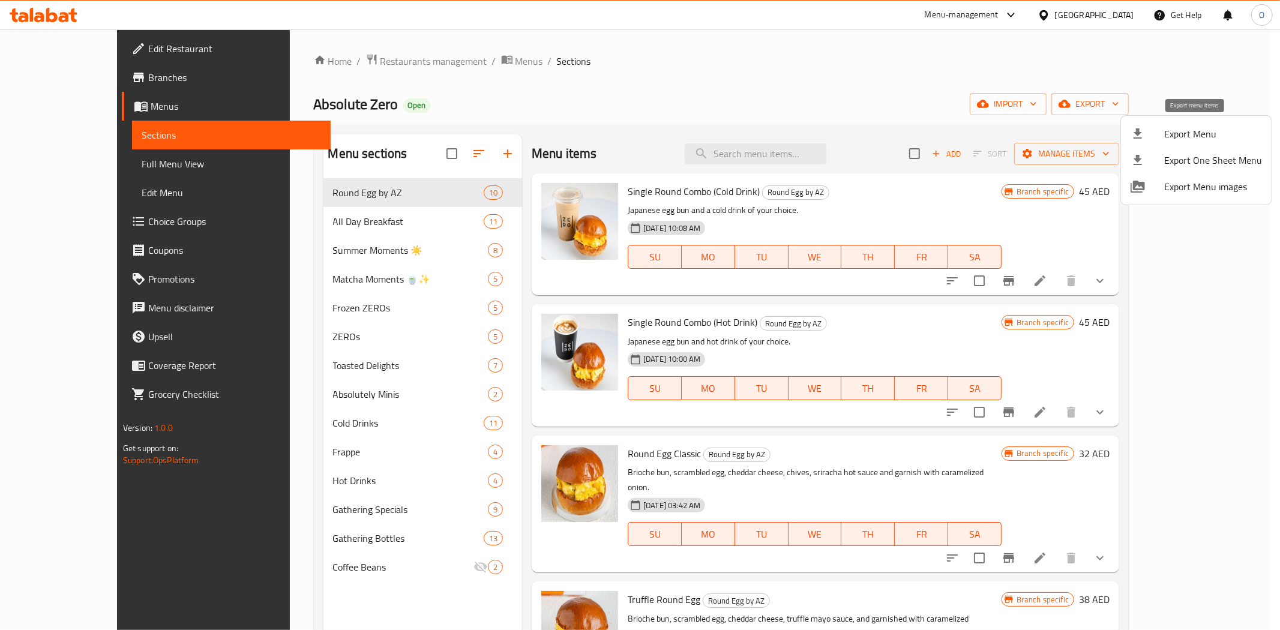
click at [1183, 138] on span "Export Menu" at bounding box center [1213, 134] width 98 height 14
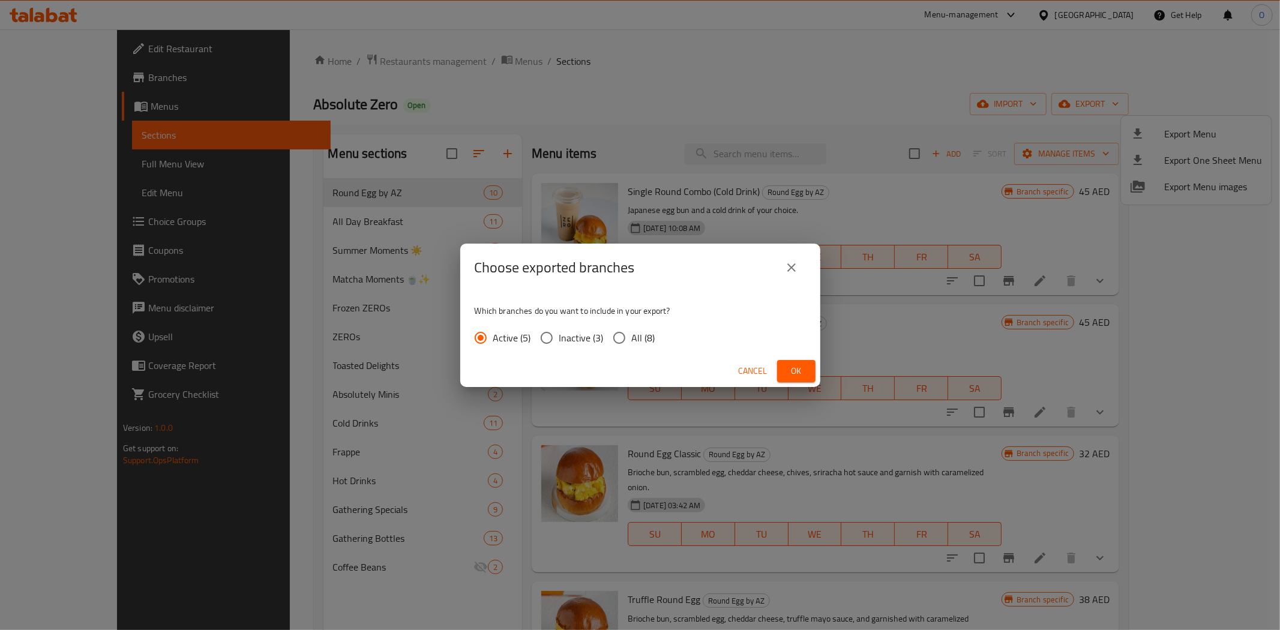
click at [787, 364] on span "Ok" at bounding box center [796, 371] width 19 height 15
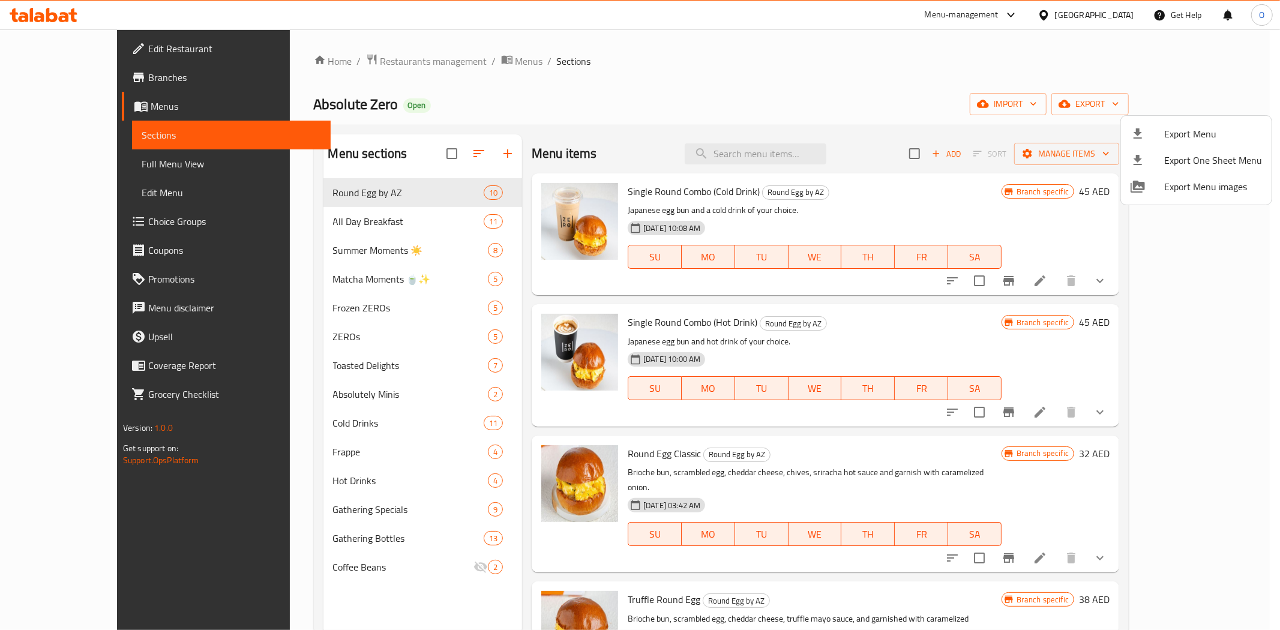
click at [90, 163] on div at bounding box center [640, 315] width 1280 height 630
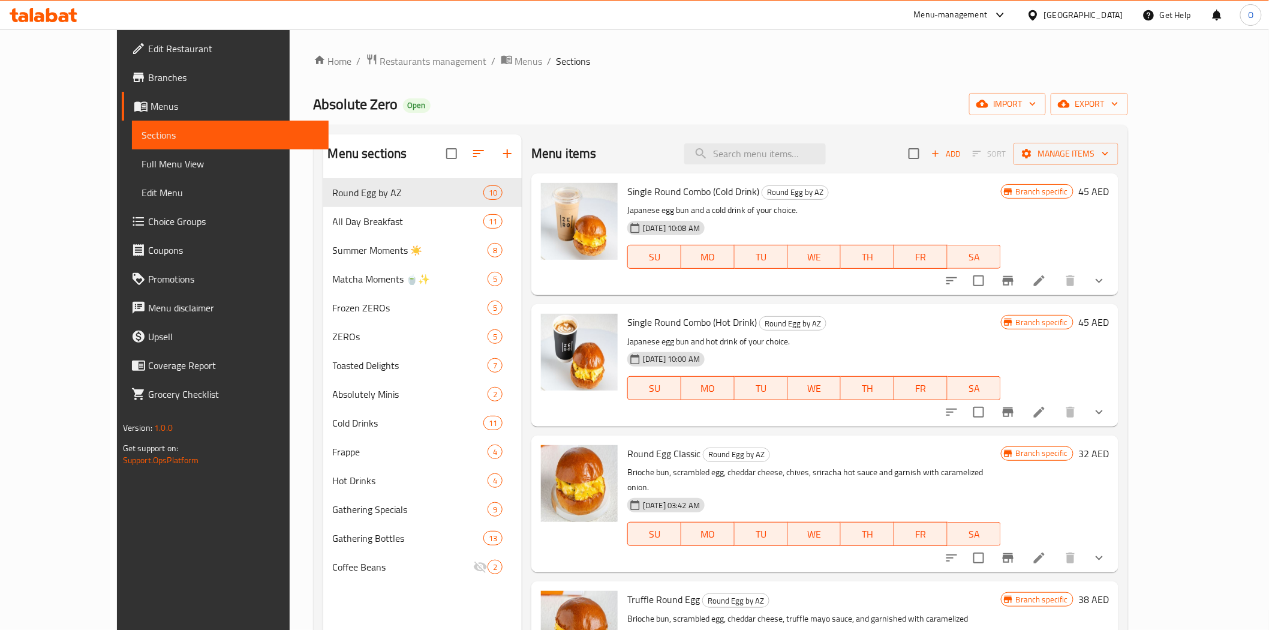
click at [142, 163] on span "Full Menu View" at bounding box center [231, 164] width 178 height 14
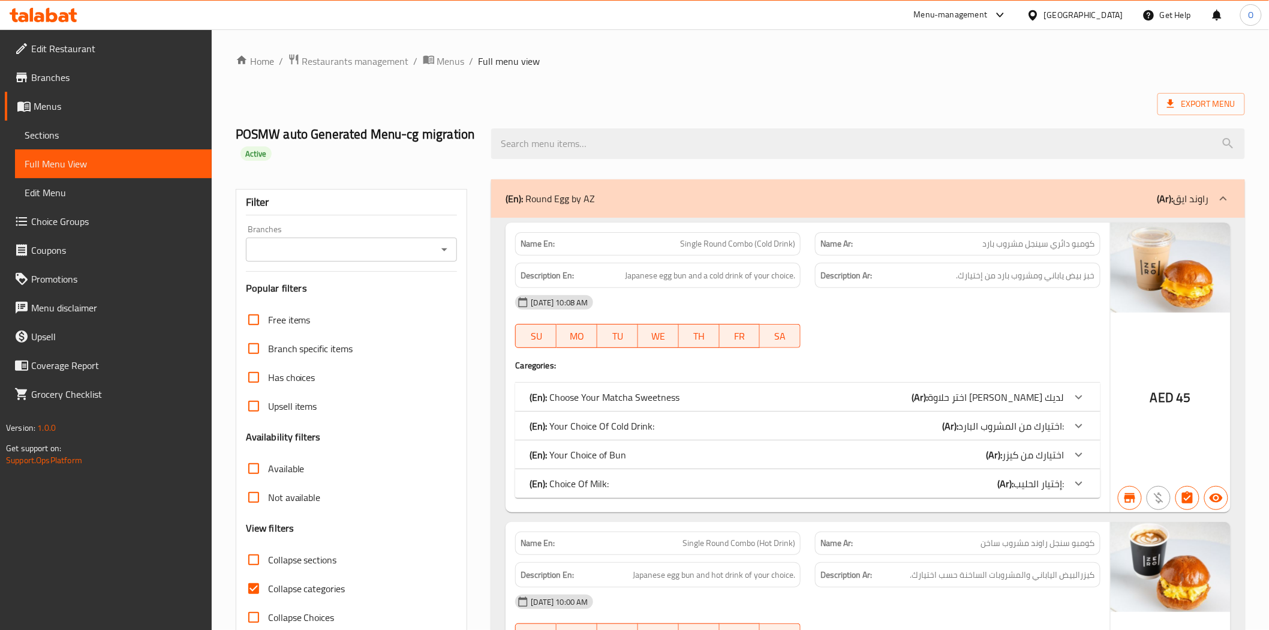
click at [783, 96] on div "Export Menu" at bounding box center [741, 104] width 1010 height 22
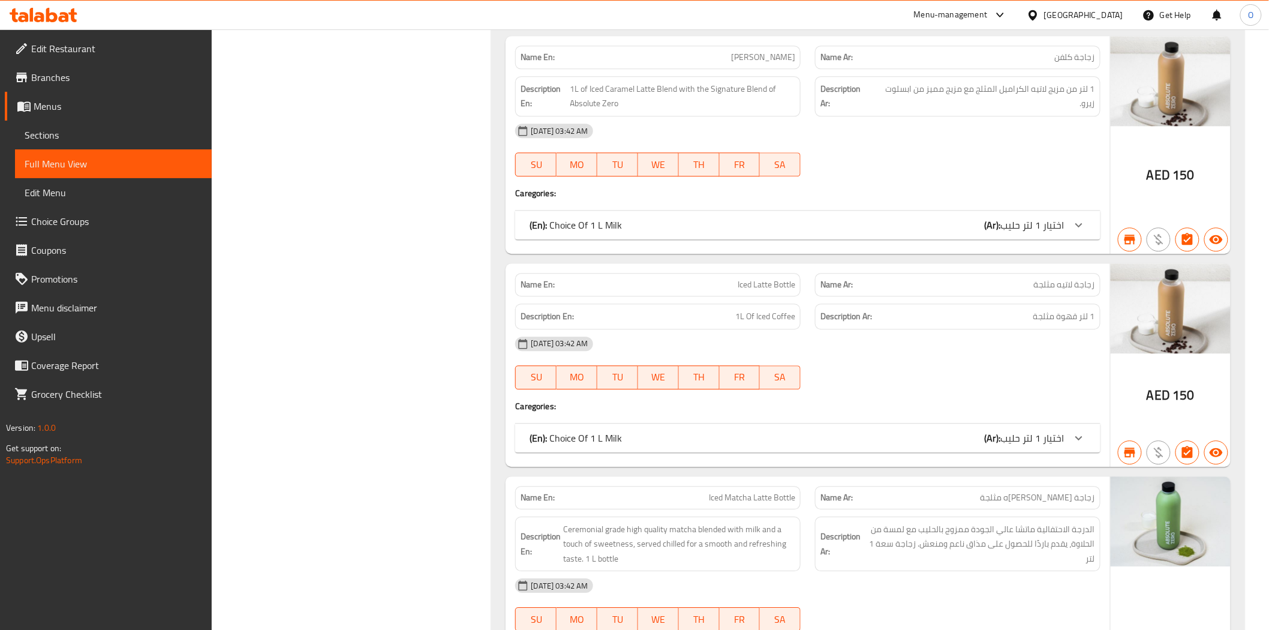
scroll to position [20286, 0]
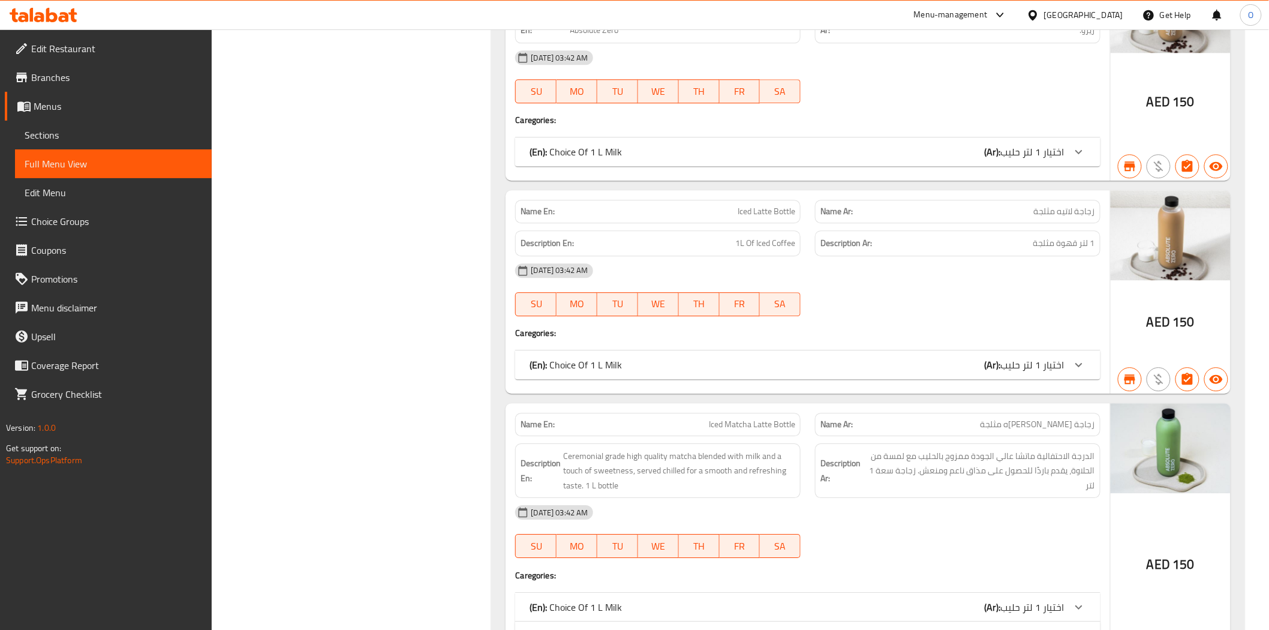
click at [805, 358] on div "(En): Choice Of 1 L Milk (Ar): اختيار 1 لتر حليب" at bounding box center [797, 365] width 535 height 14
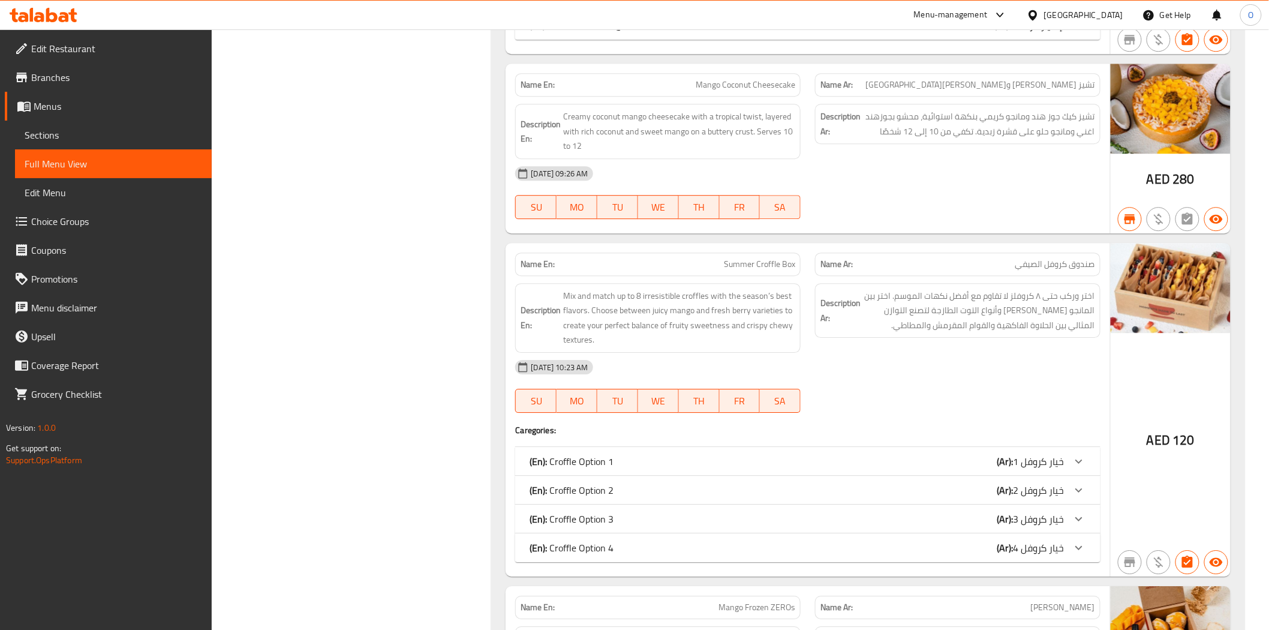
scroll to position [7964, 0]
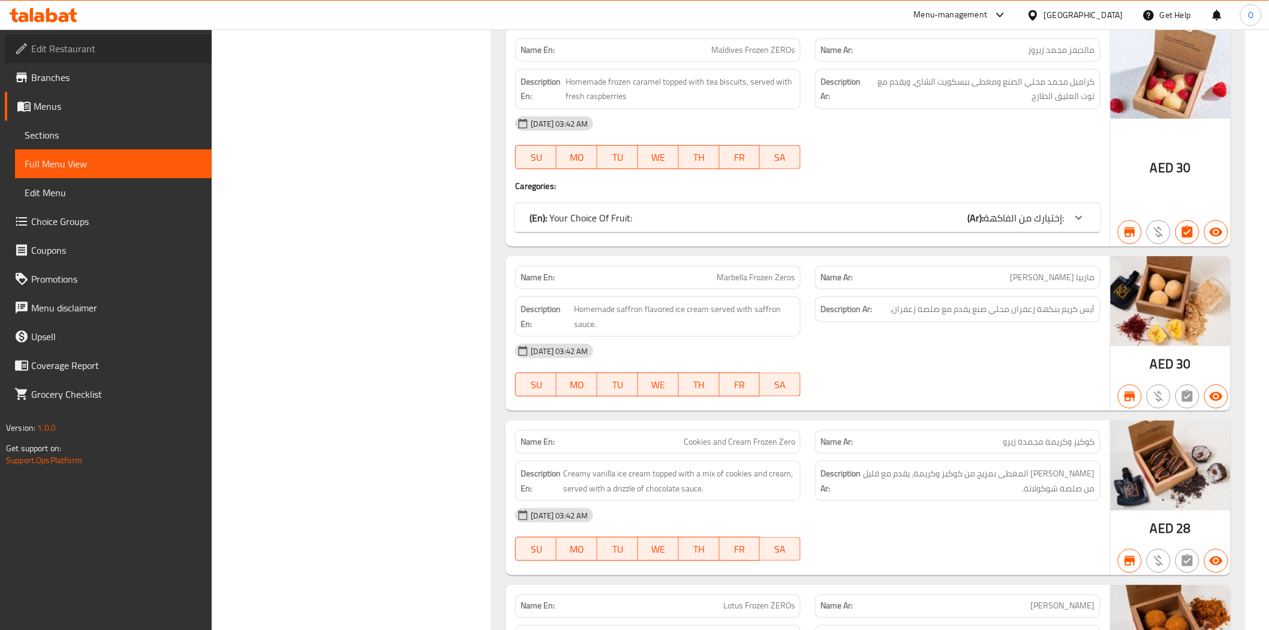
click at [86, 41] on span "Edit Restaurant" at bounding box center [116, 48] width 171 height 14
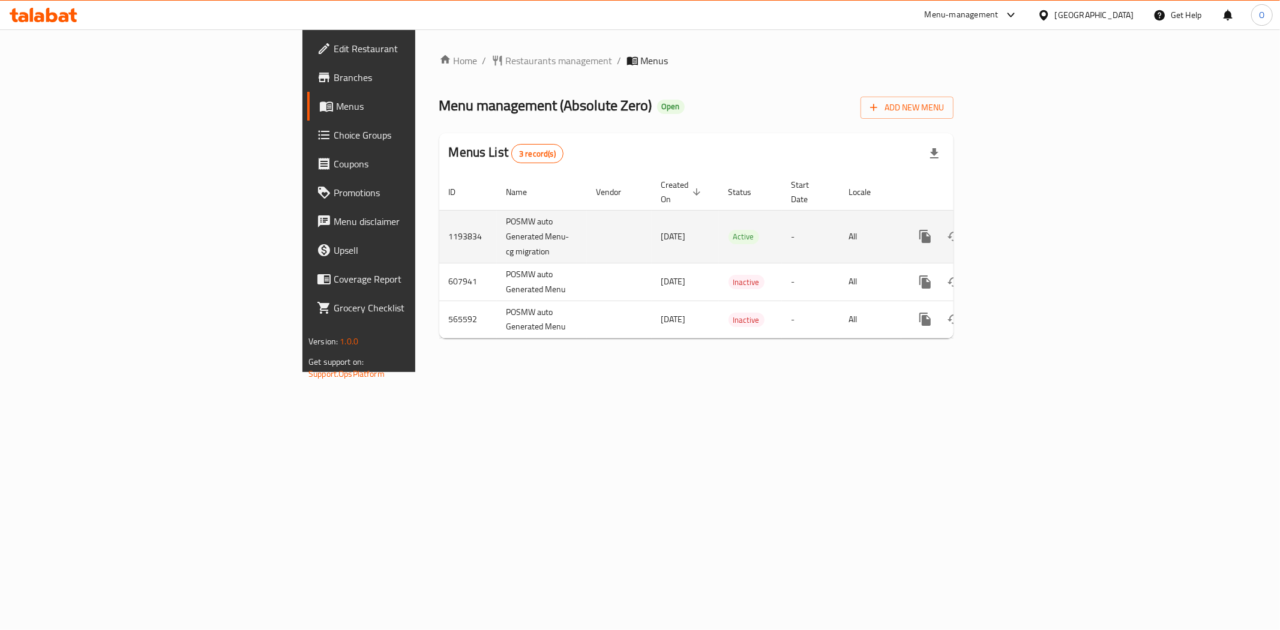
click at [1019, 229] on icon "enhanced table" at bounding box center [1011, 236] width 14 height 14
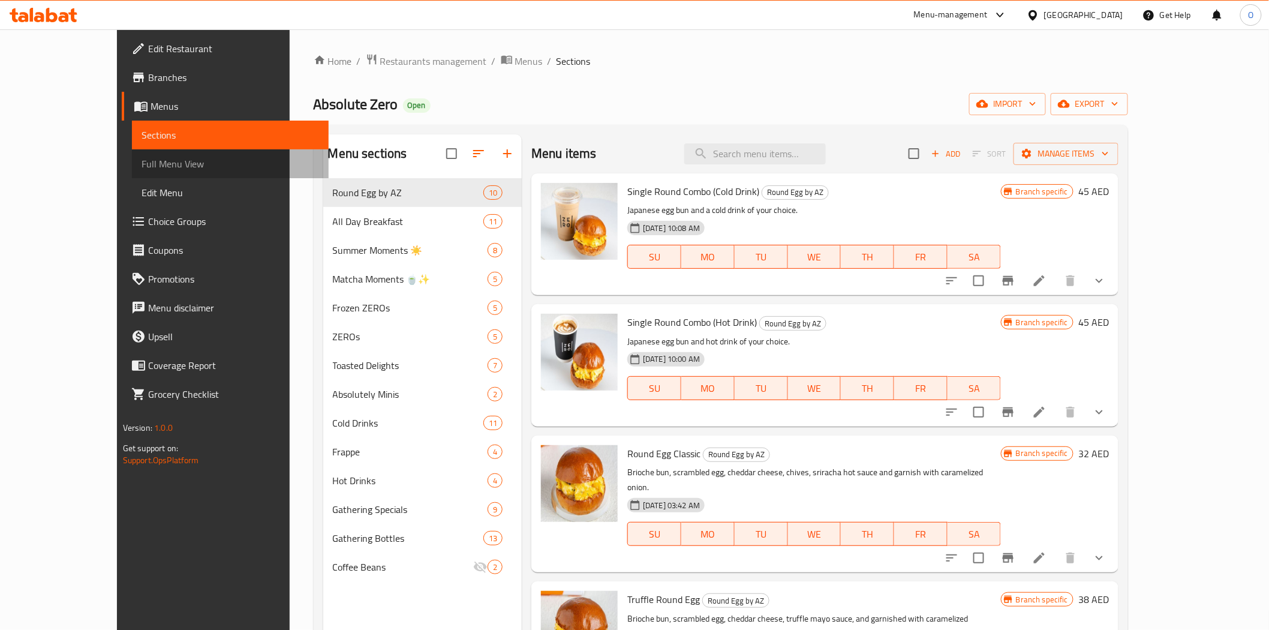
click at [142, 167] on span "Full Menu View" at bounding box center [231, 164] width 178 height 14
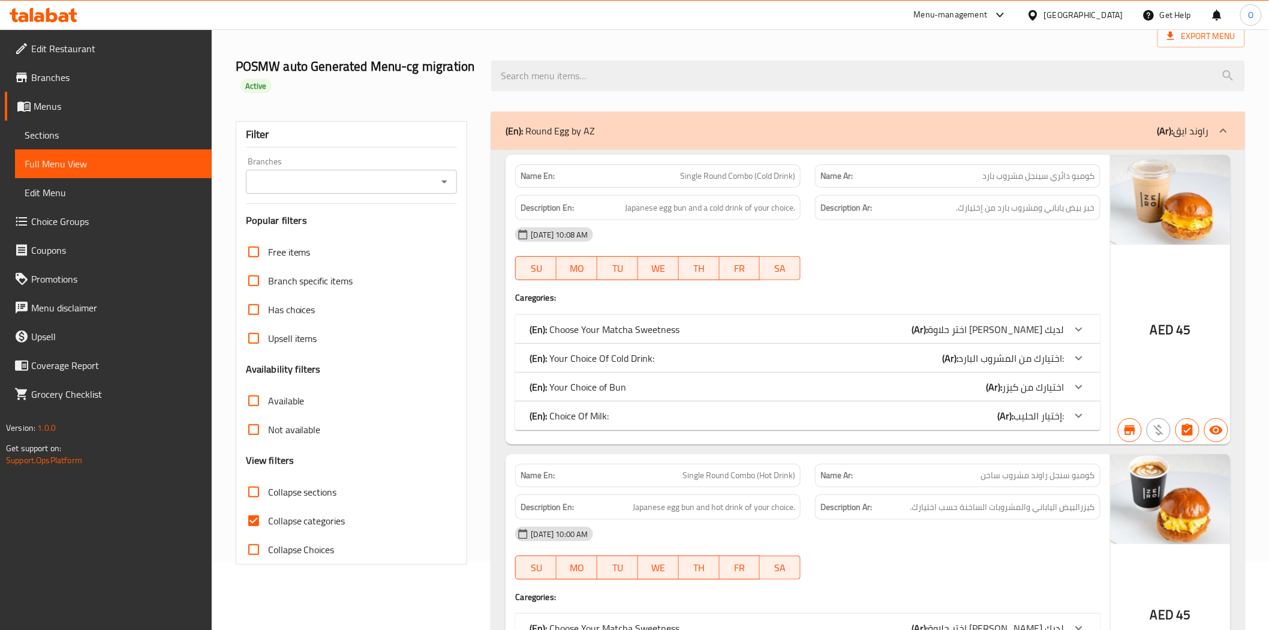
scroll to position [133, 0]
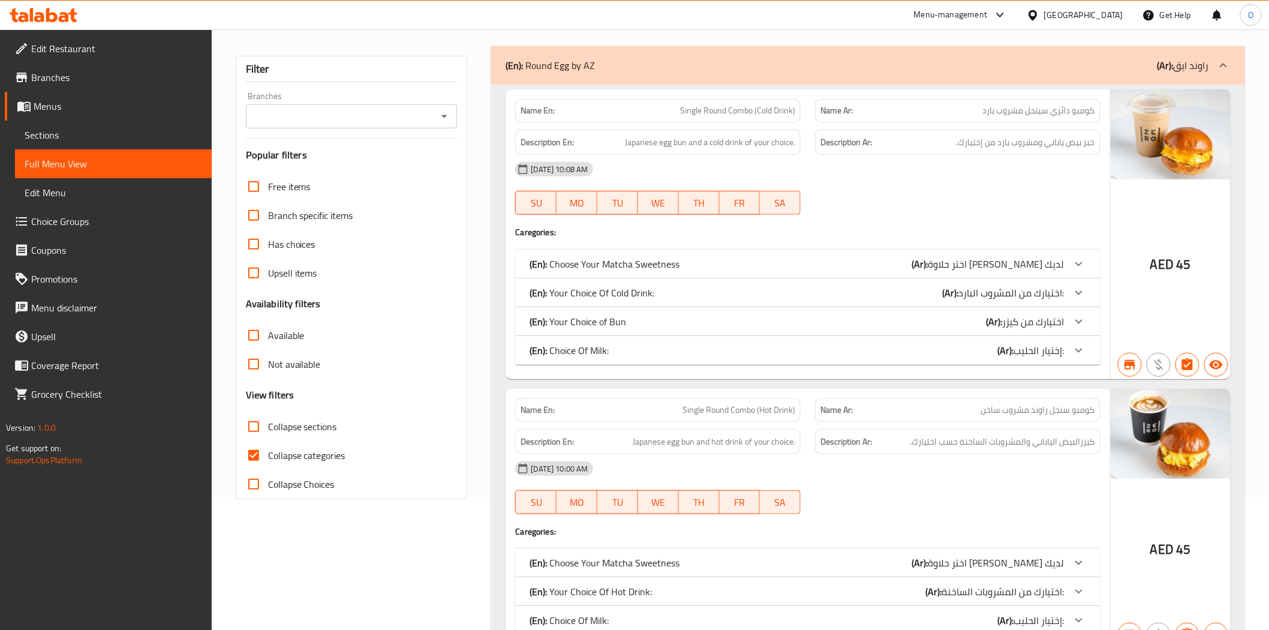
click at [253, 452] on input "Collapse categories" at bounding box center [253, 455] width 29 height 29
checkbox input "false"
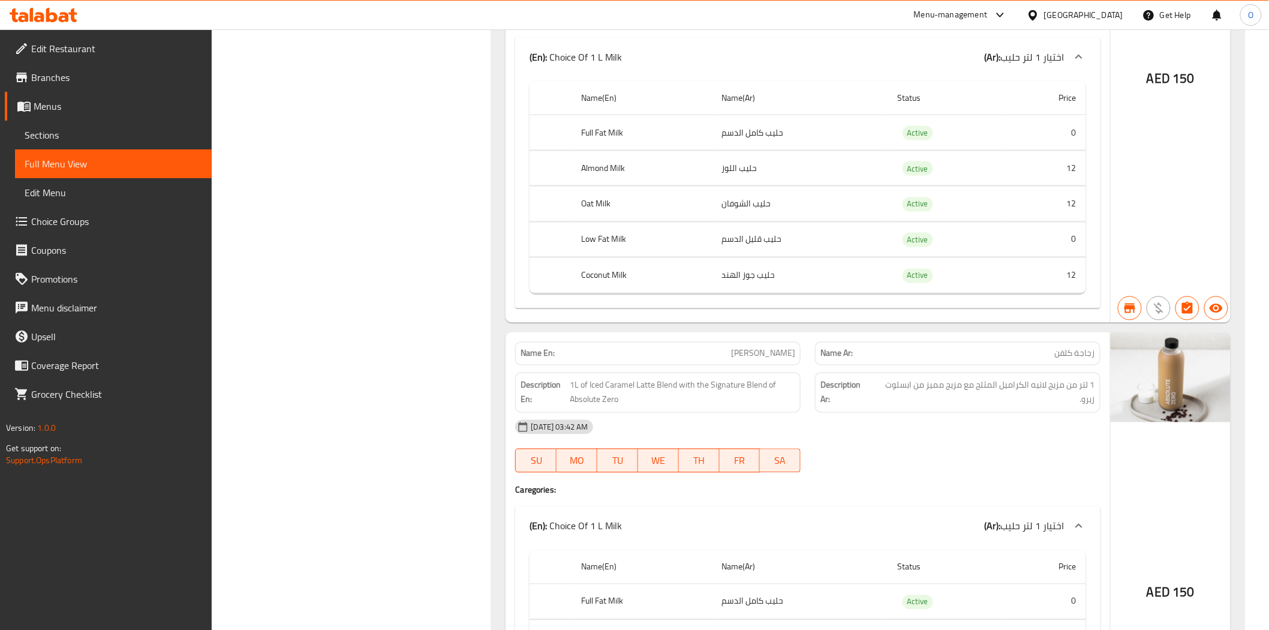
scroll to position [16964, 0]
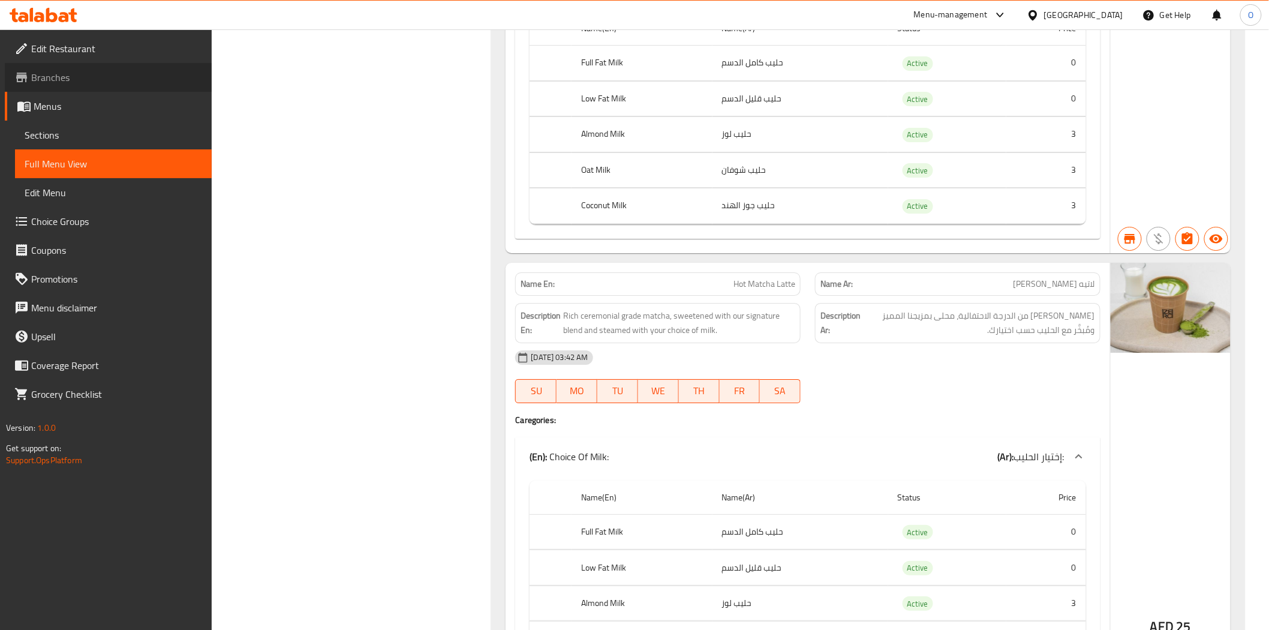
click at [67, 77] on span "Branches" at bounding box center [116, 77] width 171 height 14
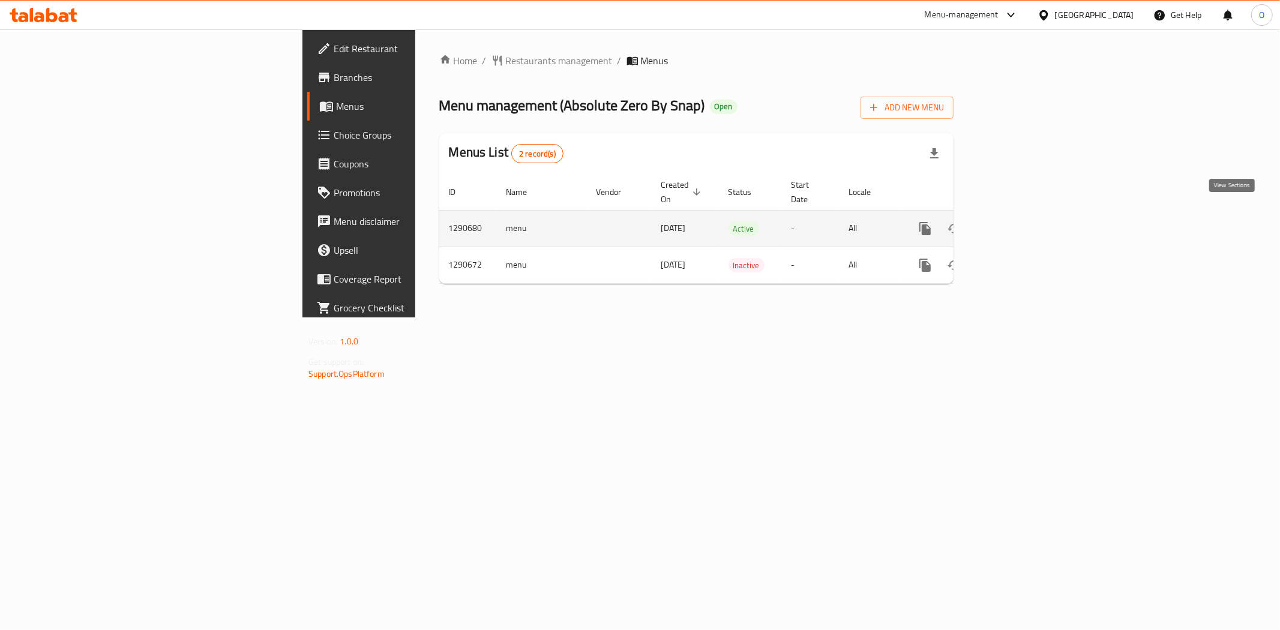
click at [1019, 221] on icon "enhanced table" at bounding box center [1011, 228] width 14 height 14
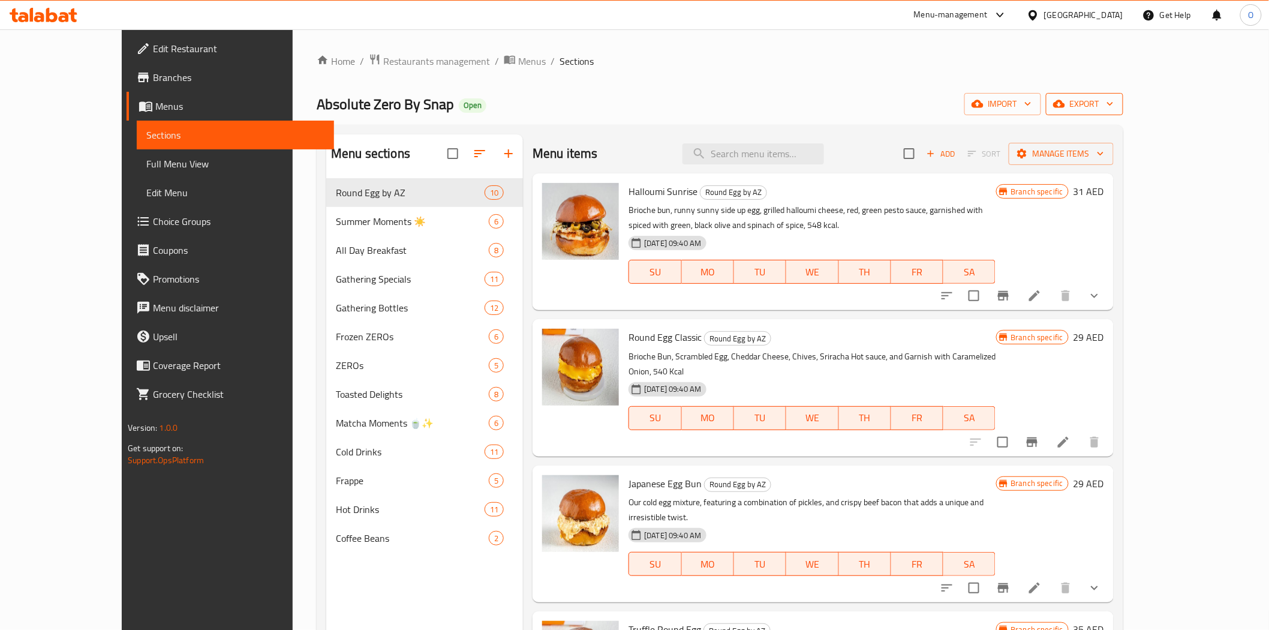
click at [1124, 112] on button "export" at bounding box center [1084, 104] width 77 height 22
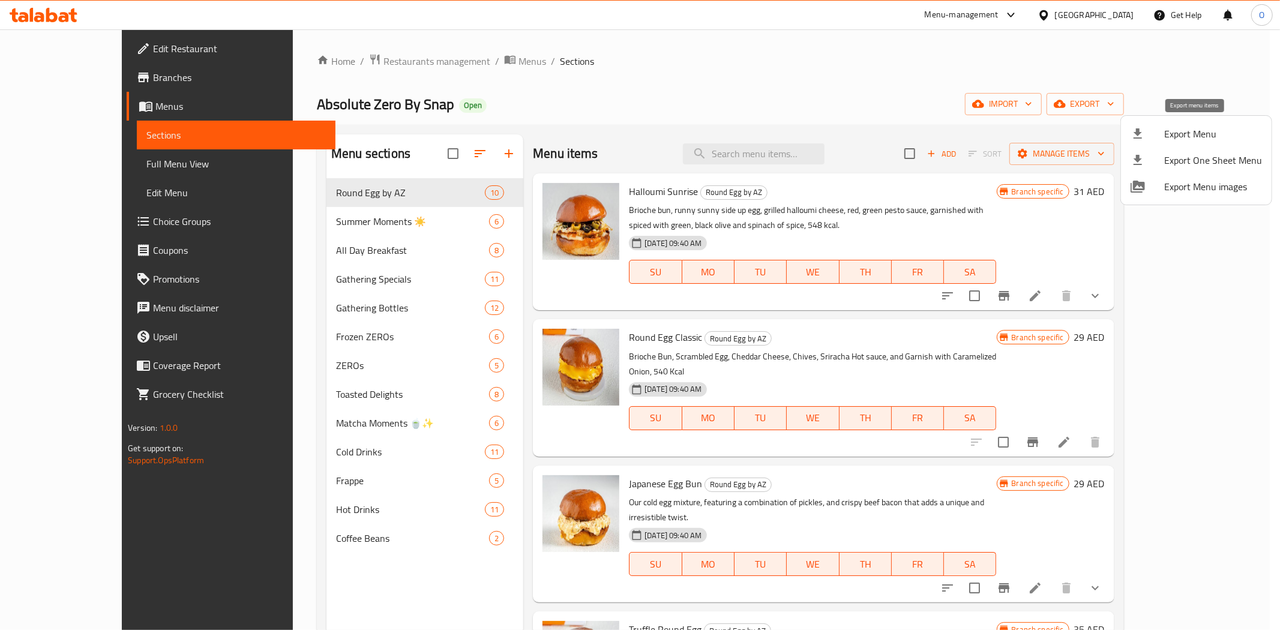
click at [1178, 127] on span "Export Menu" at bounding box center [1213, 134] width 98 height 14
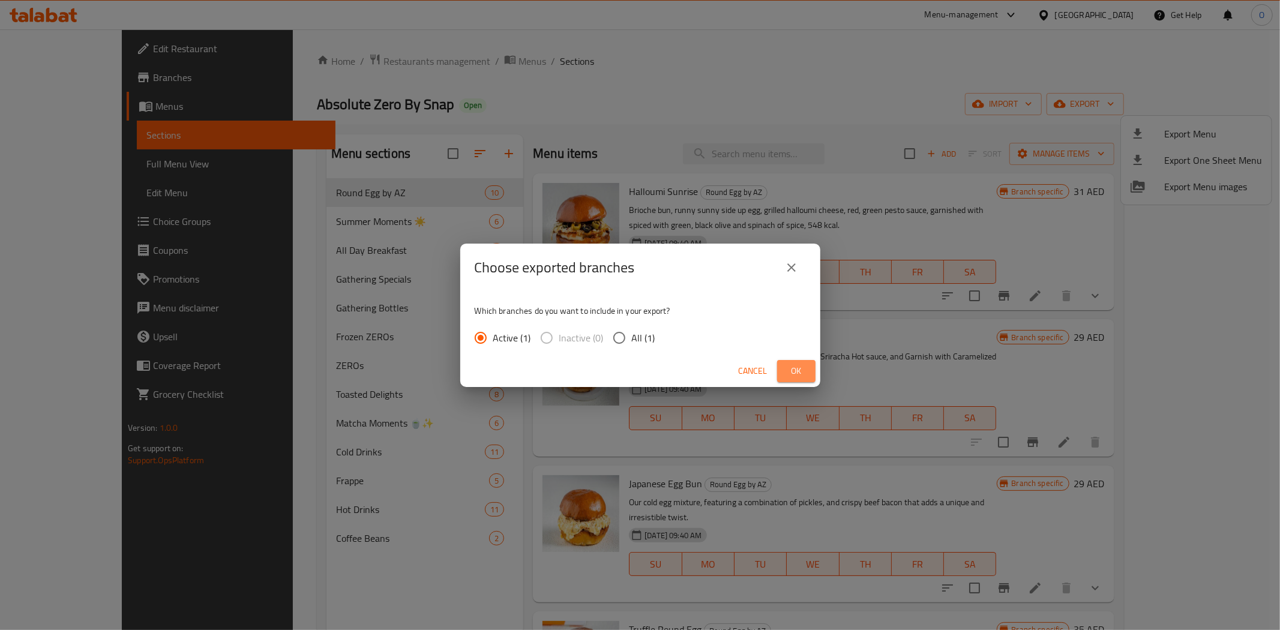
click at [811, 373] on button "Ok" at bounding box center [796, 371] width 38 height 22
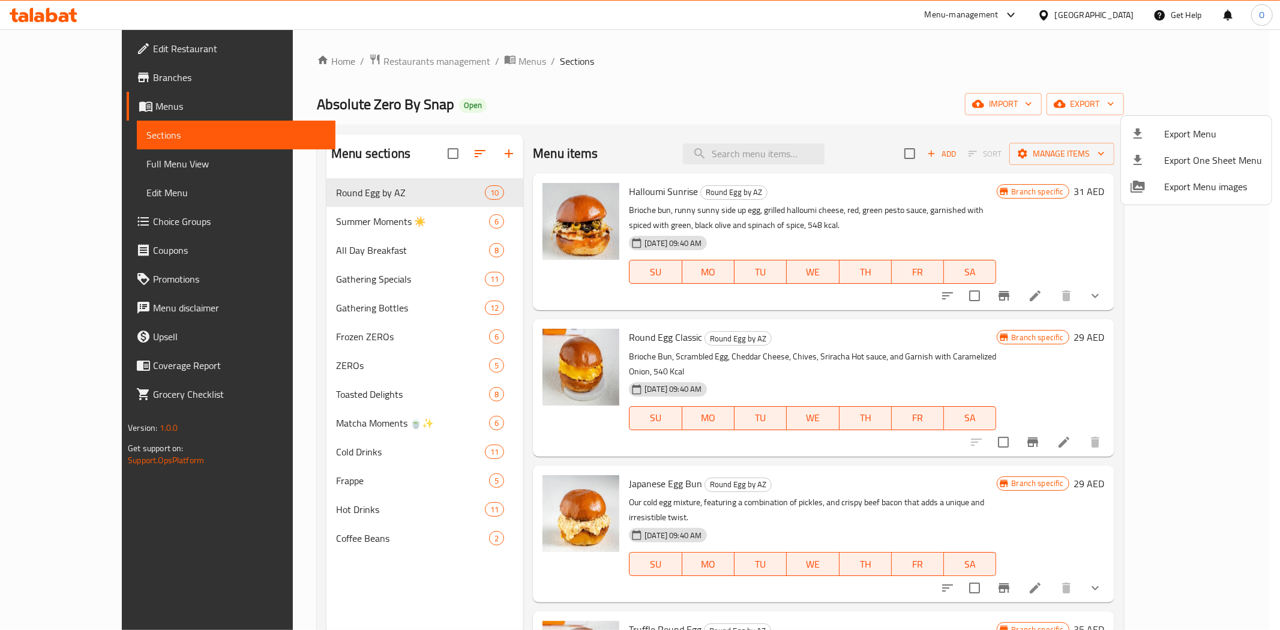
click at [107, 81] on div at bounding box center [640, 315] width 1280 height 630
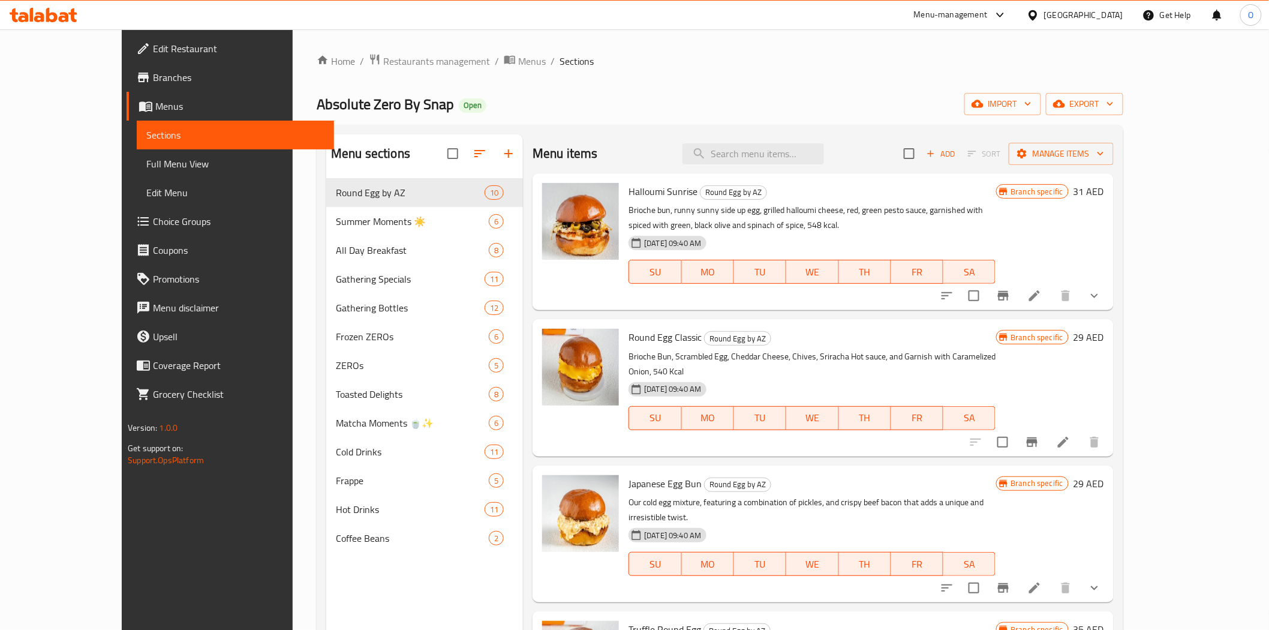
click at [153, 81] on span "Branches" at bounding box center [238, 77] width 171 height 14
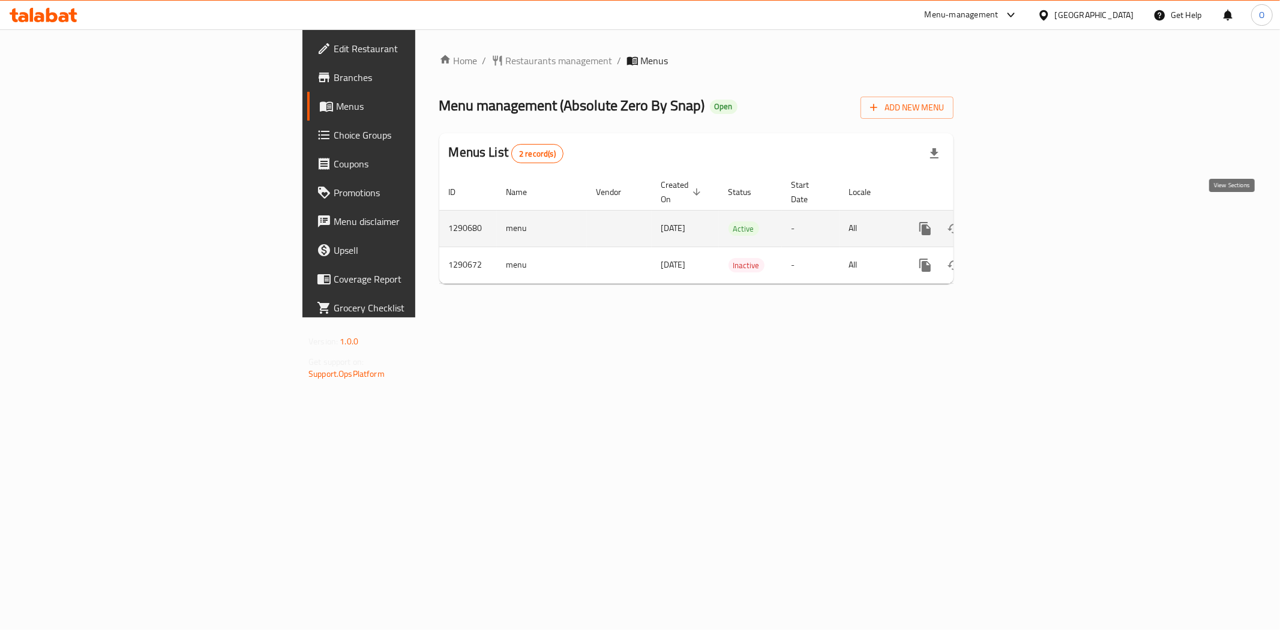
click at [1019, 221] on icon "enhanced table" at bounding box center [1011, 228] width 14 height 14
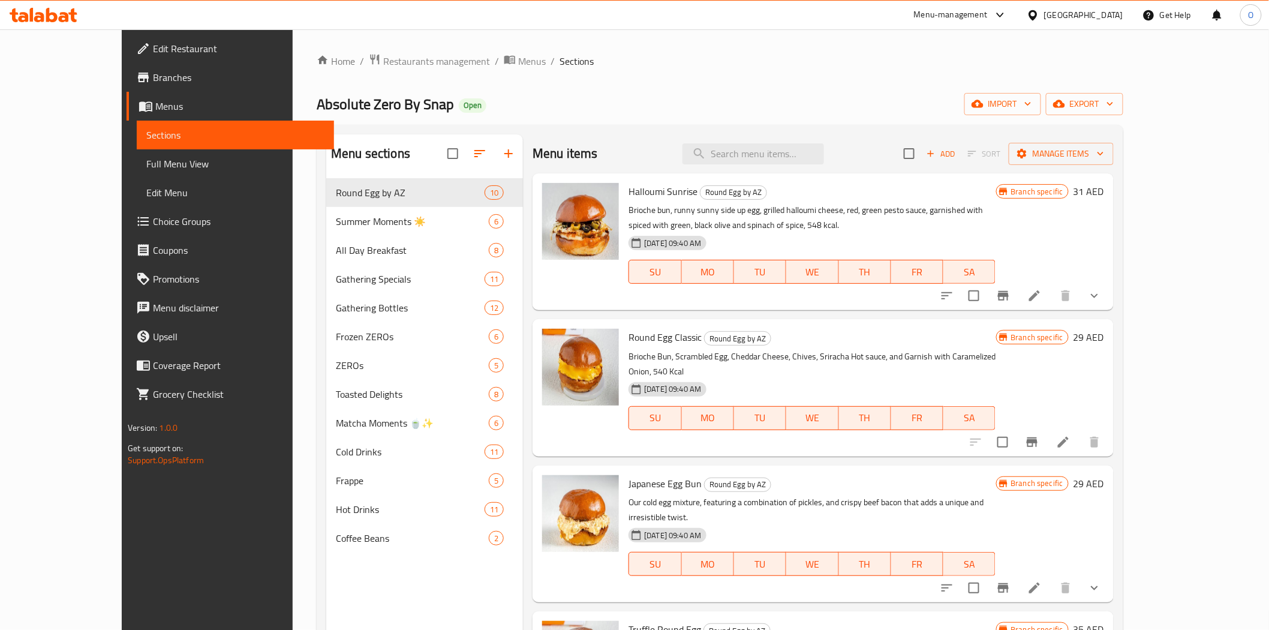
click at [170, 164] on span "Full Menu View" at bounding box center [235, 164] width 178 height 14
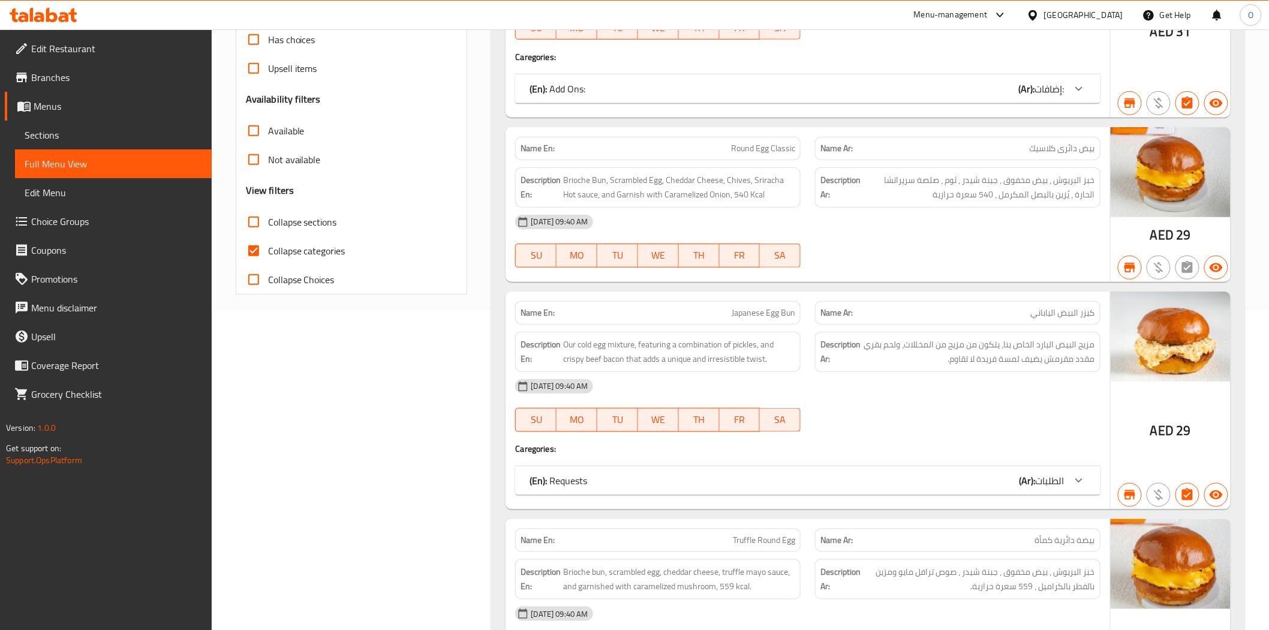
scroll to position [333, 0]
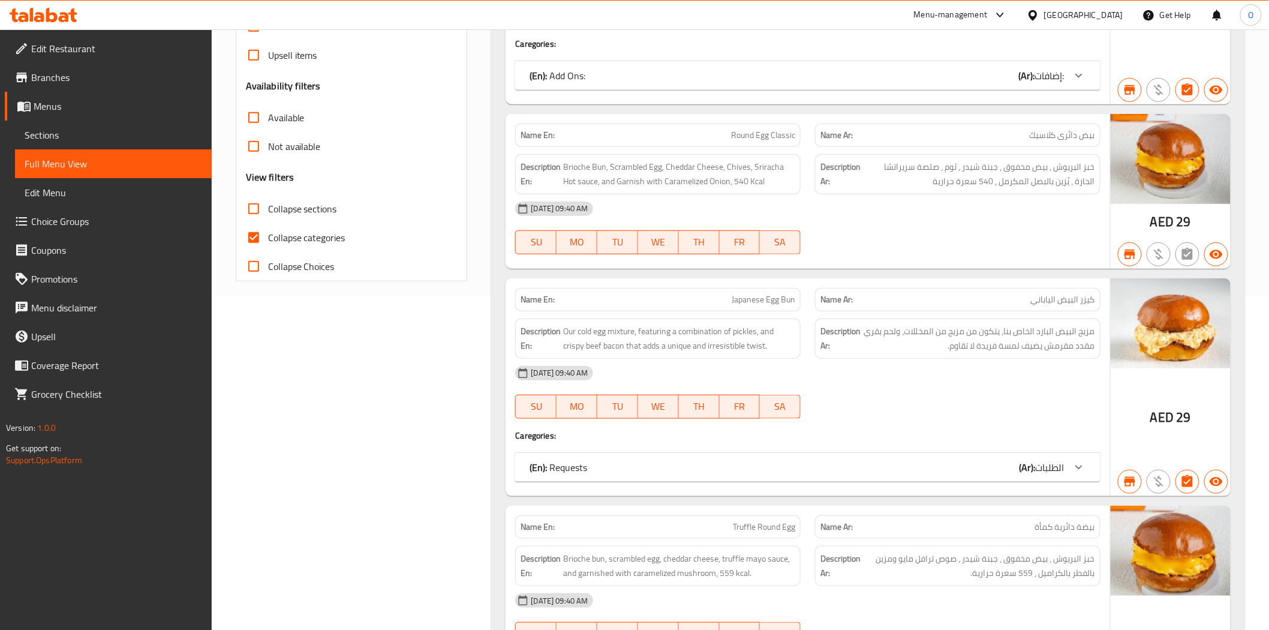
click at [255, 231] on input "Collapse categories" at bounding box center [253, 237] width 29 height 29
checkbox input "false"
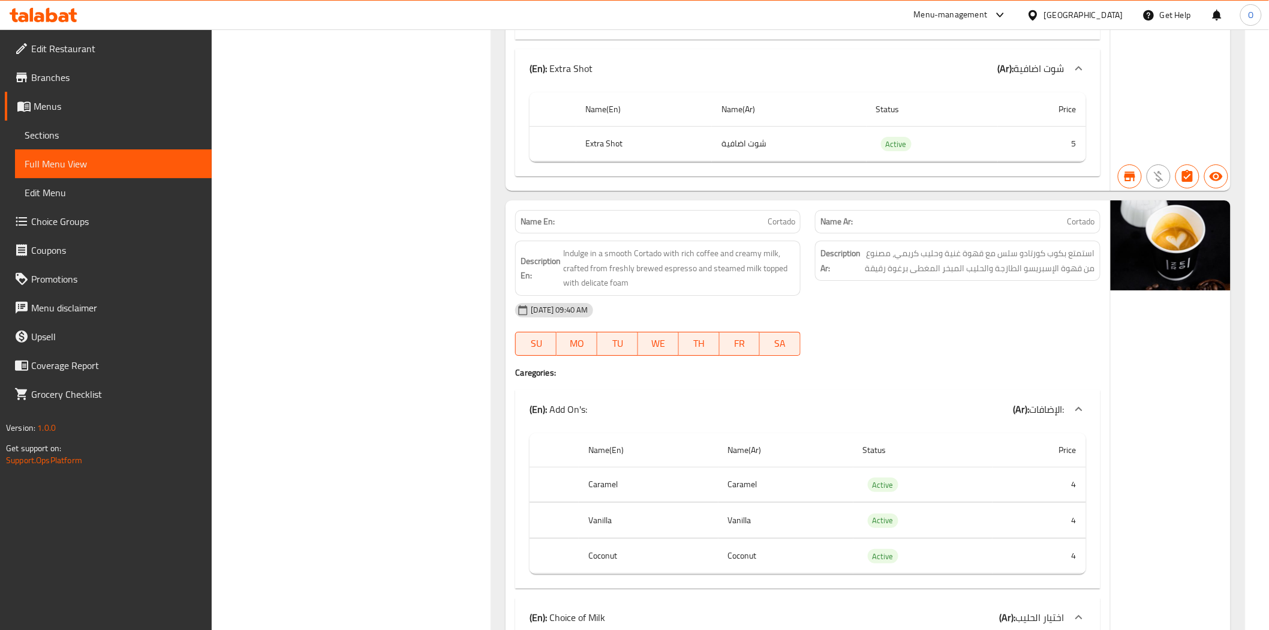
scroll to position [43594, 0]
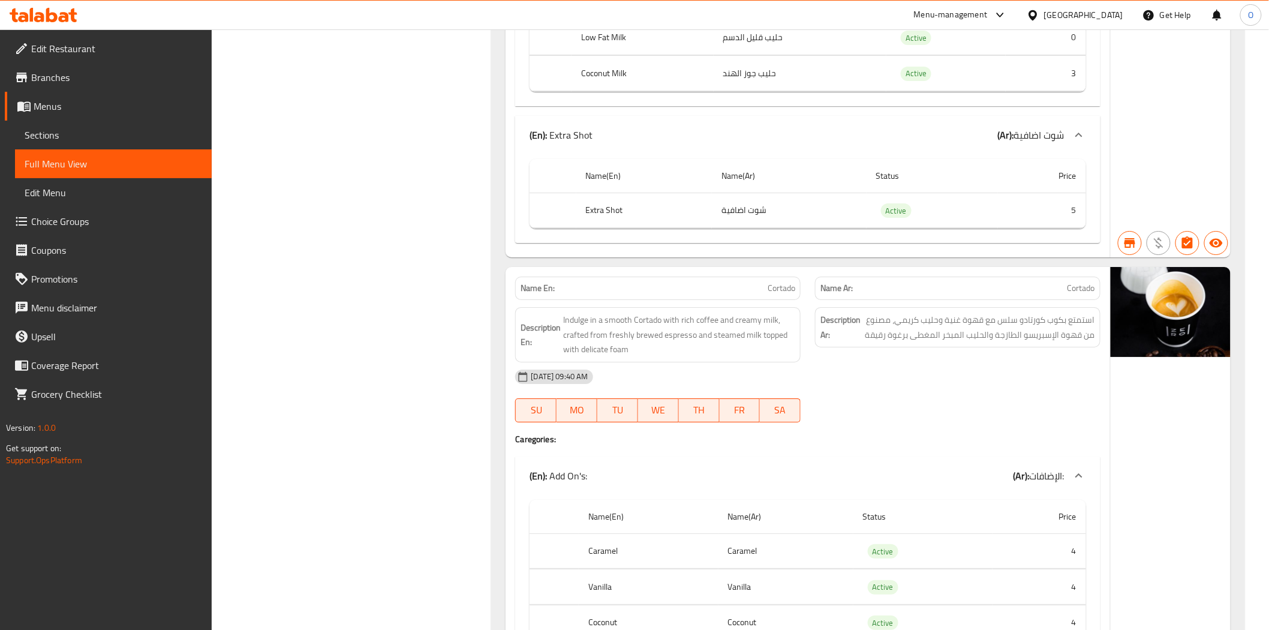
click at [783, 282] on span "Cortado" at bounding box center [782, 288] width 28 height 13
click at [782, 282] on span "Cortado" at bounding box center [782, 288] width 28 height 13
drag, startPoint x: 782, startPoint y: 223, endPoint x: 778, endPoint y: 230, distance: 7.8
click at [778, 282] on span "Cortado" at bounding box center [782, 288] width 28 height 13
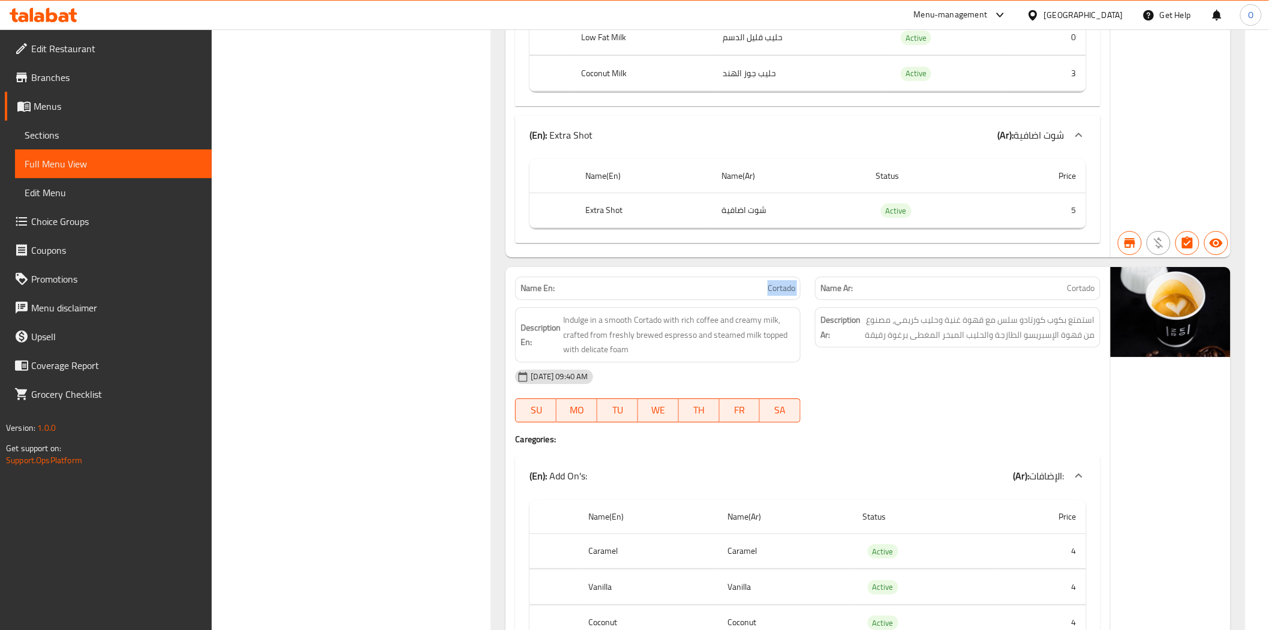
click at [778, 282] on span "Cortado" at bounding box center [782, 288] width 28 height 13
copy span "Cortado"
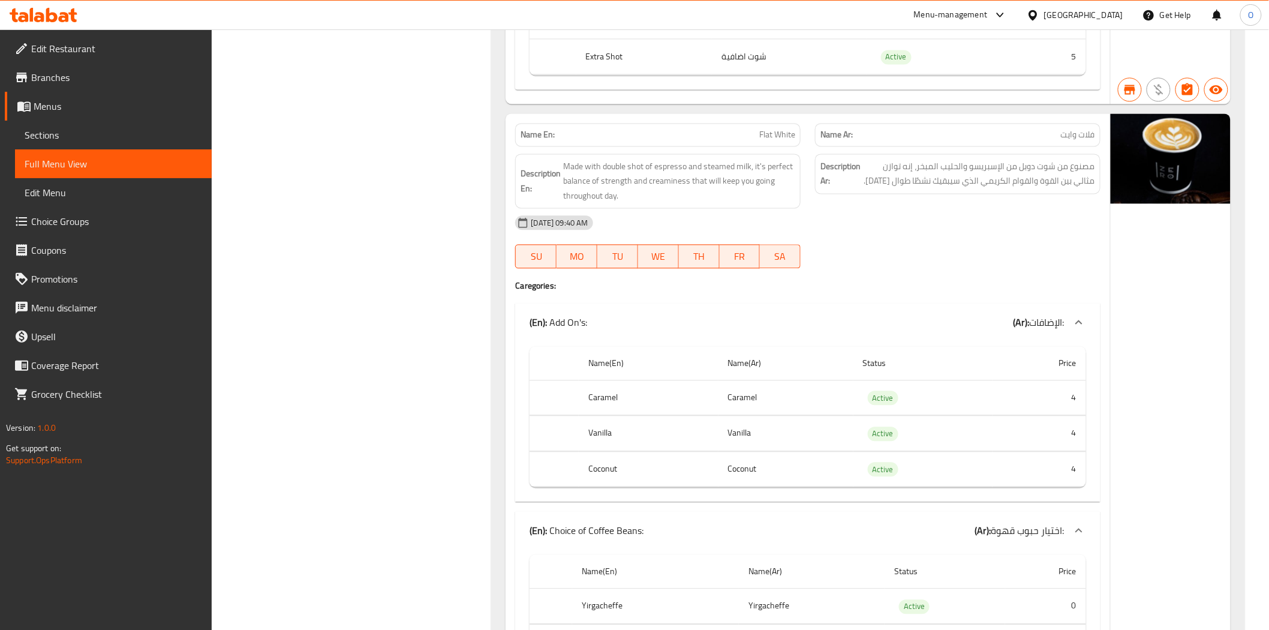
scroll to position [44752, 0]
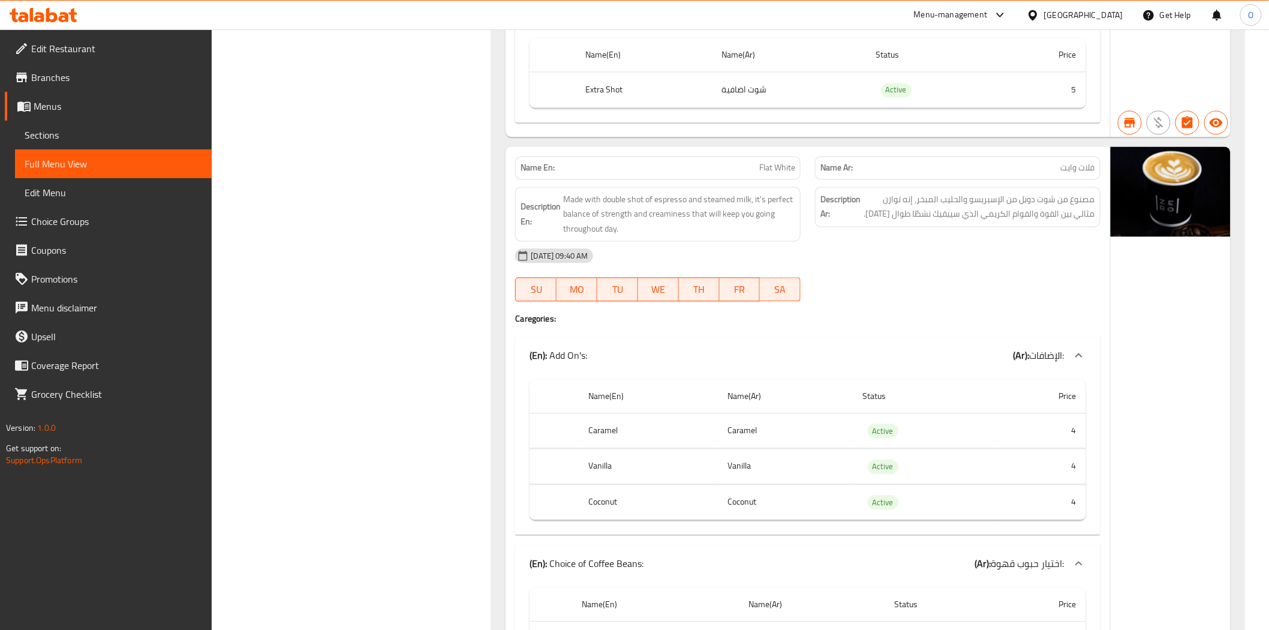
click at [774, 162] on span "Flat White" at bounding box center [778, 168] width 36 height 13
copy span "Flat White"
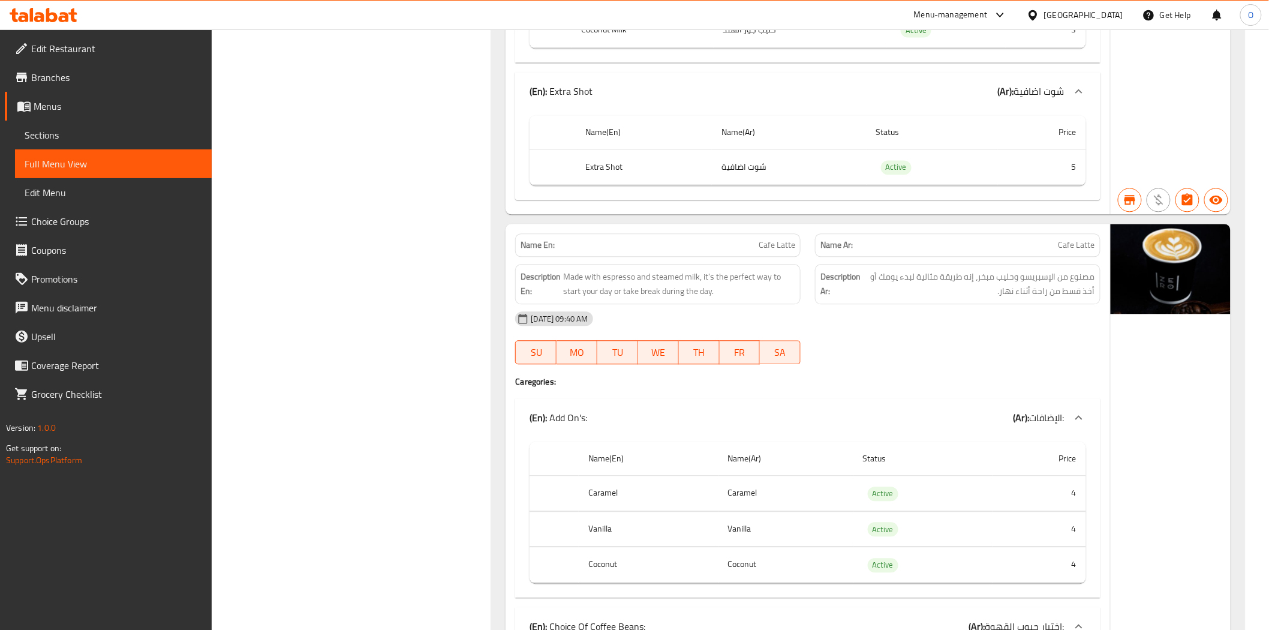
scroll to position [46730, 0]
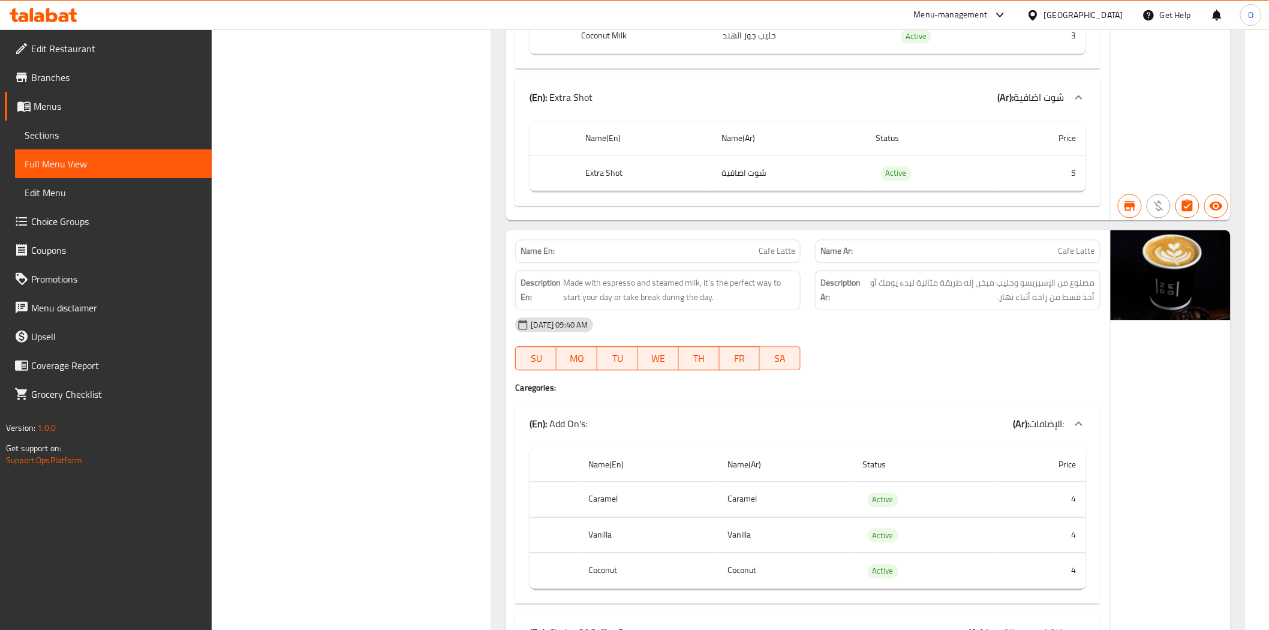
click at [782, 245] on span "Cafe Latte" at bounding box center [777, 251] width 37 height 13
copy span "Cafe Latte"
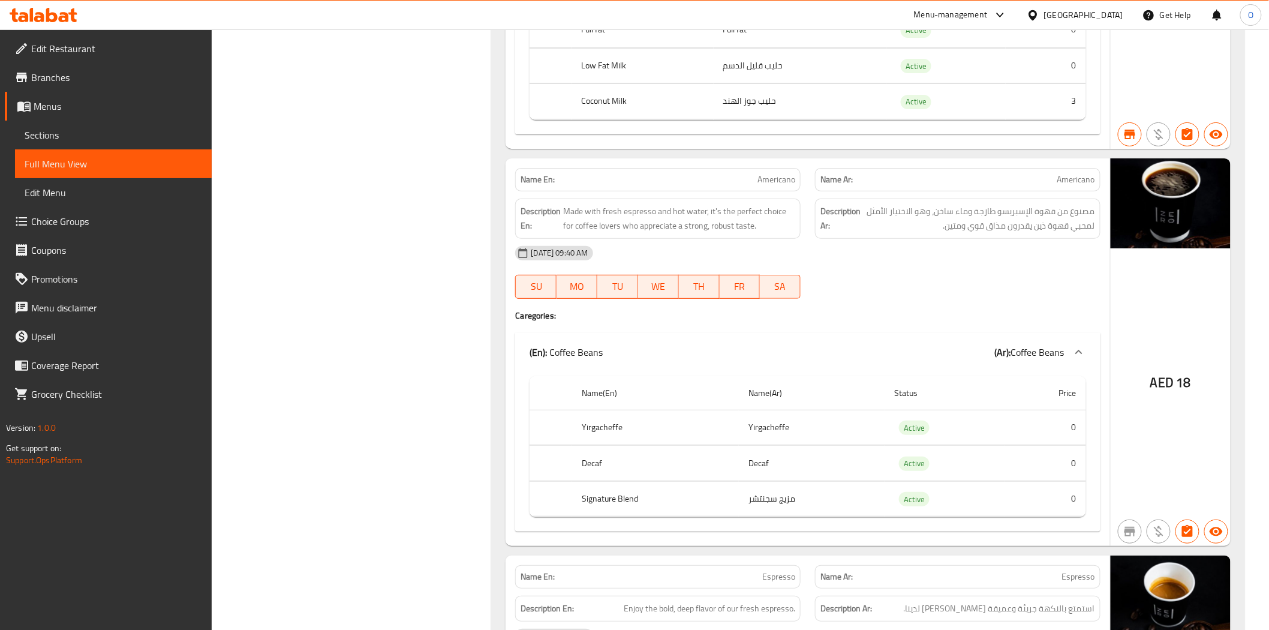
scroll to position [47674, 0]
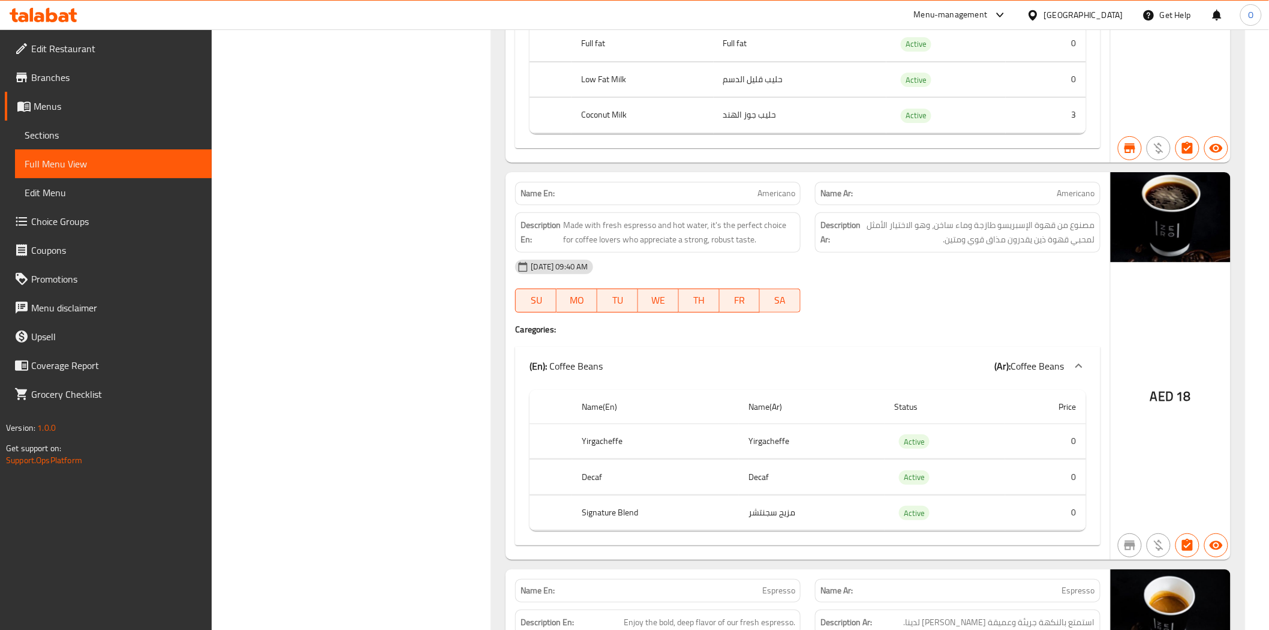
click at [768, 187] on span "Americano" at bounding box center [777, 193] width 38 height 13
copy span "Americano"
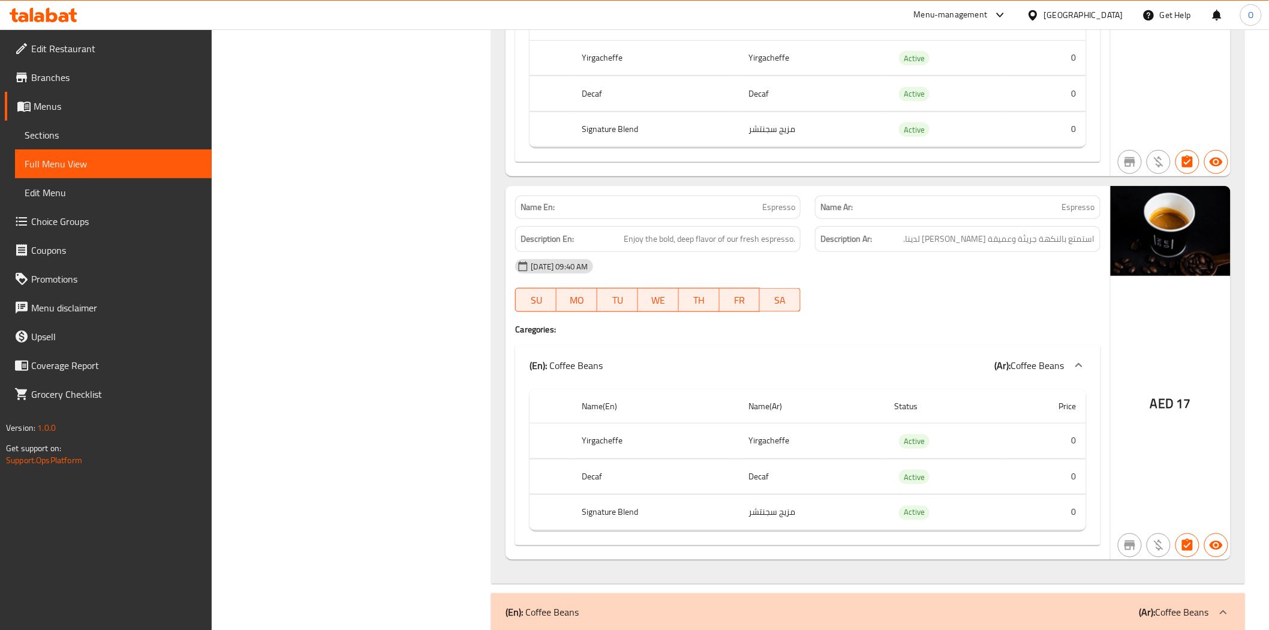
scroll to position [48057, 0]
click at [778, 202] on span "Espresso" at bounding box center [779, 208] width 33 height 13
copy span "Espresso"
click at [107, 75] on span "Branches" at bounding box center [116, 77] width 171 height 14
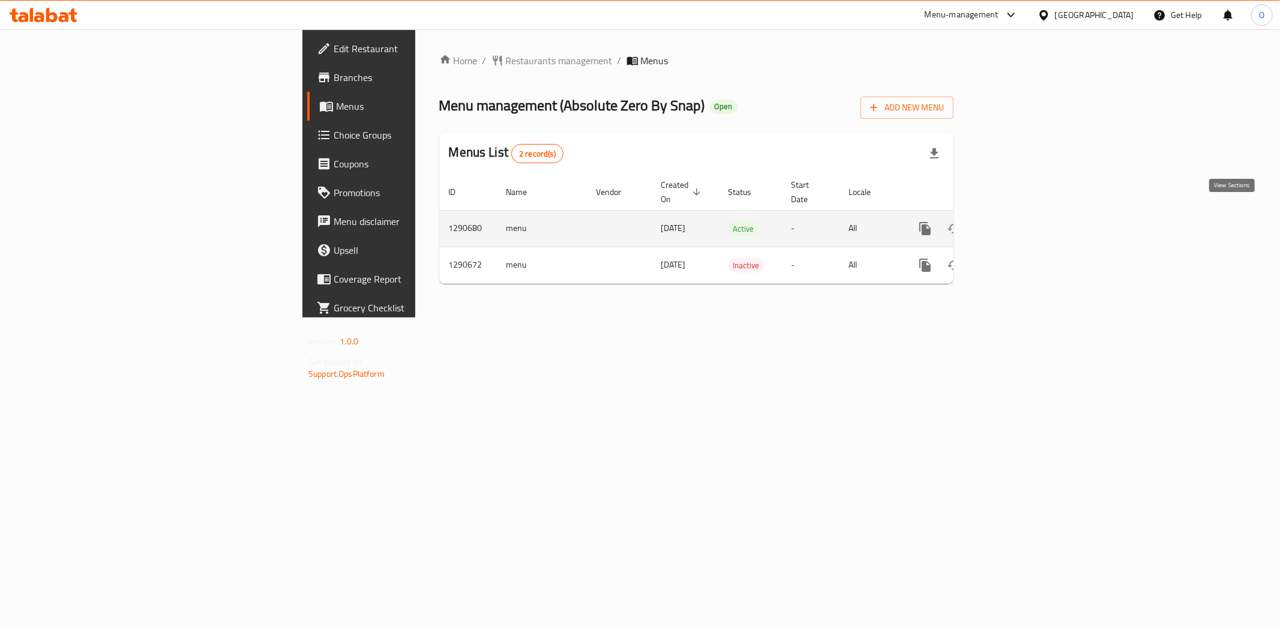
click at [1019, 221] on icon "enhanced table" at bounding box center [1011, 228] width 14 height 14
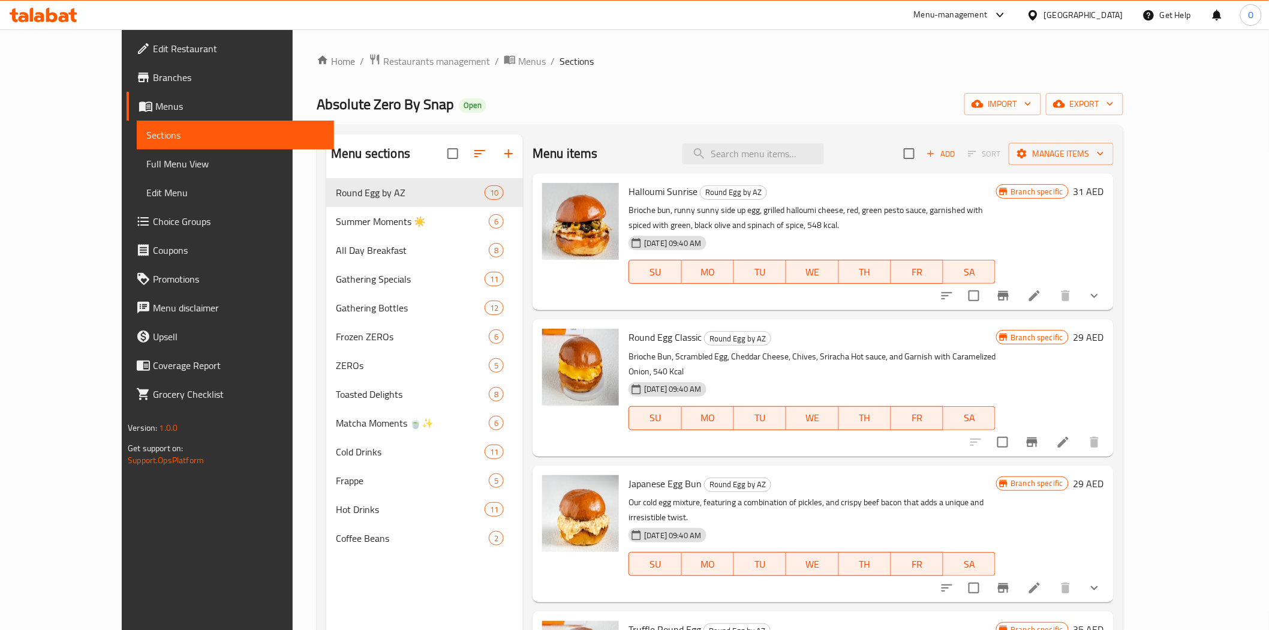
click at [146, 162] on span "Full Menu View" at bounding box center [235, 164] width 178 height 14
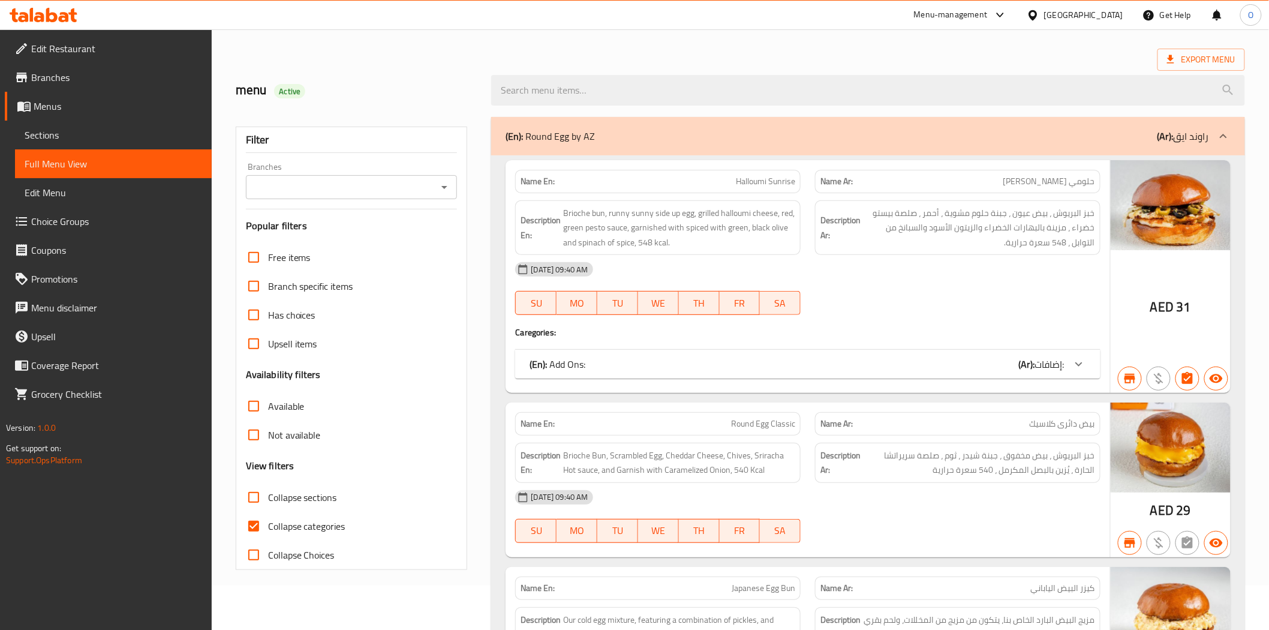
scroll to position [200, 0]
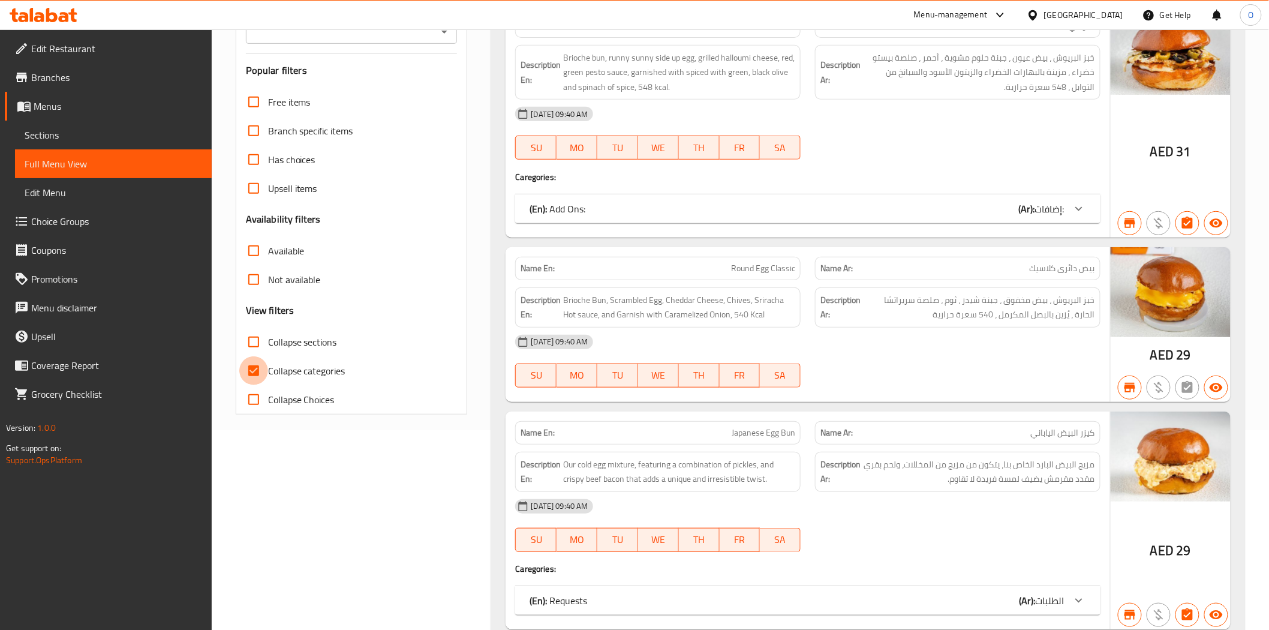
click at [247, 367] on input "Collapse categories" at bounding box center [253, 370] width 29 height 29
checkbox input "false"
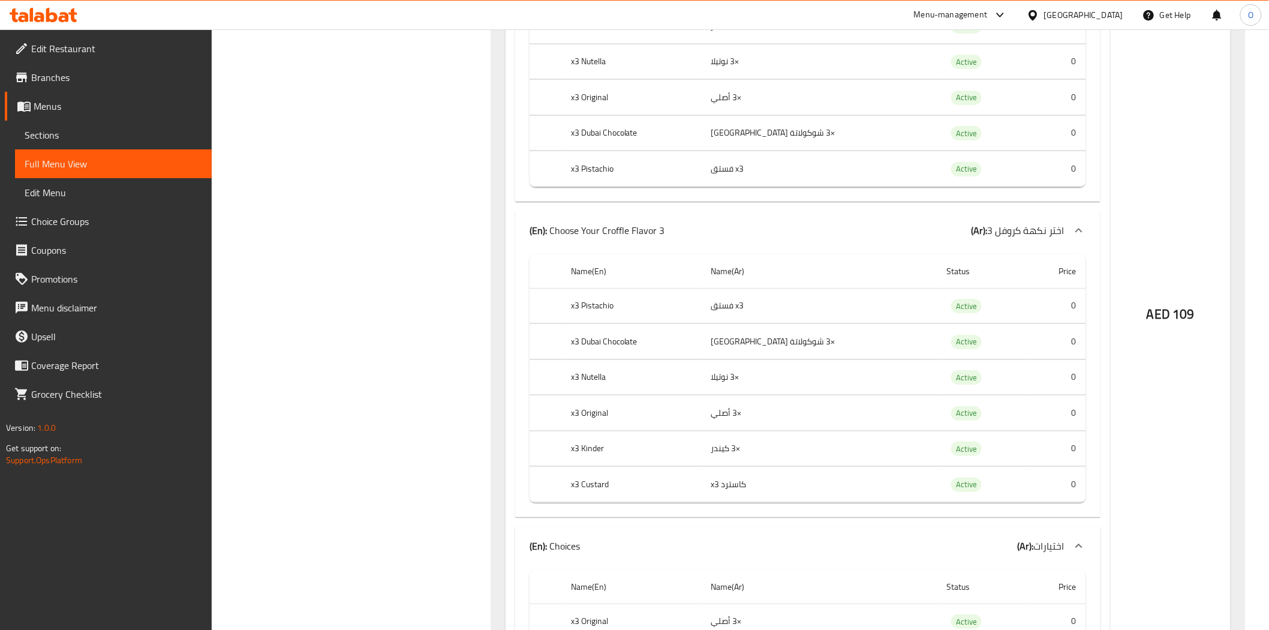
scroll to position [14652, 0]
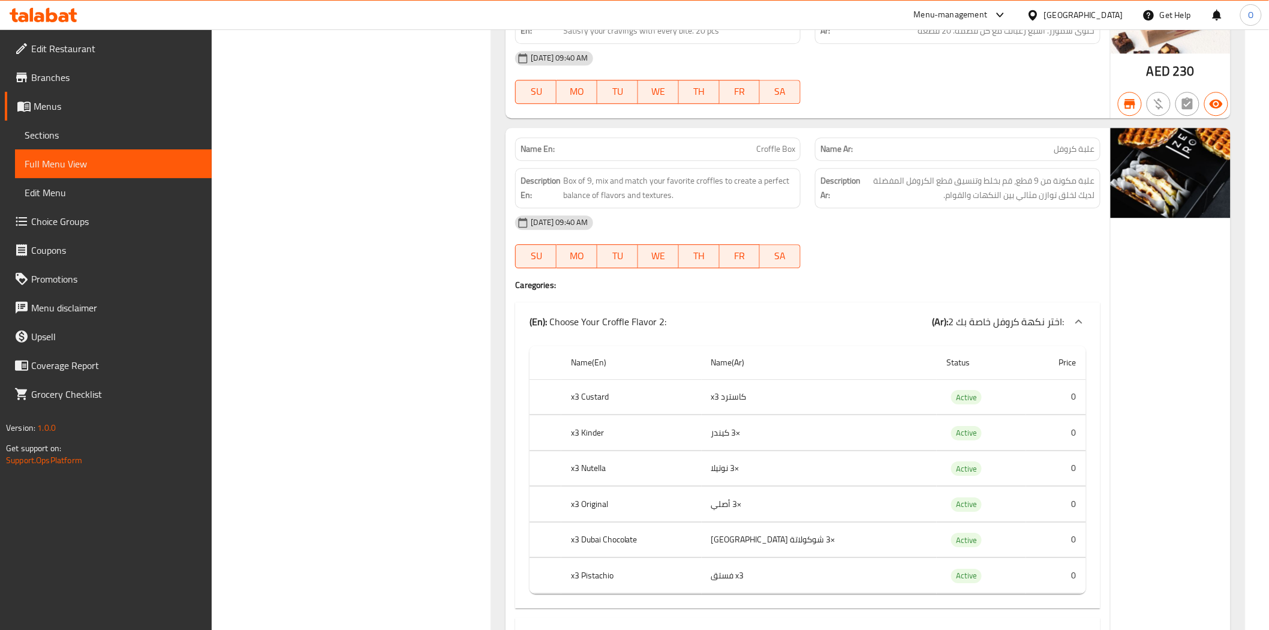
click at [122, 76] on span "Branches" at bounding box center [116, 77] width 171 height 14
